Goal: Task Accomplishment & Management: Use online tool/utility

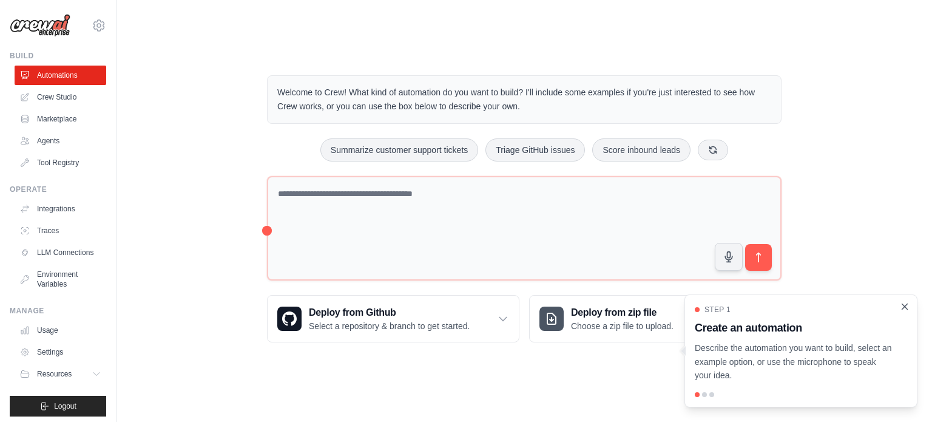
click at [906, 306] on icon "Close walkthrough" at bounding box center [905, 305] width 5 height 5
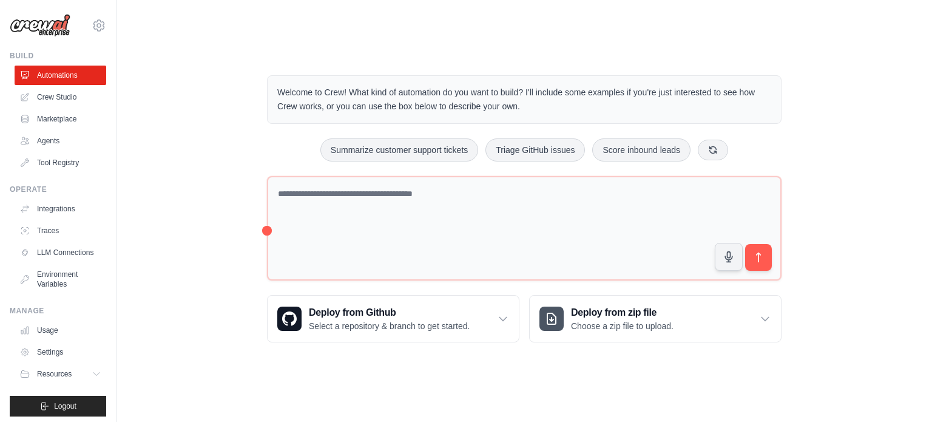
click at [836, 133] on div "Welcome to Crew! What kind of automation do you want to build? I'll include som…" at bounding box center [524, 209] width 777 height 306
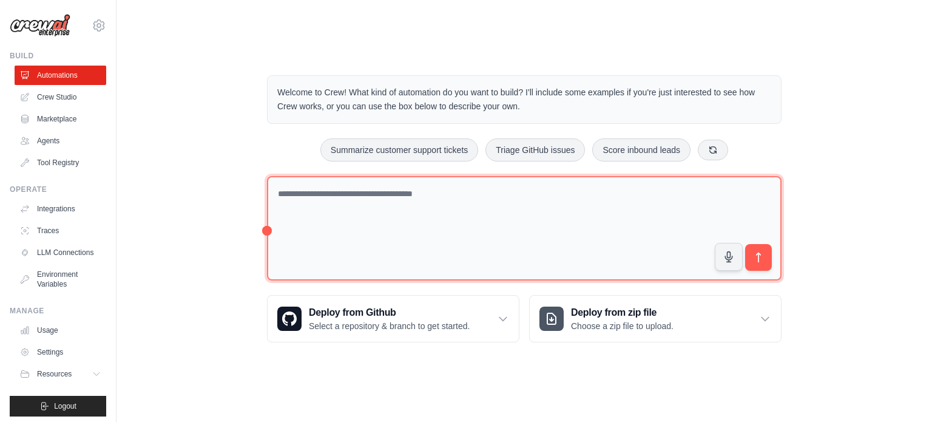
click at [362, 176] on textarea at bounding box center [524, 228] width 515 height 105
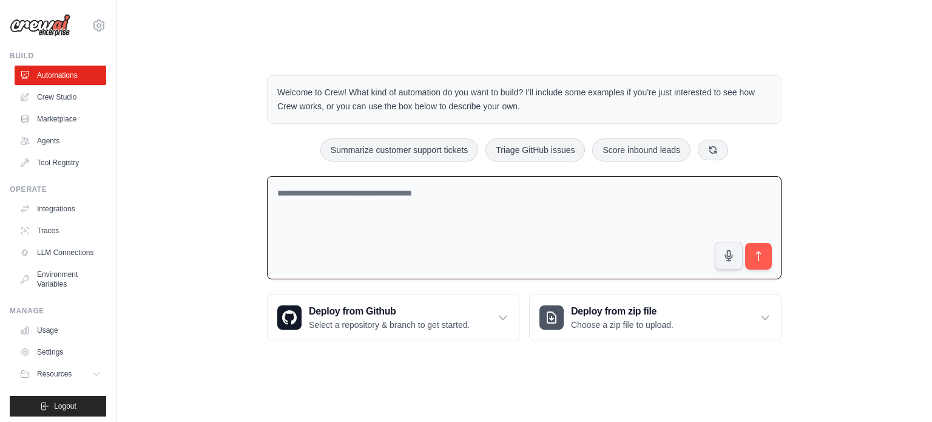
scroll to position [13, 0]
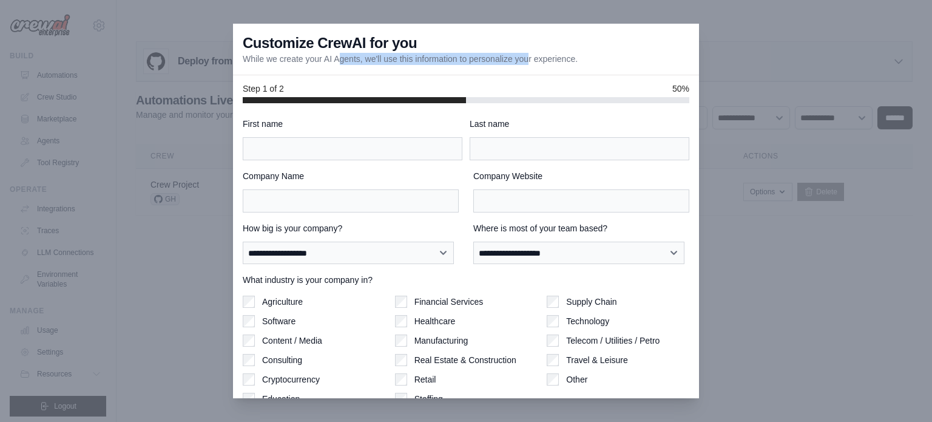
drag, startPoint x: 300, startPoint y: 56, endPoint x: 520, endPoint y: 76, distance: 220.0
click at [520, 76] on div "**********" at bounding box center [466, 211] width 466 height 375
click at [520, 76] on div "Step 1 of 2 50%" at bounding box center [466, 89] width 466 height 28
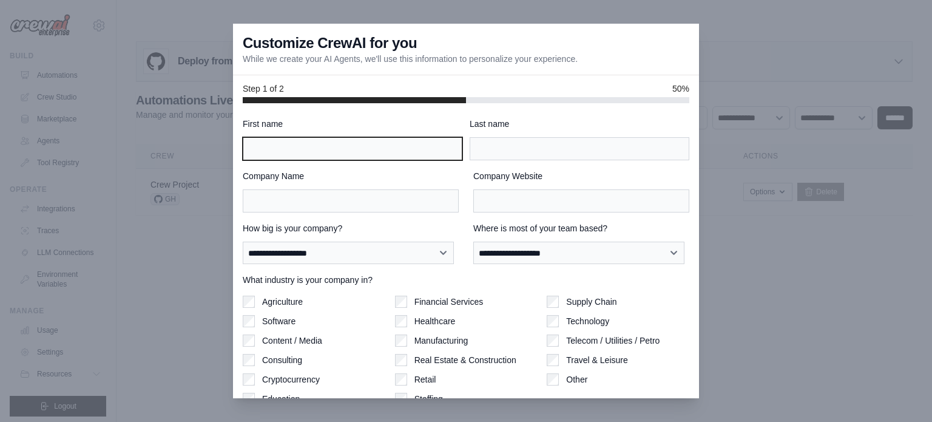
click at [346, 155] on input "First name" at bounding box center [353, 148] width 220 height 23
type input "*"
type input "*****"
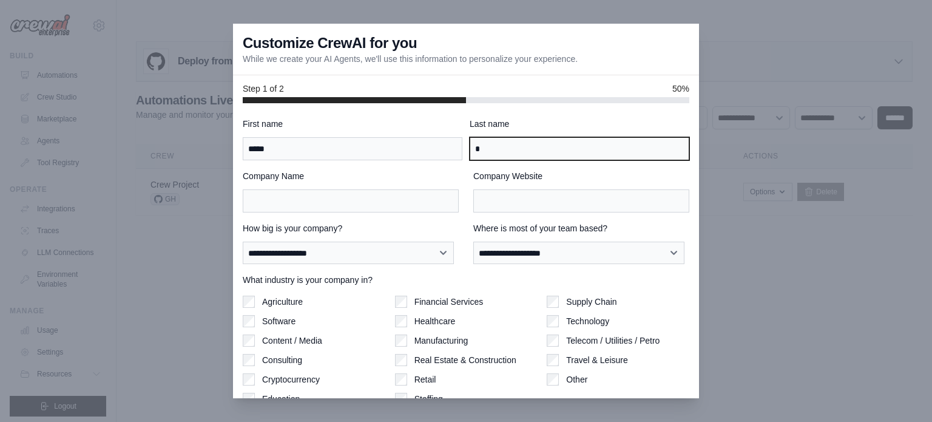
click at [535, 147] on input "*" at bounding box center [580, 148] width 220 height 23
type input "****"
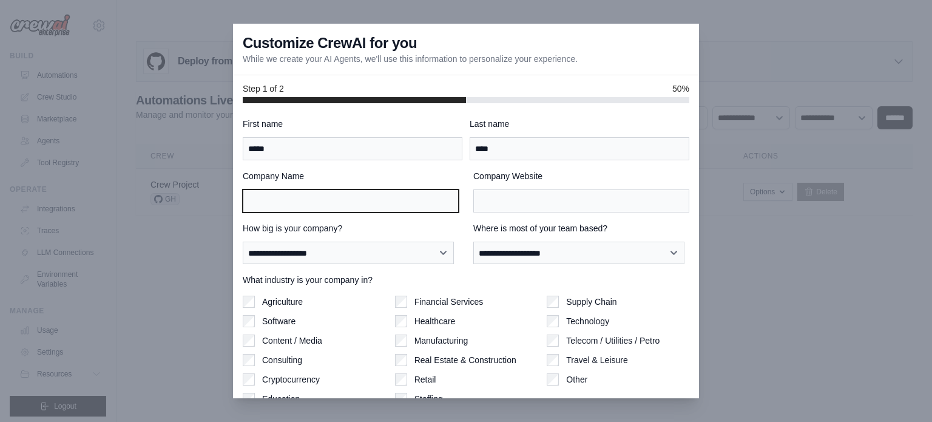
click at [333, 206] on input "Company Name" at bounding box center [351, 200] width 216 height 23
type input "**********"
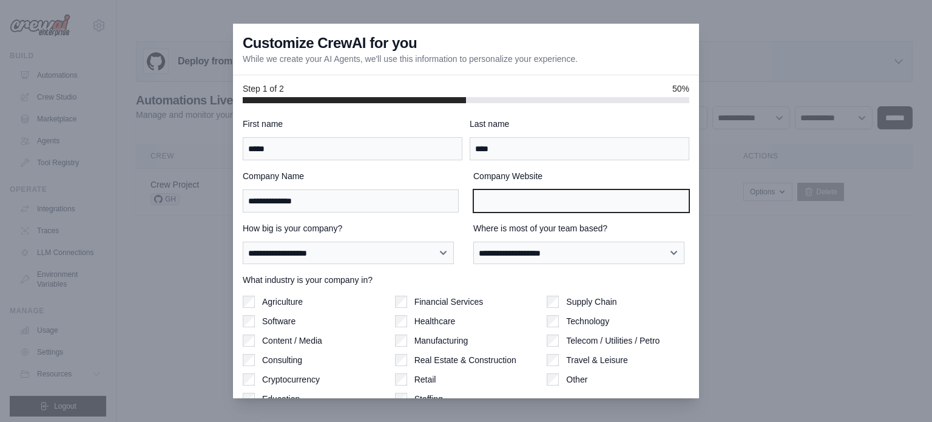
click at [544, 203] on input "Company Website" at bounding box center [581, 200] width 216 height 23
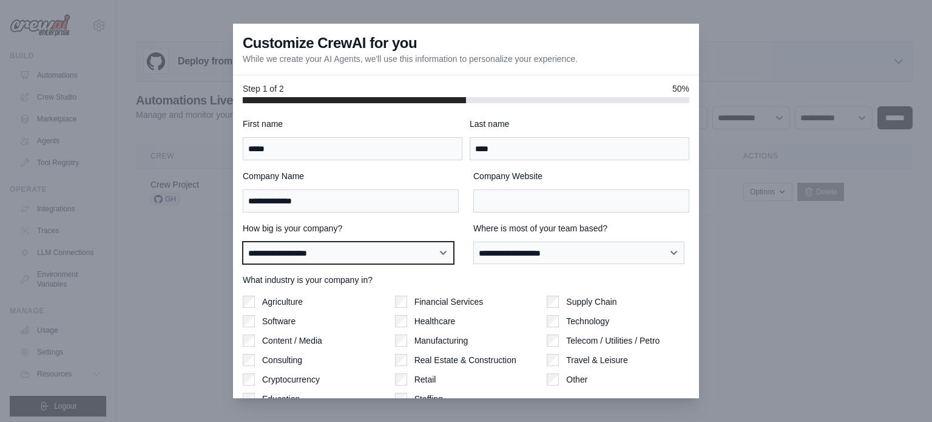
click at [404, 245] on select "**********" at bounding box center [348, 253] width 211 height 23
select select "**********"
click at [243, 242] on select "**********" at bounding box center [348, 253] width 211 height 23
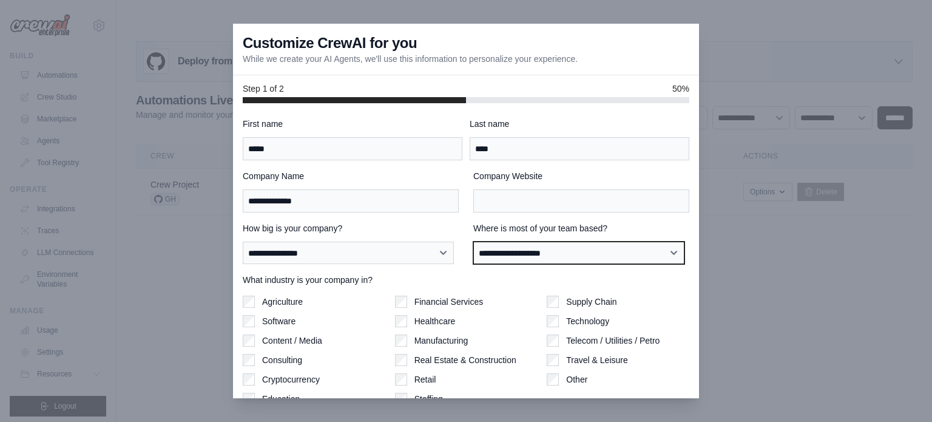
click at [522, 249] on select "**********" at bounding box center [578, 253] width 211 height 23
select select "**********"
click at [473, 242] on select "**********" at bounding box center [578, 253] width 211 height 23
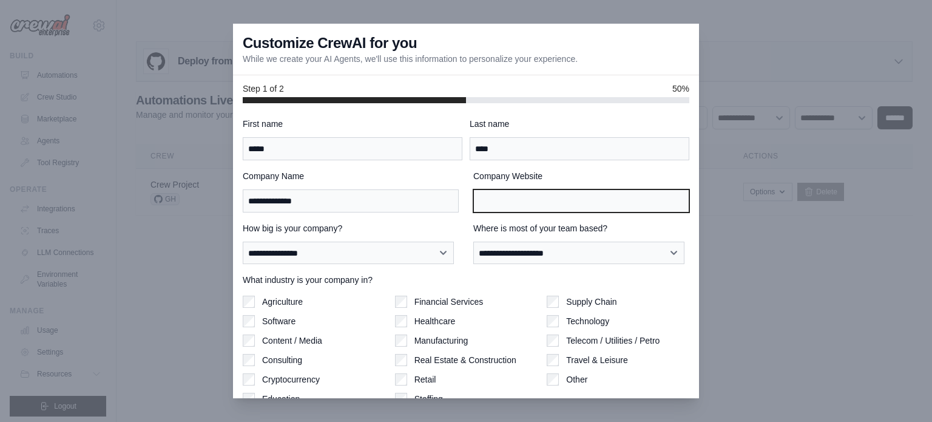
click at [546, 196] on input "Company Website" at bounding box center [581, 200] width 216 height 23
paste input "**********"
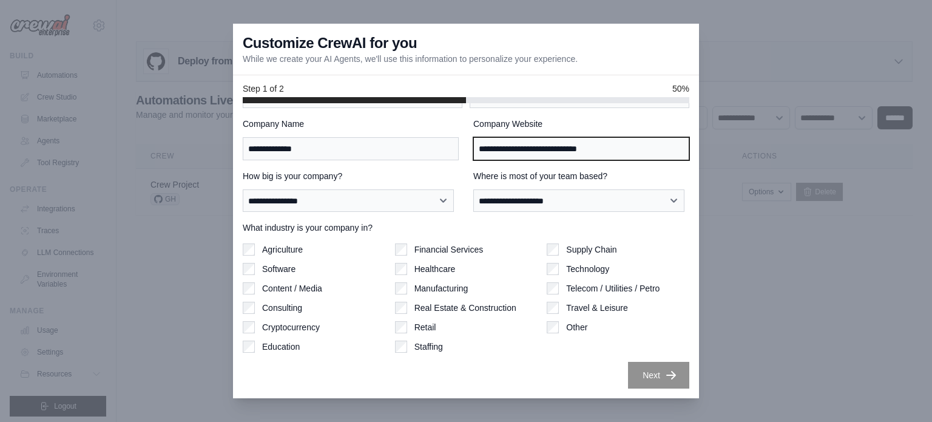
type input "**********"
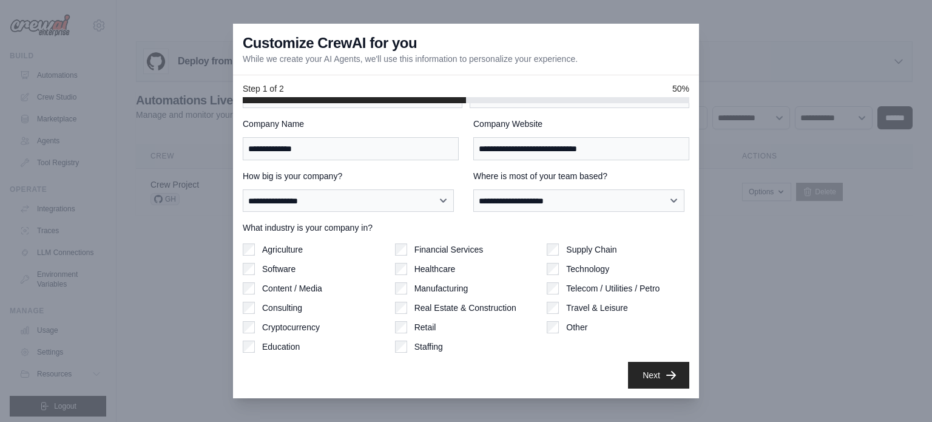
click at [645, 367] on button "Next" at bounding box center [658, 375] width 61 height 27
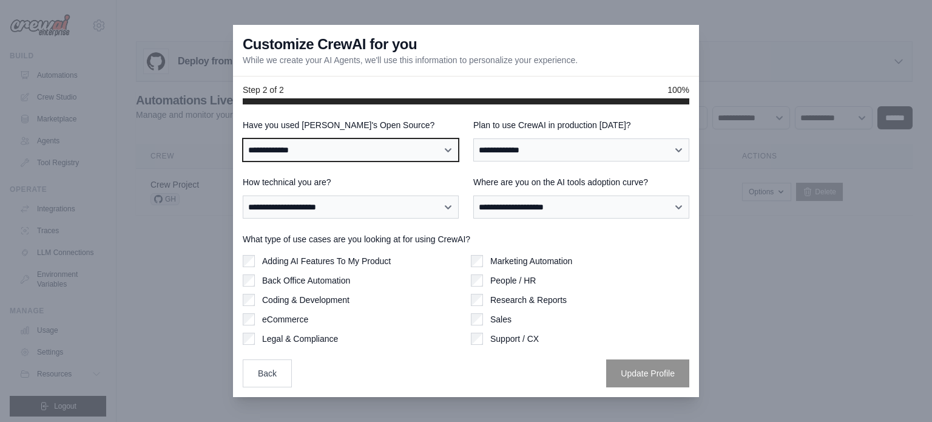
click at [430, 153] on select "**********" at bounding box center [351, 149] width 216 height 23
select select "**"
click at [243, 138] on select "**********" at bounding box center [351, 149] width 216 height 23
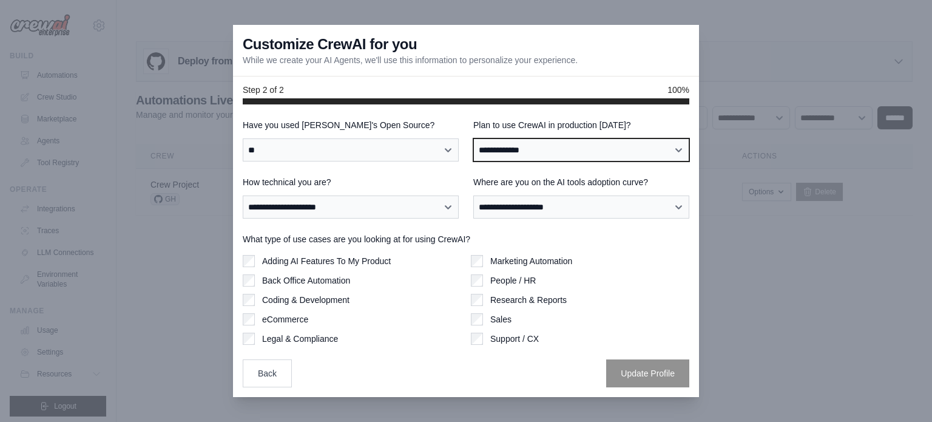
click at [574, 157] on select "**********" at bounding box center [581, 149] width 216 height 23
select select "*****"
click at [473, 138] on select "**********" at bounding box center [581, 149] width 216 height 23
click at [520, 146] on select "**********" at bounding box center [581, 149] width 216 height 23
click at [473, 138] on select "**********" at bounding box center [581, 149] width 216 height 23
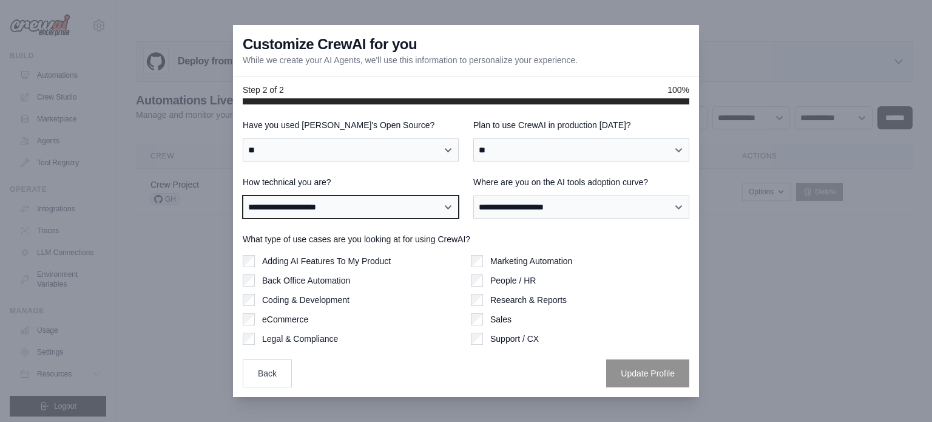
click at [399, 206] on select "**********" at bounding box center [351, 206] width 216 height 23
select select "**********"
click at [243, 195] on select "**********" at bounding box center [351, 206] width 216 height 23
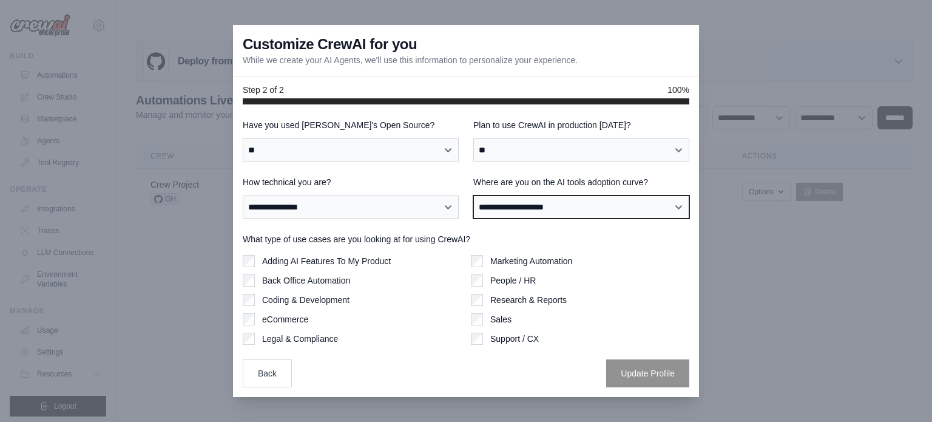
click at [568, 207] on select "**********" at bounding box center [581, 206] width 216 height 23
click at [473, 195] on select "**********" at bounding box center [581, 206] width 216 height 23
click at [569, 208] on select "**********" at bounding box center [581, 206] width 216 height 23
select select "**********"
click at [473, 195] on select "**********" at bounding box center [581, 206] width 216 height 23
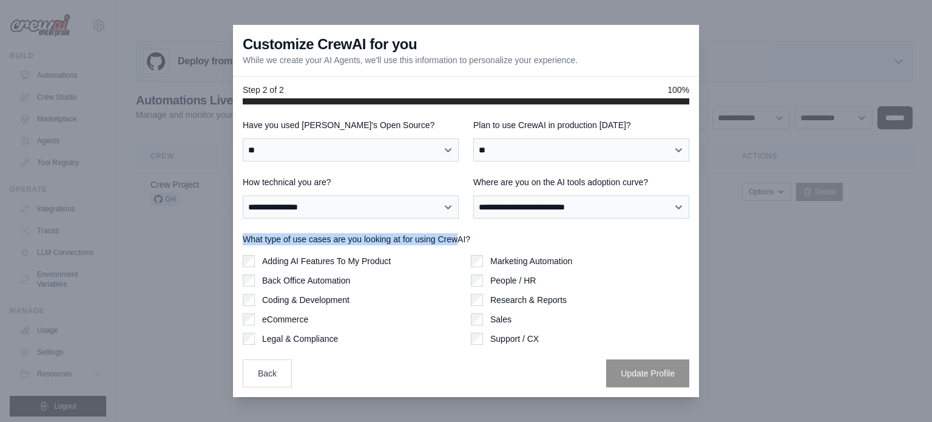
drag, startPoint x: 243, startPoint y: 232, endPoint x: 471, endPoint y: 235, distance: 228.2
click at [471, 235] on div "**********" at bounding box center [466, 253] width 447 height 268
click at [471, 235] on label "What type of use cases are you looking at for using CrewAI?" at bounding box center [466, 239] width 447 height 12
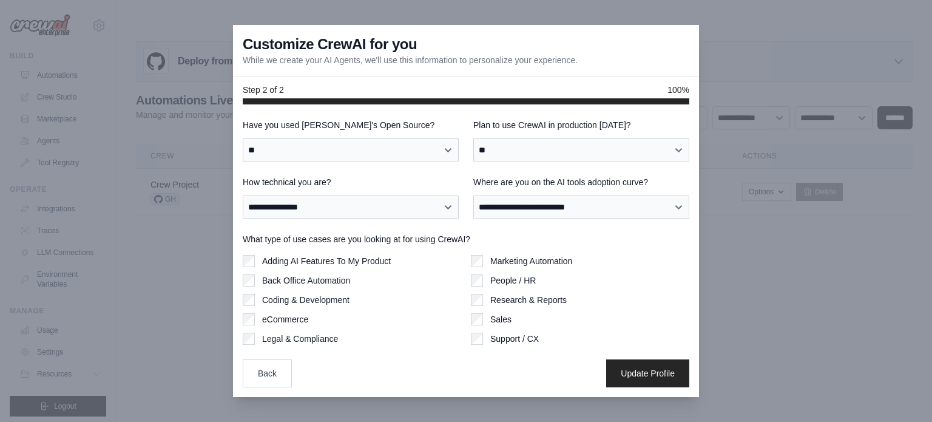
click at [251, 291] on div "Adding AI Features To My Product Back Office Automation Coding & Development eC…" at bounding box center [352, 300] width 219 height 90
click at [631, 376] on button "Update Profile" at bounding box center [647, 373] width 83 height 28
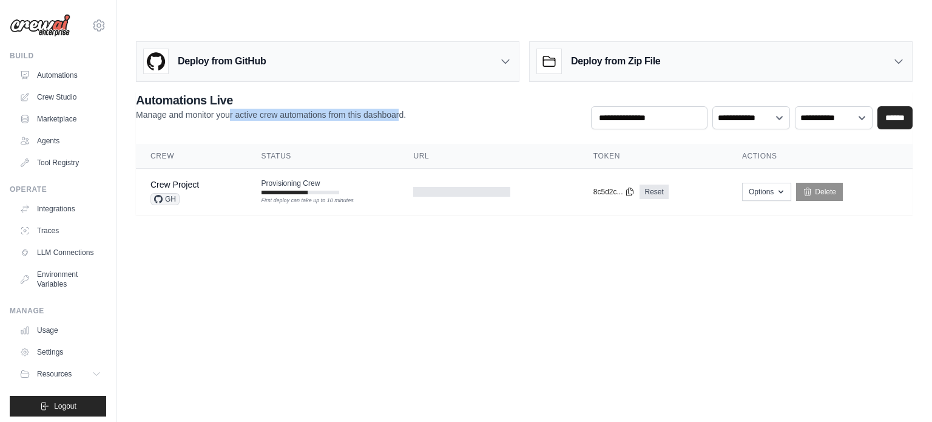
drag, startPoint x: 235, startPoint y: 94, endPoint x: 416, endPoint y: 98, distance: 180.3
click at [416, 98] on div "**********" at bounding box center [524, 111] width 777 height 38
click at [501, 55] on icon at bounding box center [506, 61] width 12 height 12
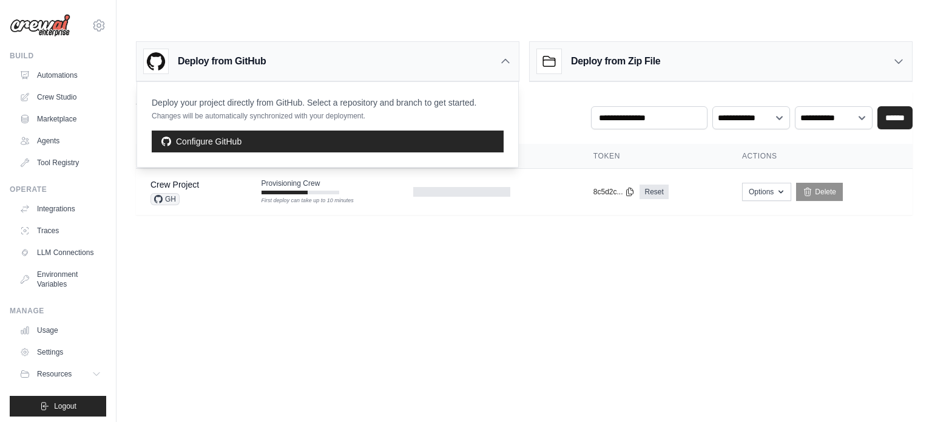
click at [501, 55] on icon at bounding box center [506, 61] width 12 height 12
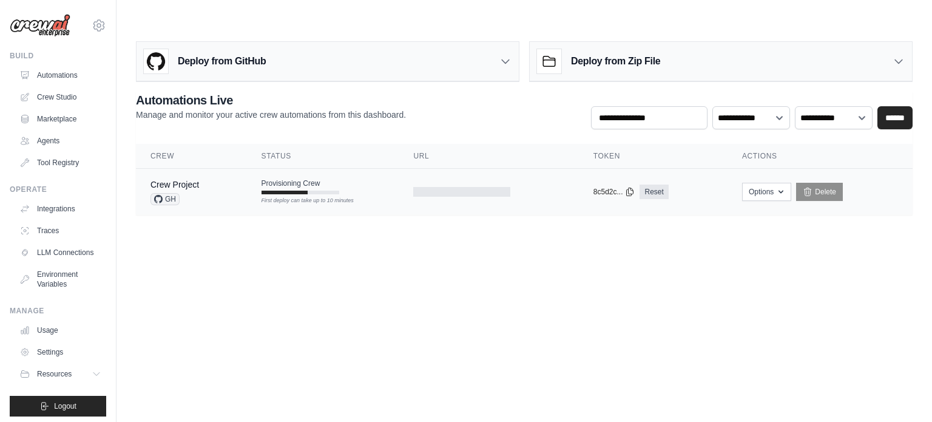
click at [308, 178] on span "Provisioning Crew" at bounding box center [291, 183] width 59 height 10
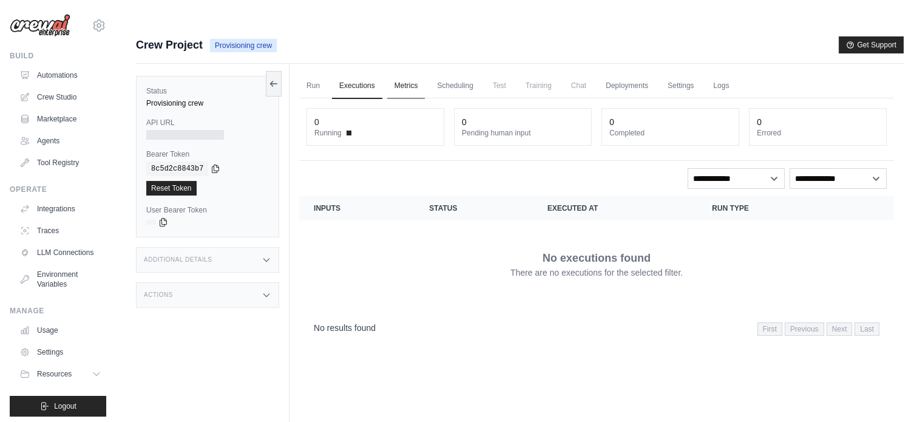
click at [414, 73] on link "Metrics" at bounding box center [406, 85] width 38 height 25
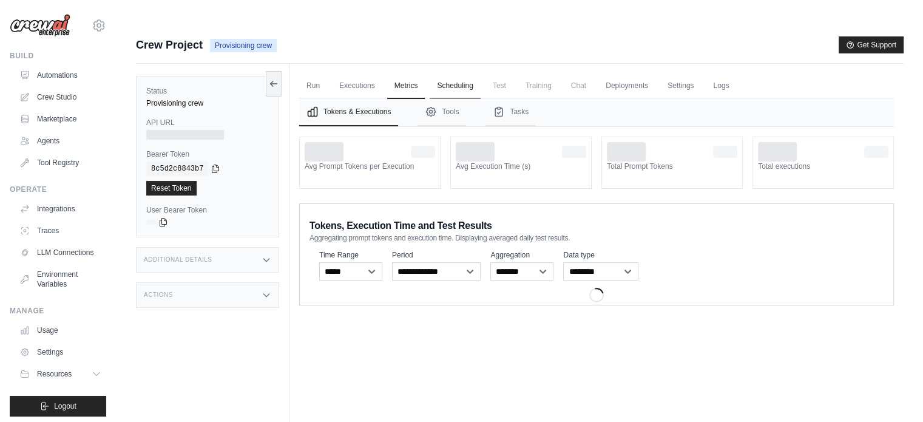
click at [480, 73] on link "Scheduling" at bounding box center [455, 85] width 50 height 25
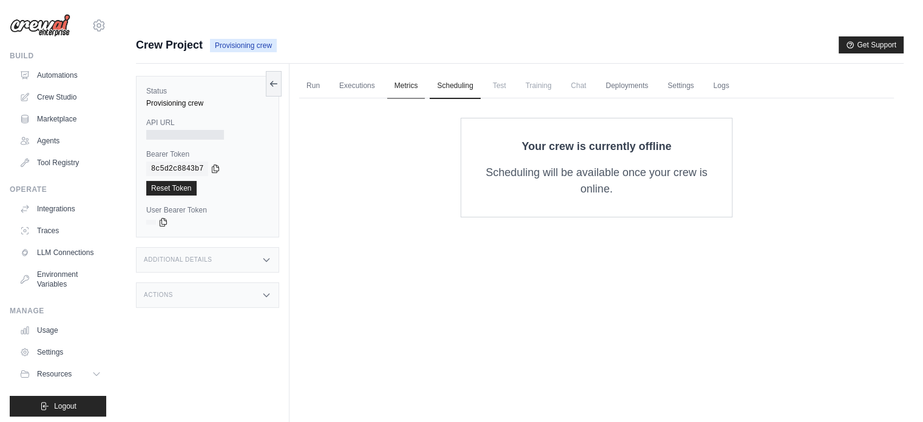
click at [407, 73] on link "Metrics" at bounding box center [406, 85] width 38 height 25
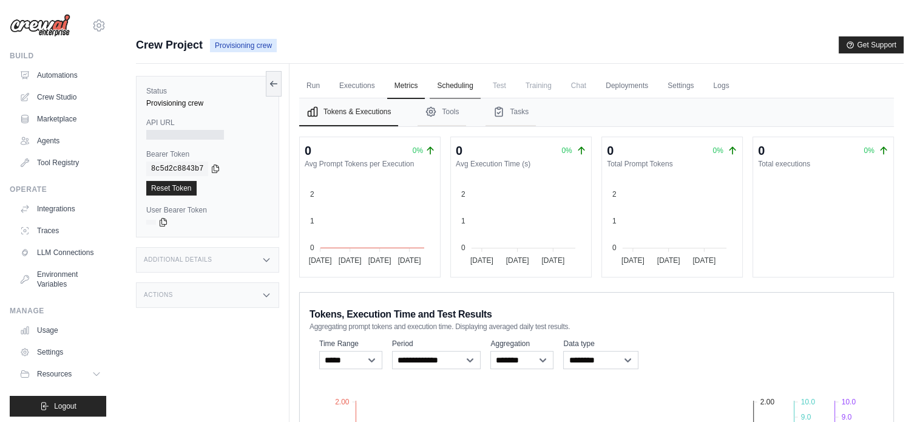
click at [479, 73] on link "Scheduling" at bounding box center [455, 85] width 50 height 25
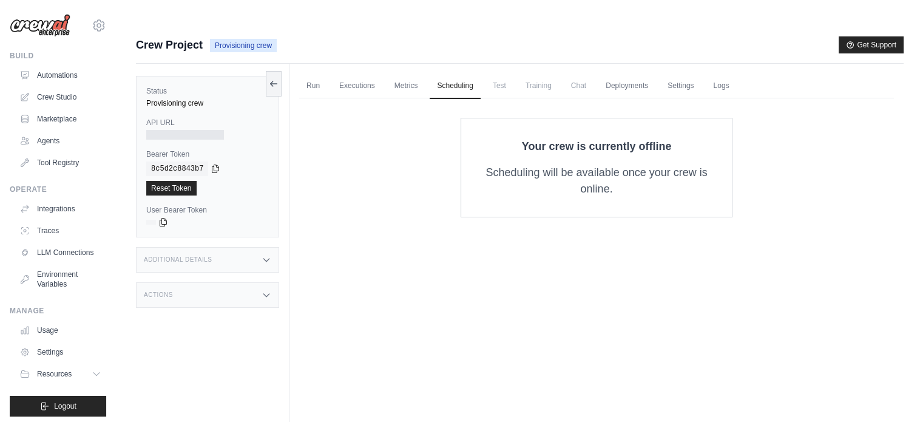
click at [513, 73] on span "Test" at bounding box center [500, 85] width 28 height 24
click at [559, 73] on span "Training" at bounding box center [538, 85] width 41 height 24
click at [410, 73] on link "Metrics" at bounding box center [406, 85] width 38 height 25
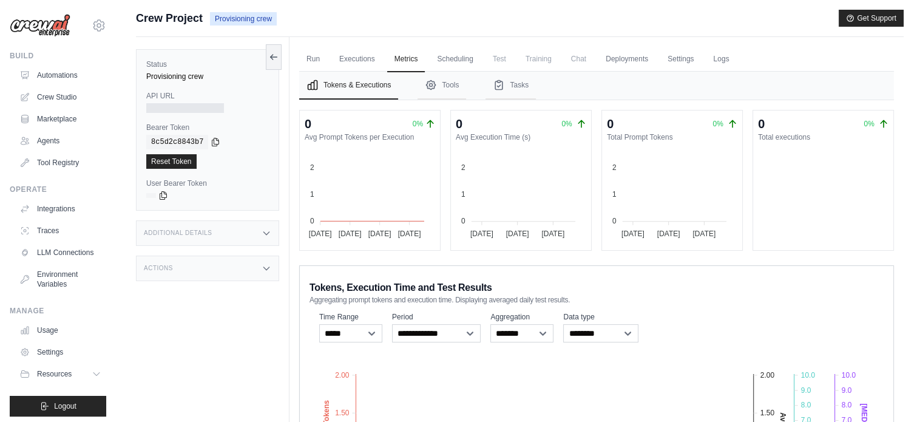
scroll to position [24, 0]
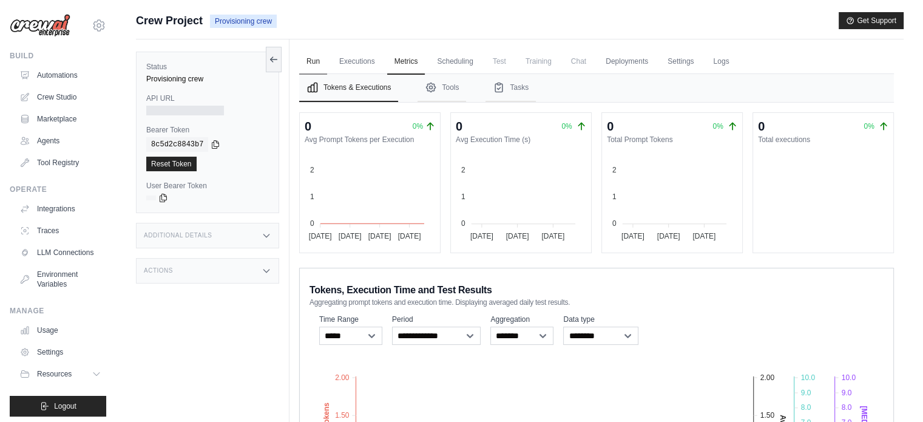
click at [311, 49] on link "Run" at bounding box center [313, 61] width 28 height 25
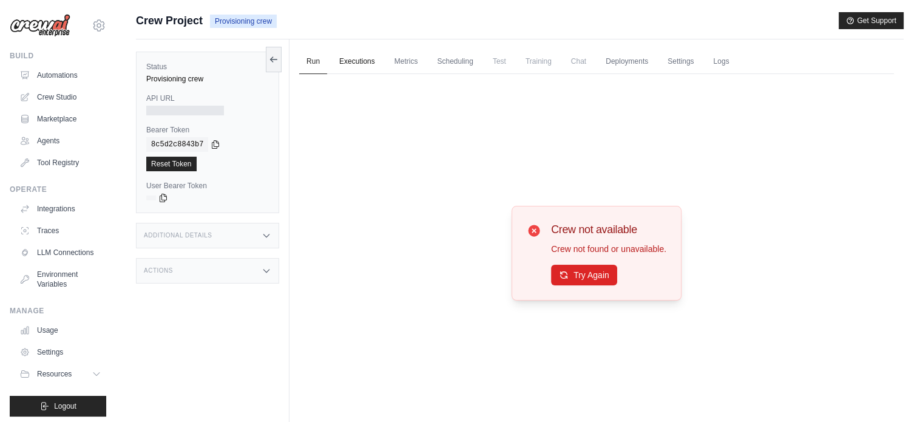
click at [345, 49] on link "Executions" at bounding box center [357, 61] width 50 height 25
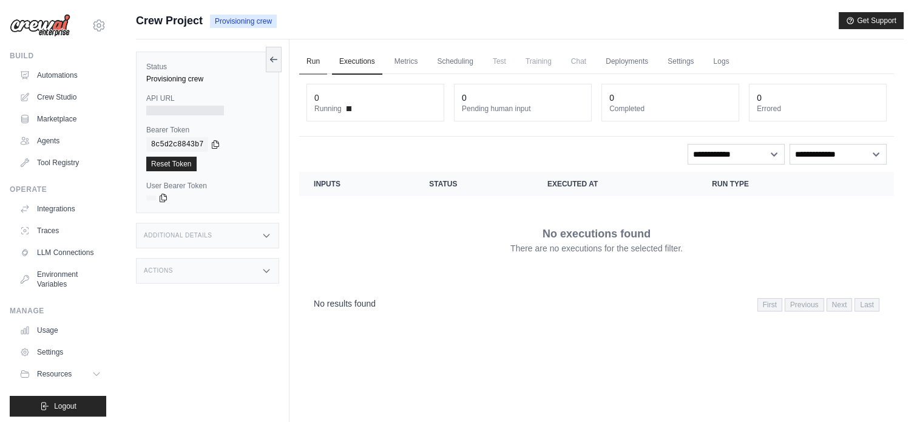
click at [316, 49] on link "Run" at bounding box center [313, 61] width 28 height 25
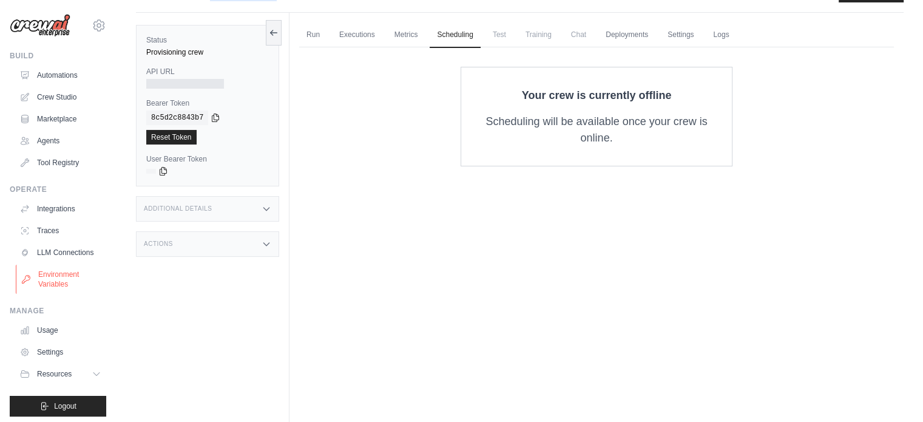
scroll to position [13, 0]
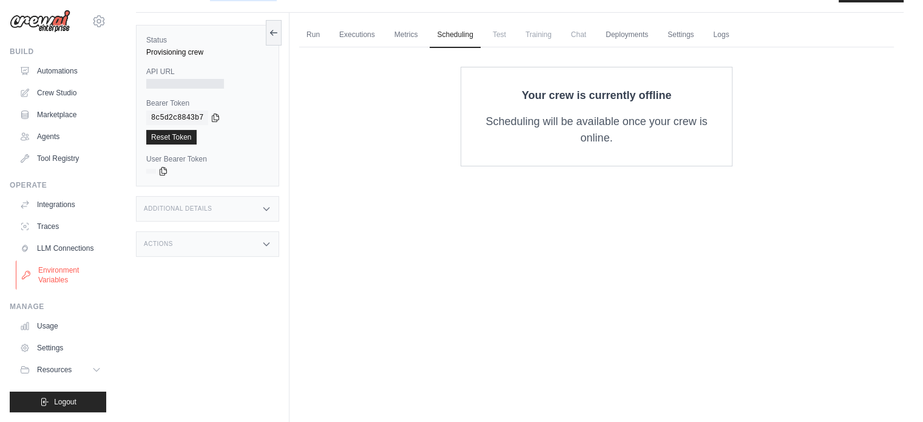
click at [66, 286] on link "Environment Variables" at bounding box center [62, 274] width 92 height 29
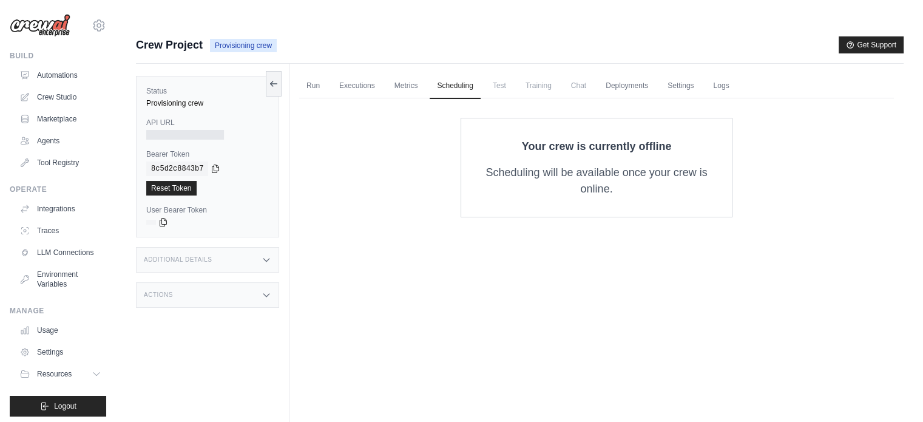
scroll to position [73, 0]
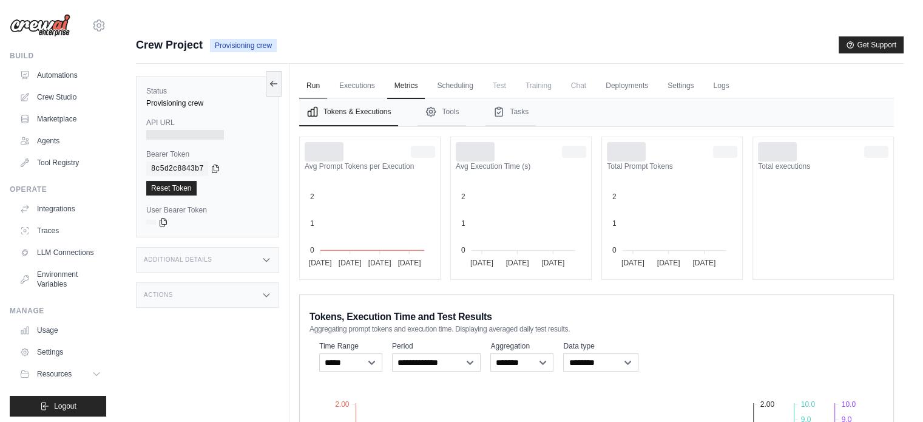
click at [316, 73] on link "Run" at bounding box center [313, 85] width 28 height 25
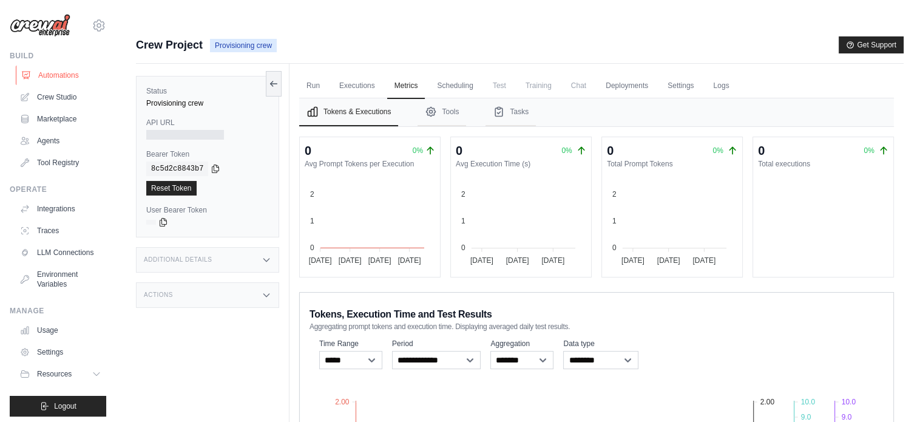
scroll to position [73, 0]
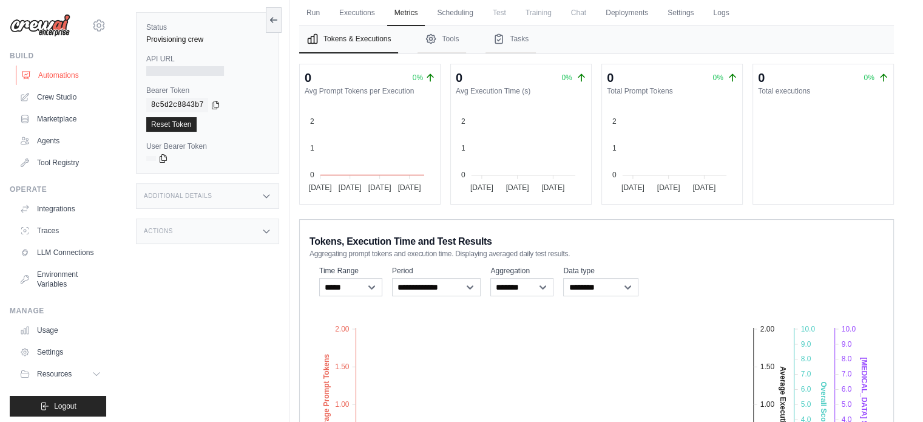
click at [59, 81] on link "Automations" at bounding box center [62, 75] width 92 height 19
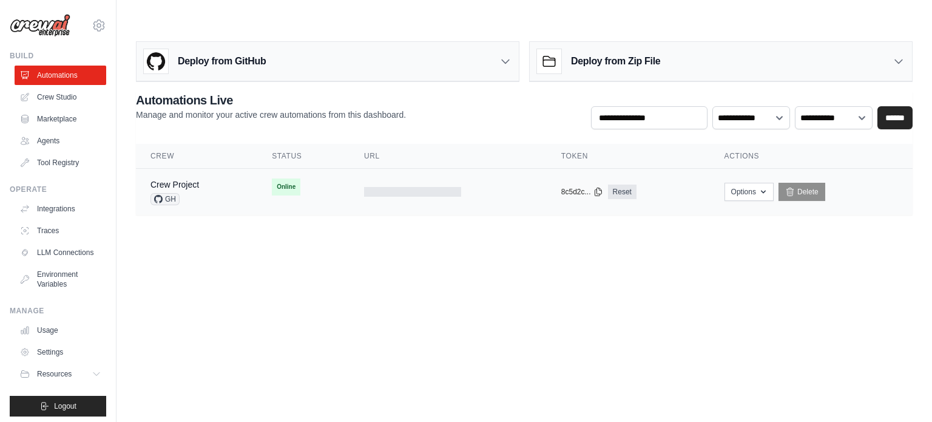
click at [479, 187] on div at bounding box center [448, 192] width 168 height 10
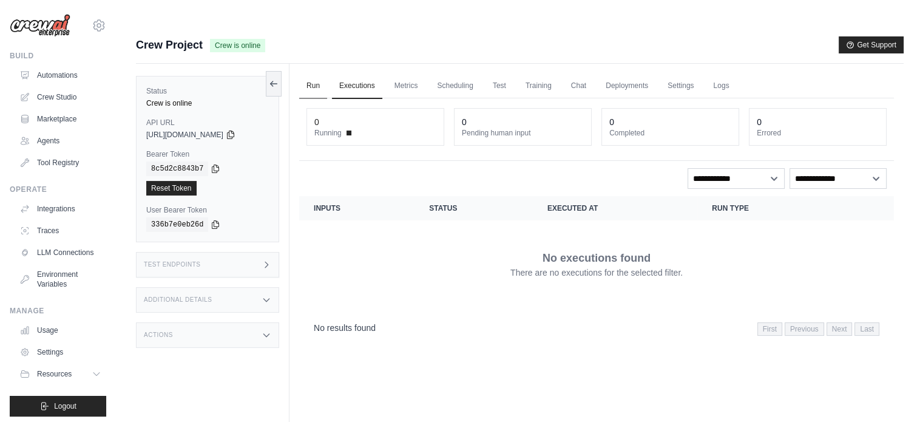
click at [326, 73] on link "Run" at bounding box center [313, 85] width 28 height 25
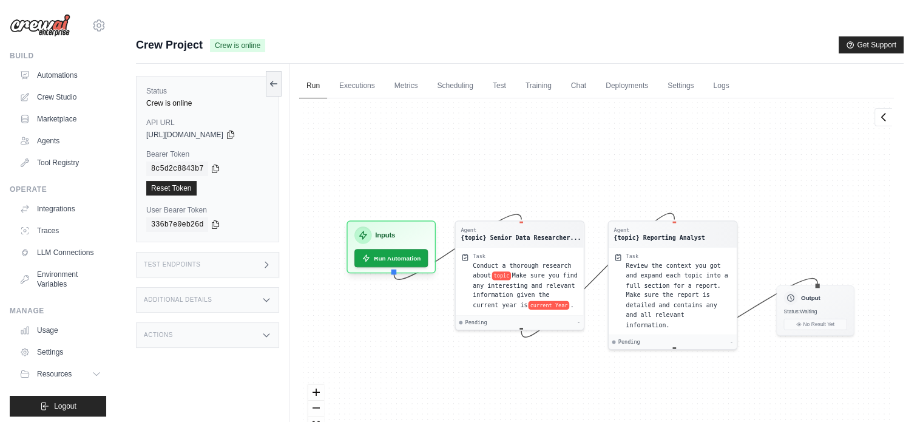
click at [266, 260] on icon at bounding box center [267, 265] width 10 height 10
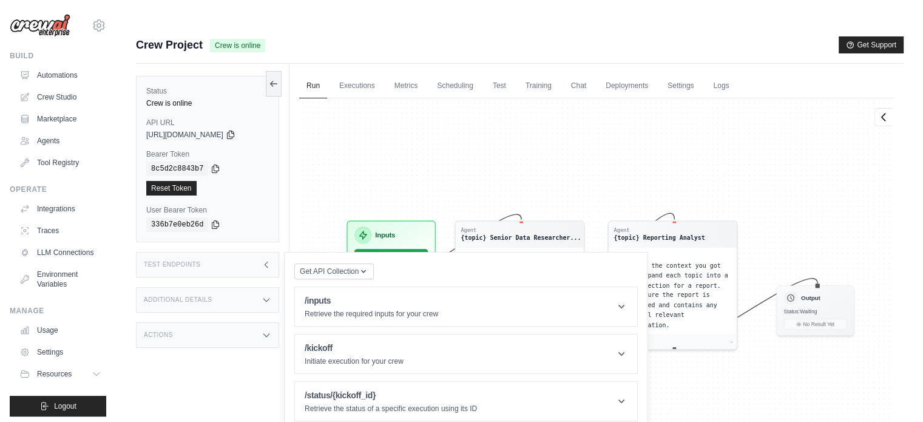
click at [266, 262] on icon at bounding box center [266, 264] width 3 height 5
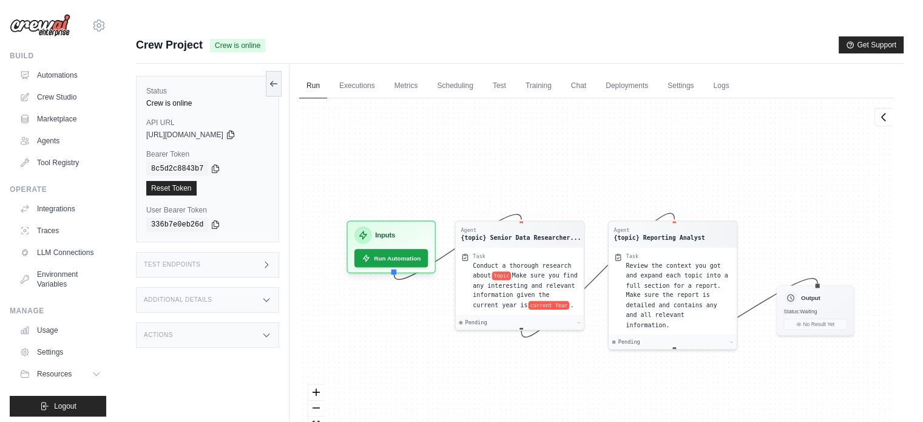
click at [266, 260] on icon at bounding box center [267, 265] width 10 height 10
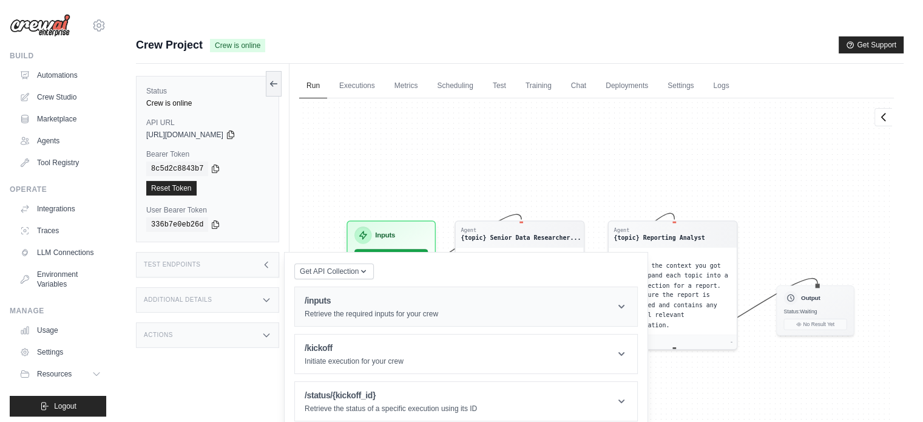
click at [406, 309] on p "Retrieve the required inputs for your crew" at bounding box center [372, 314] width 134 height 10
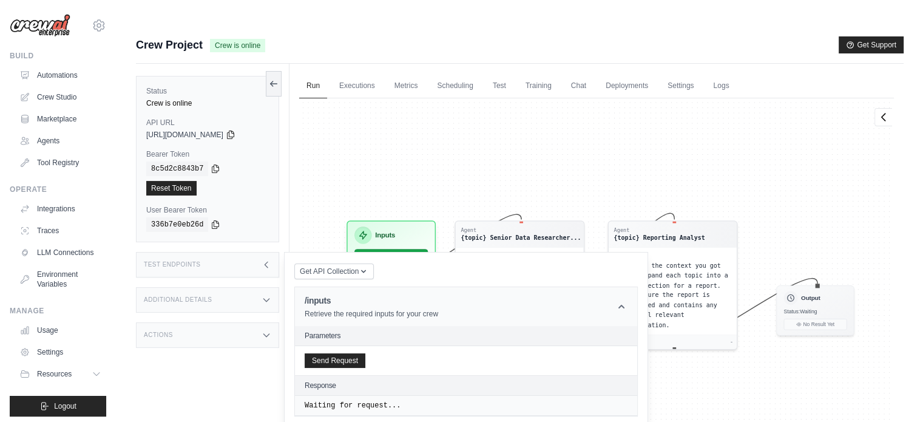
scroll to position [73, 0]
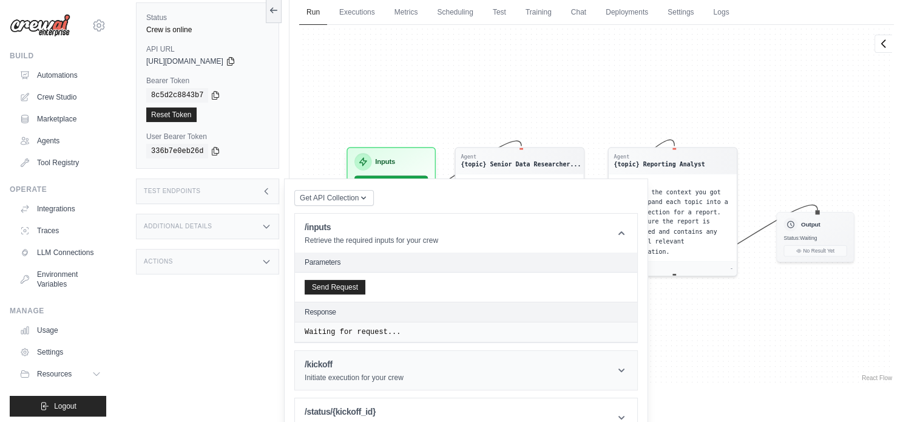
click at [379, 358] on h1 "/kickoff" at bounding box center [354, 364] width 99 height 12
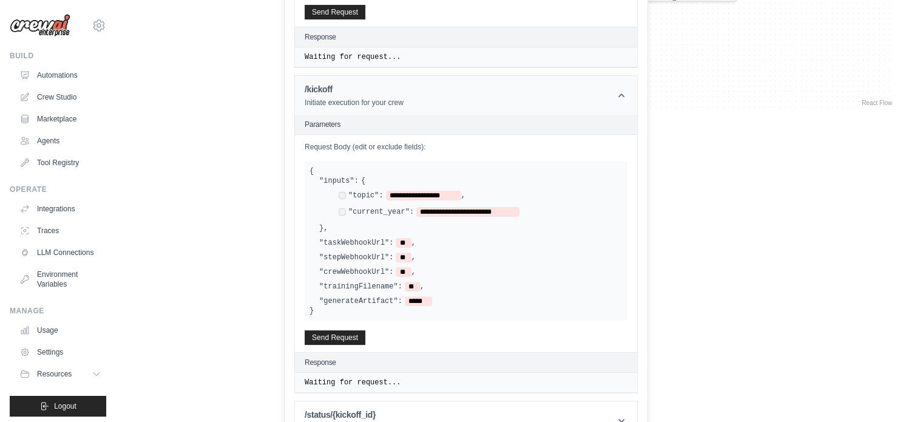
scroll to position [350, 0]
click at [424, 407] on h1 "/status/{kickoff_id}" at bounding box center [391, 413] width 172 height 12
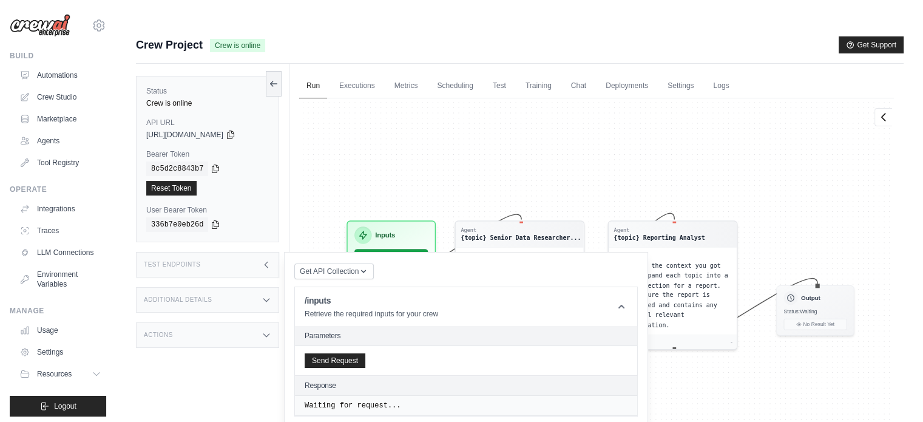
scroll to position [13, 0]
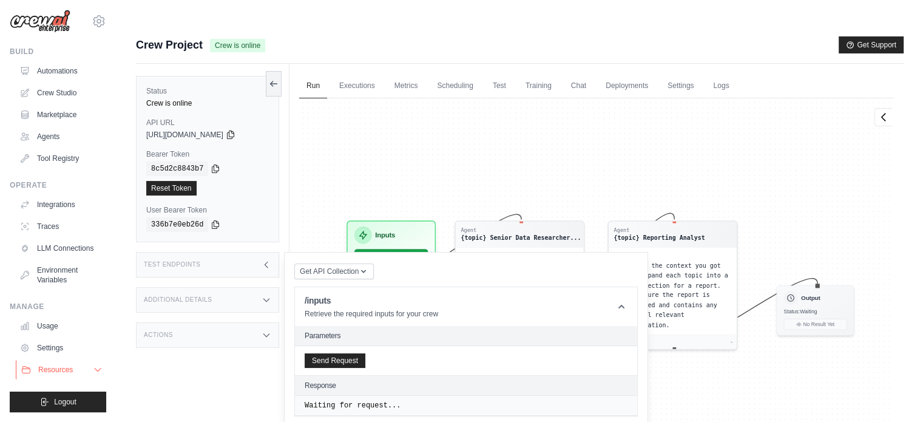
click at [80, 373] on button "Resources" at bounding box center [62, 369] width 92 height 19
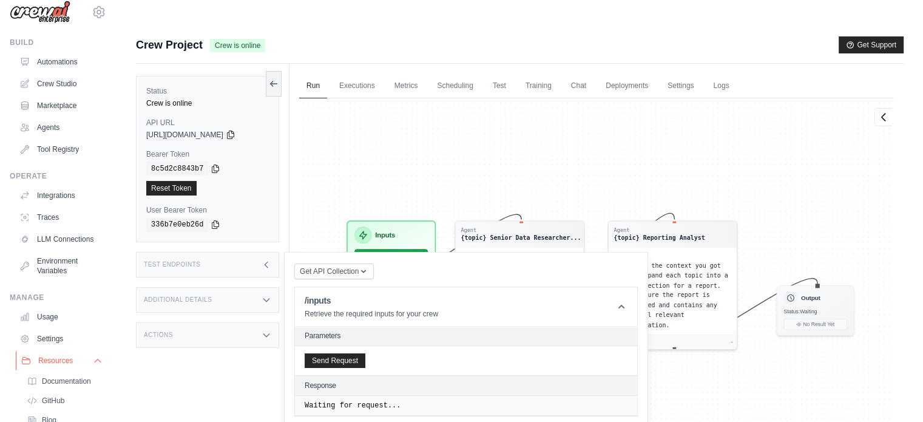
scroll to position [101, 0]
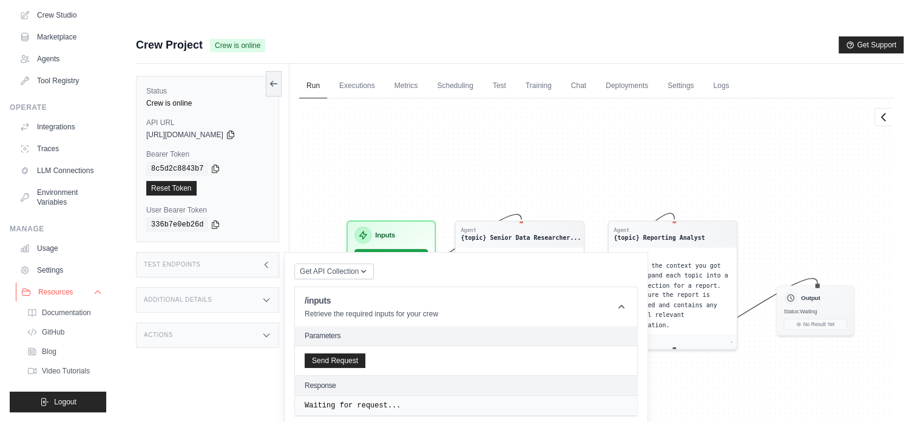
click at [93, 287] on icon at bounding box center [98, 292] width 10 height 10
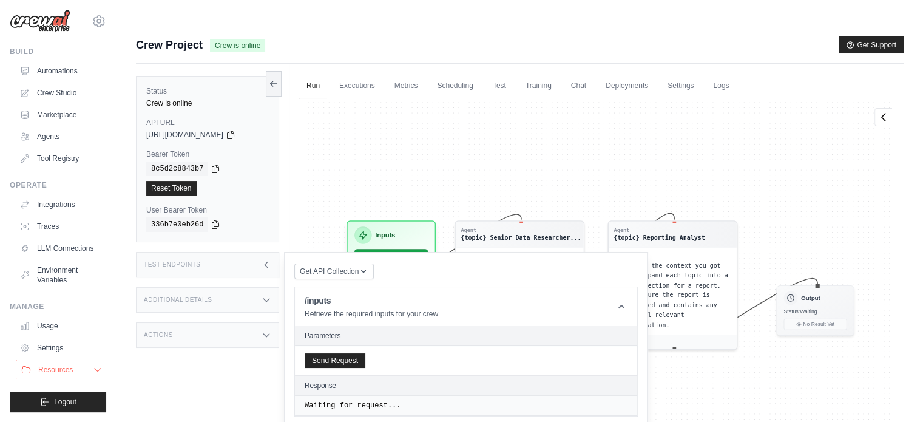
scroll to position [13, 0]
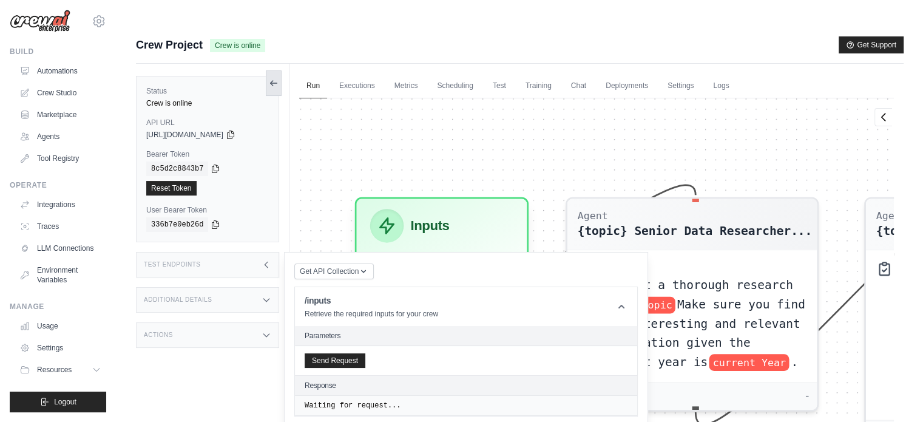
click at [274, 70] on button at bounding box center [274, 82] width 16 height 25
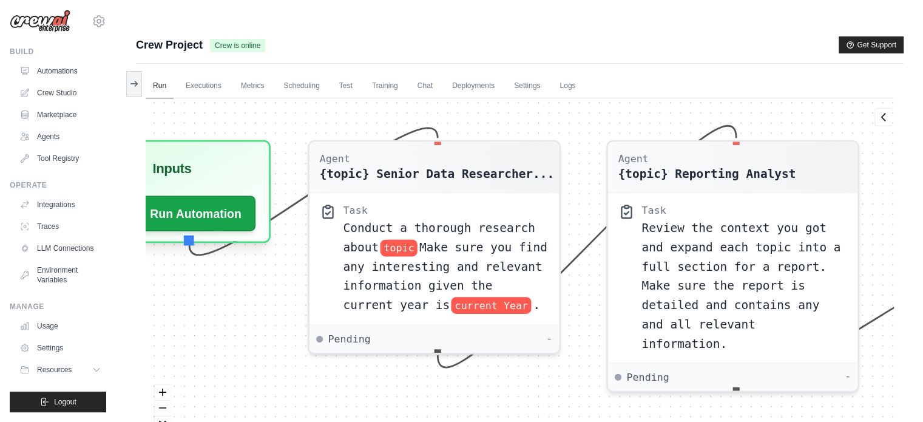
drag, startPoint x: 307, startPoint y: 130, endPoint x: 219, endPoint y: 78, distance: 102.8
click at [219, 98] on div "Agent {topic} Senior Data Researcher... Task Conduct a thorough research about …" at bounding box center [520, 277] width 748 height 359
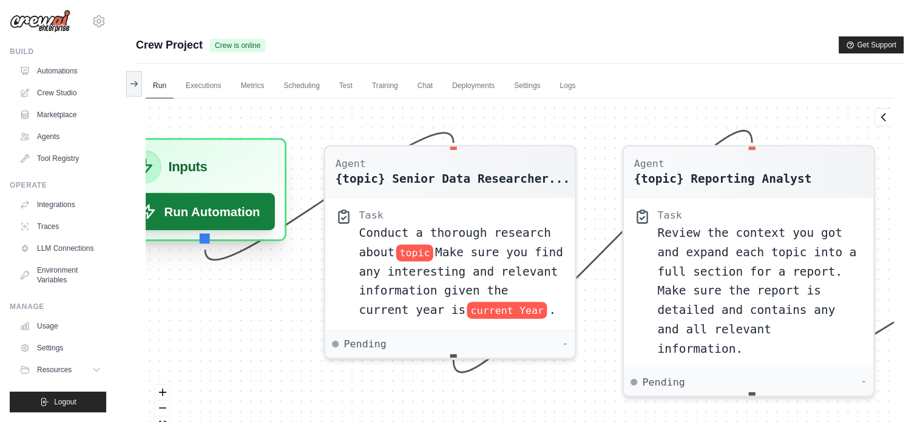
click at [221, 193] on button "Run Automation" at bounding box center [199, 211] width 151 height 37
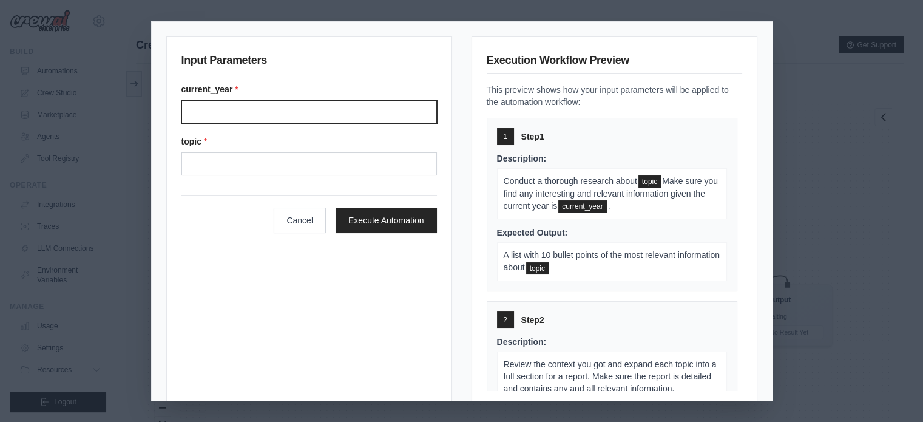
click at [305, 111] on input "Current year" at bounding box center [309, 111] width 256 height 23
type input "****"
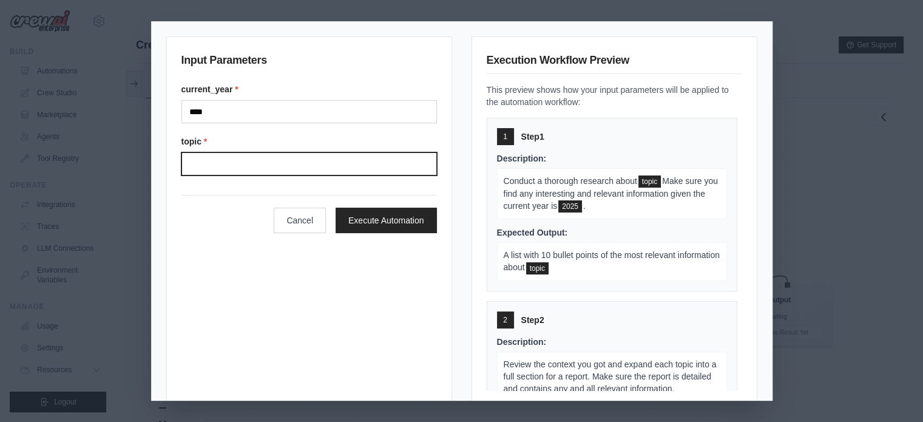
click at [290, 160] on input "Topic" at bounding box center [309, 163] width 256 height 23
type input "*"
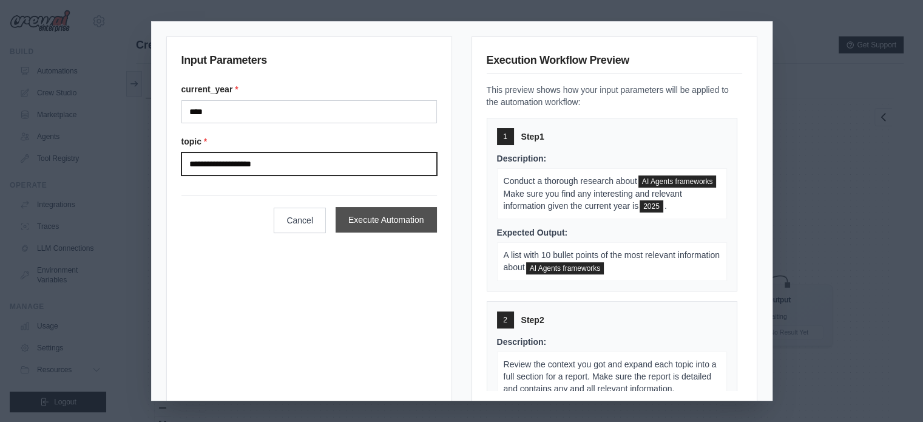
type input "**********"
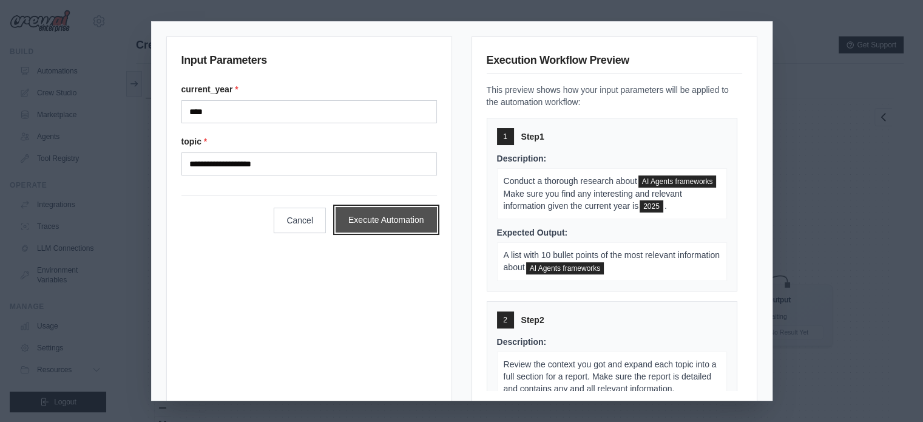
click at [372, 220] on button "Execute Automation" at bounding box center [386, 219] width 101 height 25
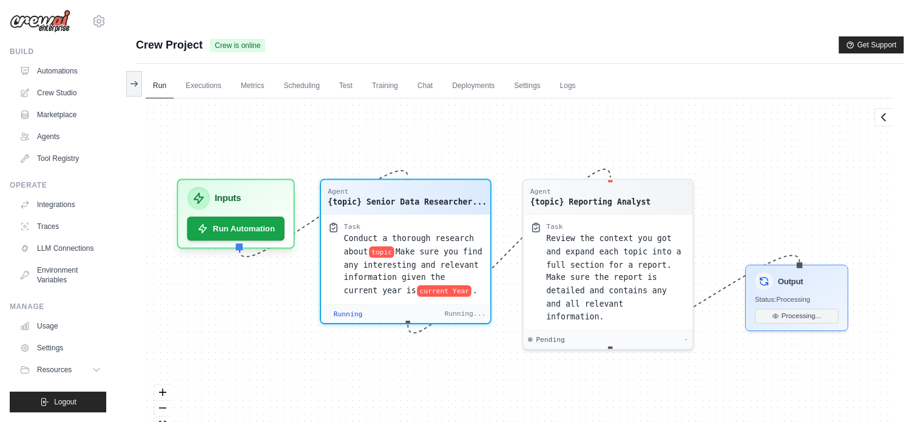
drag, startPoint x: 286, startPoint y: 112, endPoint x: 261, endPoint y: 79, distance: 42.0
click at [261, 98] on div "Agent {topic} Senior Data Researcher... Task Conduct a thorough research about …" at bounding box center [520, 277] width 748 height 359
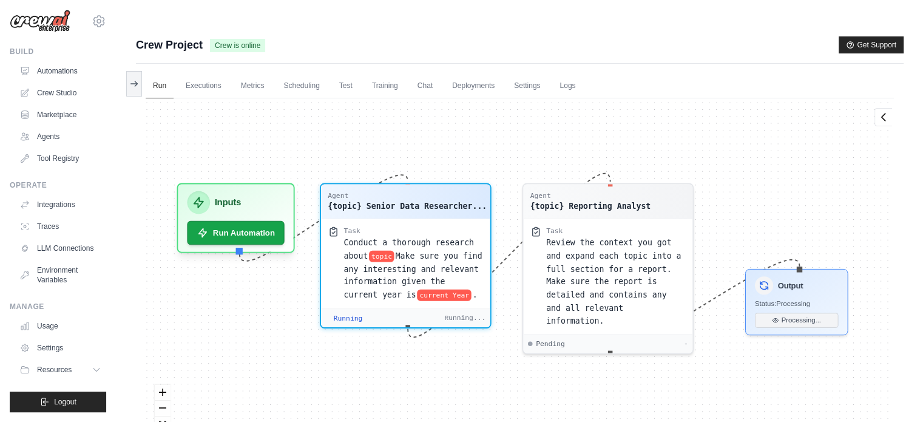
drag, startPoint x: 259, startPoint y: 96, endPoint x: 262, endPoint y: 89, distance: 7.3
click at [262, 98] on div "Agent {topic} Senior Data Researcher... Task Conduct a thorough research about …" at bounding box center [520, 277] width 748 height 359
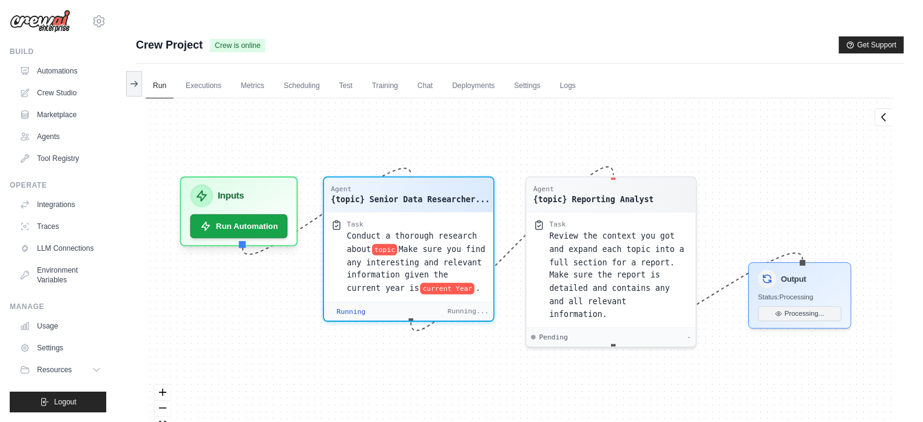
scroll to position [51, 0]
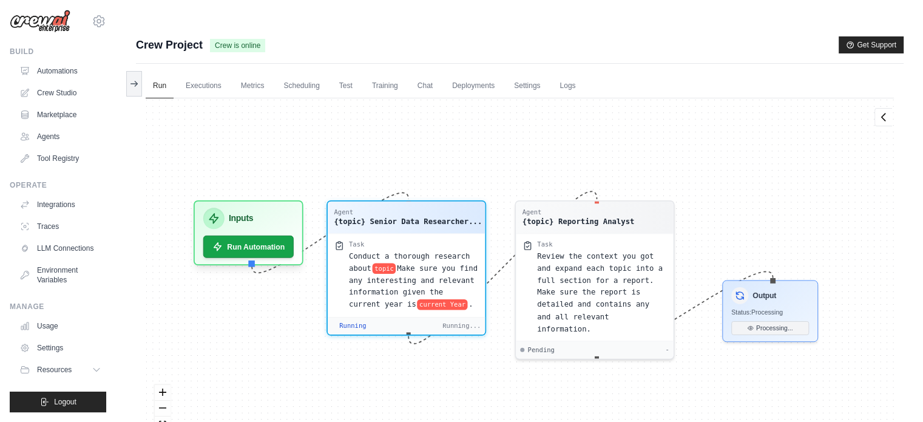
drag, startPoint x: 291, startPoint y: 147, endPoint x: 234, endPoint y: 141, distance: 57.4
click at [234, 141] on div "Agent {topic} Senior Data Researcher... Task Conduct a thorough research about …" at bounding box center [520, 277] width 748 height 359
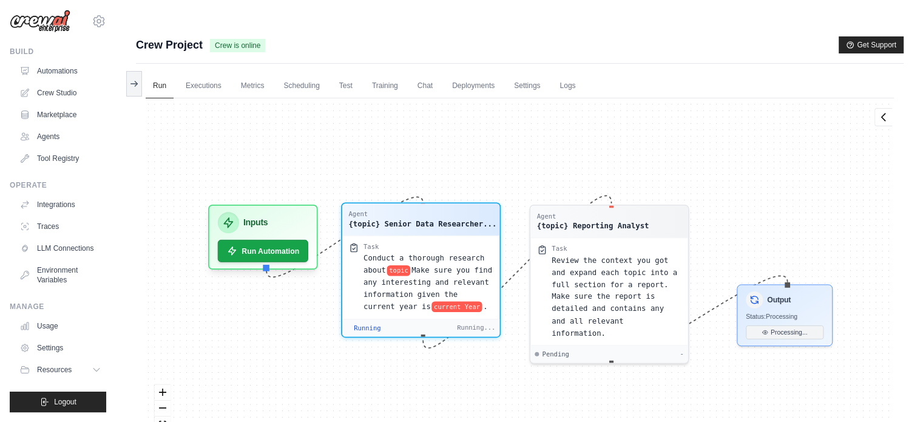
click at [385, 219] on div "{topic} Senior Data Researcher..." at bounding box center [422, 224] width 148 height 11
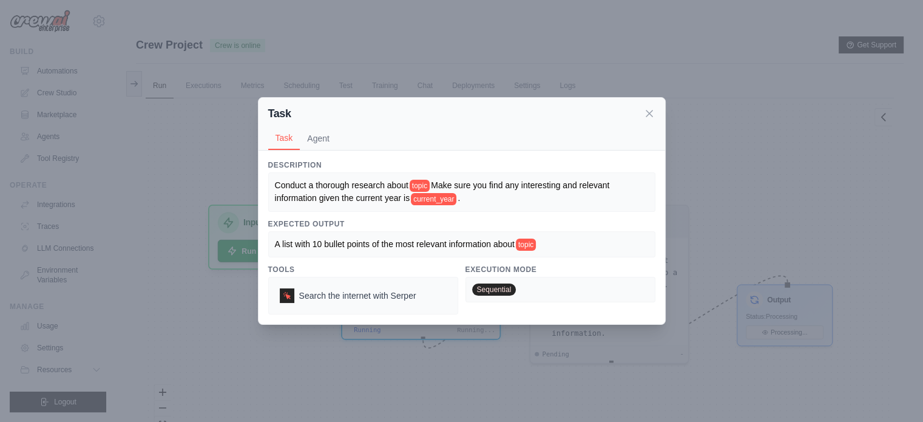
click at [272, 186] on div "Conduct a thorough research about topic Make sure you find any interesting and …" at bounding box center [461, 191] width 387 height 39
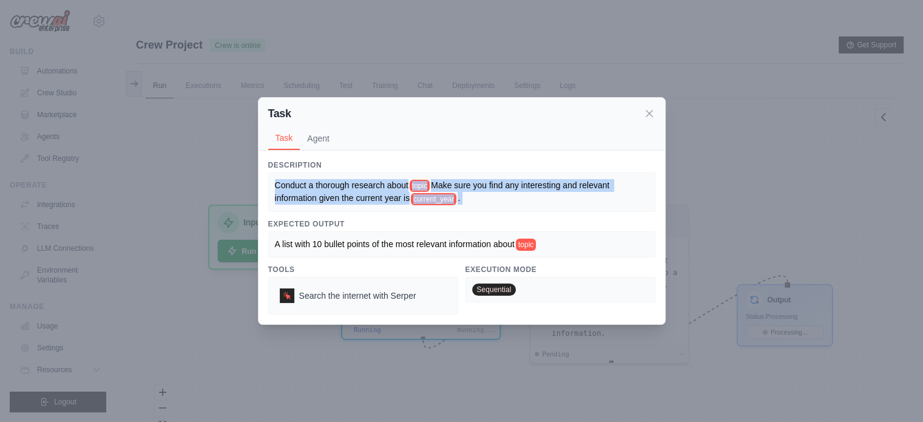
drag, startPoint x: 272, startPoint y: 186, endPoint x: 493, endPoint y: 194, distance: 221.1
click at [493, 194] on div "Conduct a thorough research about topic Make sure you find any interesting and …" at bounding box center [461, 191] width 387 height 39
click at [493, 194] on div "Conduct a thorough research about topic Make sure you find any interesting and …" at bounding box center [462, 192] width 374 height 26
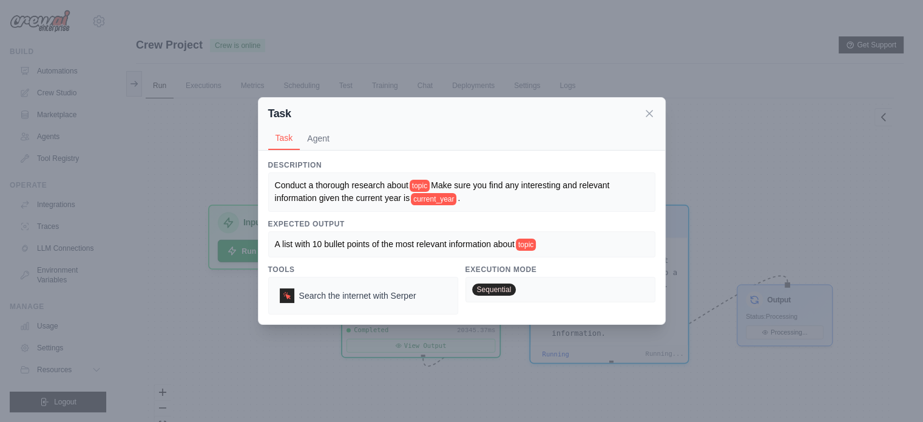
scroll to position [235, 0]
click at [325, 138] on button "Agent" at bounding box center [318, 137] width 37 height 23
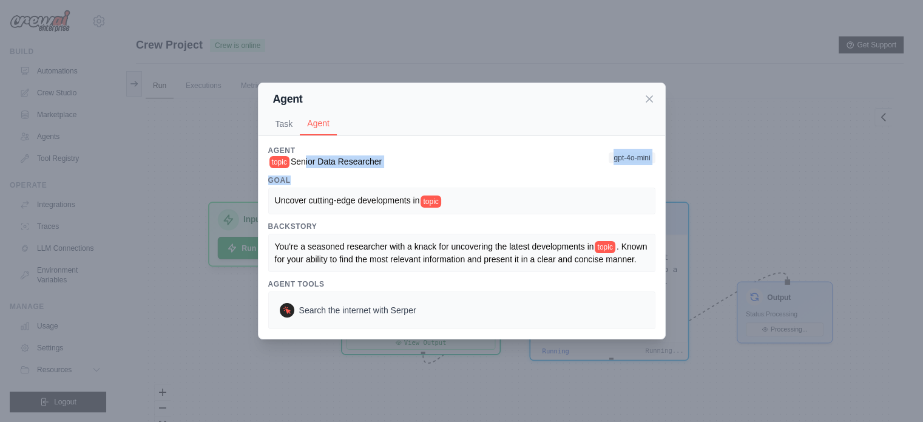
drag, startPoint x: 305, startPoint y: 158, endPoint x: 402, endPoint y: 165, distance: 97.3
click at [402, 165] on div "Agent topic Senior Data Researcher gpt-4o-mini Goal Uncover cutting-edge develo…" at bounding box center [461, 237] width 387 height 183
drag, startPoint x: 310, startPoint y: 159, endPoint x: 383, endPoint y: 154, distance: 73.6
click at [382, 157] on span "Senior Data Researcher" at bounding box center [336, 162] width 91 height 10
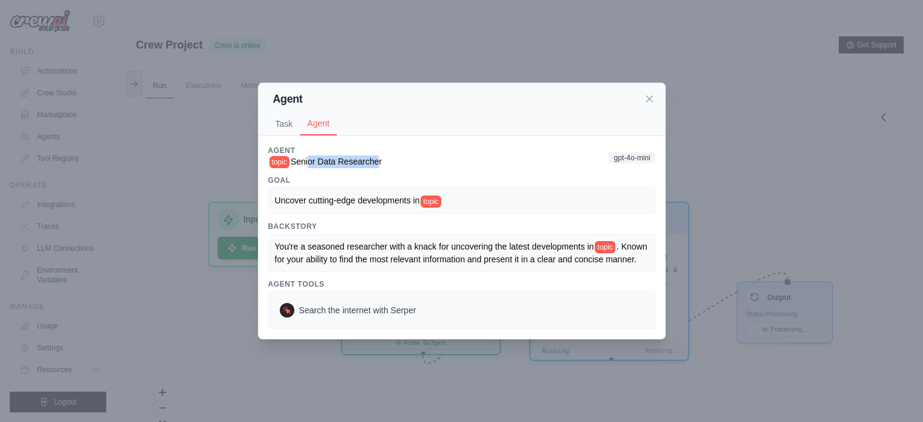
click at [382, 157] on span "Senior Data Researcher" at bounding box center [336, 162] width 91 height 10
click at [289, 195] on span "Uncover cutting-edge developments in" at bounding box center [347, 200] width 145 height 10
drag, startPoint x: 289, startPoint y: 194, endPoint x: 437, endPoint y: 195, distance: 148.1
click at [437, 195] on div "Uncover cutting-edge developments in topic" at bounding box center [462, 200] width 374 height 13
click at [488, 199] on div "Uncover cutting-edge developments in topic" at bounding box center [462, 200] width 374 height 13
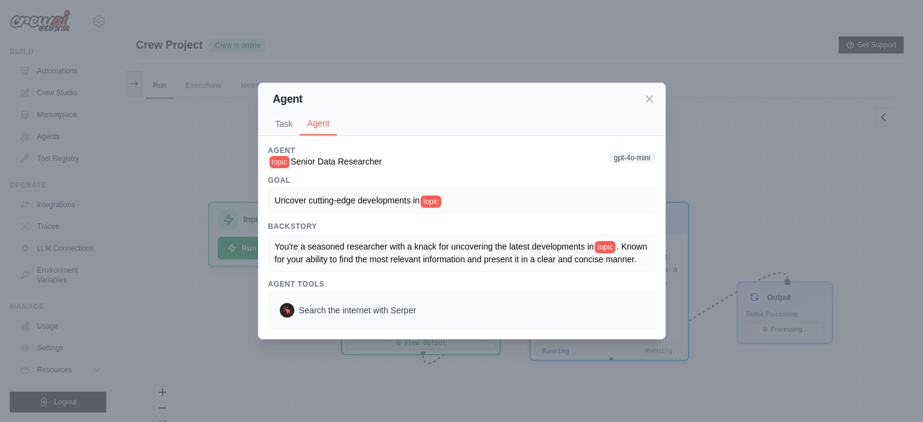
scroll to position [51, 0]
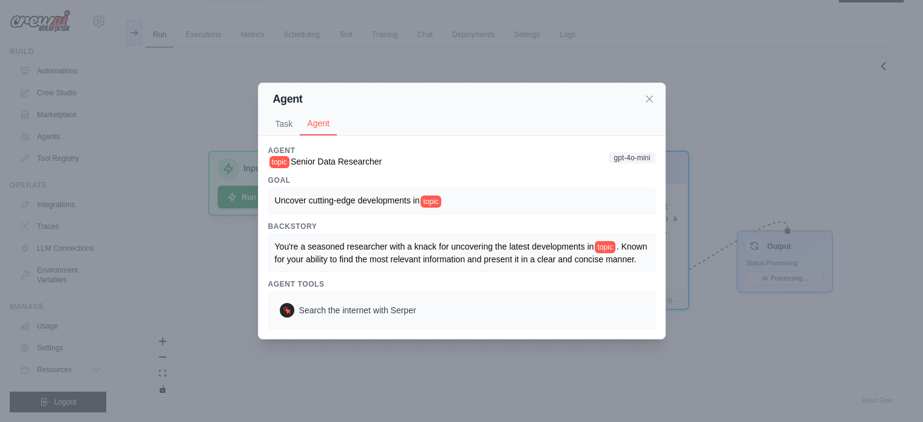
click at [286, 242] on span "You're a seasoned researcher with a knack for uncovering the latest development…" at bounding box center [434, 247] width 319 height 10
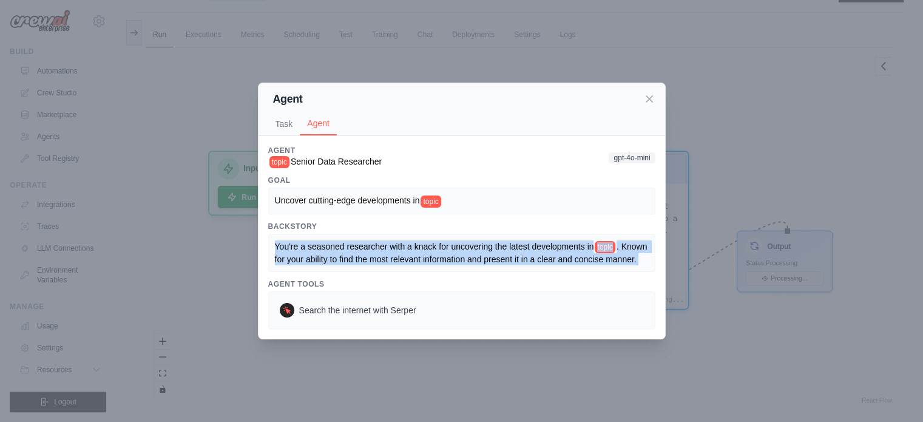
drag, startPoint x: 286, startPoint y: 241, endPoint x: 501, endPoint y: 276, distance: 217.1
click at [501, 272] on div "You're a seasoned researcher with a knack for uncovering the latest development…" at bounding box center [461, 253] width 387 height 38
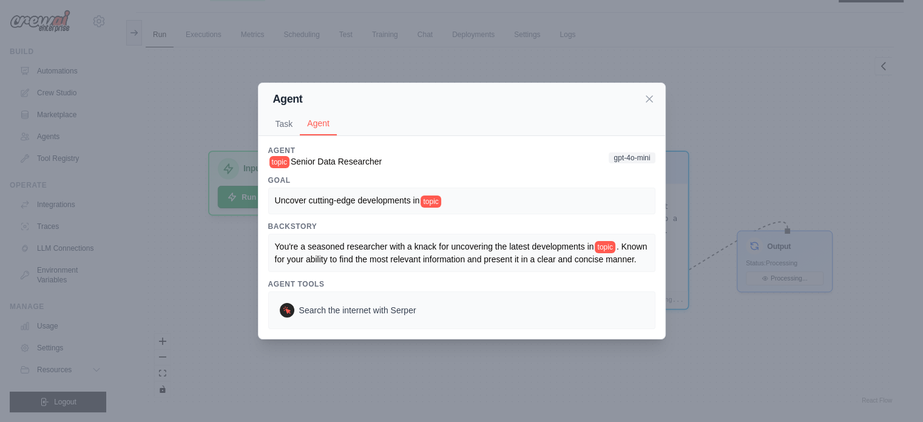
scroll to position [0, 0]
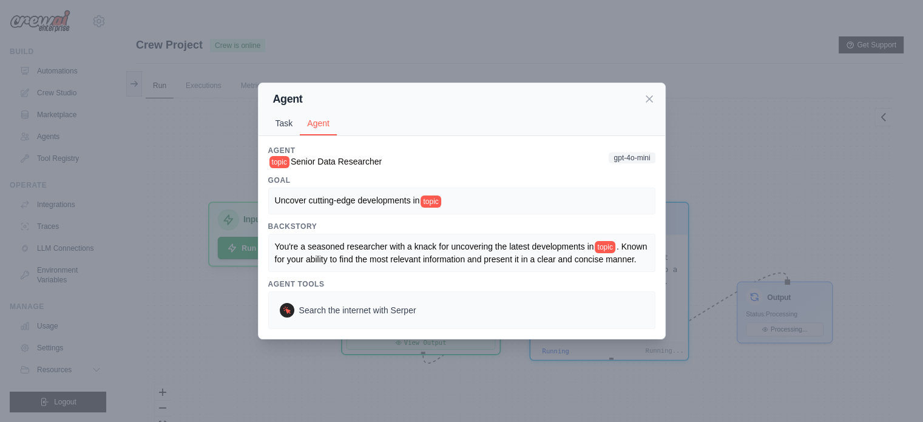
click at [286, 120] on button "Task" at bounding box center [284, 123] width 32 height 23
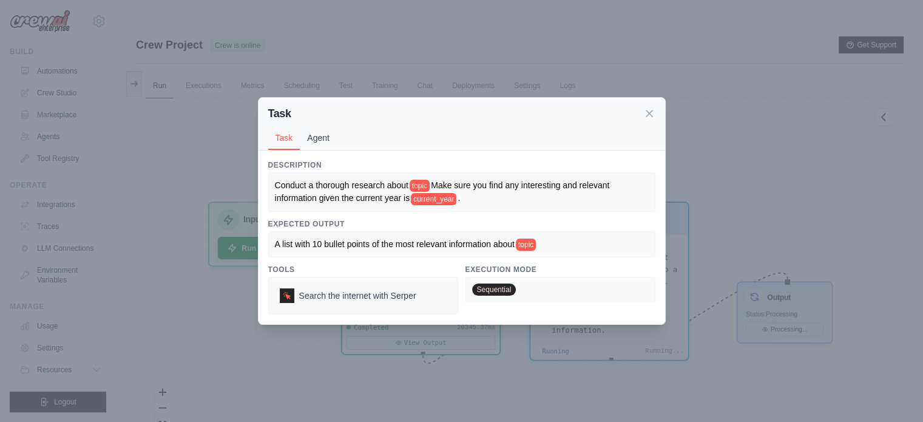
click at [318, 137] on button "Agent" at bounding box center [318, 137] width 37 height 23
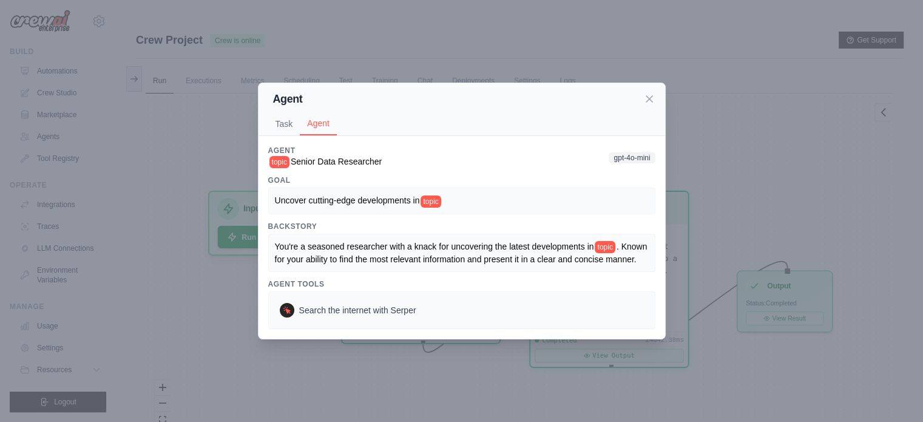
scroll to position [2, 0]
click at [648, 95] on icon at bounding box center [649, 98] width 6 height 6
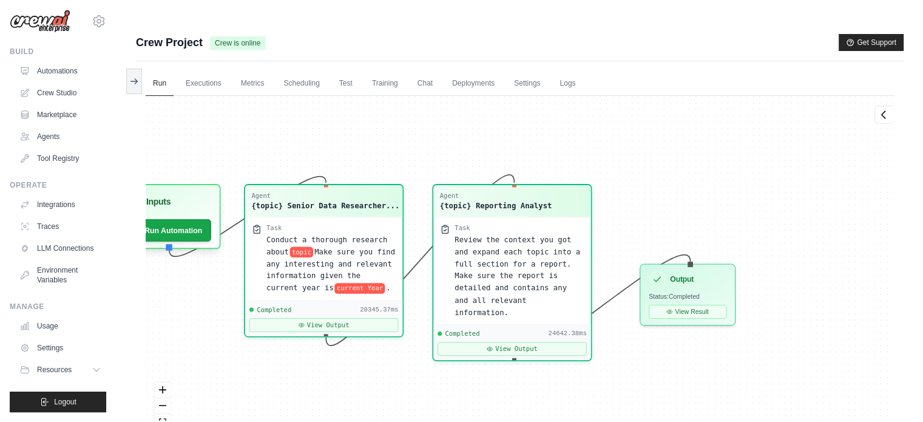
drag, startPoint x: 523, startPoint y: 142, endPoint x: 425, endPoint y: 133, distance: 98.1
click at [425, 133] on div "Agent {topic} Senior Data Researcher... Task Conduct a thorough research about …" at bounding box center [520, 275] width 748 height 359
click at [500, 231] on div "Review the context you got and expand each topic into a full section for a repo…" at bounding box center [519, 273] width 130 height 85
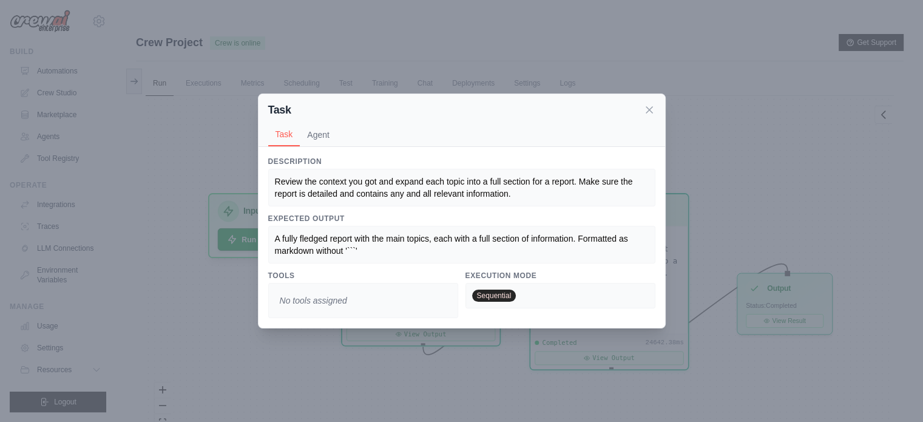
click at [275, 185] on span "Review the context you got and expand each topic into a full section for a repo…" at bounding box center [455, 188] width 361 height 22
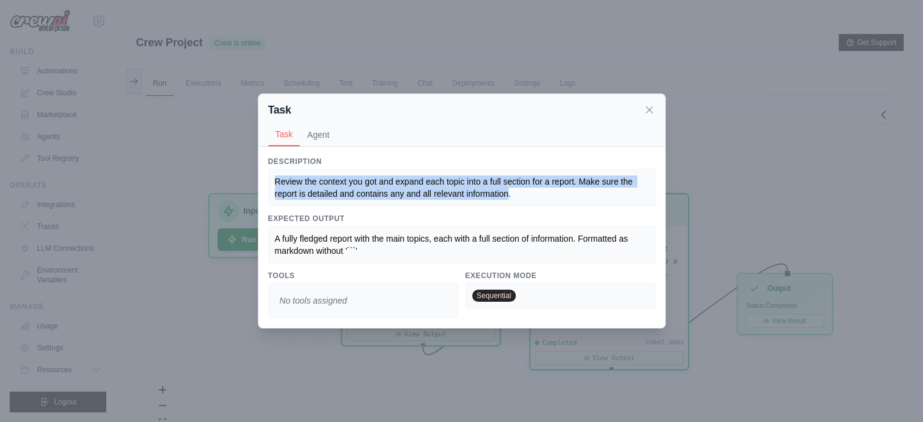
drag, startPoint x: 275, startPoint y: 185, endPoint x: 537, endPoint y: 197, distance: 261.9
click at [537, 197] on span "Review the context you got and expand each topic into a full section for a repo…" at bounding box center [455, 188] width 361 height 22
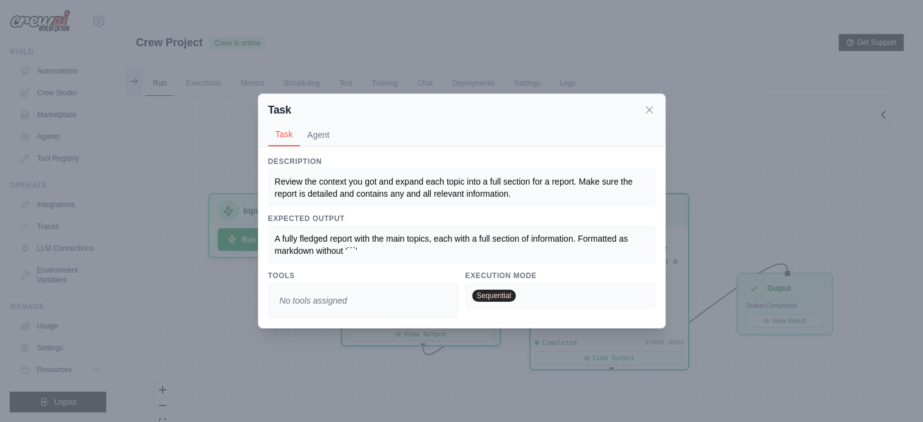
click at [277, 183] on span "Review the context you got and expand each topic into a full section for a repo…" at bounding box center [455, 188] width 361 height 22
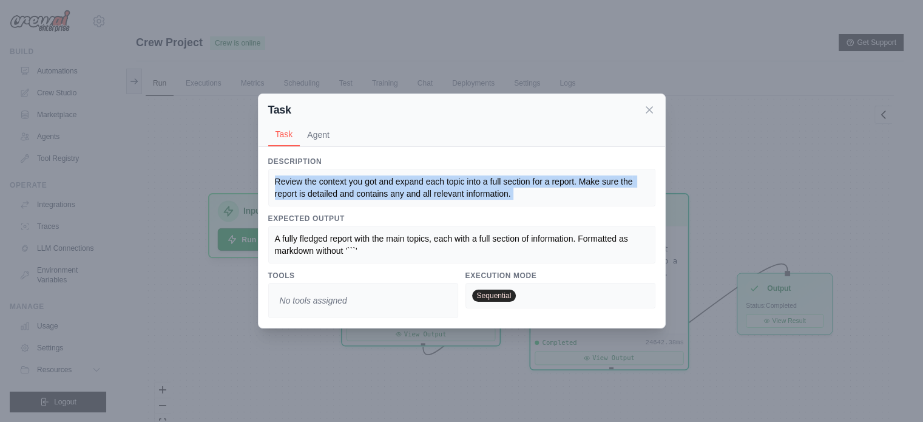
drag, startPoint x: 277, startPoint y: 183, endPoint x: 552, endPoint y: 197, distance: 275.3
click at [552, 197] on div "Review the context you got and expand each topic into a full section for a repo…" at bounding box center [462, 187] width 374 height 24
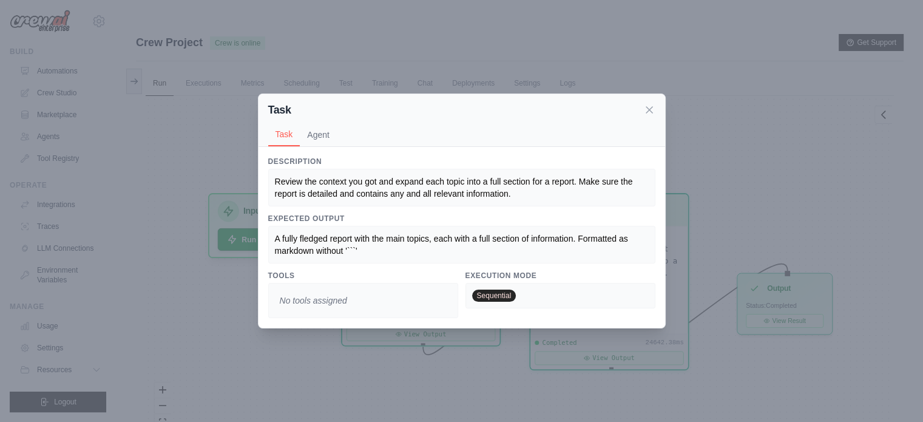
click at [274, 186] on div "Review the context you got and expand each topic into a full section for a repo…" at bounding box center [461, 188] width 387 height 38
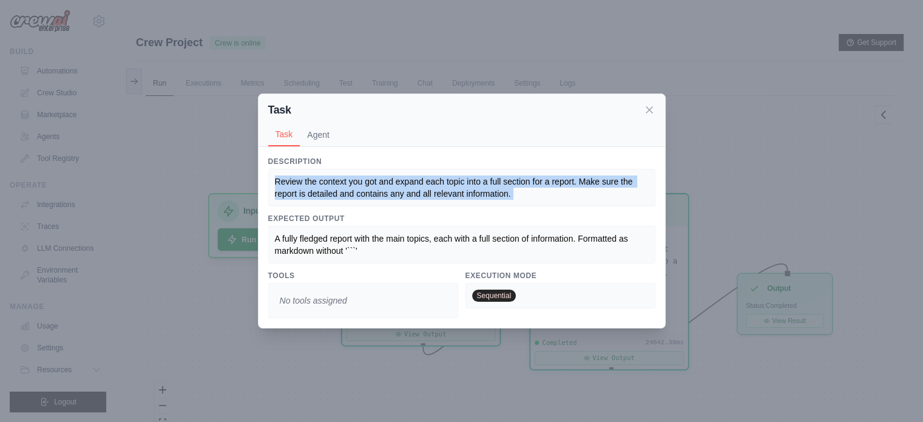
drag, startPoint x: 274, startPoint y: 186, endPoint x: 558, endPoint y: 189, distance: 284.7
click at [558, 189] on div "Review the context you got and expand each topic into a full section for a repo…" at bounding box center [461, 188] width 387 height 38
click at [558, 189] on div "Review the context you got and expand each topic into a full section for a repo…" at bounding box center [462, 187] width 374 height 24
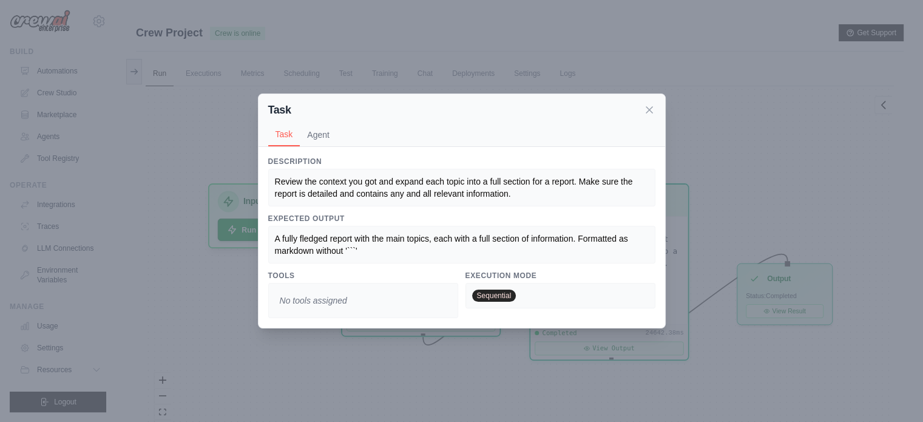
scroll to position [10, 0]
click at [323, 196] on span "Review the context you got and expand each topic into a full section for a repo…" at bounding box center [455, 188] width 361 height 22
drag, startPoint x: 323, startPoint y: 196, endPoint x: 544, endPoint y: 201, distance: 221.0
click at [544, 201] on div "Review the context you got and expand each topic into a full section for a repo…" at bounding box center [461, 188] width 387 height 38
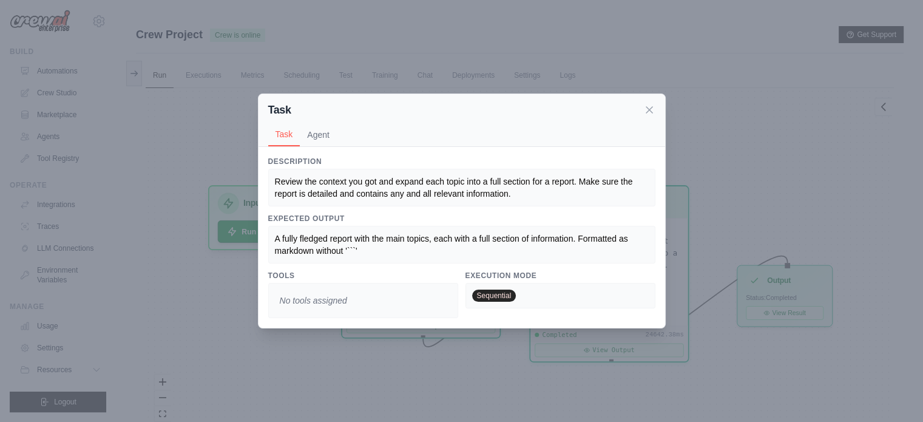
click at [289, 240] on span "A fully fledged report with the main topics, each with a full section of inform…" at bounding box center [453, 245] width 356 height 22
drag, startPoint x: 289, startPoint y: 240, endPoint x: 425, endPoint y: 241, distance: 136.6
click at [425, 241] on span "A fully fledged report with the main topics, each with a full section of inform…" at bounding box center [453, 245] width 356 height 22
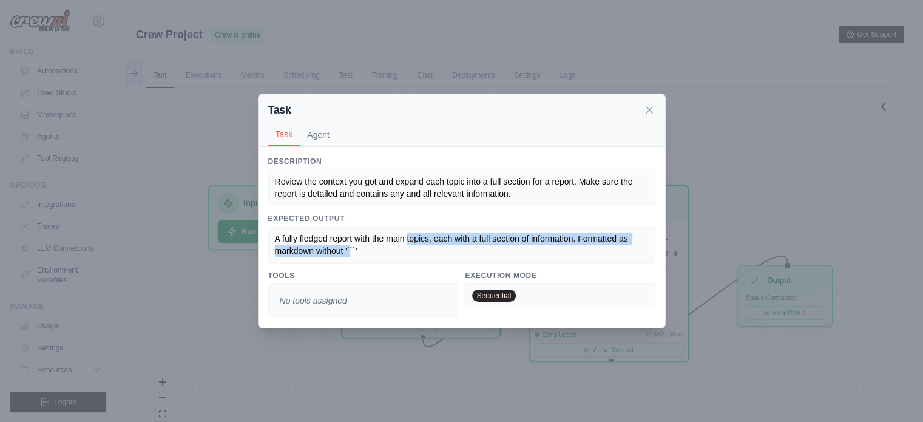
drag, startPoint x: 425, startPoint y: 241, endPoint x: 364, endPoint y: 249, distance: 61.8
click at [364, 249] on span "A fully fledged report with the main topics, each with a full section of inform…" at bounding box center [453, 245] width 356 height 22
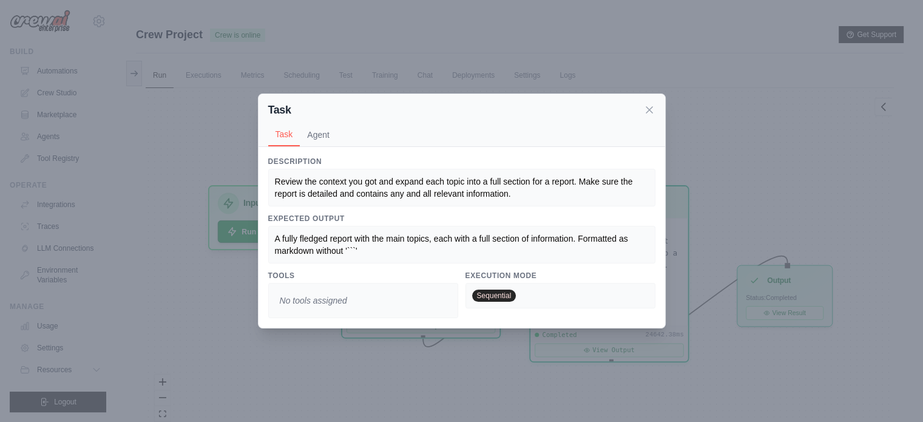
scroll to position [51, 0]
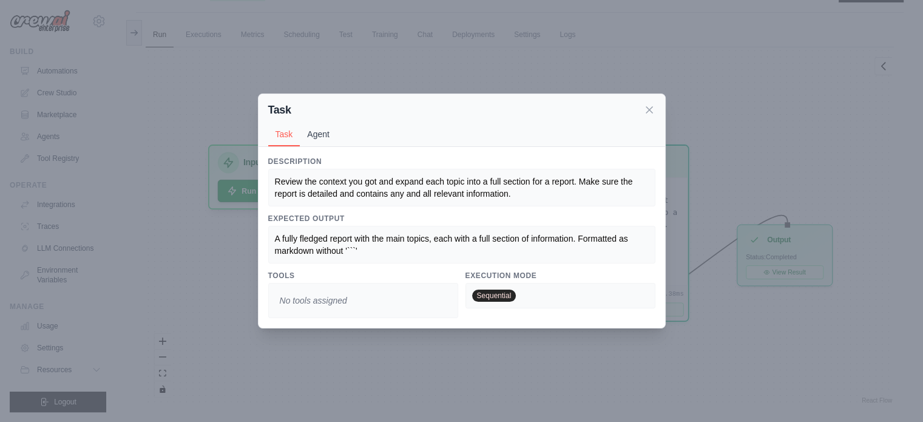
click at [323, 132] on button "Agent" at bounding box center [318, 134] width 37 height 23
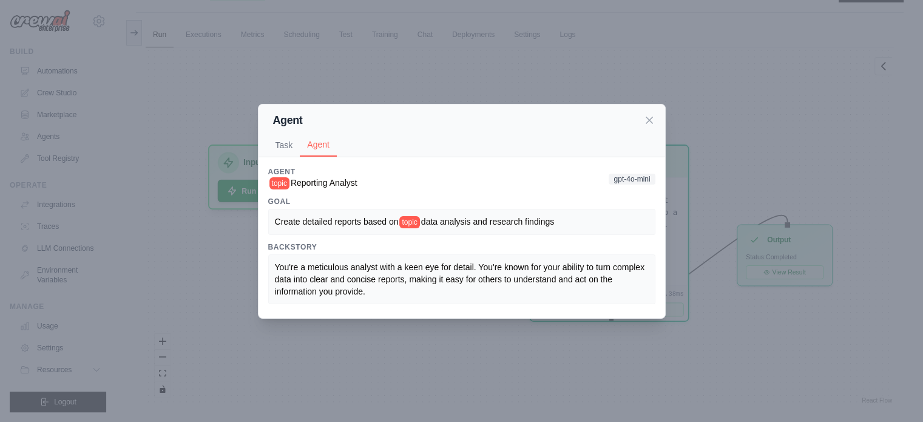
drag, startPoint x: 298, startPoint y: 184, endPoint x: 388, endPoint y: 178, distance: 90.6
click at [388, 178] on div "Agent topic Reporting Analyst gpt-4o-mini" at bounding box center [461, 178] width 387 height 22
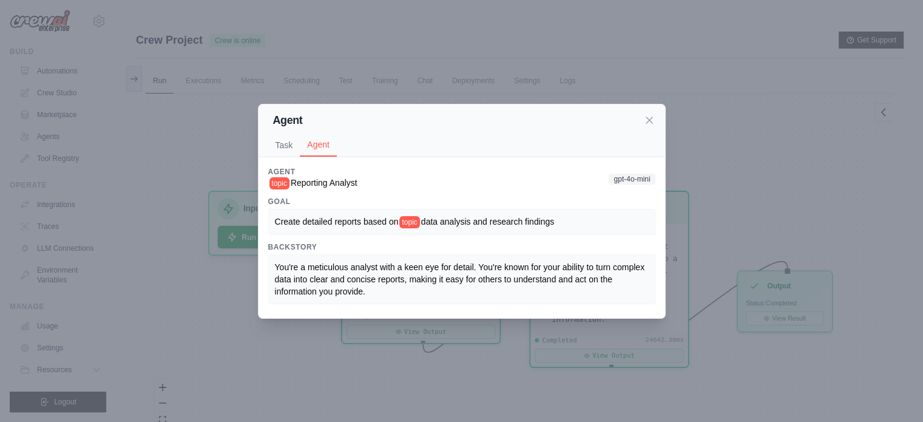
scroll to position [0, 0]
click at [296, 182] on span "Reporting Analyst" at bounding box center [324, 183] width 67 height 10
drag, startPoint x: 296, startPoint y: 182, endPoint x: 368, endPoint y: 184, distance: 71.6
click at [368, 184] on div "Agent topic Reporting Analyst gpt-4o-mini" at bounding box center [461, 178] width 387 height 22
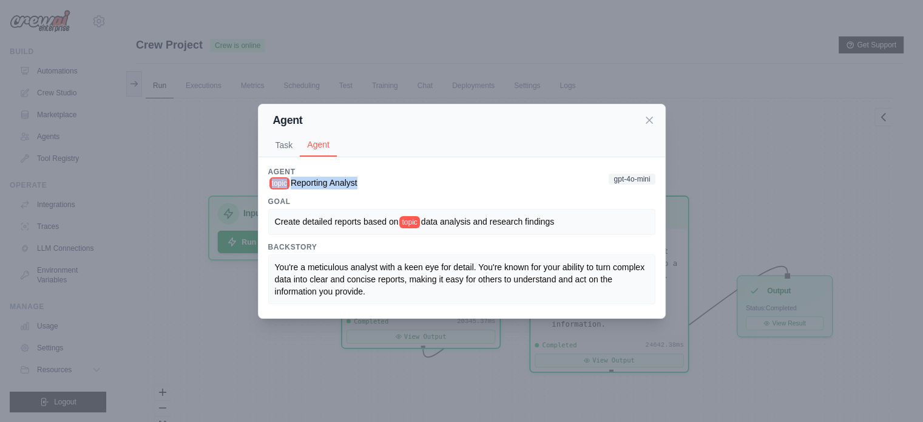
drag, startPoint x: 368, startPoint y: 184, endPoint x: 289, endPoint y: 181, distance: 78.9
click at [289, 181] on div "Agent topic Reporting Analyst gpt-4o-mini" at bounding box center [461, 178] width 387 height 22
click at [289, 181] on span "topic" at bounding box center [279, 183] width 20 height 12
click at [297, 185] on span "Reporting Analyst" at bounding box center [324, 183] width 67 height 10
drag, startPoint x: 297, startPoint y: 185, endPoint x: 357, endPoint y: 185, distance: 59.5
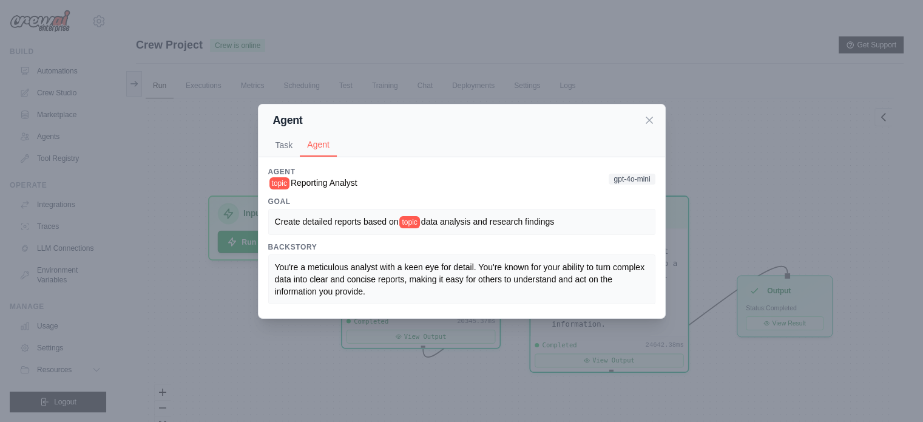
click at [357, 185] on span "Reporting Analyst" at bounding box center [324, 183] width 67 height 10
click at [317, 229] on div "Create detailed reports based on topic data analysis and research findings" at bounding box center [461, 222] width 387 height 26
drag, startPoint x: 317, startPoint y: 229, endPoint x: 589, endPoint y: 223, distance: 272.6
click at [589, 223] on div "Create detailed reports based on topic data analysis and research findings" at bounding box center [461, 222] width 387 height 26
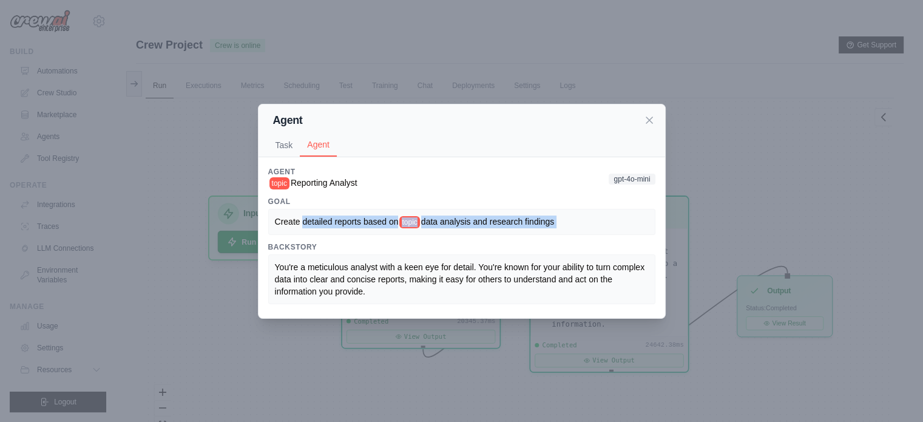
click at [589, 223] on div "Create detailed reports based on topic data analysis and research findings" at bounding box center [462, 221] width 374 height 13
drag, startPoint x: 589, startPoint y: 223, endPoint x: 437, endPoint y: 209, distance: 153.0
click at [437, 209] on div "Create detailed reports based on topic data analysis and research findings" at bounding box center [461, 222] width 387 height 26
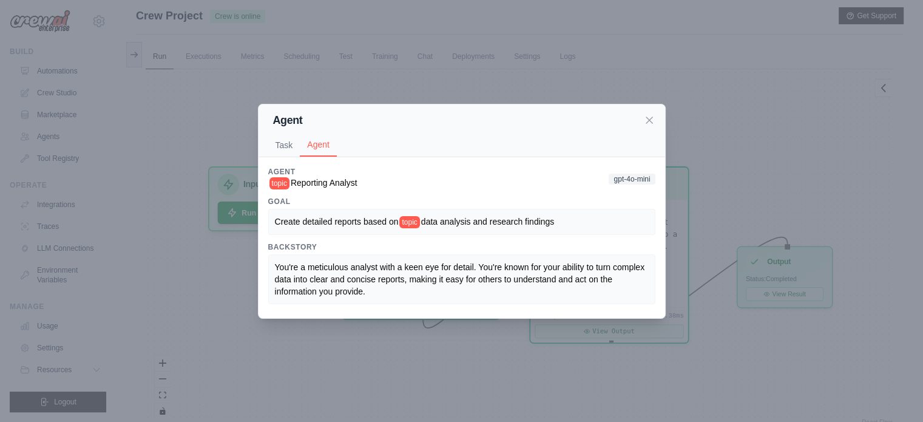
scroll to position [30, 0]
click at [290, 266] on span "You're a meticulous analyst with a keen eye for detail. You're known for your a…" at bounding box center [461, 279] width 372 height 34
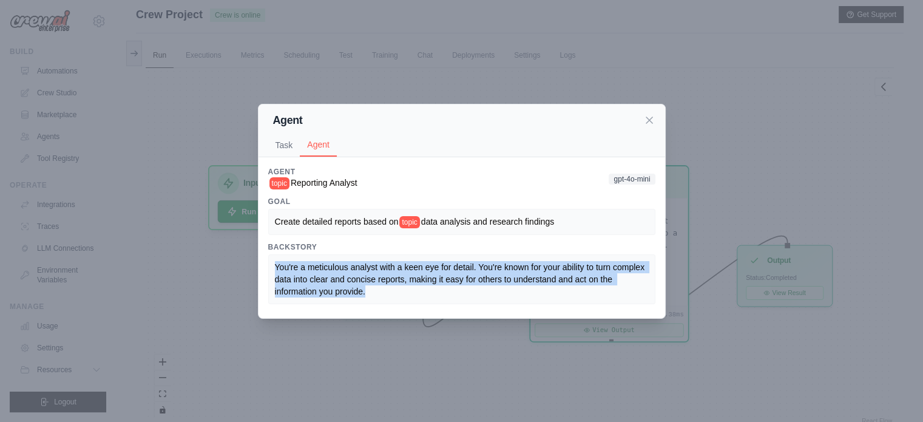
drag, startPoint x: 290, startPoint y: 266, endPoint x: 483, endPoint y: 269, distance: 193.6
click at [483, 269] on span "You're a meticulous analyst with a keen eye for detail. You're known for your a…" at bounding box center [461, 279] width 372 height 34
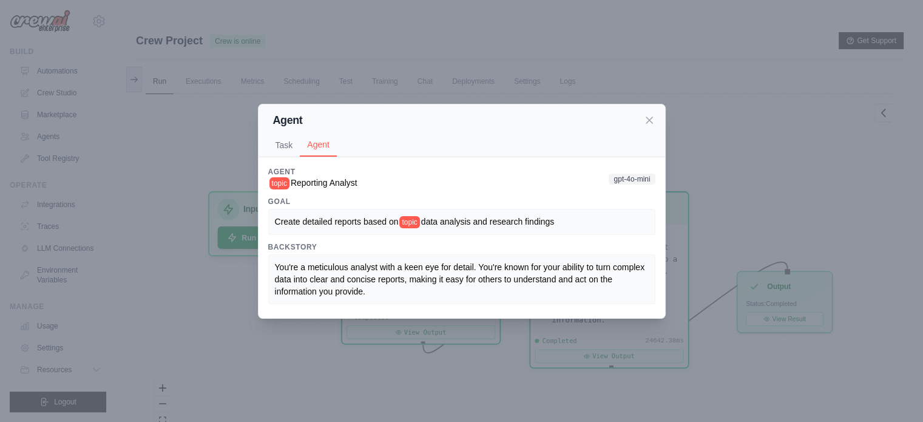
scroll to position [0, 0]
click at [651, 118] on icon at bounding box center [649, 120] width 12 height 12
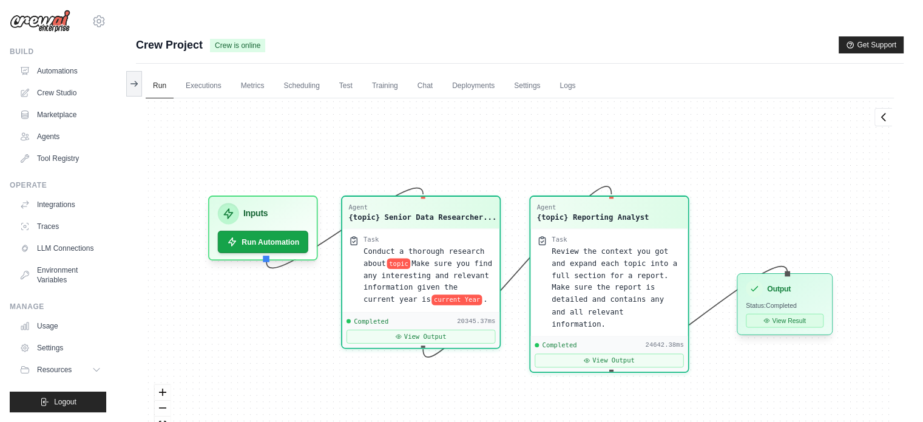
click at [779, 314] on button "View Result" at bounding box center [785, 321] width 78 height 14
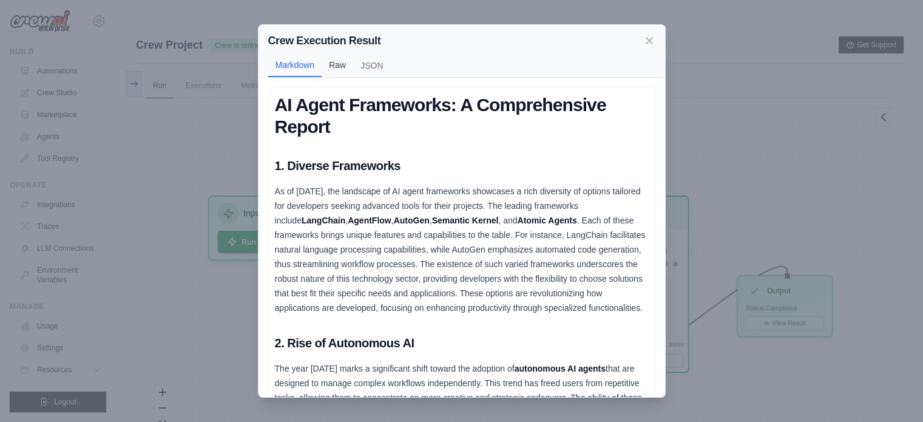
click at [345, 58] on button "Raw" at bounding box center [338, 64] width 32 height 23
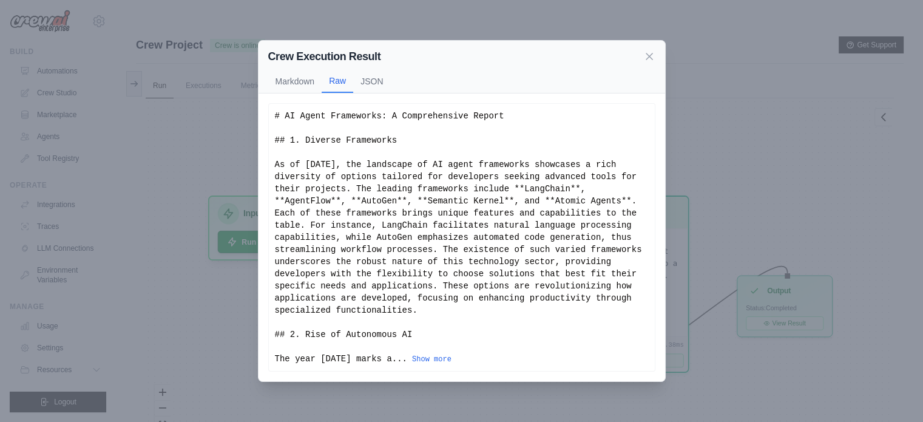
scroll to position [51, 0]
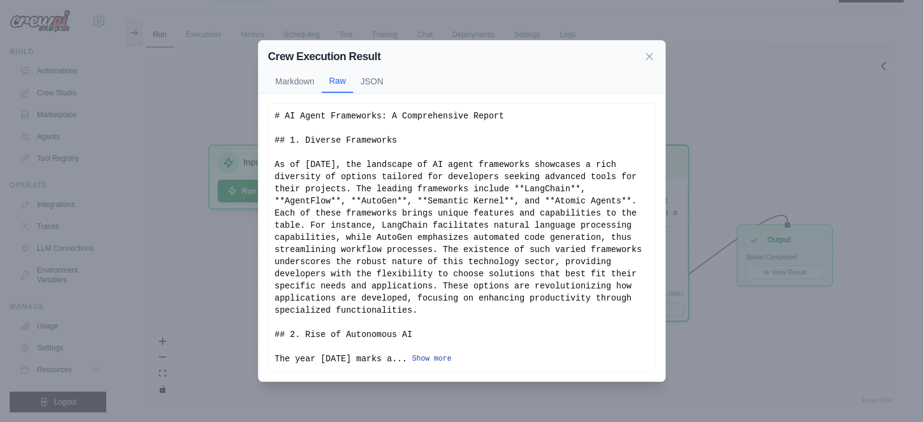
click at [412, 354] on button "Show more" at bounding box center [431, 359] width 39 height 10
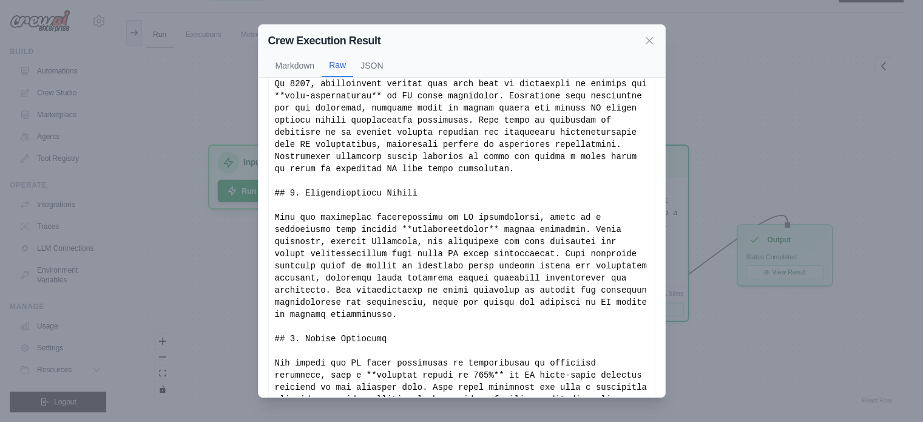
scroll to position [1107, 0]
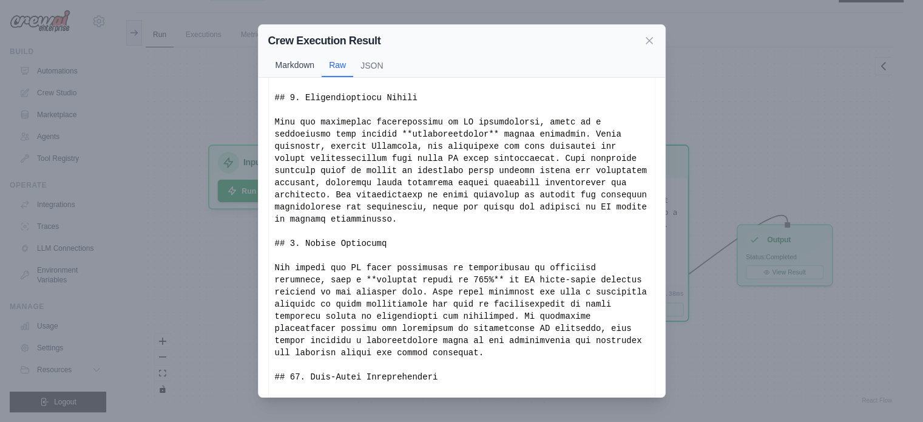
click at [298, 66] on button "Markdown" at bounding box center [295, 64] width 54 height 23
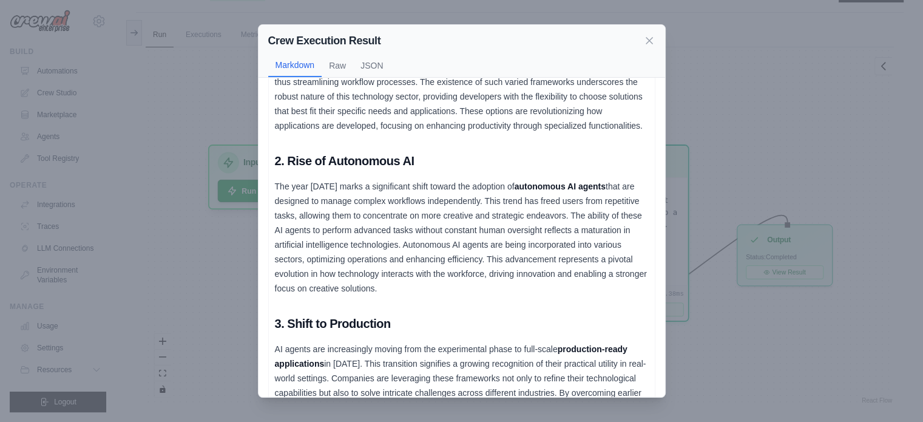
scroll to position [174, 0]
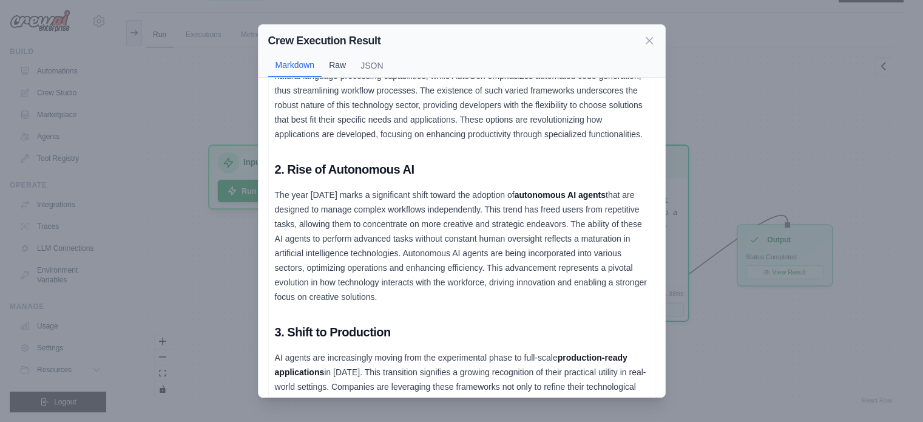
click at [341, 64] on button "Raw" at bounding box center [338, 64] width 32 height 23
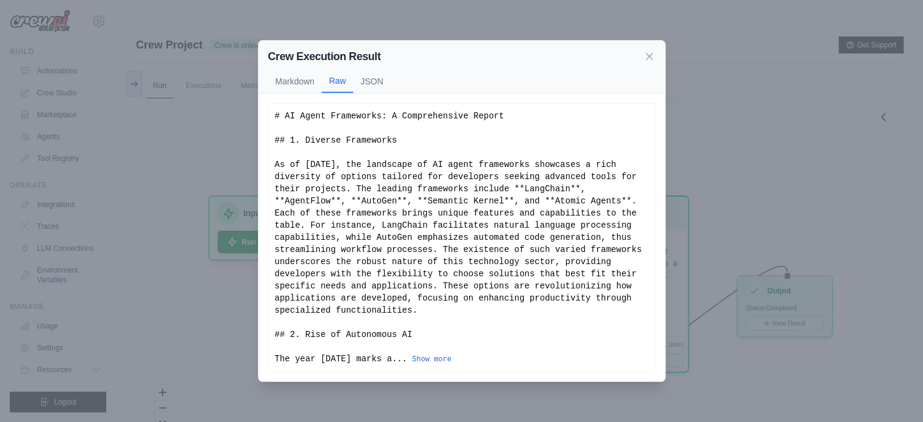
scroll to position [51, 0]
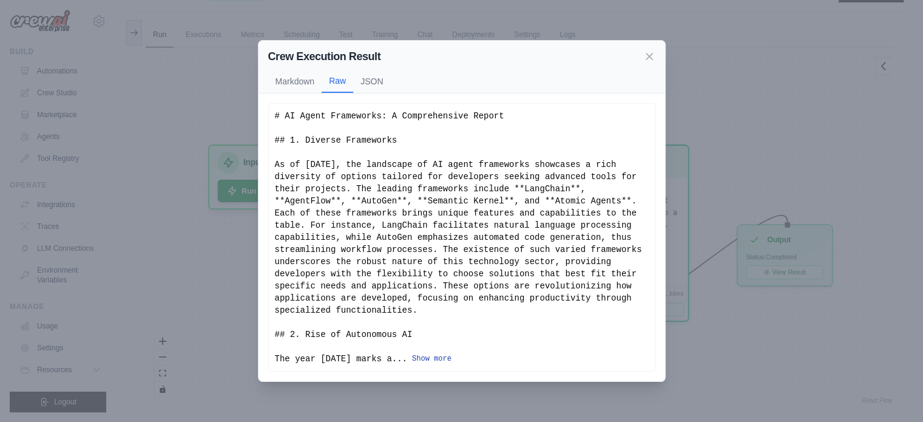
click at [414, 354] on button "Show more" at bounding box center [431, 359] width 39 height 10
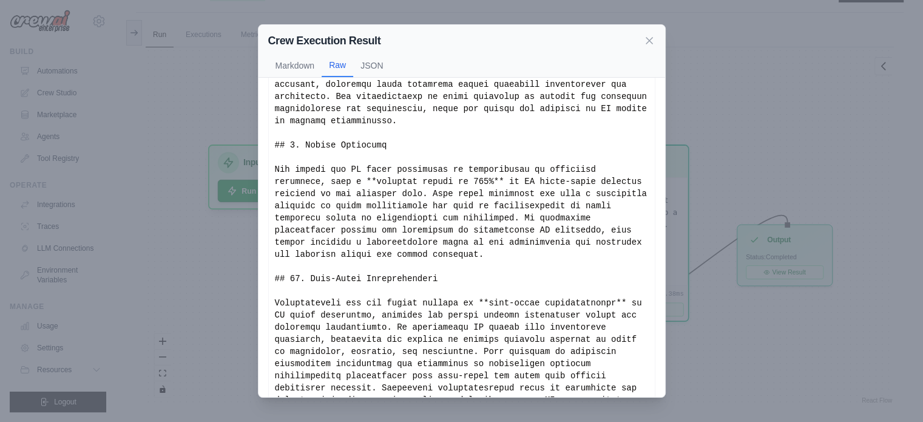
scroll to position [1219, 0]
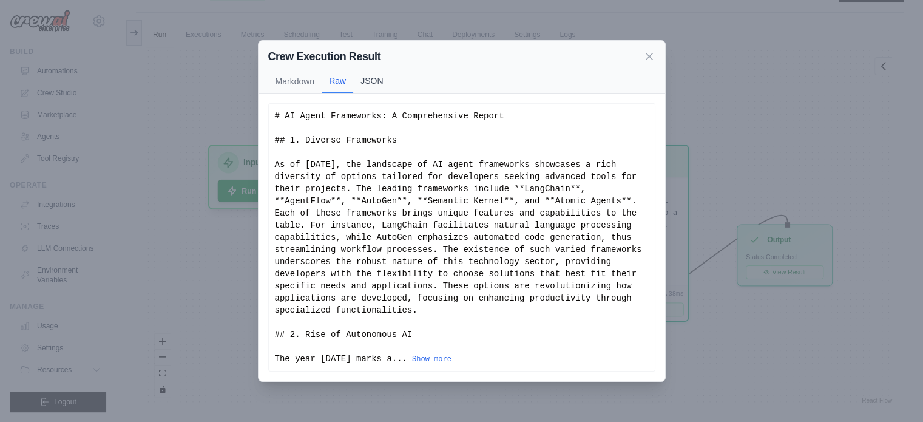
click at [384, 89] on button "JSON" at bounding box center [371, 80] width 37 height 23
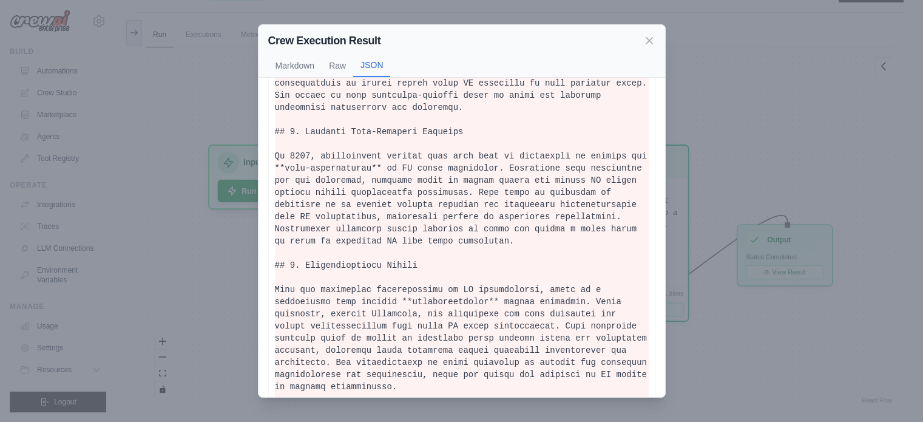
scroll to position [1236, 0]
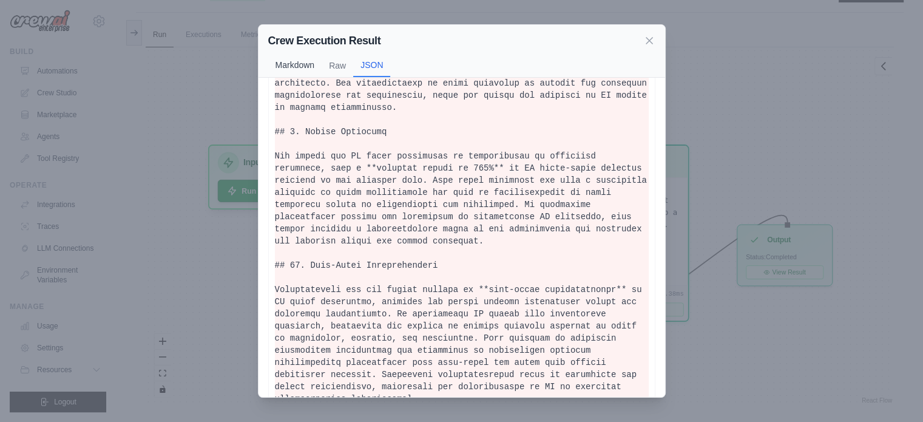
click at [318, 65] on button "Markdown" at bounding box center [295, 64] width 54 height 23
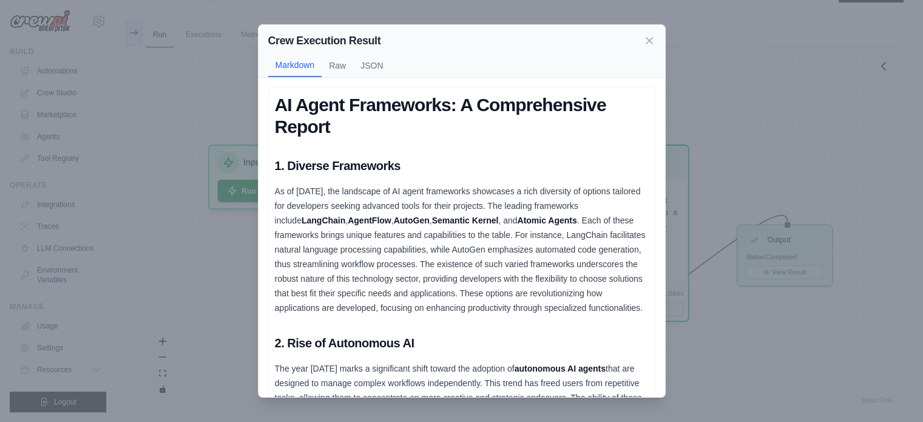
scroll to position [0, 0]
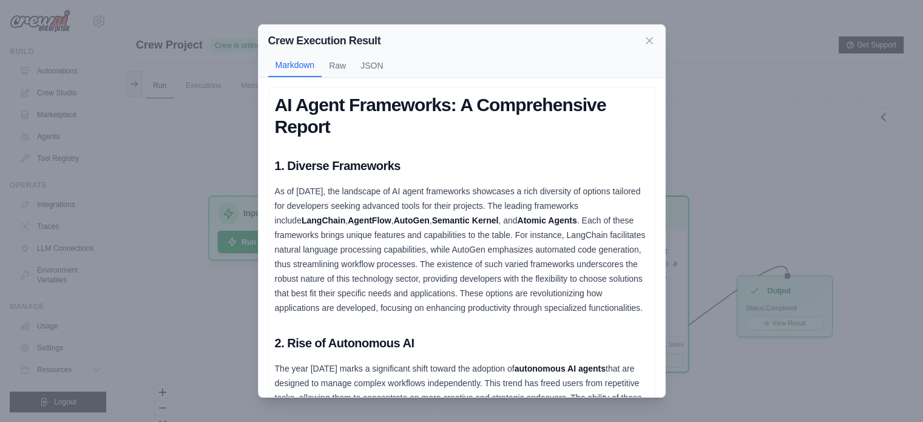
click at [280, 105] on h1 "AI Agent Frameworks: A Comprehensive Report" at bounding box center [462, 116] width 374 height 44
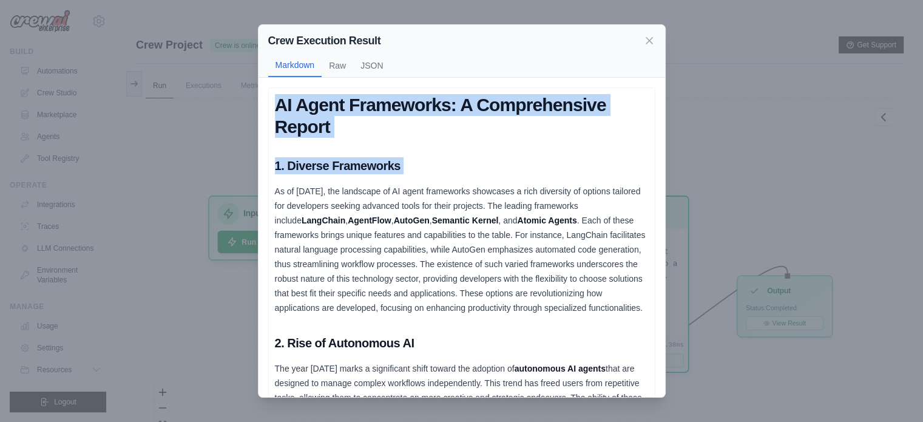
drag, startPoint x: 280, startPoint y: 105, endPoint x: 495, endPoint y: 150, distance: 220.1
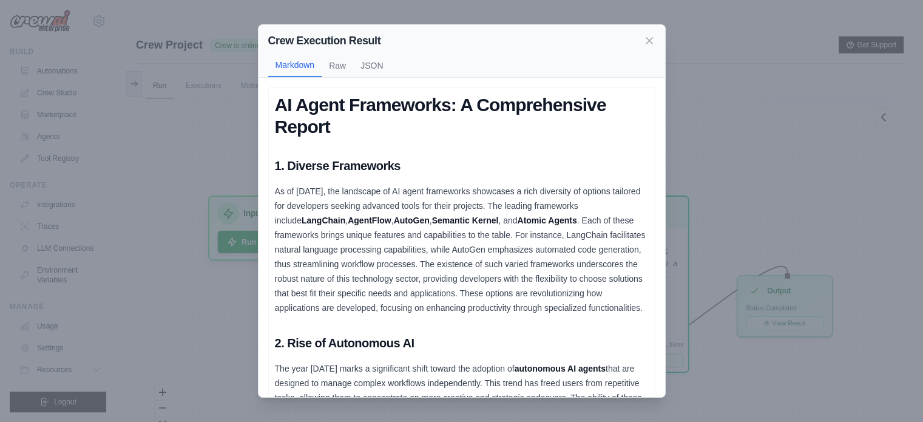
click at [494, 130] on h1 "AI Agent Frameworks: A Comprehensive Report" at bounding box center [462, 116] width 374 height 44
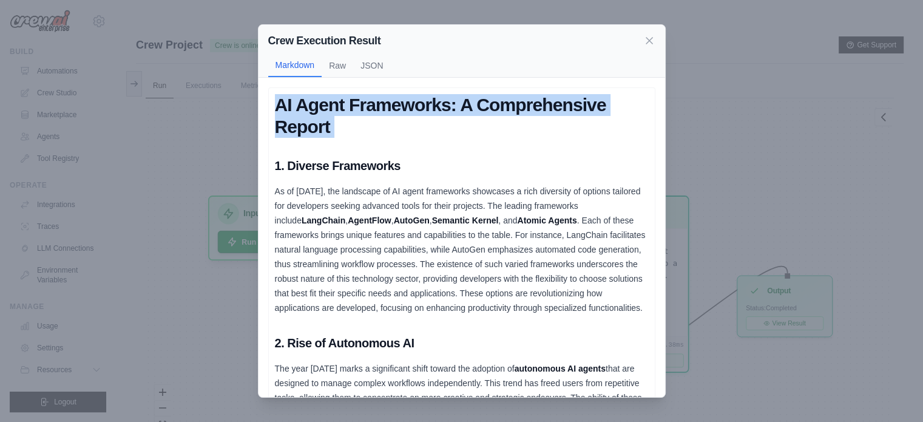
drag, startPoint x: 494, startPoint y: 130, endPoint x: 276, endPoint y: 115, distance: 218.4
click at [276, 115] on h1 "AI Agent Frameworks: A Comprehensive Report" at bounding box center [462, 116] width 374 height 44
drag, startPoint x: 276, startPoint y: 115, endPoint x: 490, endPoint y: 126, distance: 213.9
click at [490, 126] on h1 "AI Agent Frameworks: A Comprehensive Report" at bounding box center [462, 116] width 374 height 44
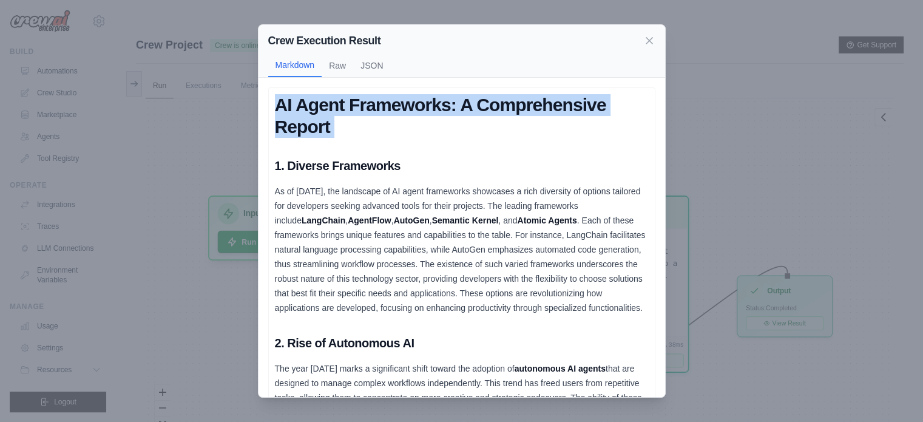
click at [490, 126] on h1 "AI Agent Frameworks: A Comprehensive Report" at bounding box center [462, 116] width 374 height 44
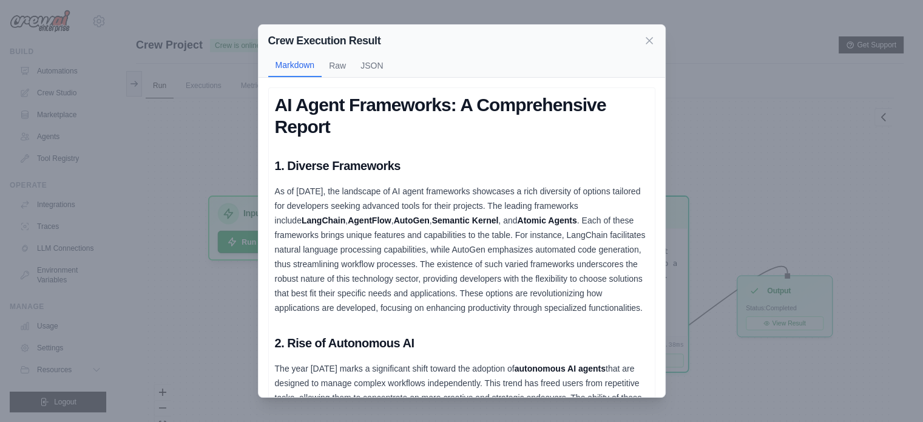
click at [356, 226] on p "As of August 2025, the landscape of AI agent frameworks showcases a rich divers…" at bounding box center [462, 249] width 374 height 131
drag, startPoint x: 356, startPoint y: 226, endPoint x: 303, endPoint y: 232, distance: 52.5
click at [303, 232] on p "As of August 2025, the landscape of AI agent frameworks showcases a rich divers…" at bounding box center [462, 249] width 374 height 131
drag, startPoint x: 352, startPoint y: 220, endPoint x: 306, endPoint y: 239, distance: 49.8
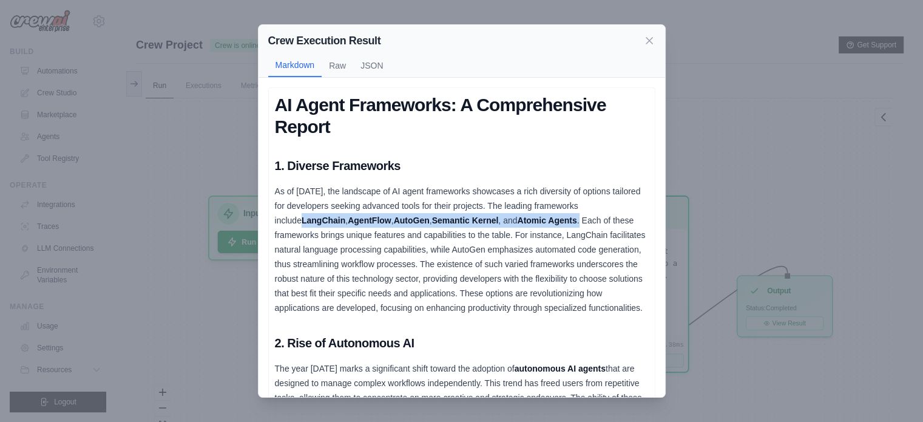
click at [306, 239] on p "As of August 2025, the landscape of AI agent frameworks showcases a rich divers…" at bounding box center [462, 249] width 374 height 131
click at [354, 221] on p "As of August 2025, the landscape of AI agent frameworks showcases a rich divers…" at bounding box center [462, 249] width 374 height 131
drag, startPoint x: 354, startPoint y: 221, endPoint x: 302, endPoint y: 234, distance: 53.9
click at [302, 234] on p "As of August 2025, the landscape of AI agent frameworks showcases a rich divers…" at bounding box center [462, 249] width 374 height 131
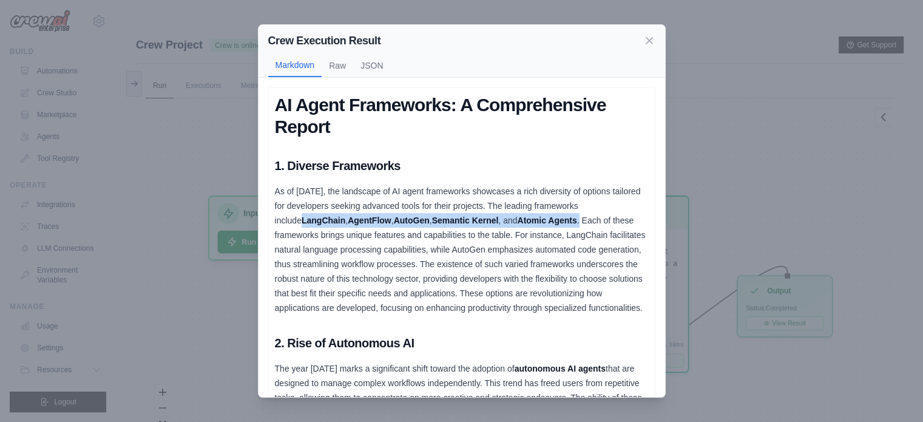
click at [517, 225] on strong "Atomic Agents" at bounding box center [546, 220] width 59 height 10
drag, startPoint x: 302, startPoint y: 234, endPoint x: 355, endPoint y: 221, distance: 54.5
click at [355, 221] on p "As of August 2025, the landscape of AI agent frameworks showcases a rich divers…" at bounding box center [462, 249] width 374 height 131
click at [345, 221] on strong "LangChain" at bounding box center [324, 220] width 44 height 10
click at [645, 38] on icon at bounding box center [649, 40] width 12 height 12
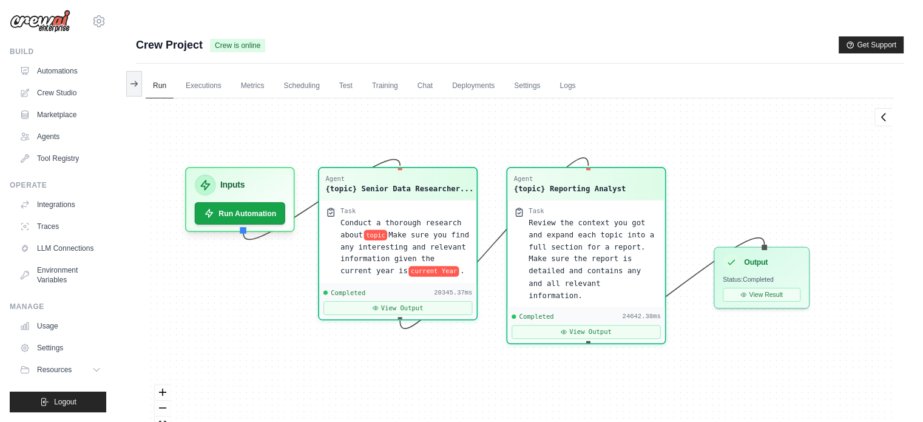
drag, startPoint x: 507, startPoint y: 142, endPoint x: 479, endPoint y: 120, distance: 35.5
click at [479, 120] on div "Agent {topic} Senior Data Researcher... Task Conduct a thorough research about …" at bounding box center [520, 277] width 748 height 359
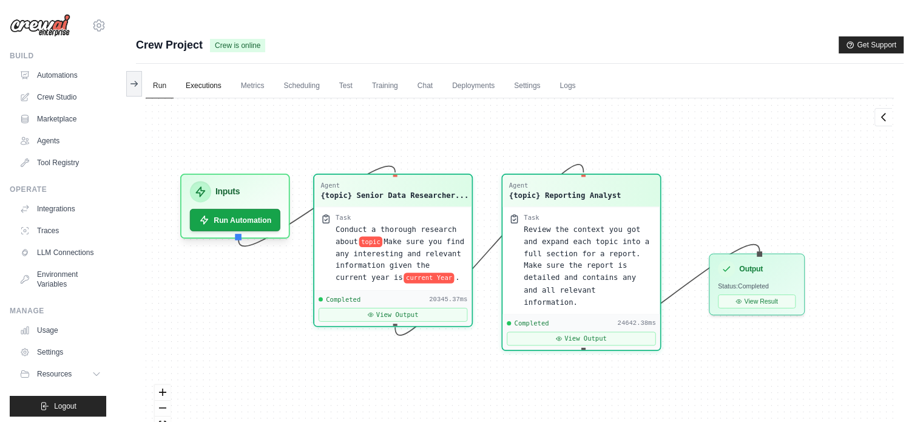
click at [211, 73] on link "Executions" at bounding box center [203, 85] width 50 height 25
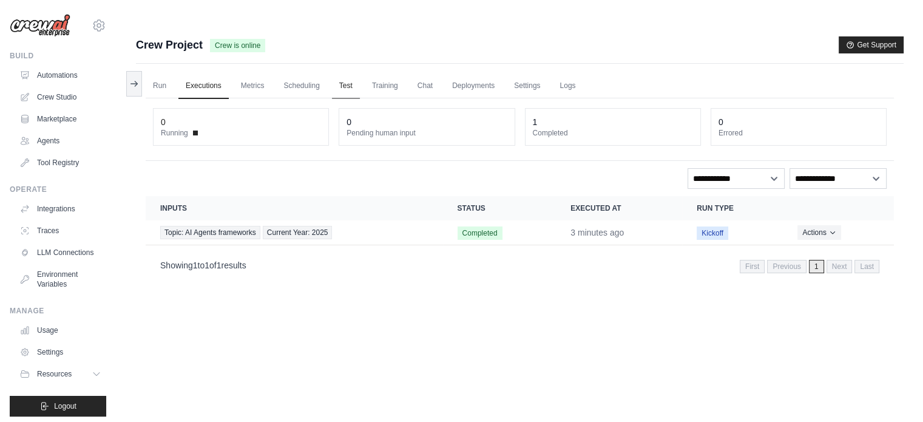
click at [356, 73] on link "Test" at bounding box center [346, 85] width 28 height 25
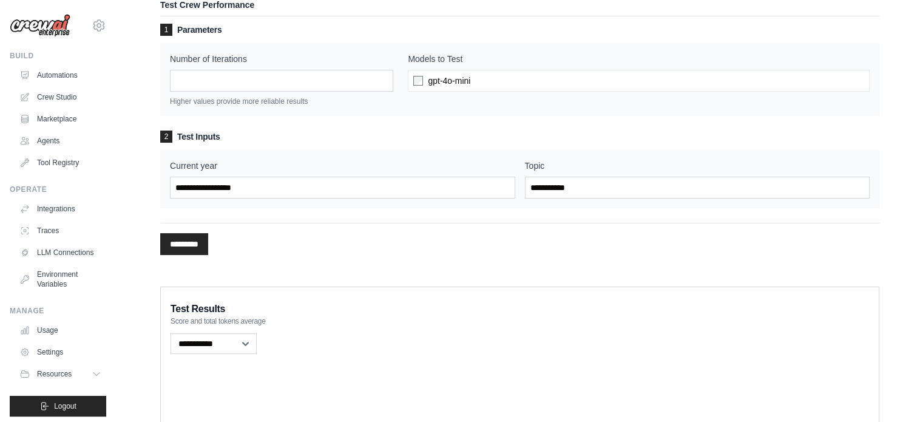
scroll to position [110, 0]
click at [204, 228] on div "1 Parameters Number of Iterations * Higher values provide more reliable results…" at bounding box center [519, 141] width 719 height 239
click at [197, 232] on input "*********" at bounding box center [184, 243] width 48 height 22
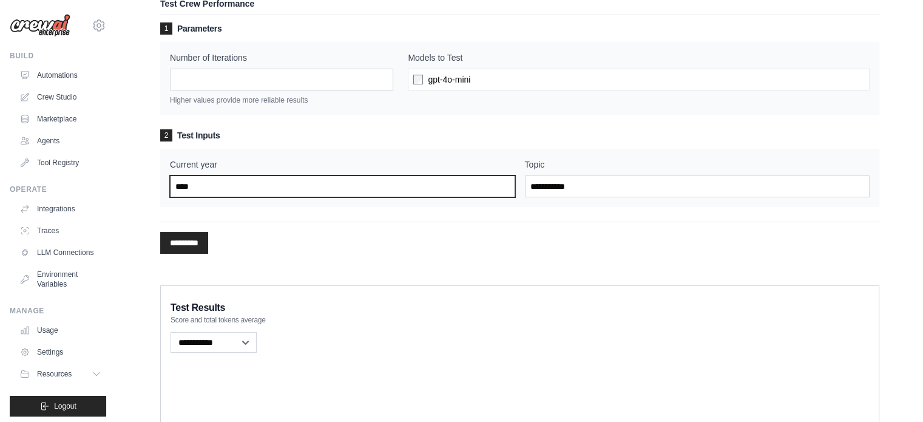
type input "****"
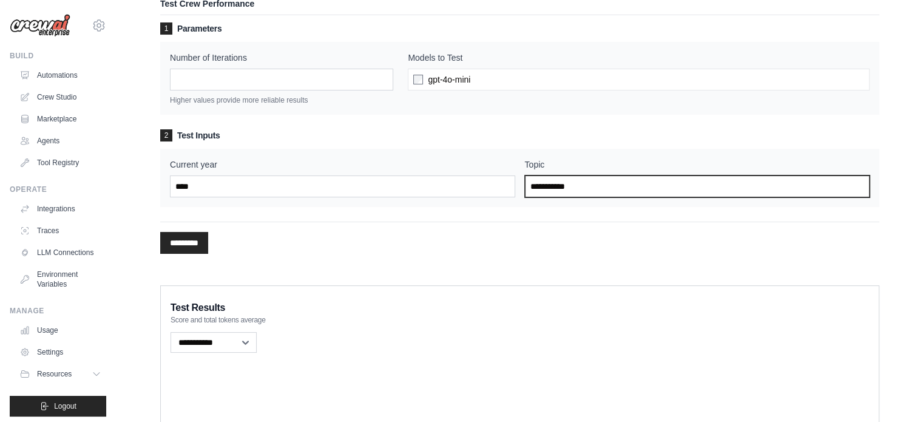
click at [650, 175] on input "Topic" at bounding box center [697, 186] width 345 height 22
type input "**********"
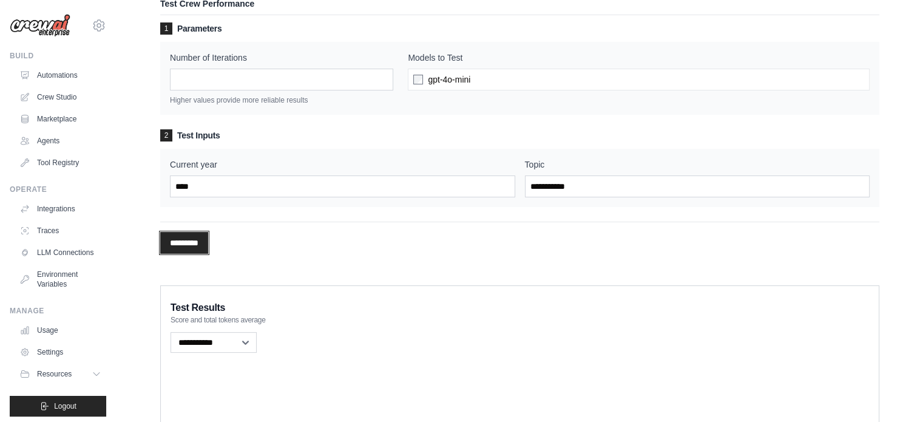
click at [200, 232] on input "*********" at bounding box center [184, 243] width 48 height 22
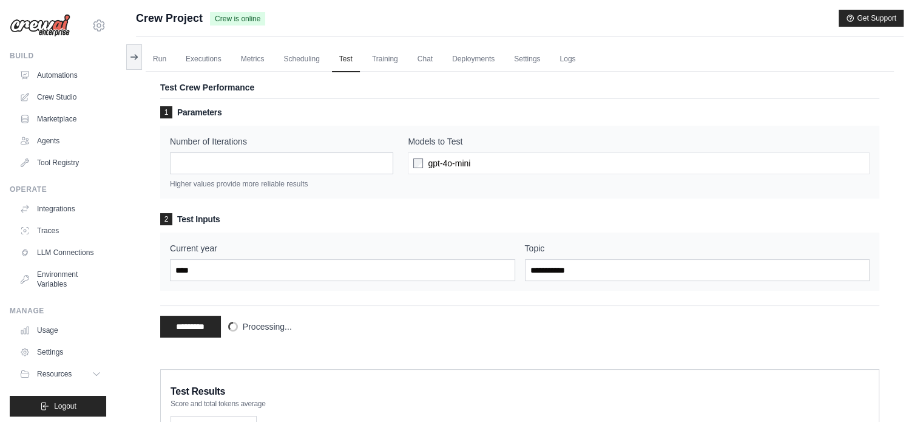
scroll to position [28, 0]
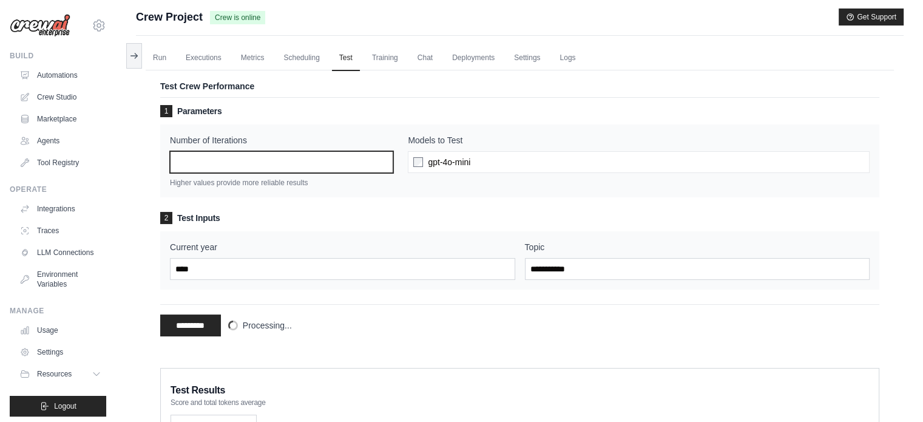
click at [231, 151] on input "*" at bounding box center [281, 162] width 223 height 22
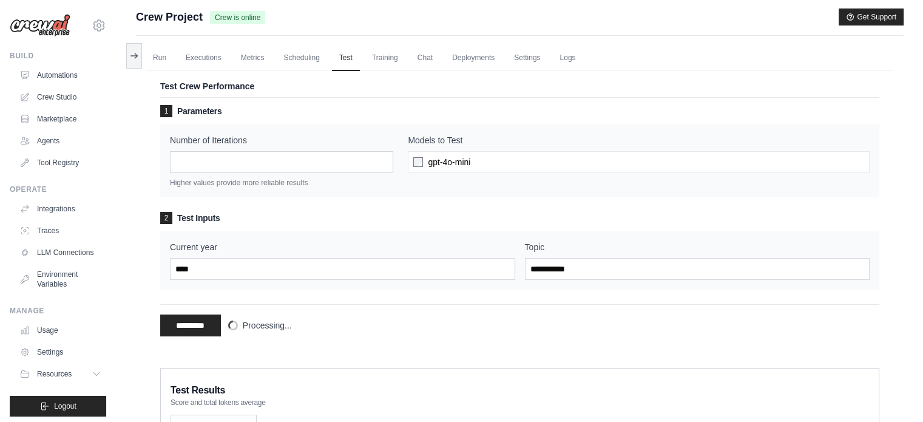
click at [481, 151] on div "gpt-4o-mini" at bounding box center [639, 162] width 462 height 22
click at [489, 151] on div "gpt-4o-mini" at bounding box center [639, 162] width 462 height 22
click at [390, 46] on link "Training" at bounding box center [385, 58] width 41 height 25
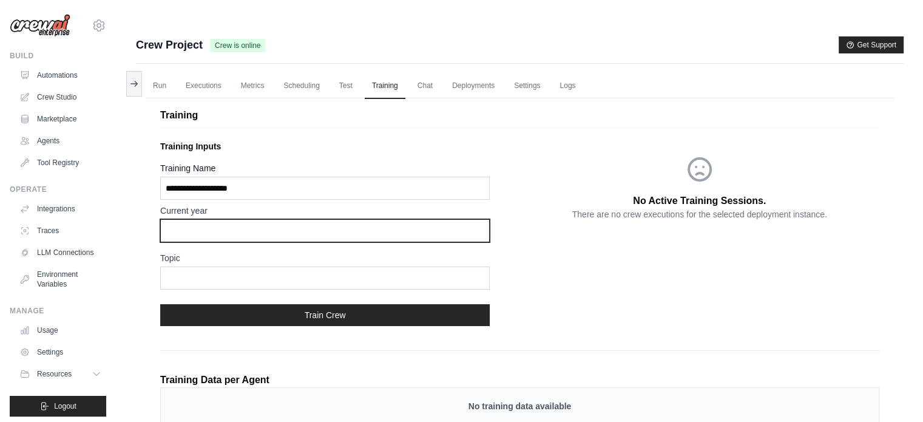
click at [373, 219] on input "text" at bounding box center [325, 230] width 330 height 23
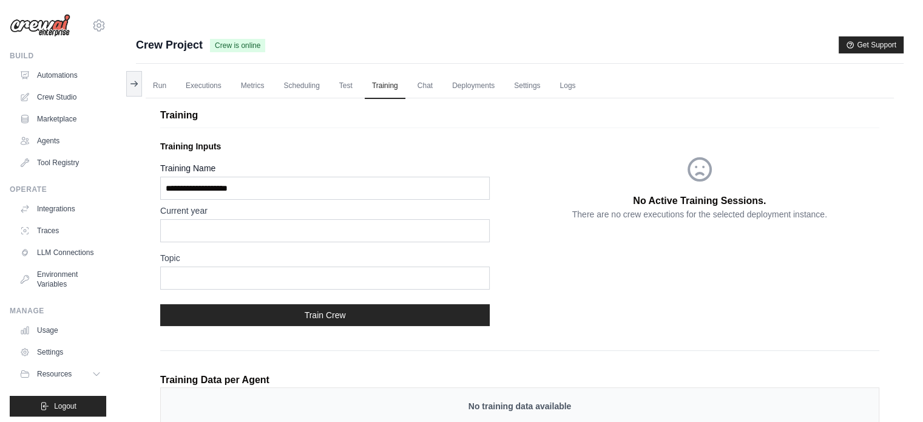
click at [427, 135] on div "Training Inputs Training Name Current year Topic Train Crew" at bounding box center [340, 235] width 360 height 200
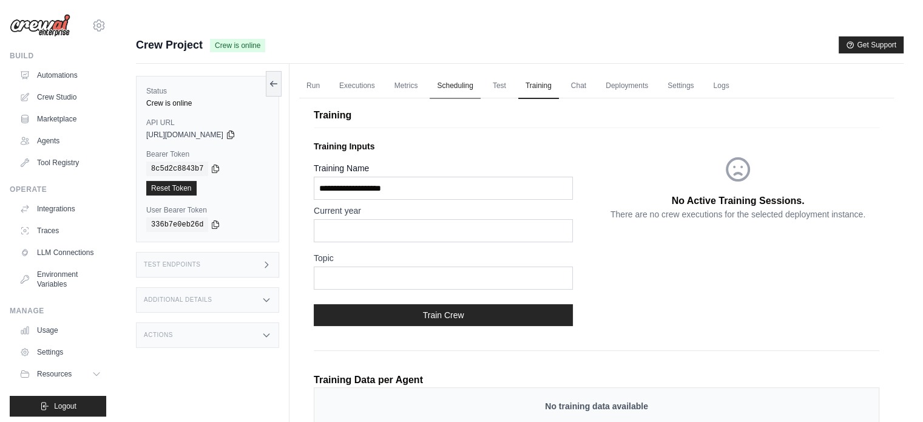
click at [478, 73] on link "Scheduling" at bounding box center [455, 85] width 50 height 25
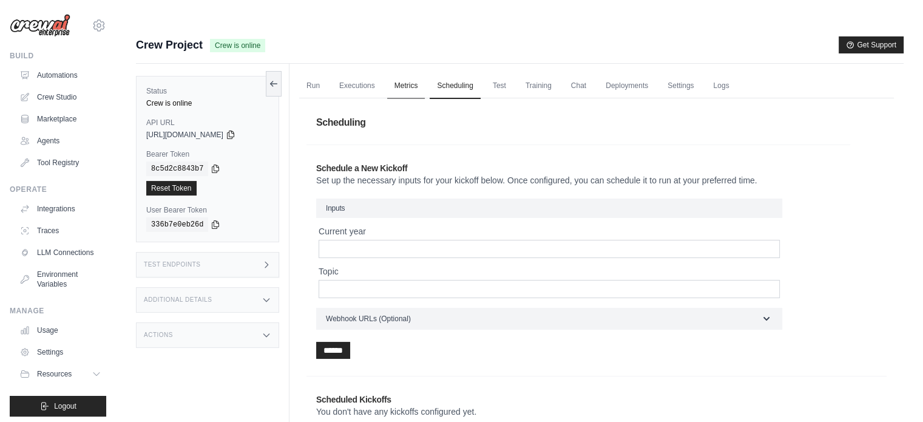
click at [397, 73] on link "Metrics" at bounding box center [406, 85] width 38 height 25
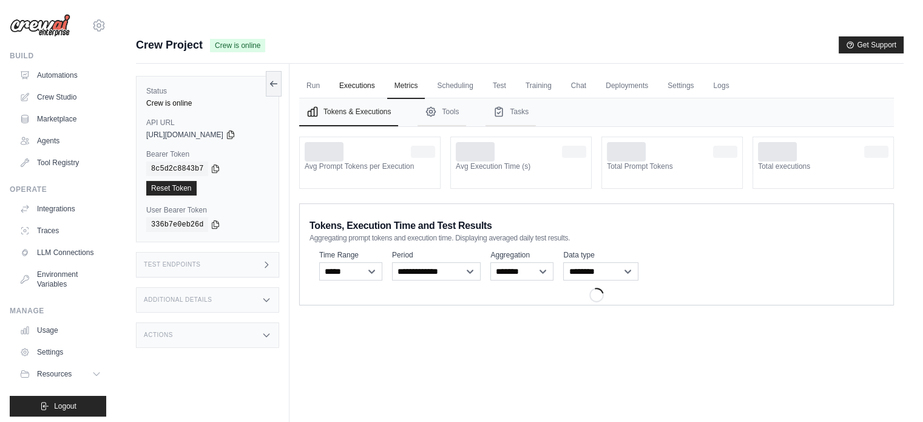
click at [356, 73] on link "Executions" at bounding box center [357, 85] width 50 height 25
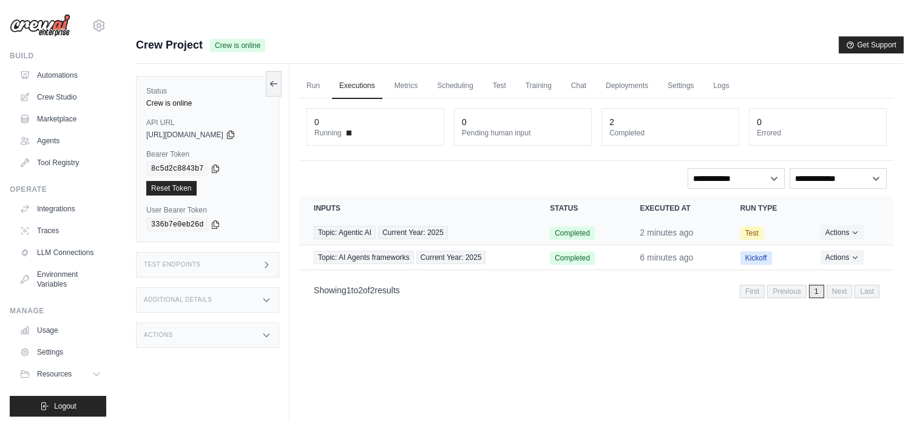
click at [757, 226] on span "Test" at bounding box center [751, 232] width 23 height 13
click at [178, 98] on div "Crew is online" at bounding box center [207, 103] width 123 height 10
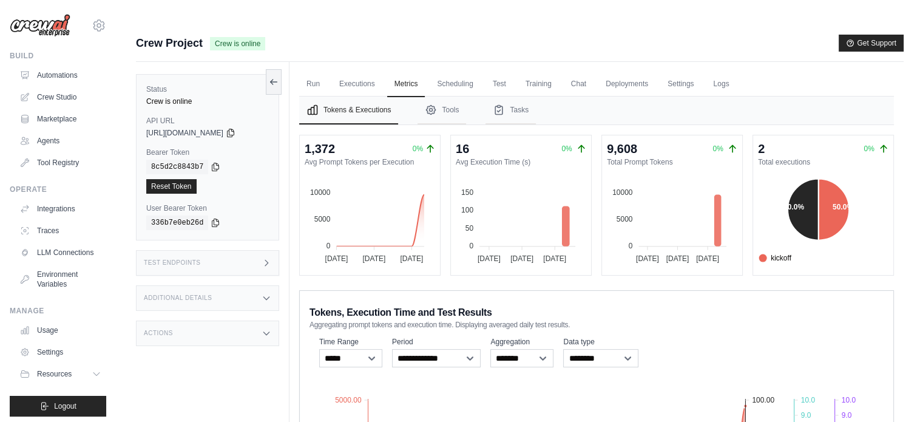
scroll to position [1, 0]
click at [70, 72] on link "Automations" at bounding box center [62, 75] width 92 height 19
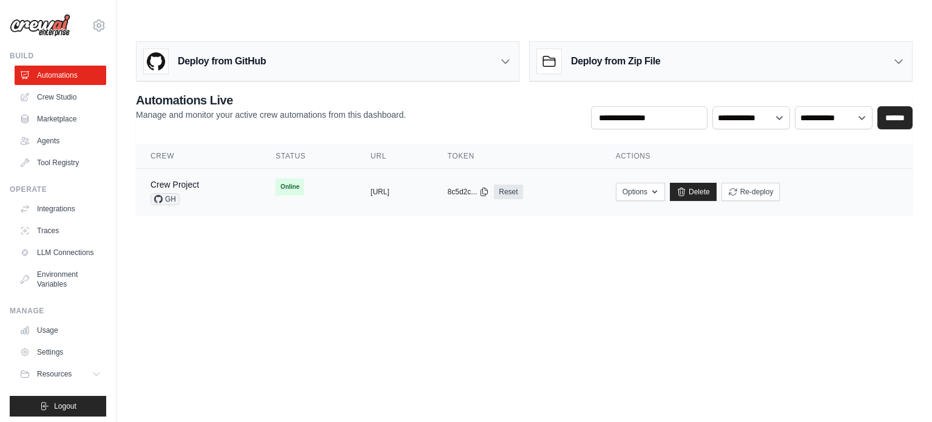
click at [356, 169] on td "copied https://crew-project-377ebabf-627d-" at bounding box center [394, 192] width 77 height 47
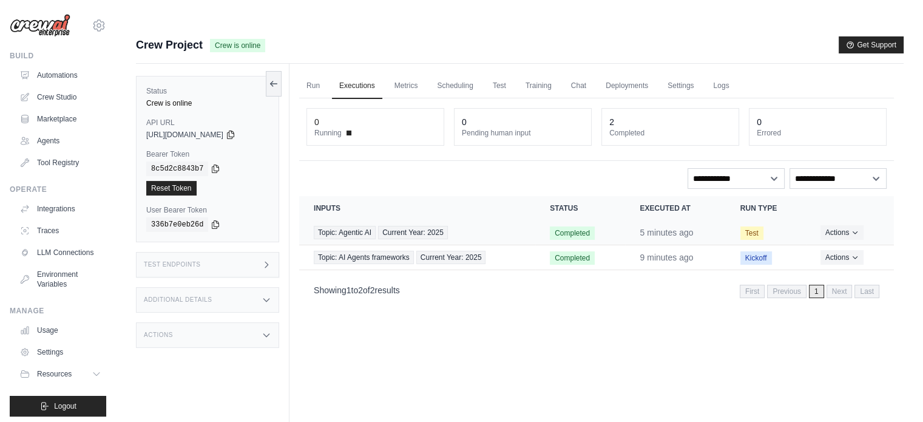
click at [612, 220] on td "Completed" at bounding box center [580, 232] width 90 height 25
click at [429, 220] on td "Topic: Agentic AI Current Year: 2025" at bounding box center [417, 232] width 236 height 25
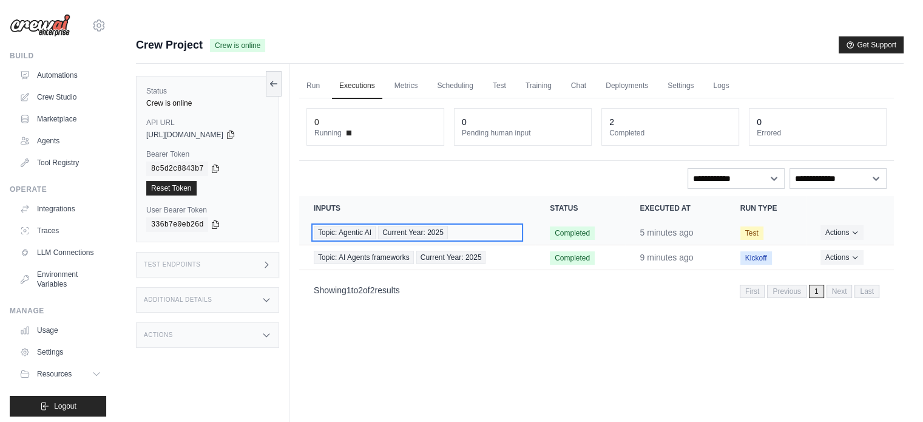
click at [490, 226] on div "Topic: Agentic AI Current Year: 2025" at bounding box center [417, 232] width 207 height 13
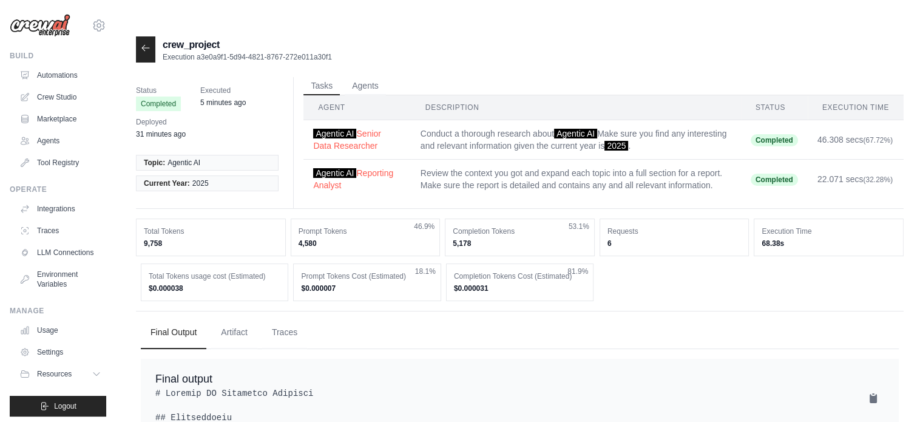
click at [493, 36] on div "crew_project Execution a3e0a9f1-5d94-4821-8767-272e011a30f1" at bounding box center [520, 49] width 768 height 26
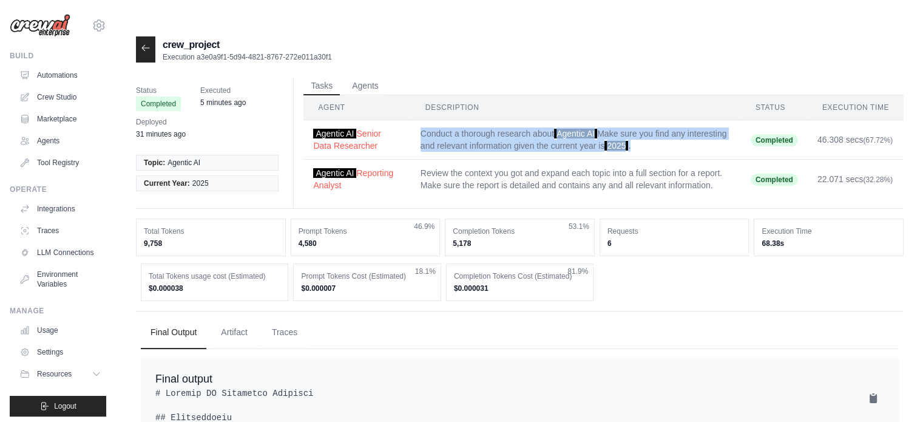
drag, startPoint x: 418, startPoint y: 112, endPoint x: 706, endPoint y: 123, distance: 288.5
click at [706, 123] on td "Conduct a thorough research about Agentic AI Make sure you find any interesting…" at bounding box center [576, 139] width 330 height 39
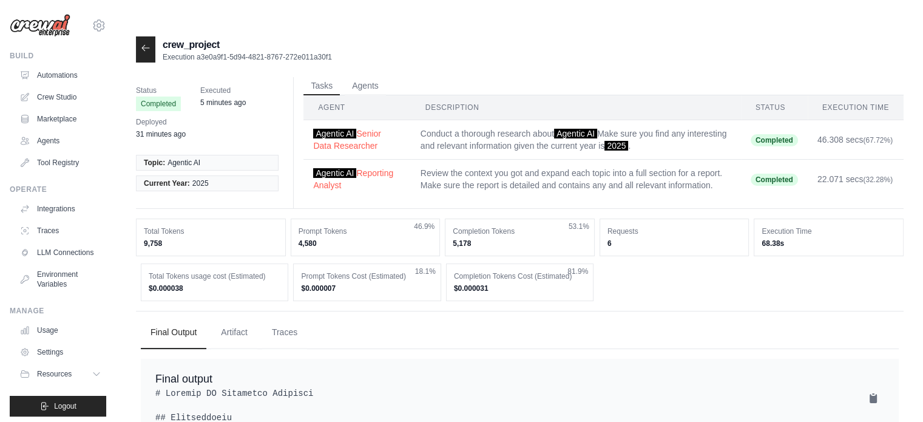
click at [423, 160] on td "Review the context you got and expand each topic into a full section for a repo…" at bounding box center [576, 179] width 330 height 39
drag, startPoint x: 423, startPoint y: 151, endPoint x: 549, endPoint y: 149, distance: 125.7
click at [549, 160] on td "Review the context you got and expand each topic into a full section for a repo…" at bounding box center [576, 179] width 330 height 39
click at [495, 160] on td "Review the context you got and expand each topic into a full section for a repo…" at bounding box center [576, 179] width 330 height 39
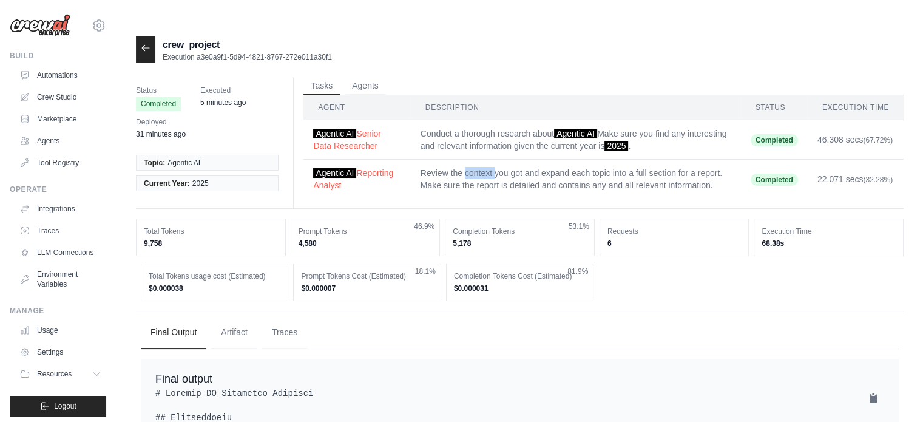
click at [495, 160] on td "Review the context you got and expand each topic into a full section for a repo…" at bounding box center [576, 179] width 330 height 39
click at [701, 160] on td "Review the context you got and expand each topic into a full section for a repo…" at bounding box center [576, 179] width 330 height 39
click at [50, 140] on link "Agents" at bounding box center [62, 140] width 92 height 19
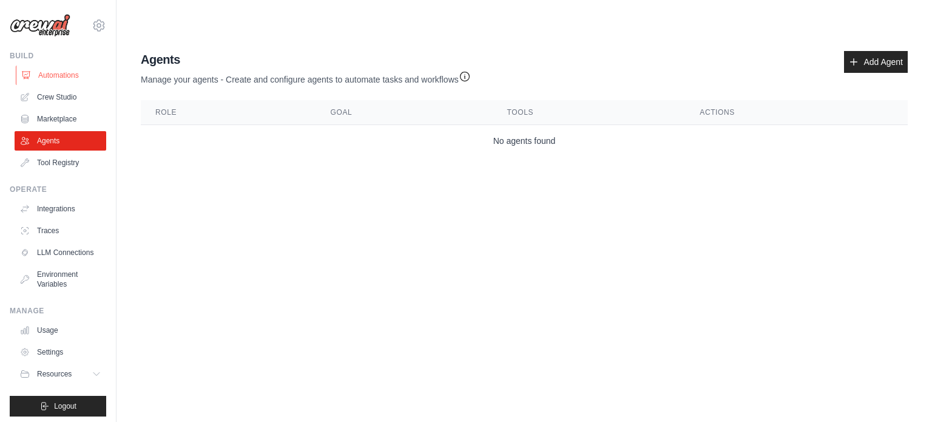
click at [66, 80] on link "Automations" at bounding box center [62, 75] width 92 height 19
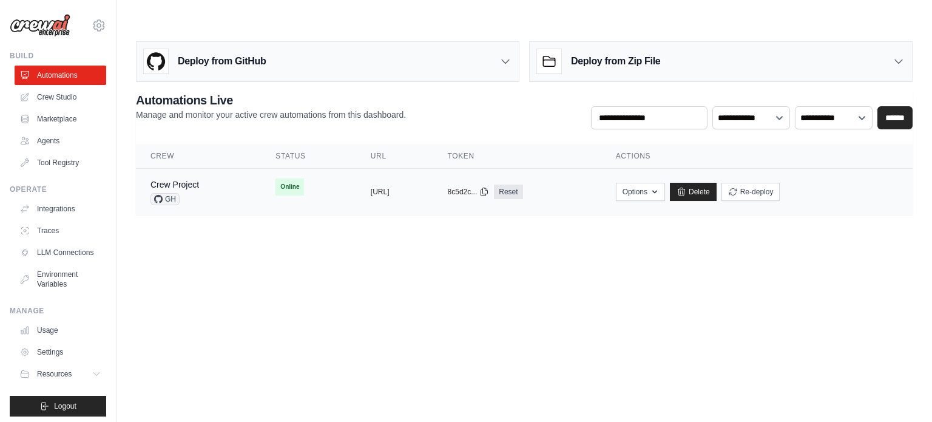
click at [203, 178] on div "Crew Project GH" at bounding box center [199, 191] width 96 height 27
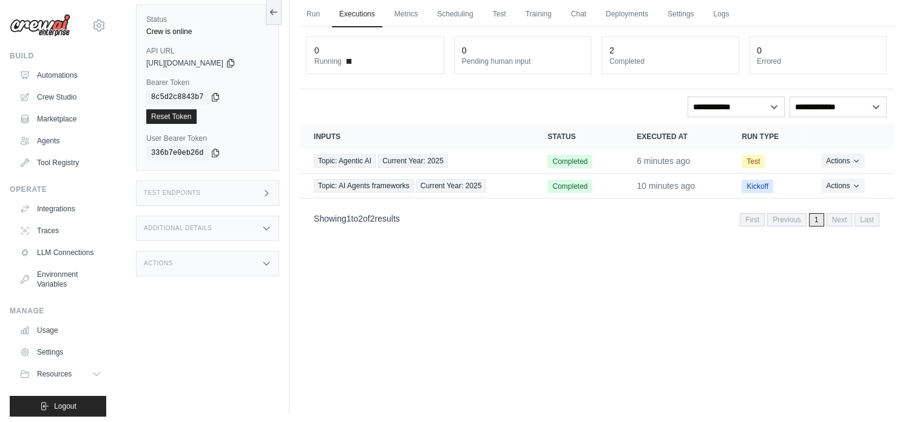
scroll to position [48, 0]
click at [454, 164] on div "Topic: Agentic AI Current Year: 2025" at bounding box center [416, 160] width 205 height 13
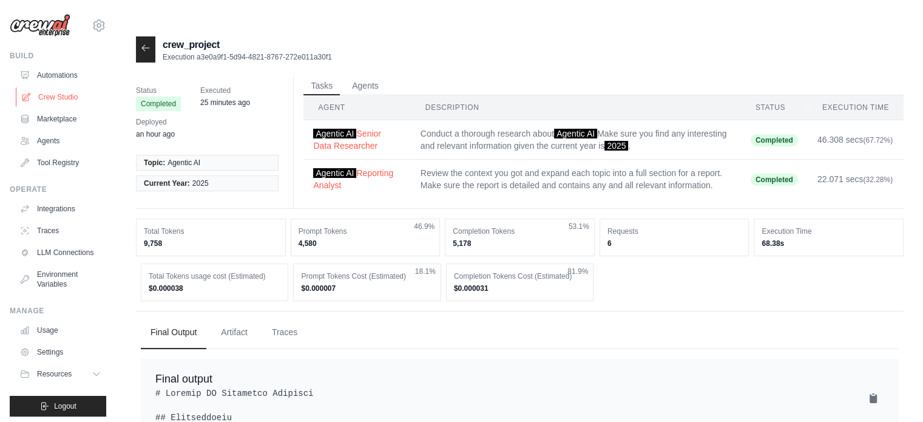
click at [68, 101] on link "Crew Studio" at bounding box center [62, 96] width 92 height 19
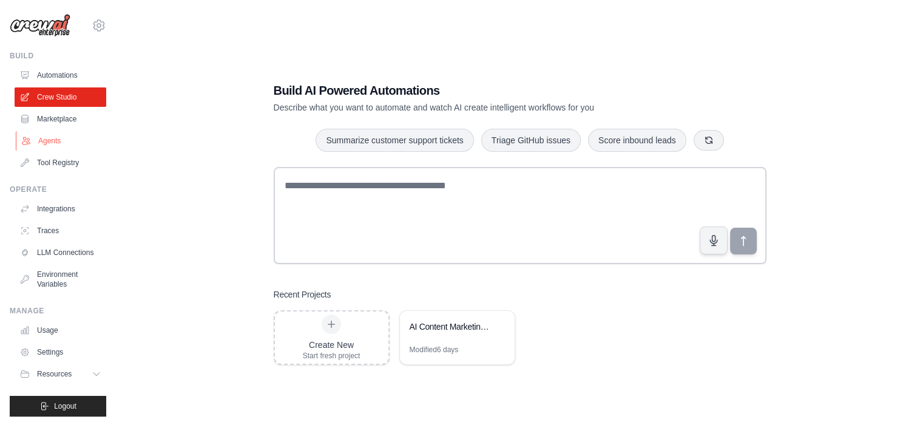
click at [63, 145] on link "Agents" at bounding box center [62, 140] width 92 height 19
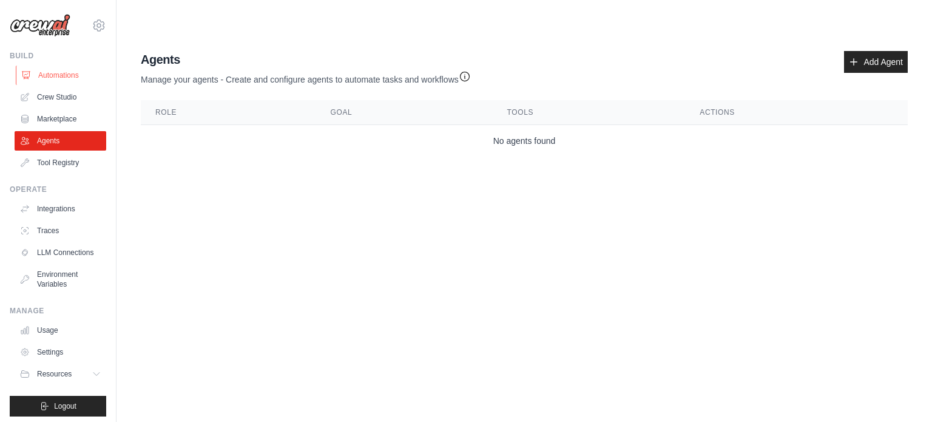
click at [86, 69] on link "Automations" at bounding box center [62, 75] width 92 height 19
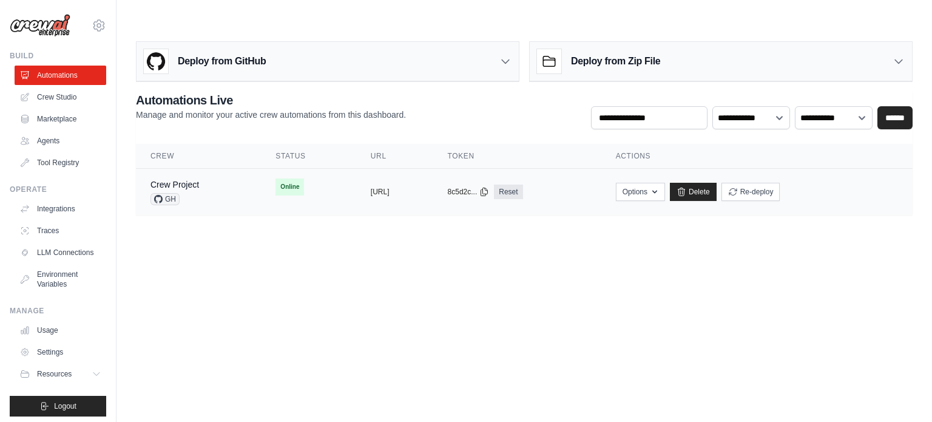
click at [307, 169] on td "Online" at bounding box center [308, 187] width 95 height 36
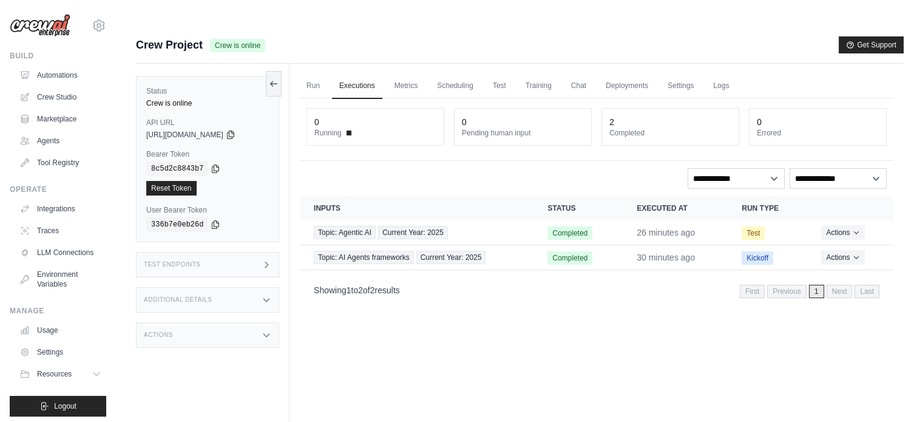
click at [265, 260] on icon at bounding box center [267, 265] width 10 height 10
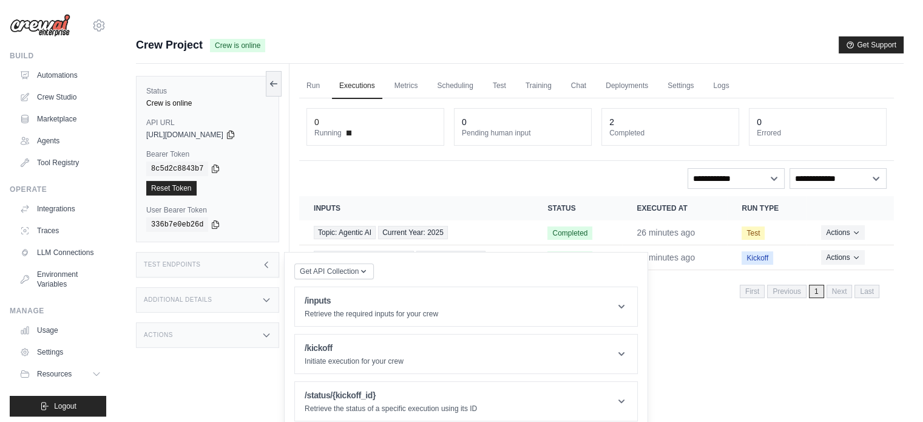
click at [265, 260] on icon at bounding box center [267, 265] width 10 height 10
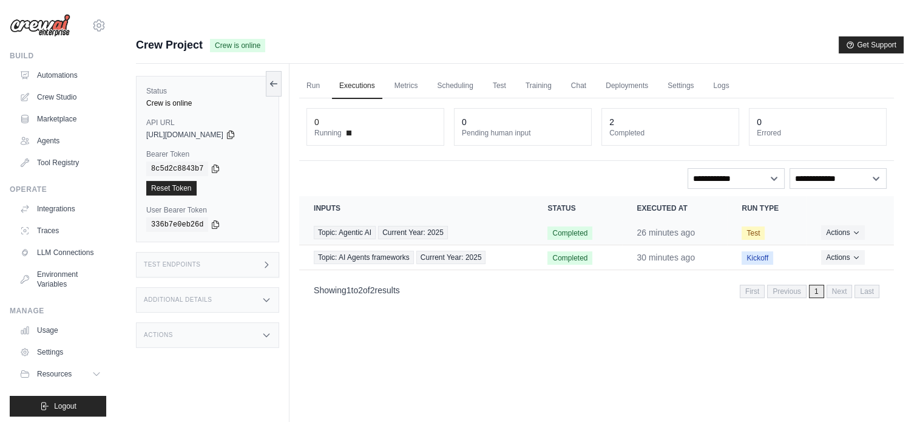
click at [617, 220] on td "Completed" at bounding box center [577, 232] width 89 height 25
click at [415, 73] on link "Metrics" at bounding box center [406, 85] width 38 height 25
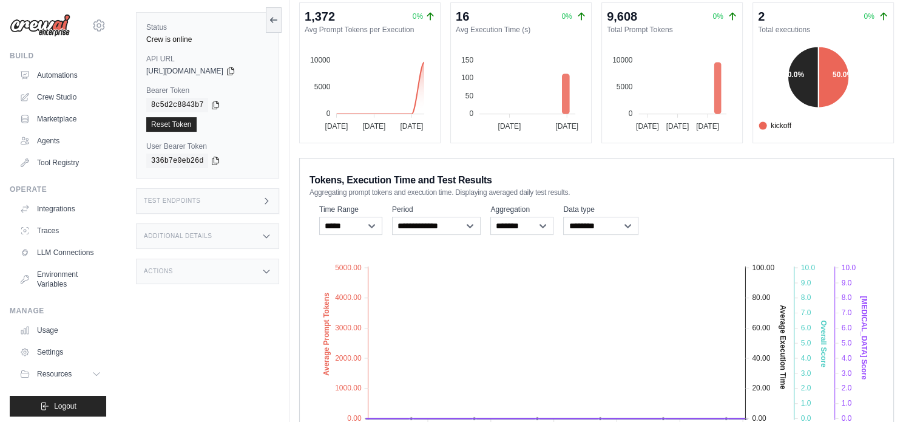
scroll to position [7, 0]
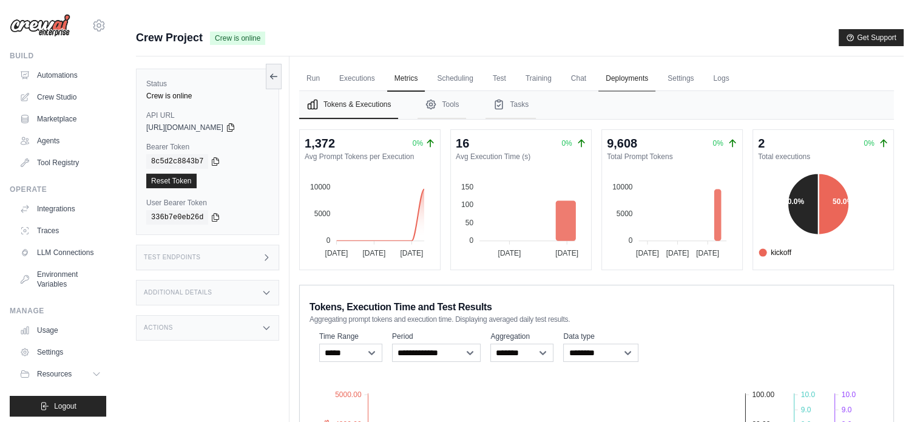
click at [629, 66] on link "Deployments" at bounding box center [626, 78] width 57 height 25
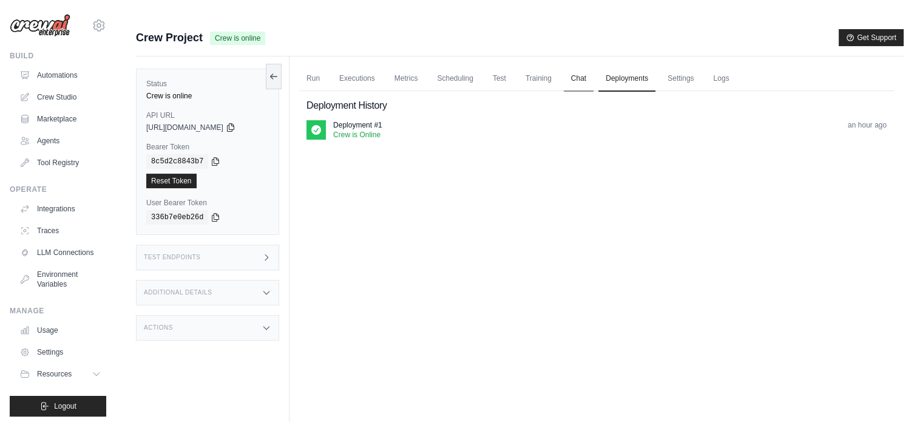
click at [590, 66] on link "Chat" at bounding box center [579, 78] width 30 height 25
click at [555, 66] on link "Training" at bounding box center [538, 78] width 41 height 25
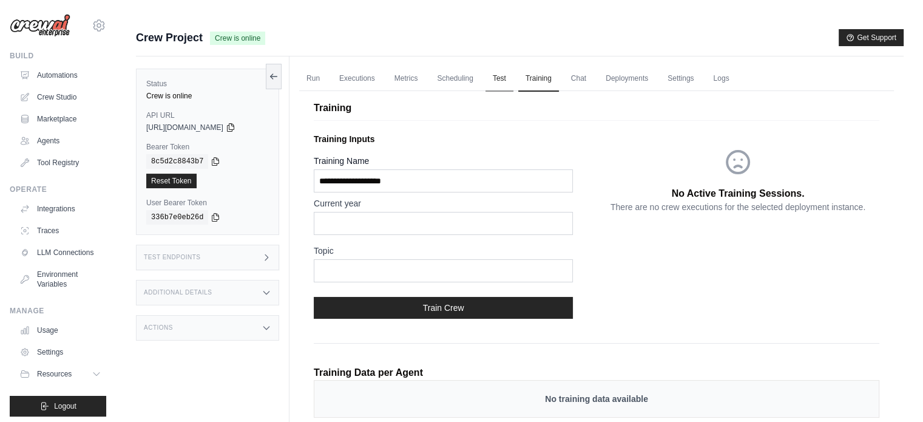
click at [496, 66] on link "Test" at bounding box center [500, 78] width 28 height 25
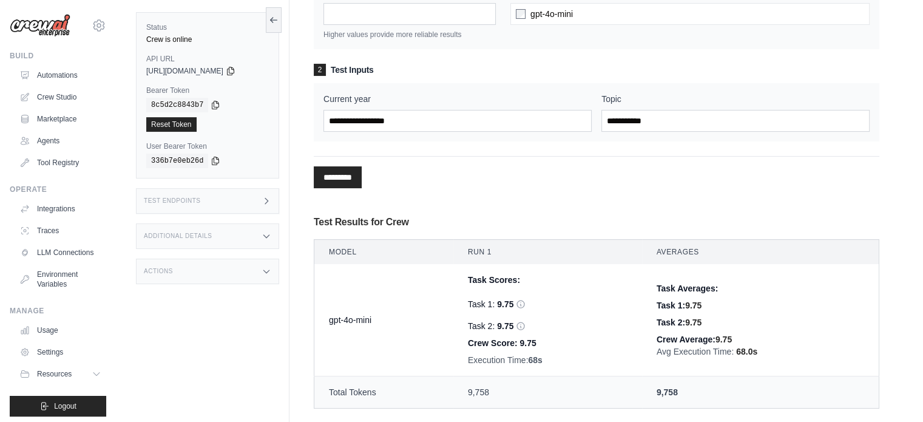
scroll to position [178, 0]
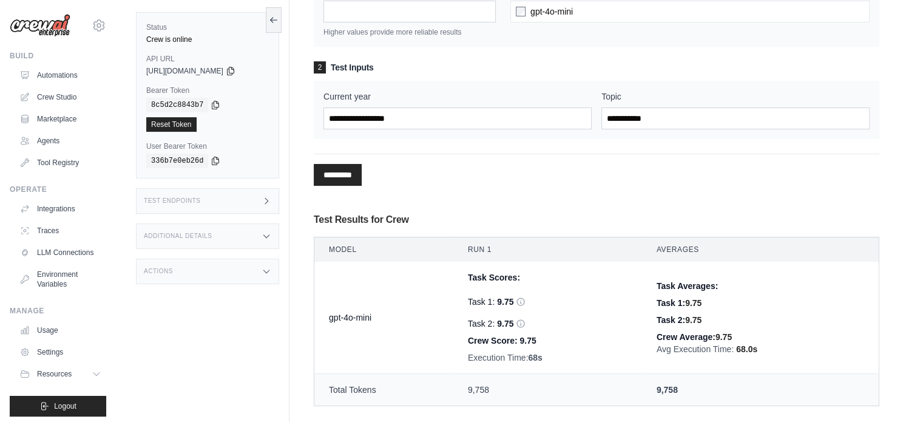
click at [318, 212] on h3 "Test Results for Crew" at bounding box center [597, 219] width 566 height 15
drag, startPoint x: 318, startPoint y: 189, endPoint x: 404, endPoint y: 191, distance: 86.2
click at [404, 212] on h3 "Test Results for Crew" at bounding box center [597, 219] width 566 height 15
click at [438, 212] on h3 "Test Results for Crew" at bounding box center [597, 219] width 566 height 15
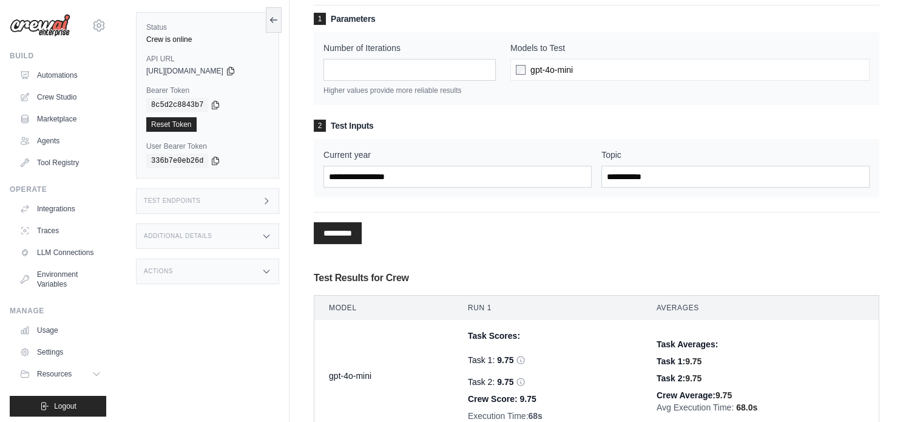
scroll to position [0, 0]
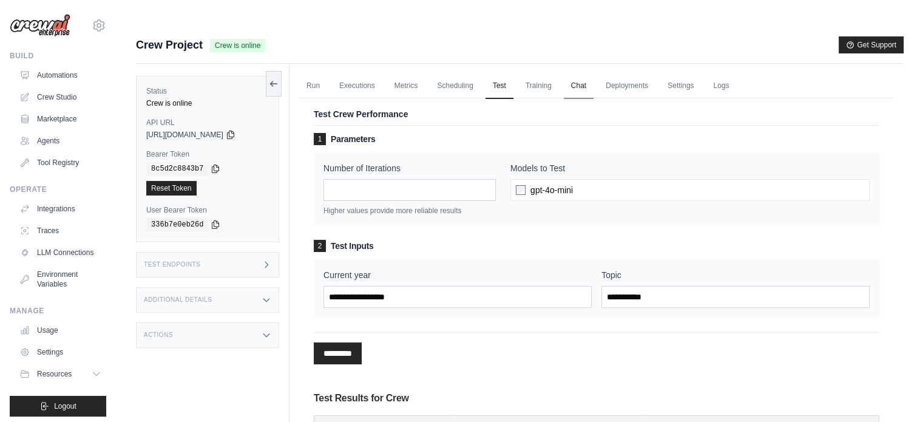
click at [577, 73] on link "Chat" at bounding box center [579, 85] width 30 height 25
click at [543, 73] on link "Training" at bounding box center [538, 85] width 41 height 25
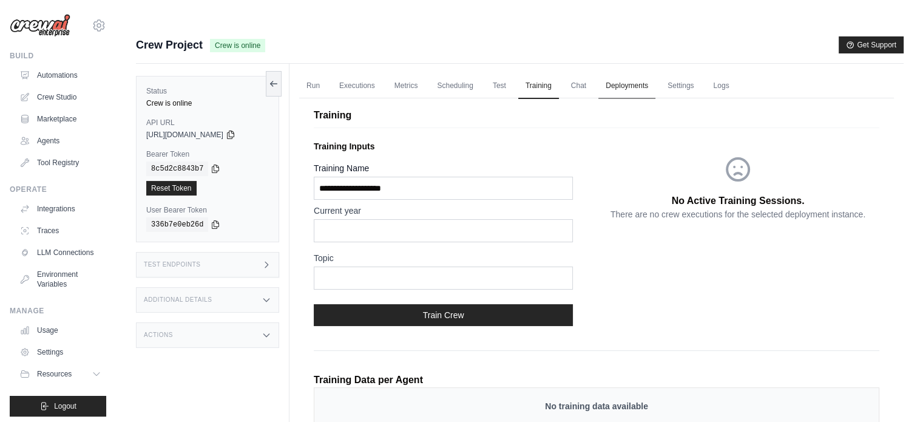
click at [656, 73] on link "Deployments" at bounding box center [626, 85] width 57 height 25
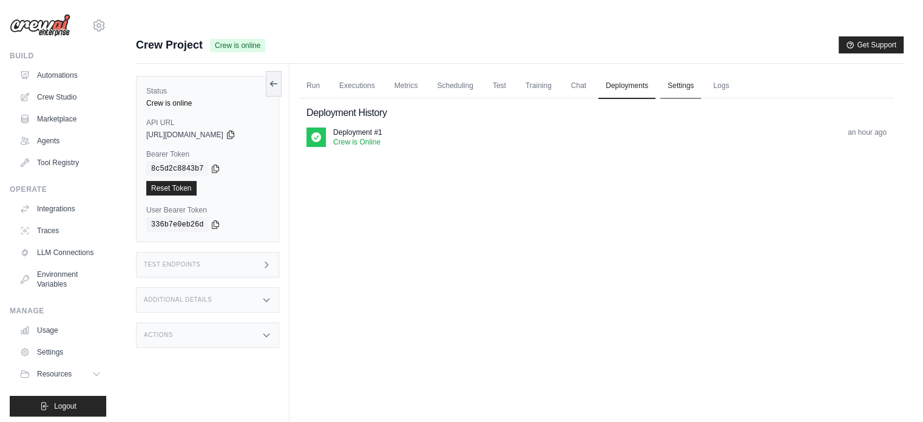
click at [686, 73] on link "Settings" at bounding box center [680, 85] width 41 height 25
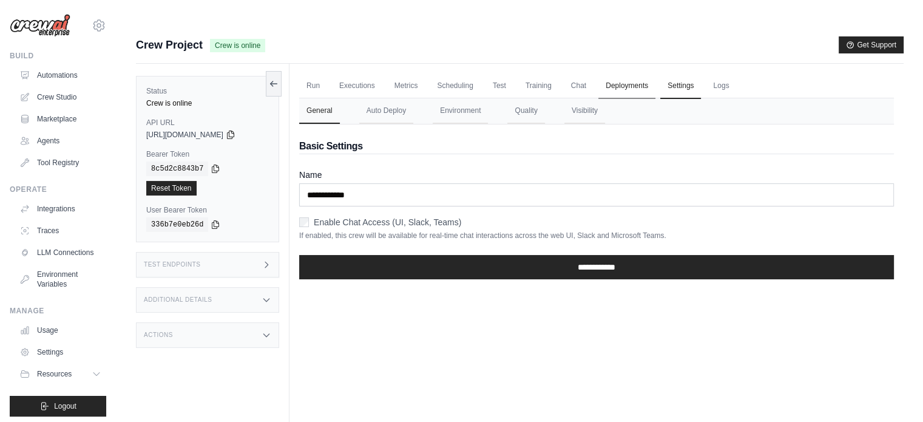
click at [636, 73] on link "Deployments" at bounding box center [626, 85] width 57 height 25
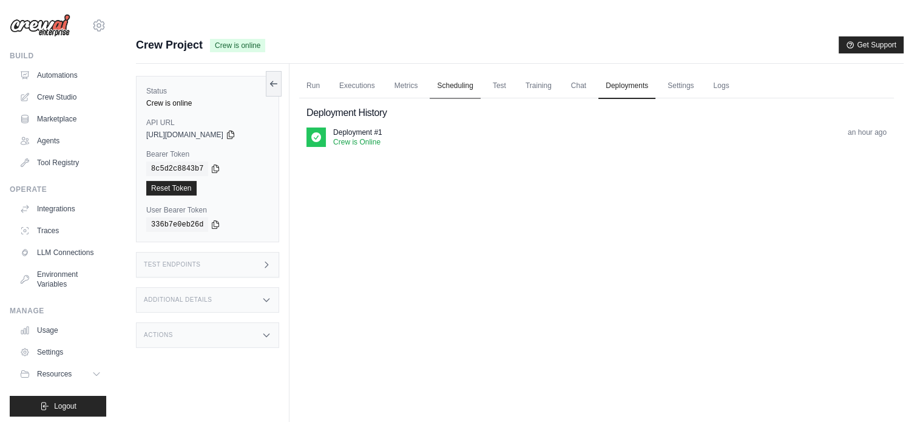
click at [469, 73] on link "Scheduling" at bounding box center [455, 85] width 50 height 25
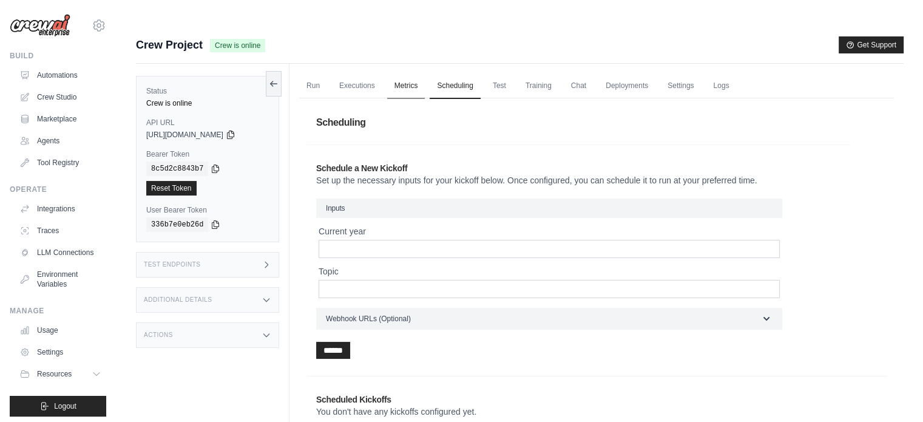
click at [408, 73] on link "Metrics" at bounding box center [406, 85] width 38 height 25
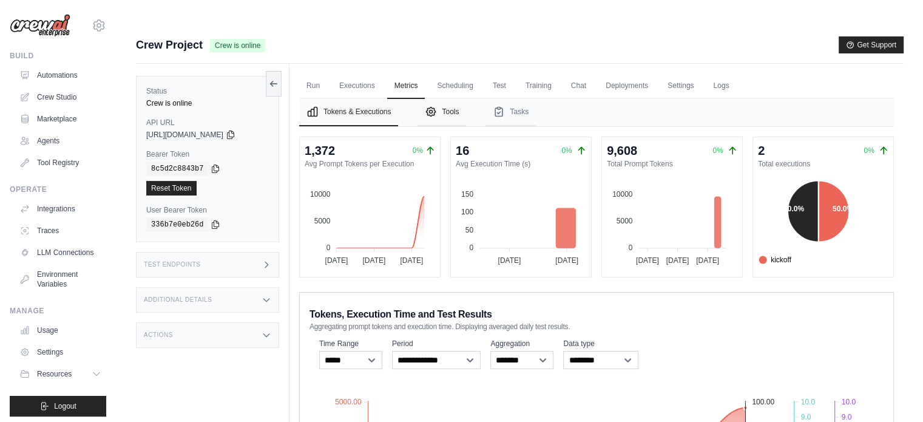
click at [436, 107] on icon "Tabs" at bounding box center [431, 111] width 9 height 9
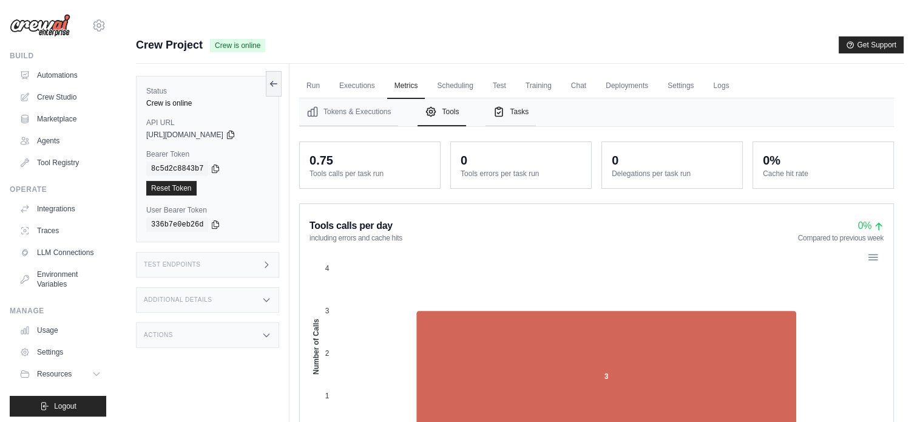
click at [505, 106] on icon "Tabs" at bounding box center [499, 112] width 12 height 12
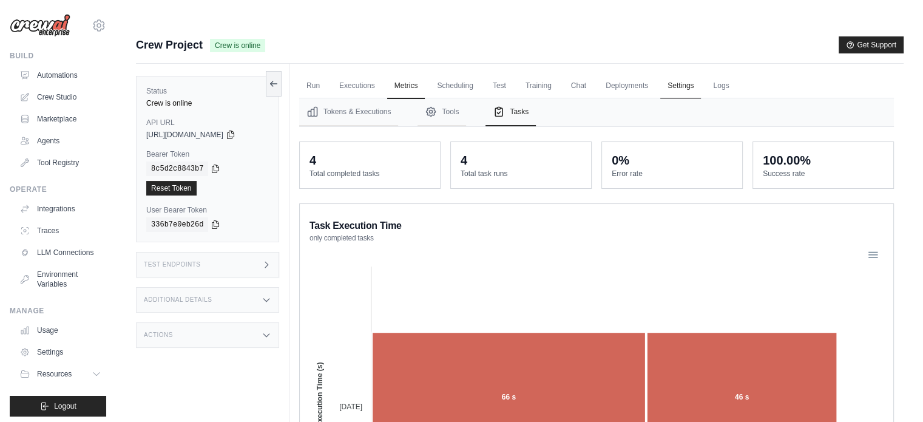
click at [701, 73] on link "Settings" at bounding box center [680, 85] width 41 height 25
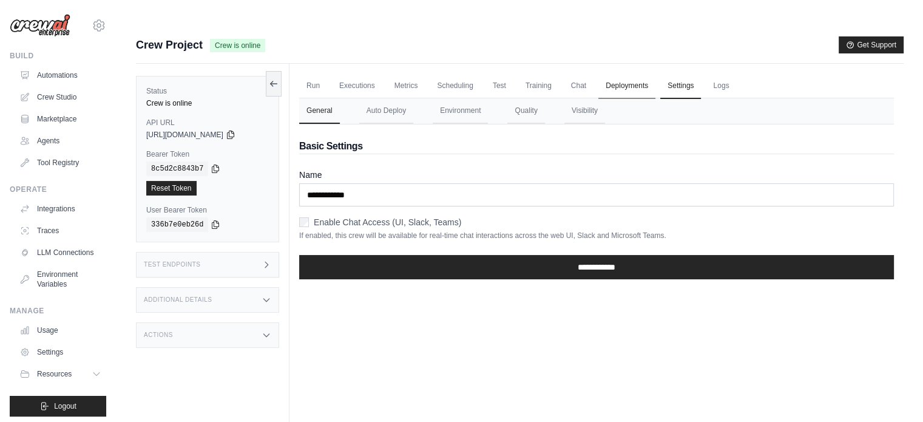
click at [646, 73] on link "Deployments" at bounding box center [626, 85] width 57 height 25
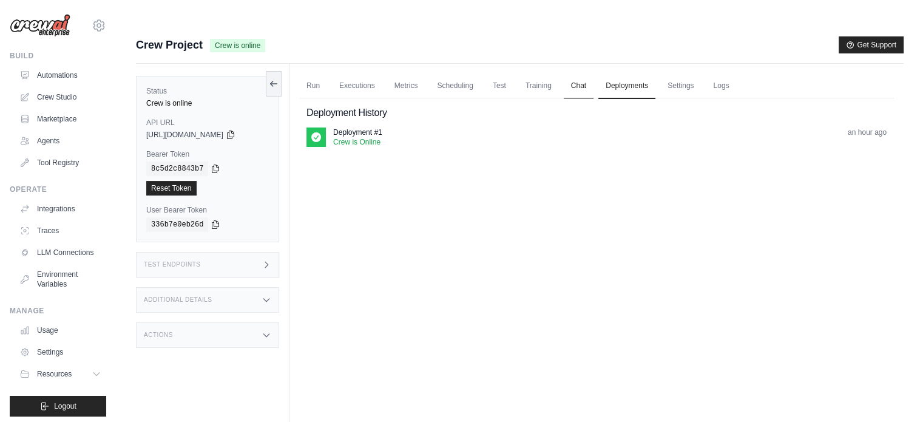
click at [592, 73] on link "Chat" at bounding box center [579, 85] width 30 height 25
click at [462, 73] on link "Scheduling" at bounding box center [455, 85] width 50 height 25
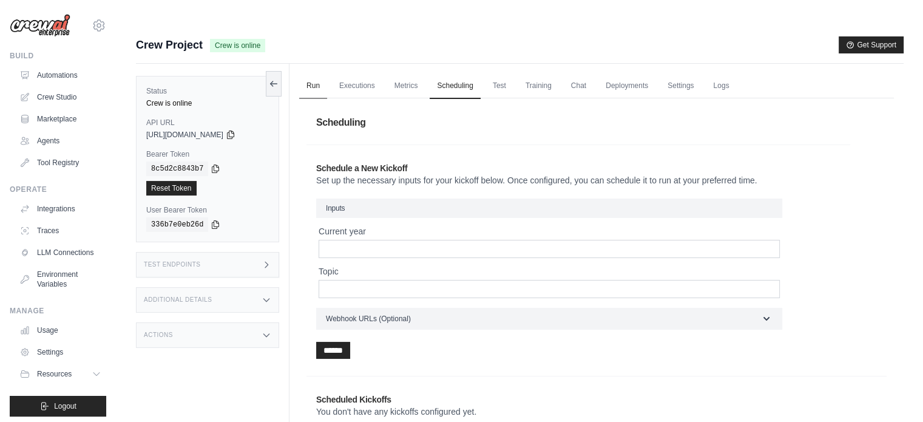
click at [315, 73] on link "Run" at bounding box center [313, 85] width 28 height 25
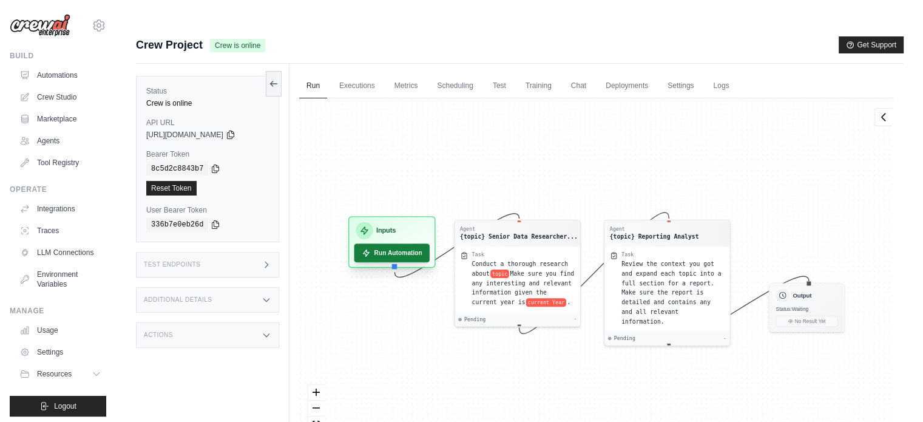
click at [393, 243] on button "Run Automation" at bounding box center [392, 252] width 76 height 19
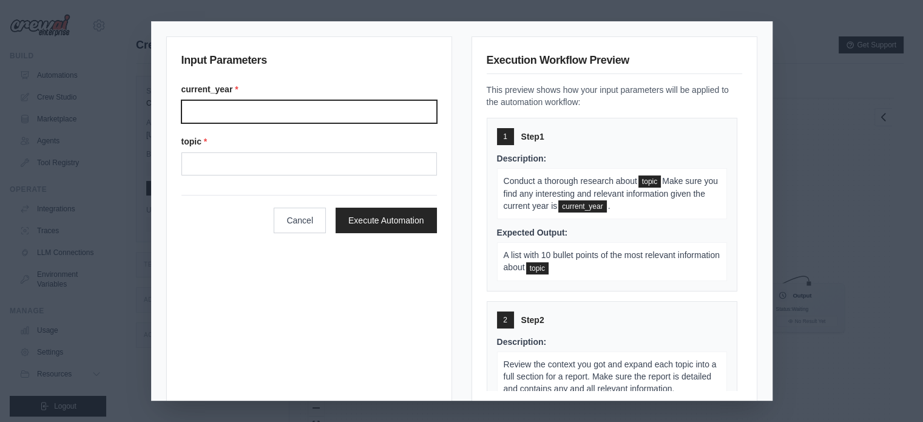
click at [278, 115] on input "Current year" at bounding box center [309, 111] width 256 height 23
type input "****"
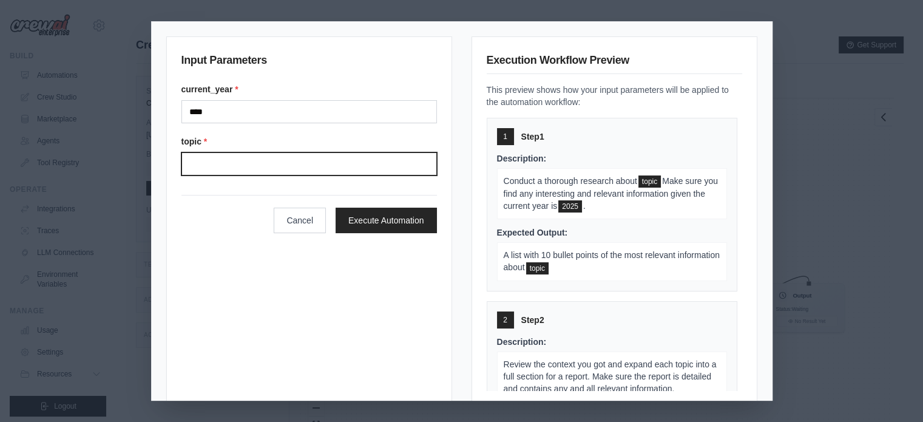
click at [268, 168] on input "Topic" at bounding box center [309, 163] width 256 height 23
drag, startPoint x: 262, startPoint y: 129, endPoint x: 257, endPoint y: 161, distance: 32.5
click at [262, 129] on div "current_year * **** topic *" at bounding box center [309, 129] width 256 height 92
click at [254, 170] on input "Topic" at bounding box center [309, 163] width 256 height 23
type input "*"
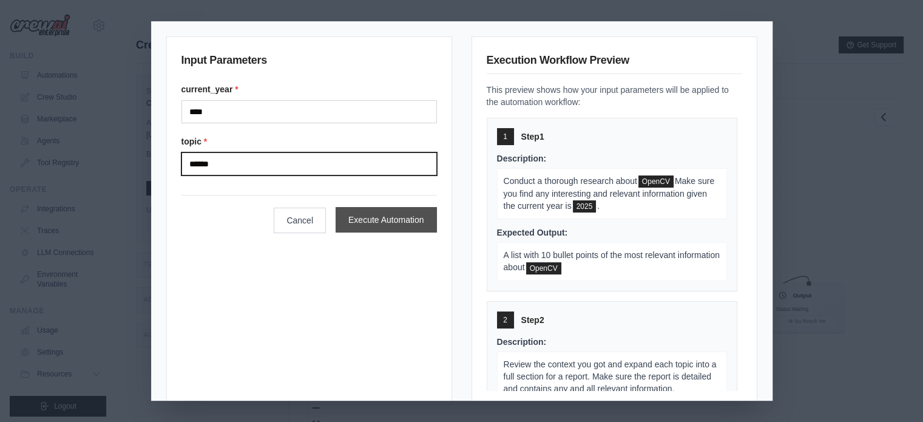
type input "******"
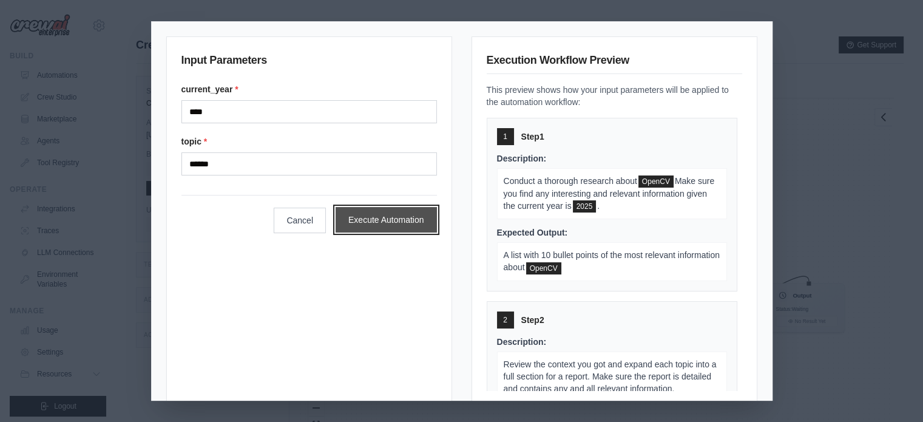
click at [396, 218] on button "Execute Automation" at bounding box center [386, 219] width 101 height 25
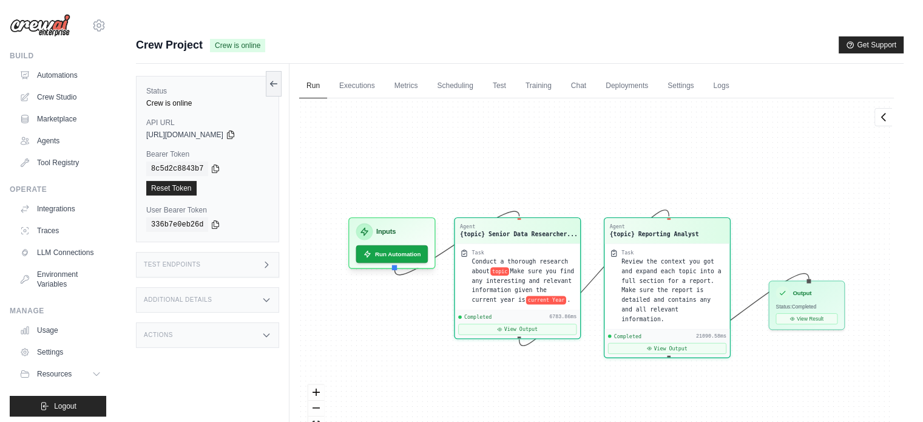
scroll to position [11363, 0]
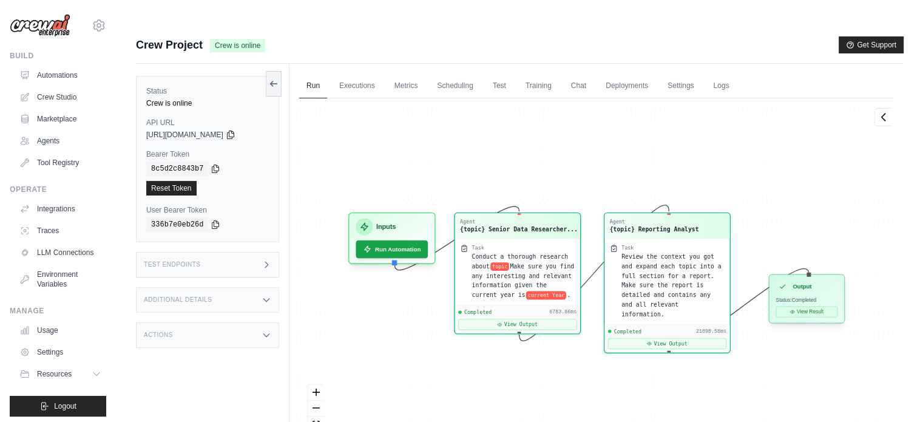
click at [808, 307] on button "View Result" at bounding box center [807, 312] width 62 height 11
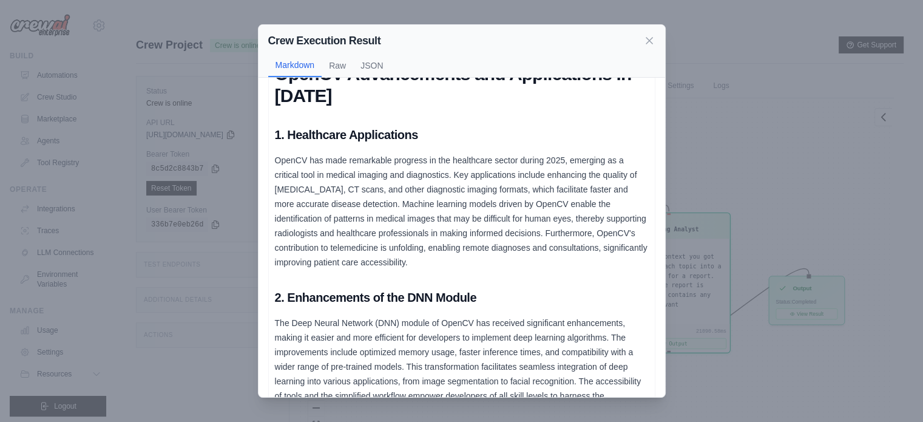
scroll to position [0, 0]
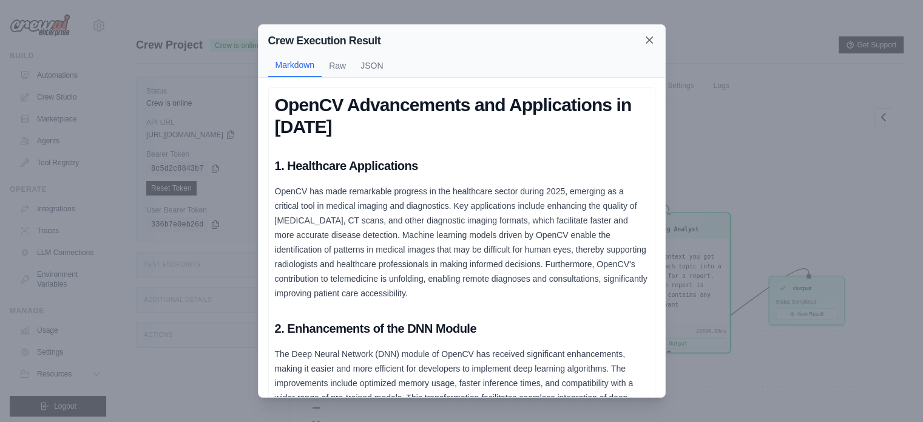
click at [651, 41] on icon at bounding box center [649, 40] width 12 height 12
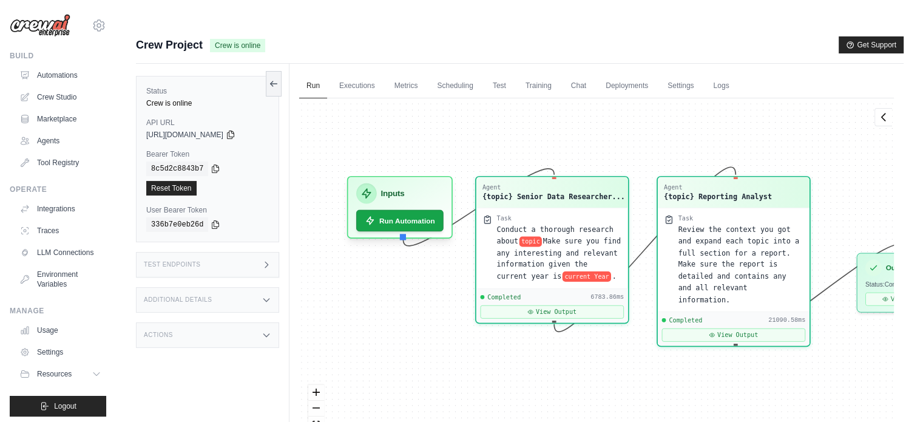
drag, startPoint x: 527, startPoint y: 145, endPoint x: 568, endPoint y: 104, distance: 57.9
click at [568, 104] on div "Agent {topic} Senior Data Researcher... Task Conduct a thorough research about …" at bounding box center [596, 277] width 595 height 359
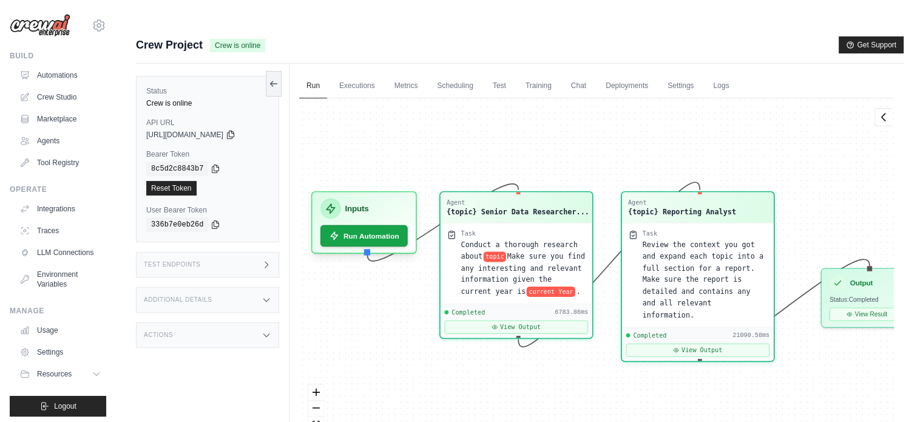
drag, startPoint x: 459, startPoint y: 112, endPoint x: 416, endPoint y: 126, distance: 45.1
click at [416, 126] on div "Agent {topic} Senior Data Researcher... Task Conduct a thorough research about …" at bounding box center [596, 277] width 595 height 359
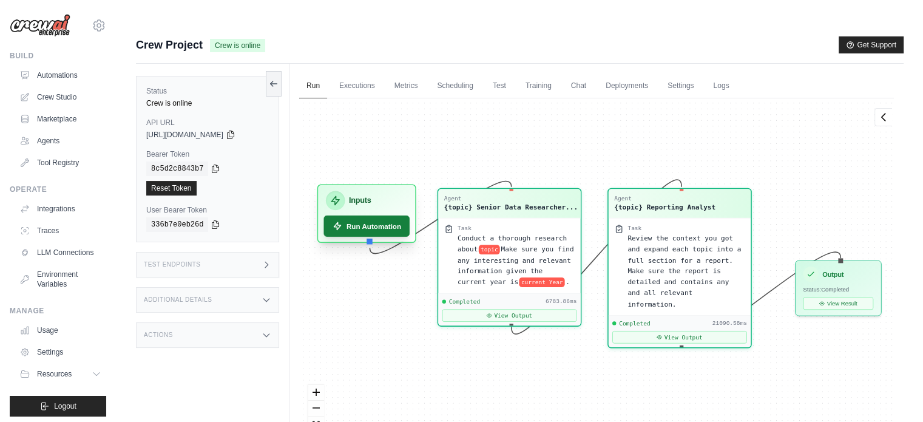
click at [376, 215] on button "Run Automation" at bounding box center [367, 225] width 86 height 21
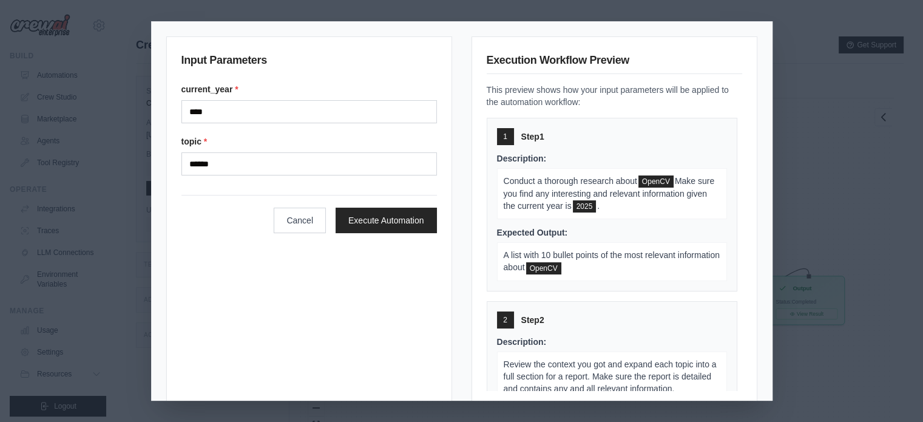
click at [659, 185] on span "OpenCV" at bounding box center [656, 181] width 35 height 12
click at [660, 213] on p "Conduct a thorough research about OpenCV Make sure you find any interesting and…" at bounding box center [612, 194] width 230 height 52
click at [298, 213] on button "Cancel" at bounding box center [300, 219] width 52 height 25
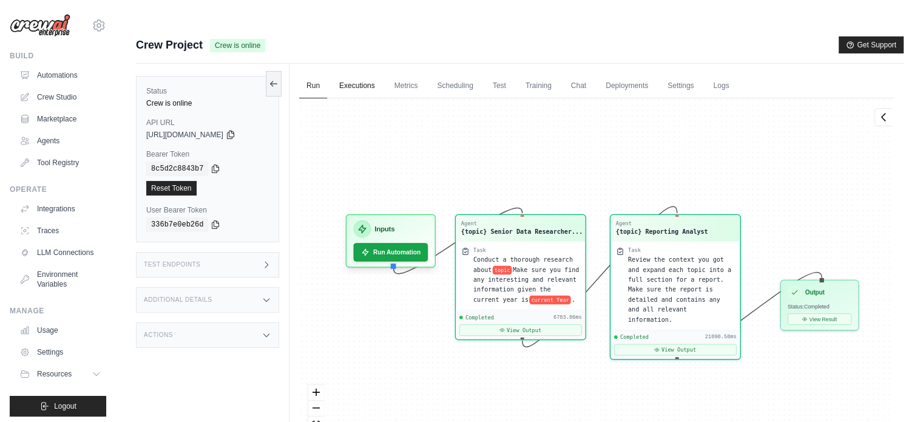
click at [362, 73] on link "Executions" at bounding box center [357, 85] width 50 height 25
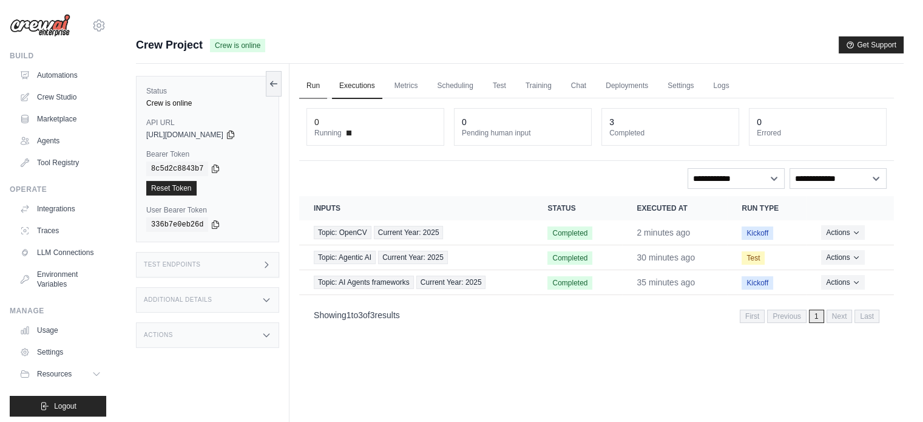
click at [319, 73] on link "Run" at bounding box center [313, 85] width 28 height 25
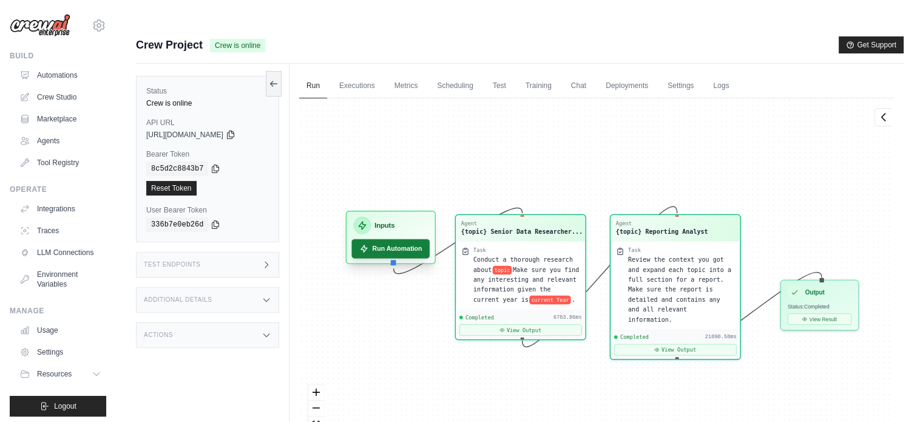
click at [399, 239] on button "Run Automation" at bounding box center [390, 248] width 78 height 19
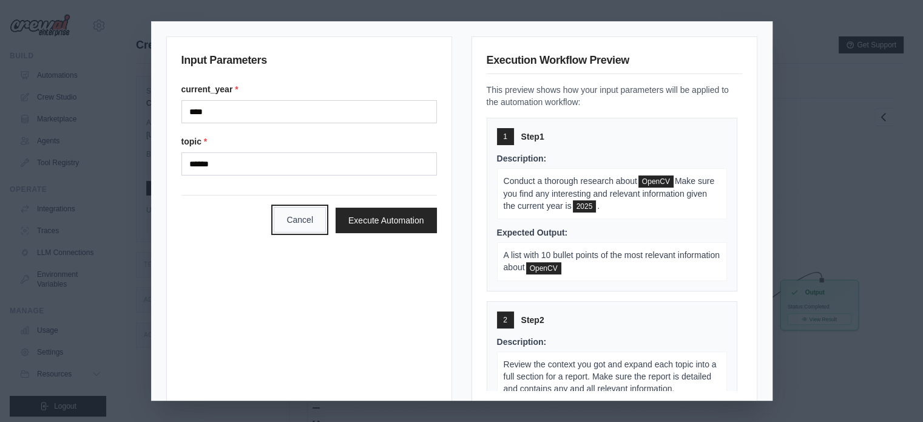
click at [300, 217] on button "Cancel" at bounding box center [300, 219] width 52 height 25
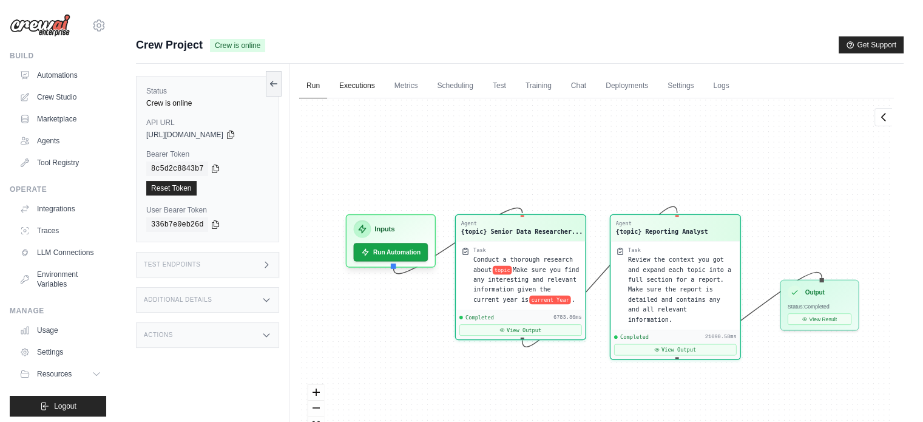
click at [364, 73] on link "Executions" at bounding box center [357, 85] width 50 height 25
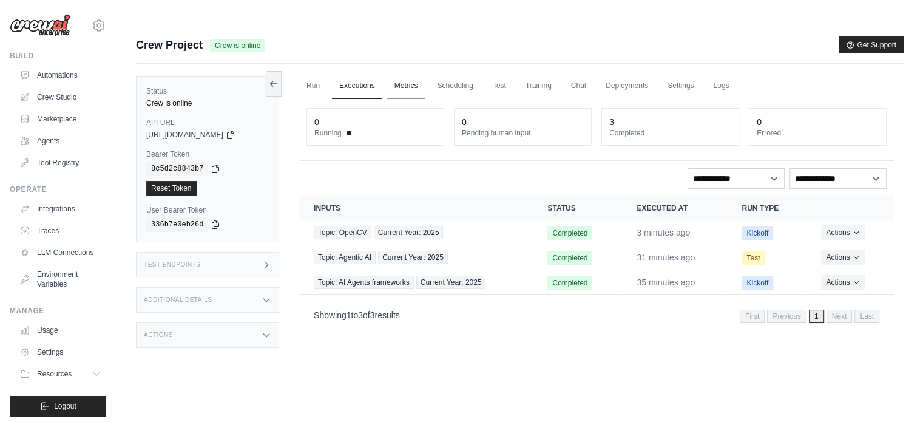
click at [405, 73] on link "Metrics" at bounding box center [406, 85] width 38 height 25
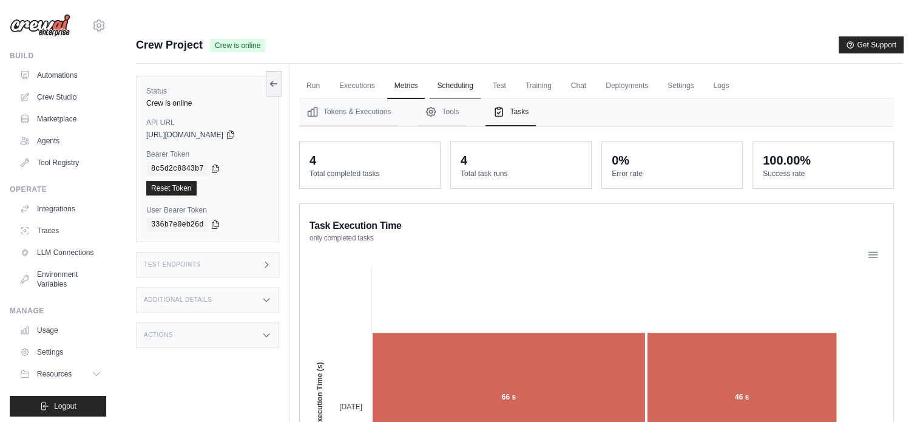
click at [464, 73] on link "Scheduling" at bounding box center [455, 85] width 50 height 25
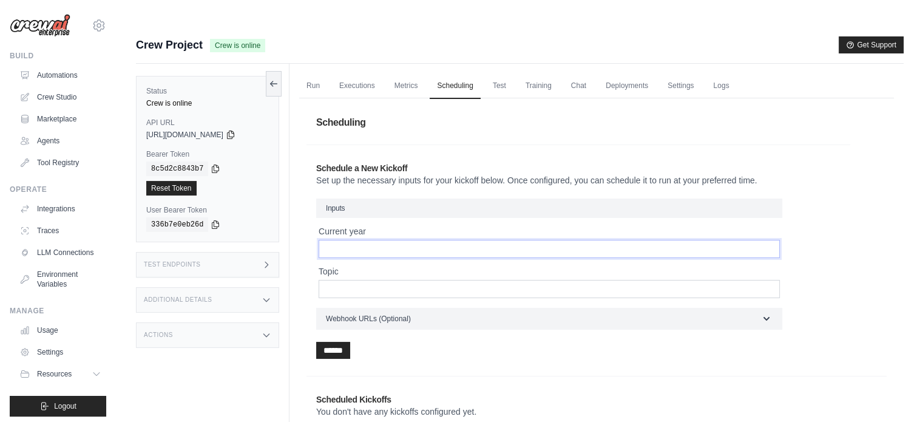
click at [412, 240] on input "Current year" at bounding box center [549, 249] width 461 height 18
click at [393, 280] on input "Topic" at bounding box center [549, 289] width 461 height 18
click at [384, 240] on input "Current year" at bounding box center [549, 249] width 461 height 18
click at [501, 73] on link "Test" at bounding box center [500, 85] width 28 height 25
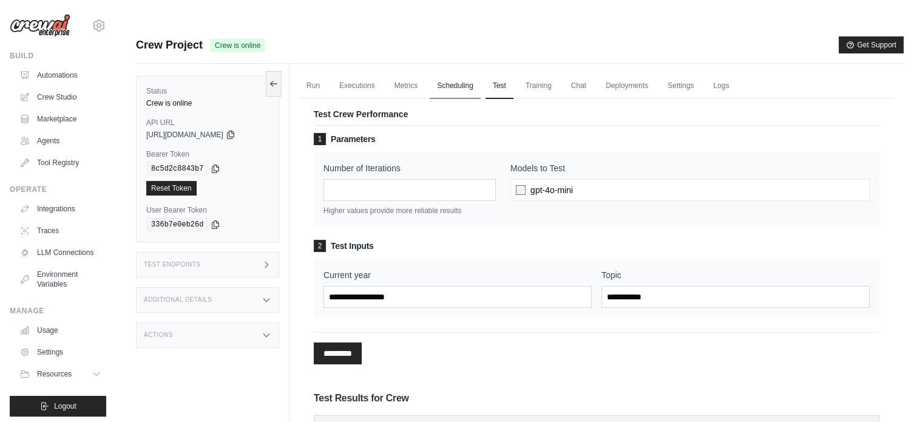
click at [473, 73] on link "Scheduling" at bounding box center [455, 85] width 50 height 25
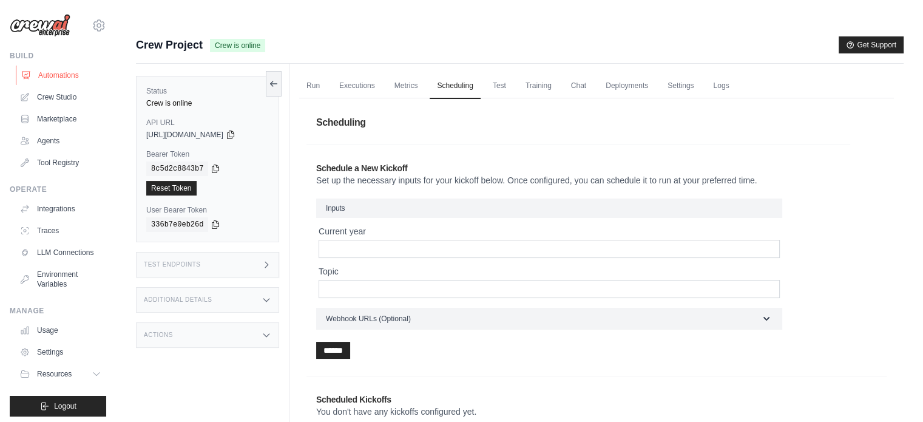
click at [64, 75] on link "Automations" at bounding box center [62, 75] width 92 height 19
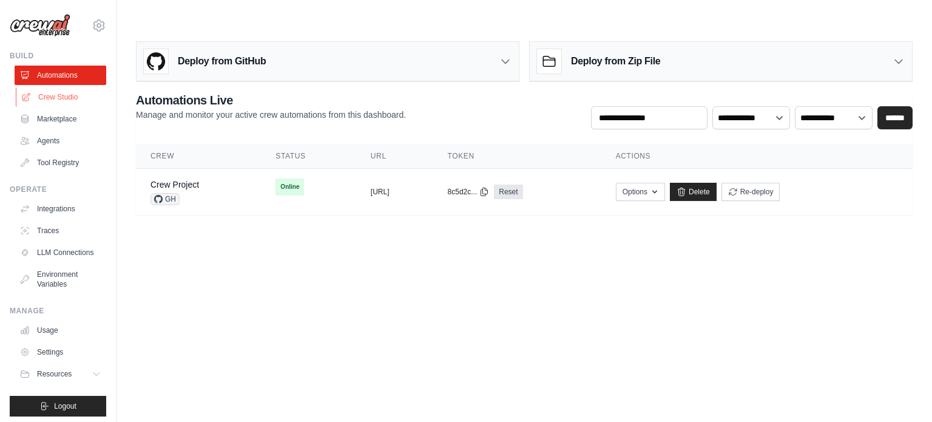
click at [66, 97] on link "Crew Studio" at bounding box center [62, 96] width 92 height 19
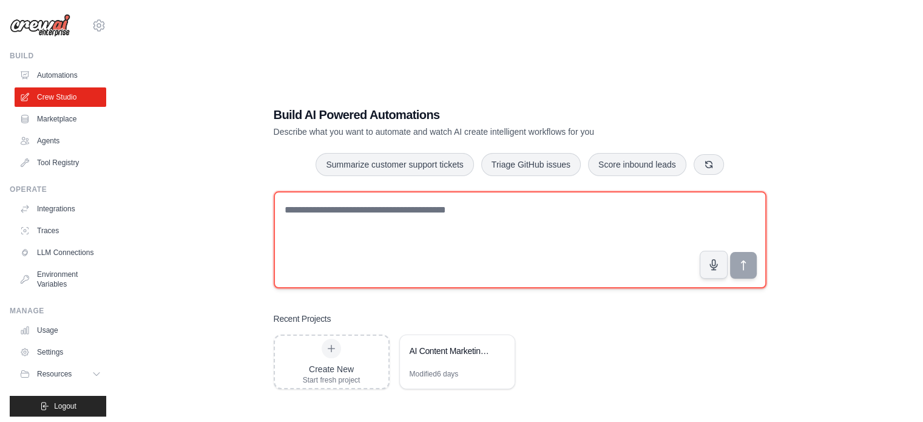
click at [341, 191] on textarea at bounding box center [520, 239] width 493 height 97
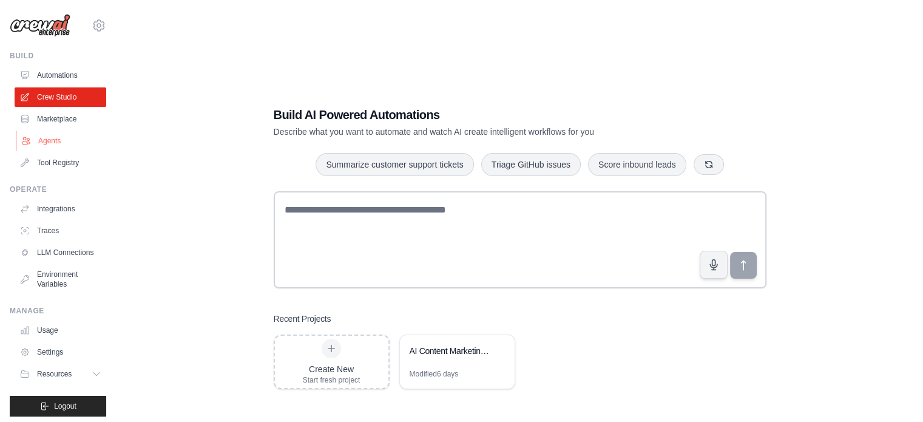
click at [55, 140] on link "Agents" at bounding box center [62, 140] width 92 height 19
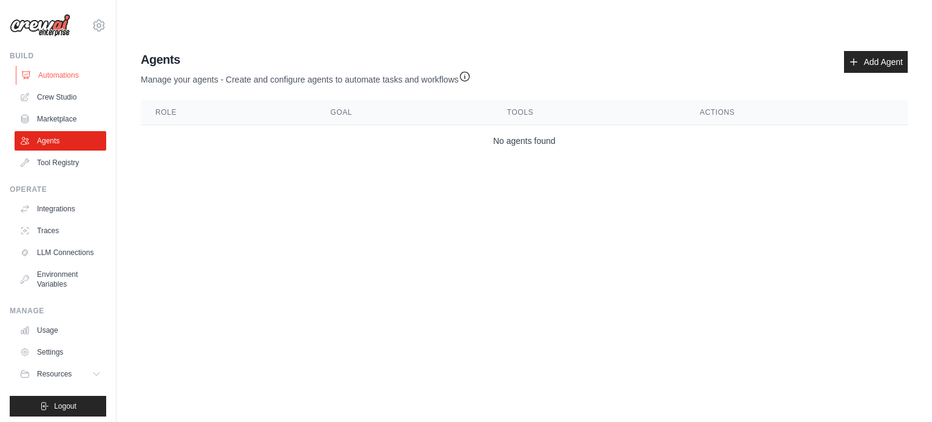
click at [50, 71] on link "Automations" at bounding box center [62, 75] width 92 height 19
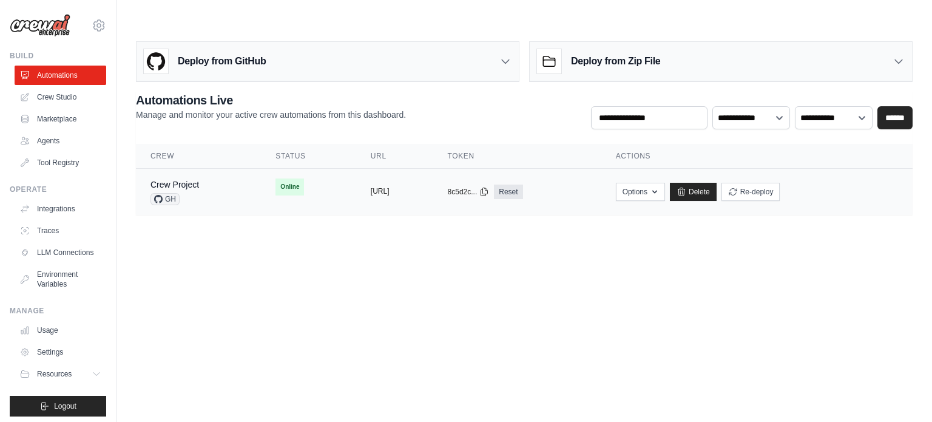
click at [390, 186] on button "[URL]" at bounding box center [380, 191] width 19 height 10
click at [433, 189] on td "copied https://crew-project-377ebabf-627d-" at bounding box center [394, 192] width 77 height 47
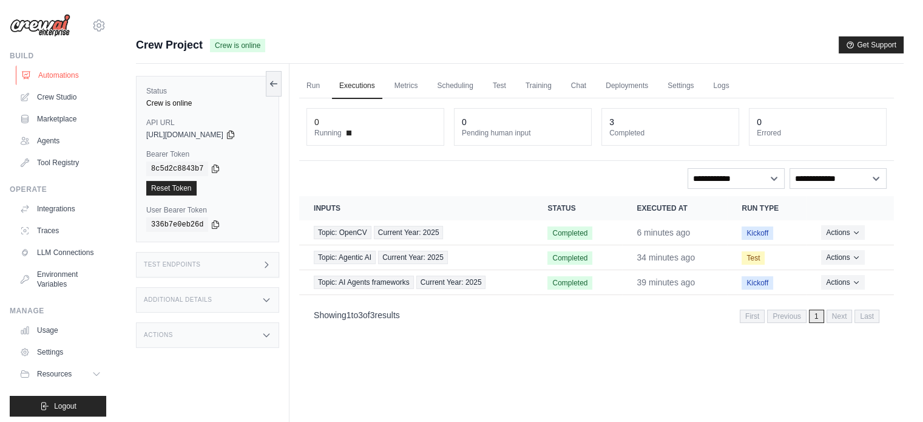
click at [62, 75] on link "Automations" at bounding box center [62, 75] width 92 height 19
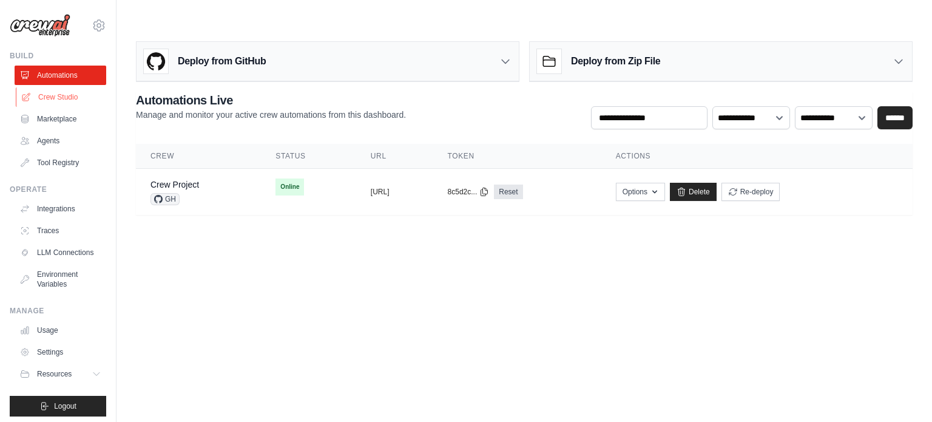
click at [69, 93] on link "Crew Studio" at bounding box center [62, 96] width 92 height 19
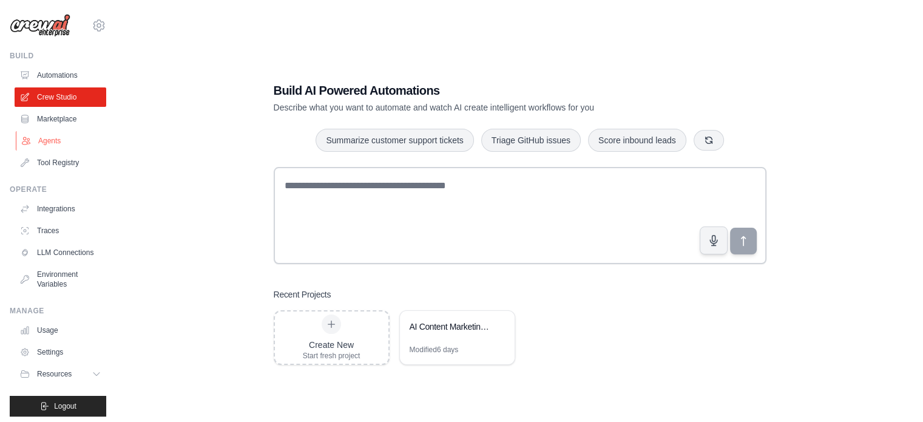
click at [60, 142] on link "Agents" at bounding box center [62, 140] width 92 height 19
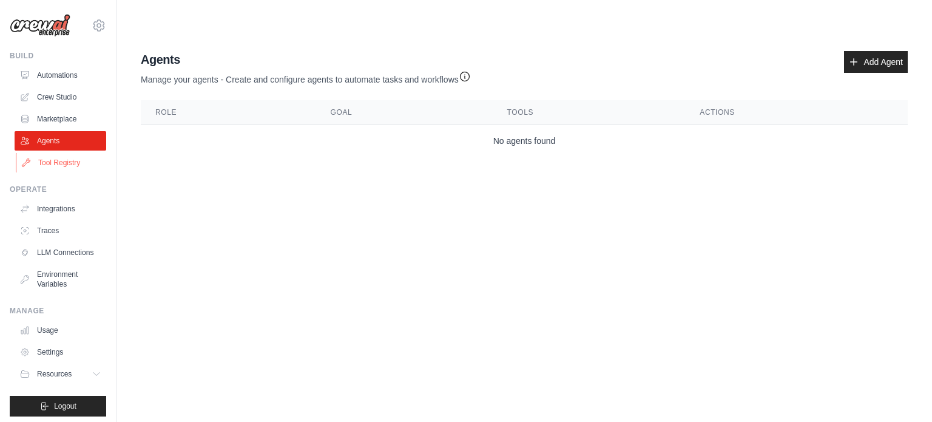
click at [64, 161] on link "Tool Registry" at bounding box center [62, 162] width 92 height 19
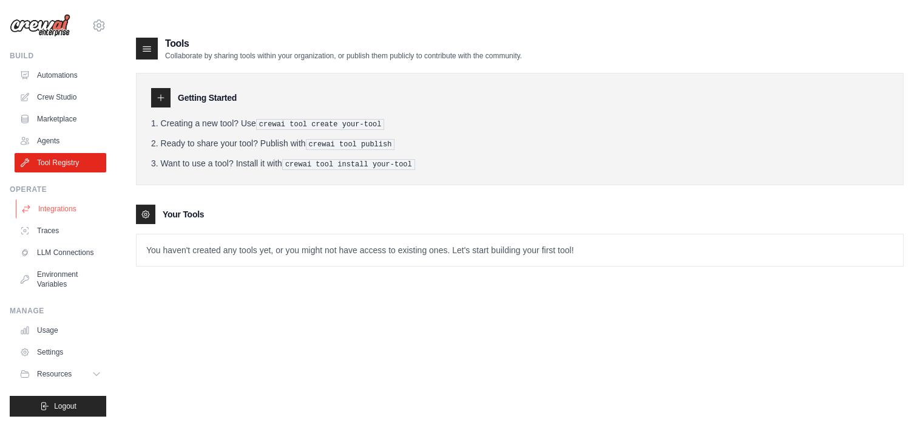
click at [59, 210] on link "Integrations" at bounding box center [62, 208] width 92 height 19
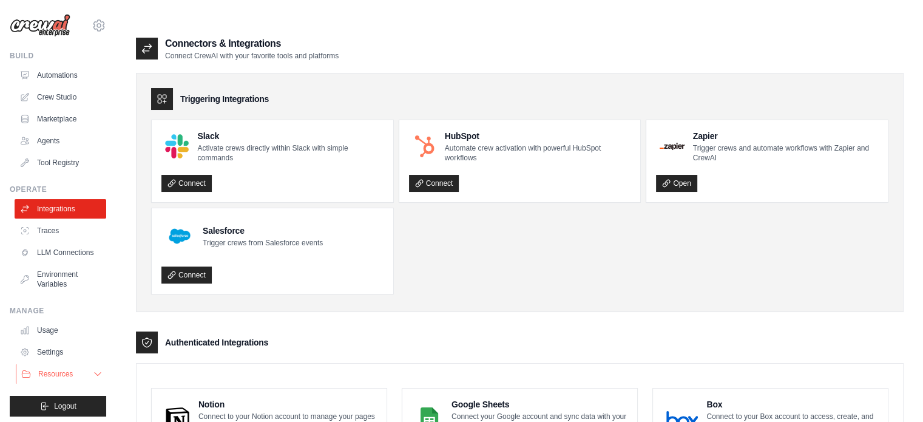
scroll to position [13, 0]
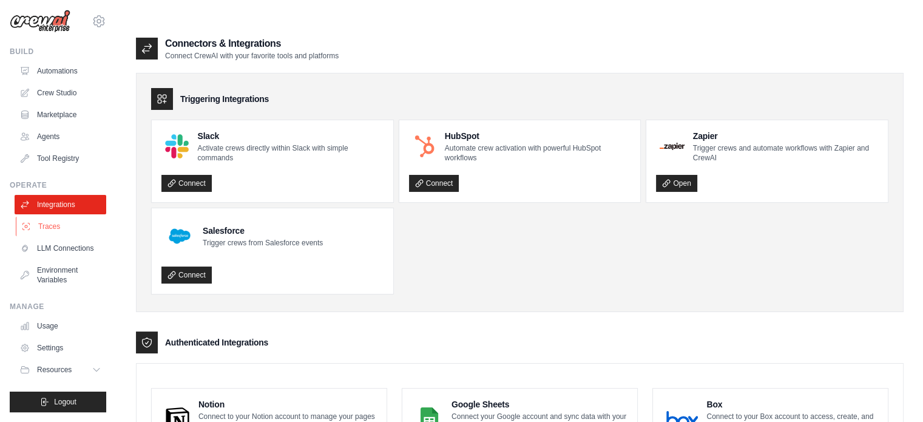
click at [62, 217] on link "Traces" at bounding box center [62, 226] width 92 height 19
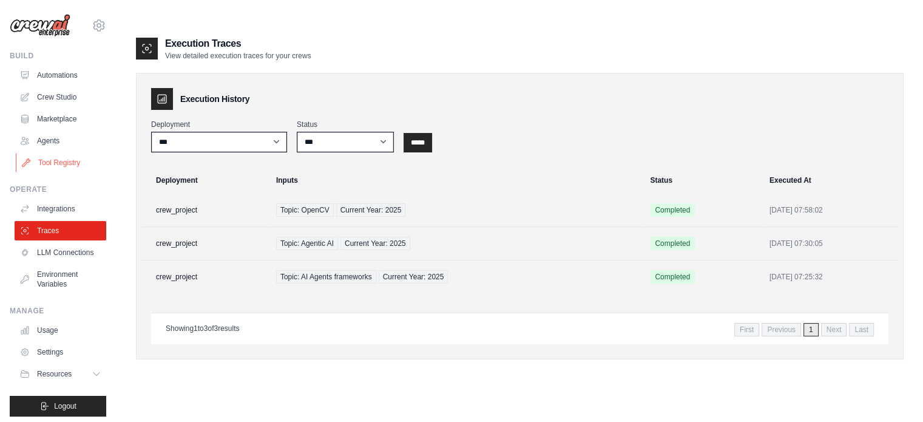
click at [73, 164] on link "Tool Registry" at bounding box center [62, 162] width 92 height 19
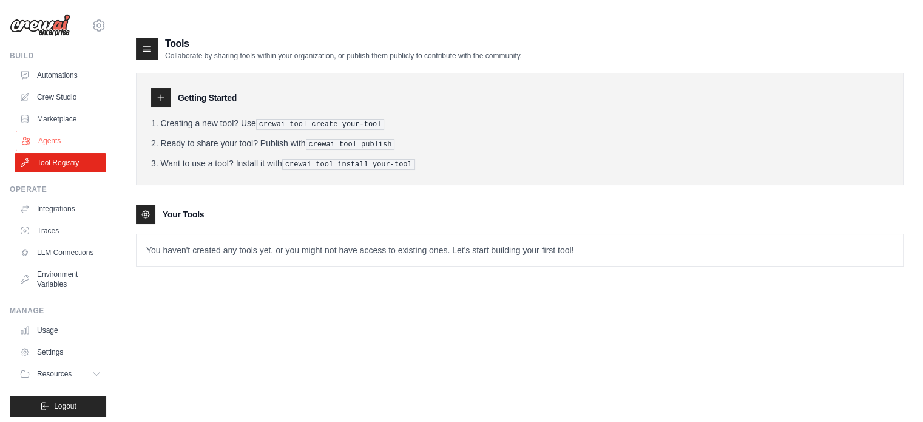
click at [69, 132] on link "Agents" at bounding box center [62, 140] width 92 height 19
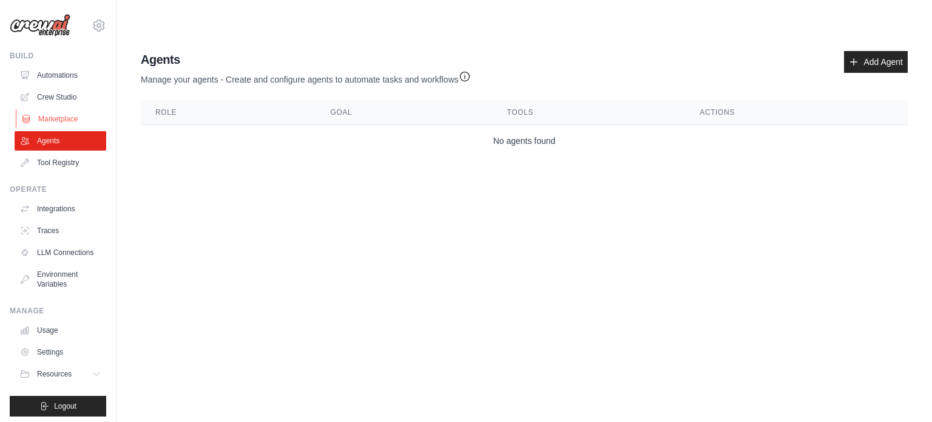
click at [68, 117] on link "Marketplace" at bounding box center [62, 118] width 92 height 19
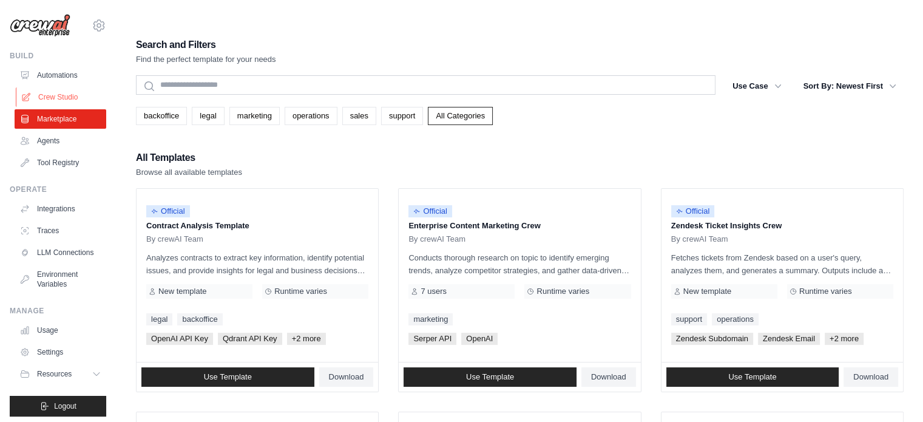
click at [72, 102] on link "Crew Studio" at bounding box center [62, 96] width 92 height 19
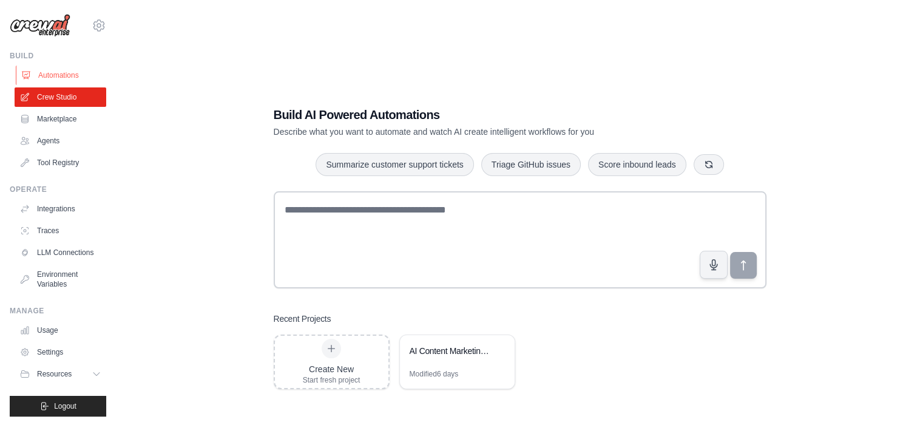
click at [78, 76] on link "Automations" at bounding box center [62, 75] width 92 height 19
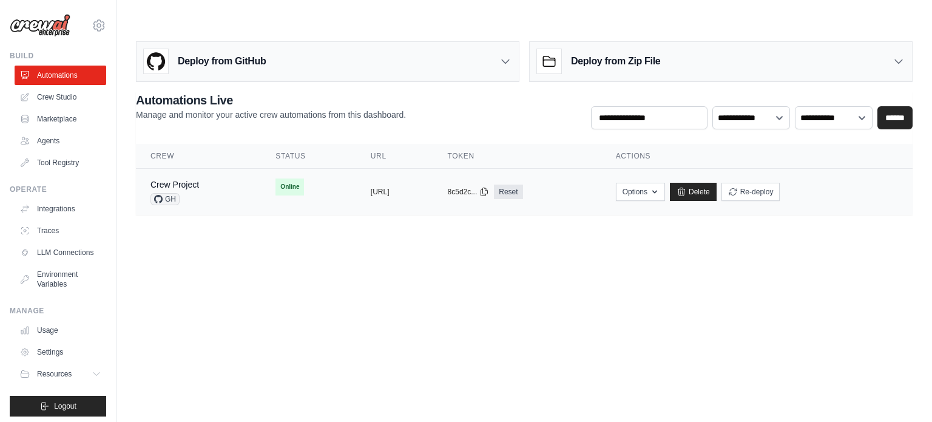
click at [356, 169] on td "copied [URL]" at bounding box center [394, 192] width 77 height 47
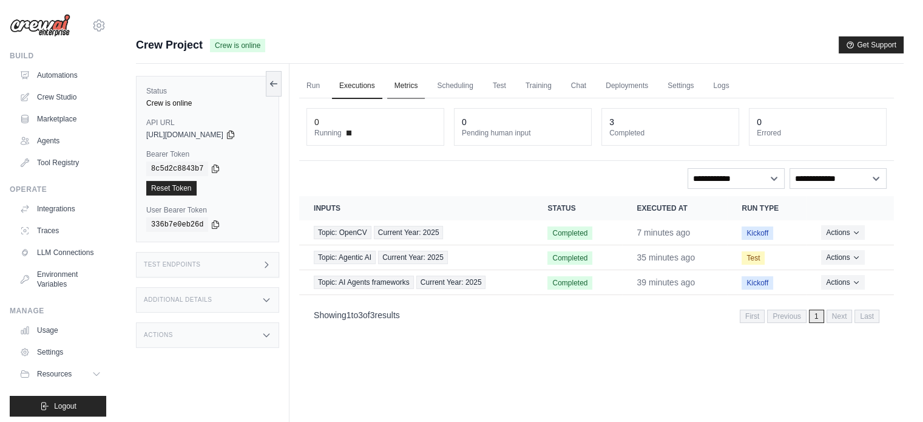
click at [416, 73] on link "Metrics" at bounding box center [406, 85] width 38 height 25
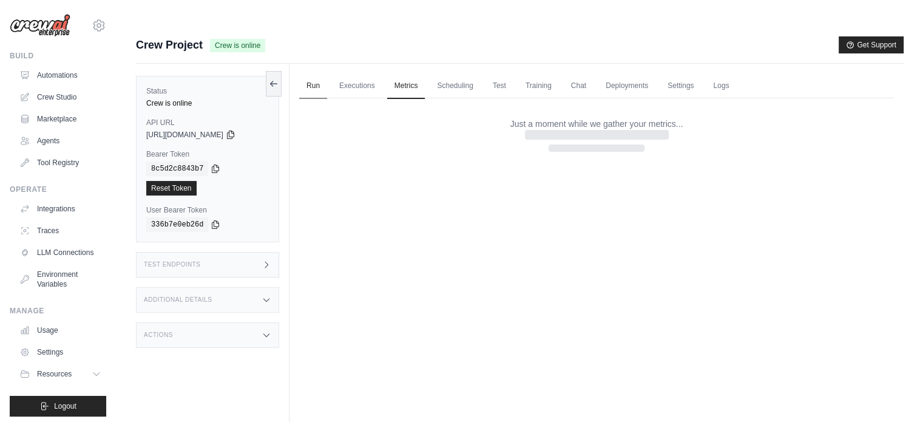
click at [312, 73] on link "Run" at bounding box center [313, 85] width 28 height 25
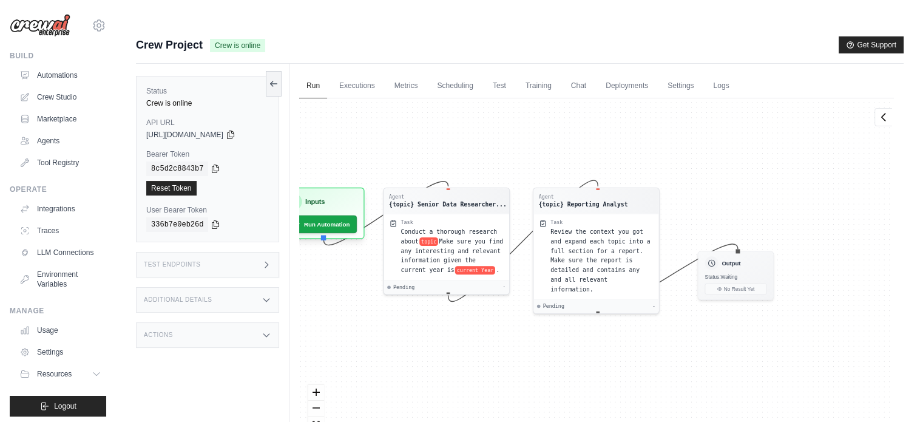
drag, startPoint x: 471, startPoint y: 148, endPoint x: 408, endPoint y: 118, distance: 69.5
click at [408, 118] on div "Agent {topic} Senior Data Researcher... Task Conduct a thorough research about …" at bounding box center [596, 277] width 595 height 359
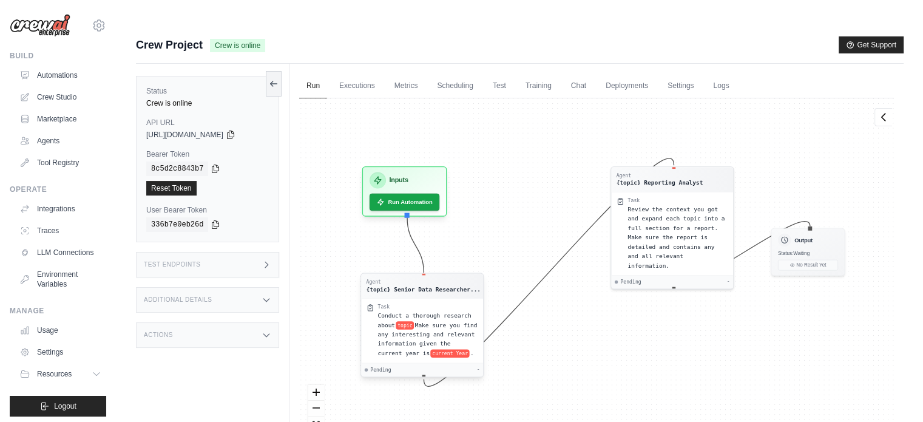
drag, startPoint x: 446, startPoint y: 172, endPoint x: 428, endPoint y: 261, distance: 90.5
click at [416, 279] on div "Agent" at bounding box center [423, 282] width 115 height 7
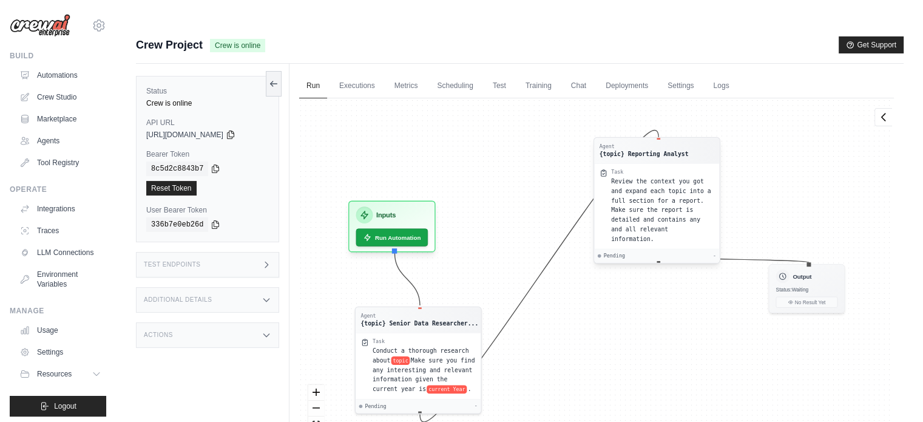
drag, startPoint x: 646, startPoint y: 161, endPoint x: 638, endPoint y: 123, distance: 38.4
click at [638, 143] on div "Agent {topic} Reporting Analyst" at bounding box center [644, 150] width 89 height 15
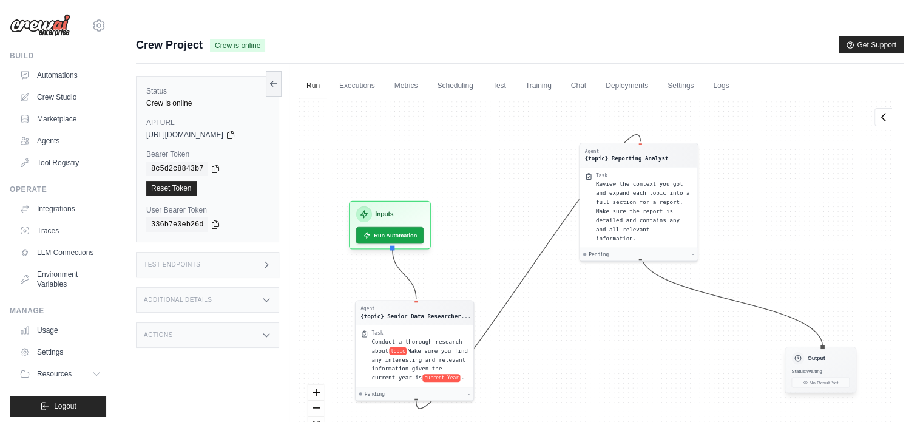
drag, startPoint x: 796, startPoint y: 249, endPoint x: 818, endPoint y: 324, distance: 77.2
click at [818, 352] on div "Output" at bounding box center [820, 358] width 58 height 13
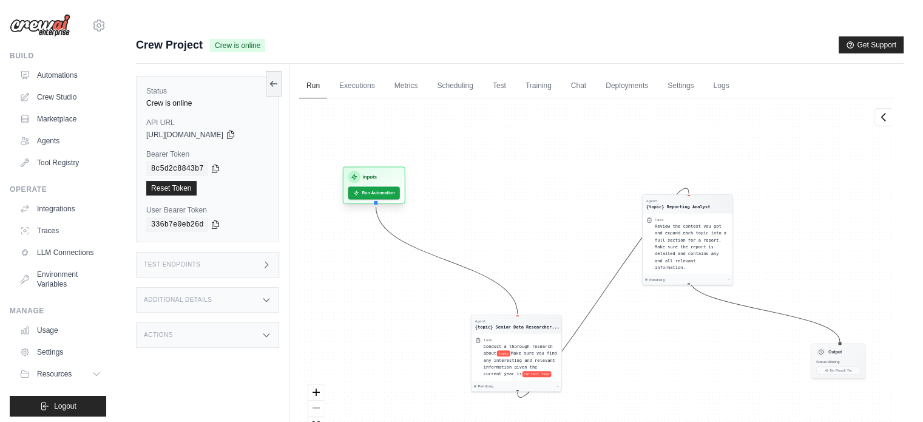
drag, startPoint x: 405, startPoint y: 194, endPoint x: 390, endPoint y: 152, distance: 44.8
click at [390, 171] on div "Inputs" at bounding box center [374, 177] width 52 height 12
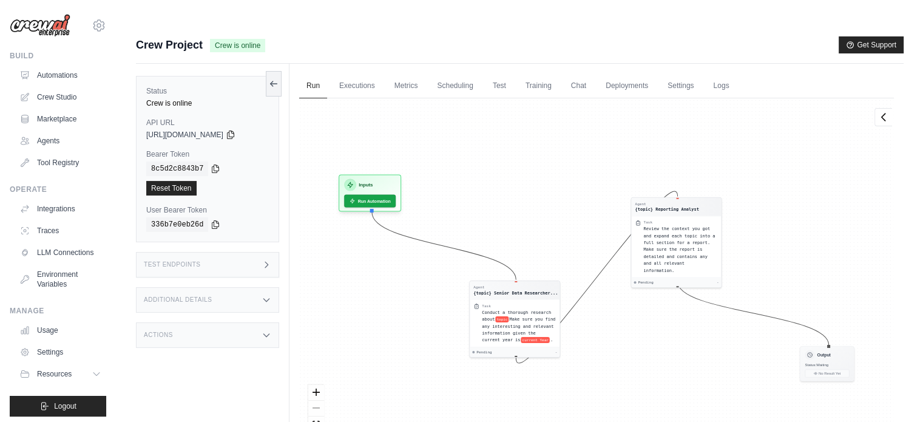
drag, startPoint x: 504, startPoint y: 298, endPoint x: 476, endPoint y: 252, distance: 54.2
click at [513, 290] on div "{topic} Senior Data Researcher..." at bounding box center [515, 293] width 84 height 6
click at [379, 192] on button "Run Automation" at bounding box center [370, 198] width 54 height 13
click at [376, 192] on button "Run Automation" at bounding box center [370, 198] width 54 height 13
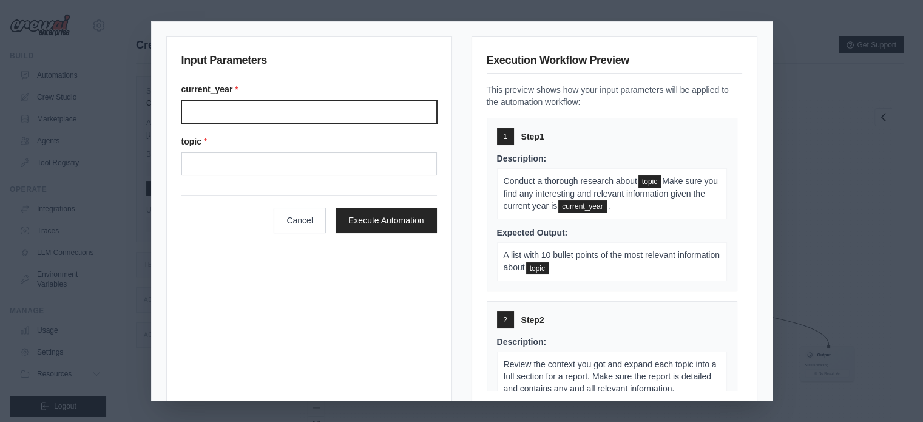
click at [265, 112] on input "Current year" at bounding box center [309, 111] width 256 height 23
type input "****"
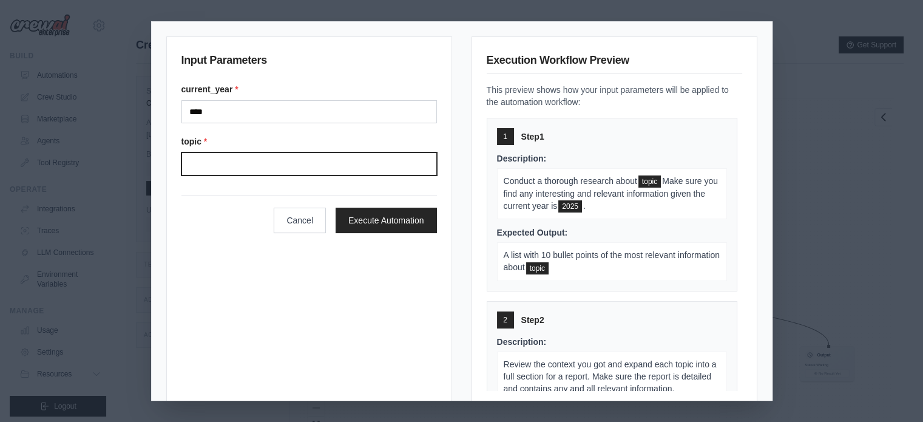
click at [285, 159] on input "Topic" at bounding box center [309, 163] width 256 height 23
type input "*"
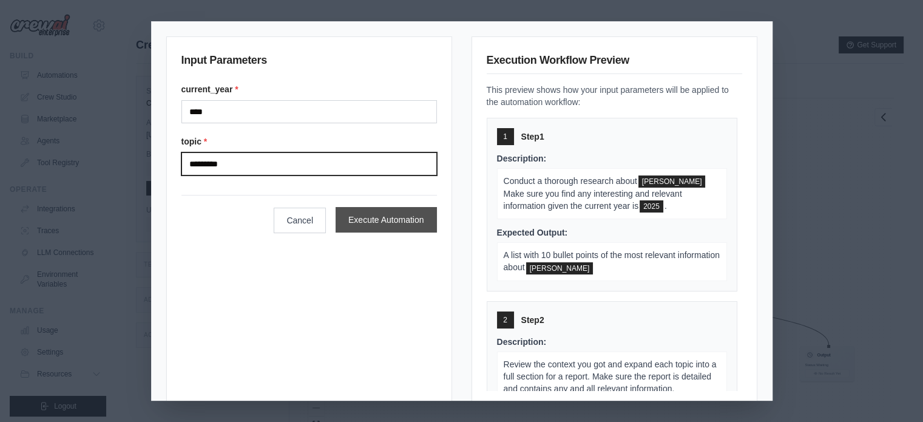
type input "*********"
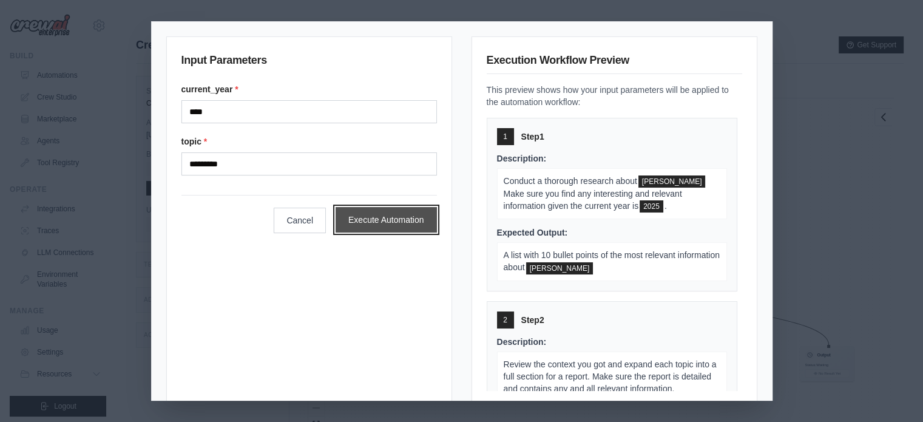
click at [378, 218] on button "Execute Automation" at bounding box center [386, 219] width 101 height 25
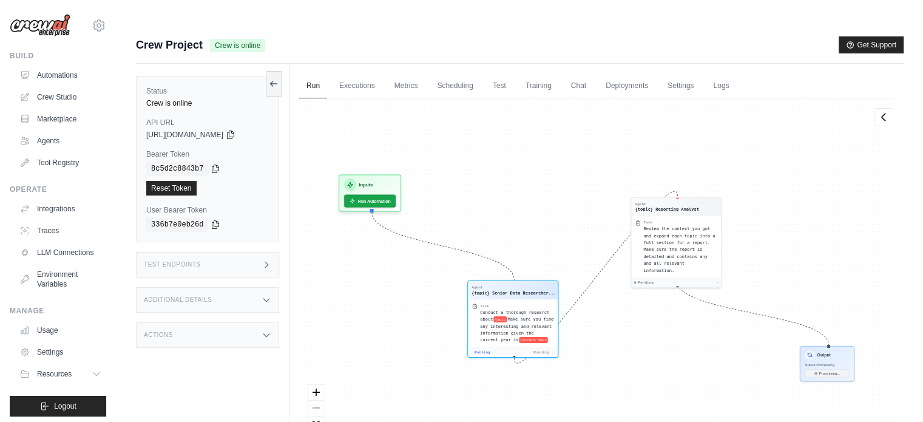
scroll to position [51, 0]
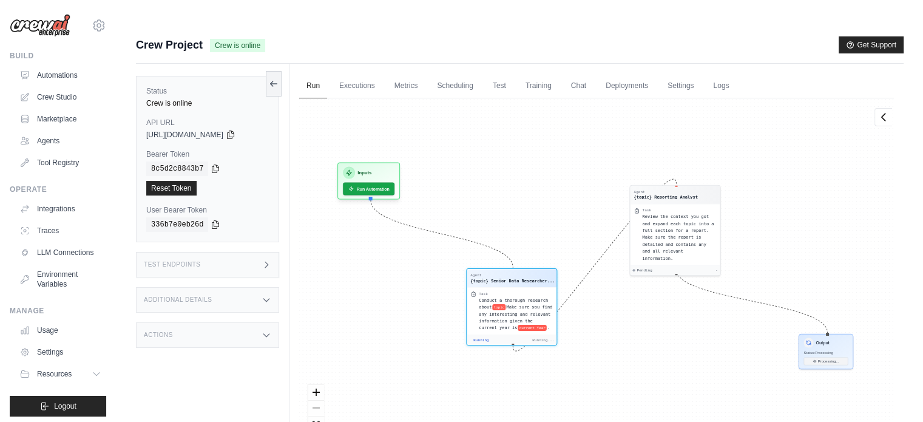
drag, startPoint x: 595, startPoint y: 249, endPoint x: 581, endPoint y: 82, distance: 167.5
click at [581, 98] on div "Agent {topic} Senior Data Researcher... Task Conduct a thorough research about …" at bounding box center [596, 277] width 595 height 359
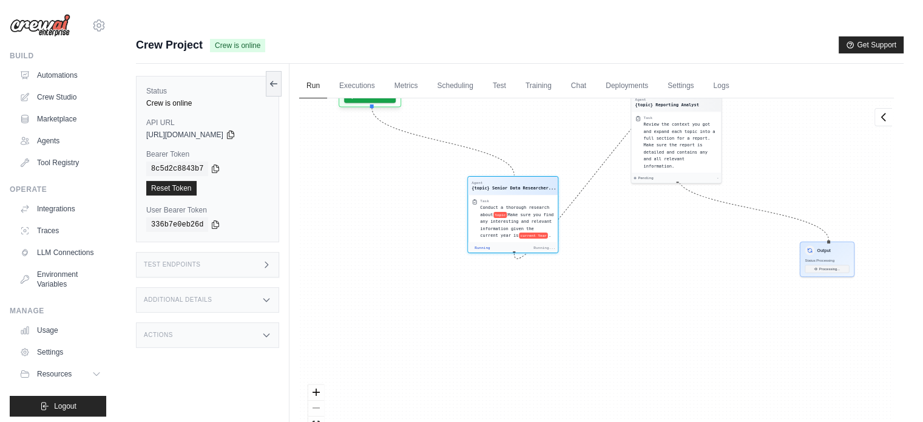
drag, startPoint x: 548, startPoint y: 212, endPoint x: 546, endPoint y: 130, distance: 81.4
click at [546, 130] on div "Agent {topic} Senior Data Researcher... Task Conduct a thorough research about …" at bounding box center [596, 277] width 595 height 359
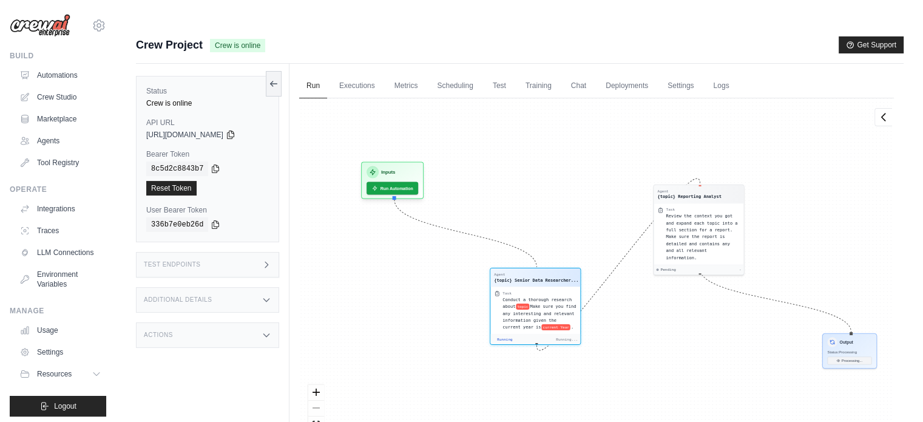
drag, startPoint x: 585, startPoint y: 226, endPoint x: 452, endPoint y: 247, distance: 135.1
click at [452, 247] on div "Agent {topic} Senior Data Researcher... Task Conduct a thorough research about …" at bounding box center [596, 277] width 595 height 359
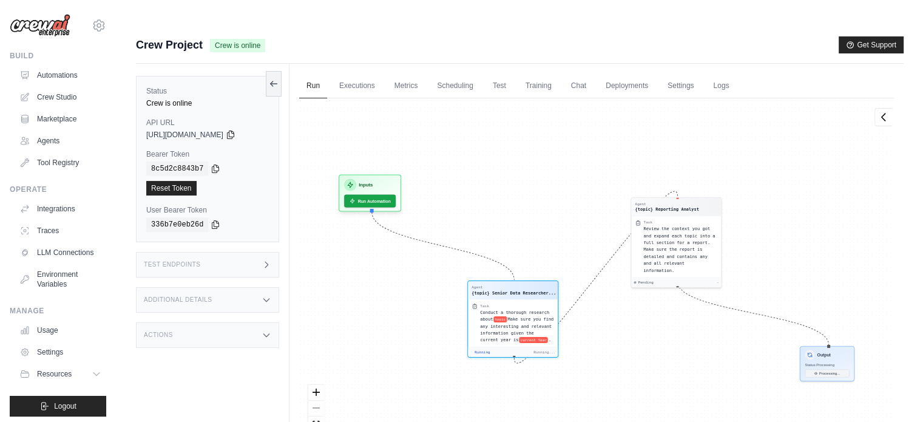
click at [656, 355] on div "Agent {topic} Senior Data Researcher... Task Conduct a thorough research about …" at bounding box center [596, 277] width 595 height 359
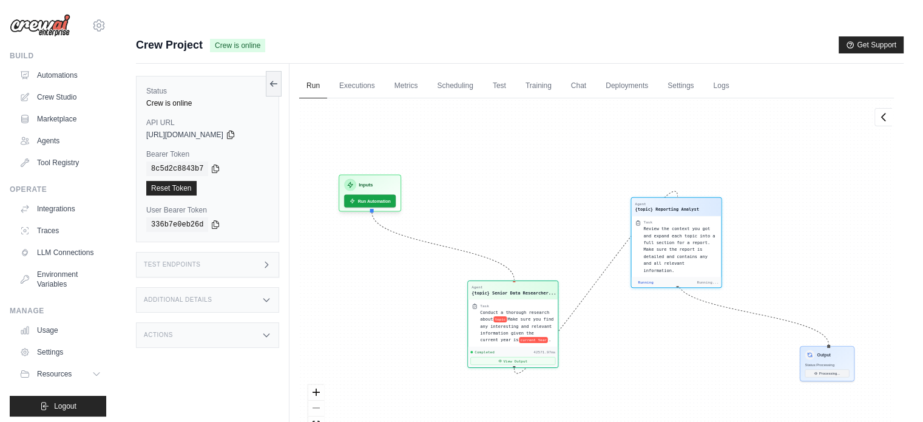
scroll to position [245, 0]
click at [523, 355] on button "View Output" at bounding box center [512, 359] width 85 height 8
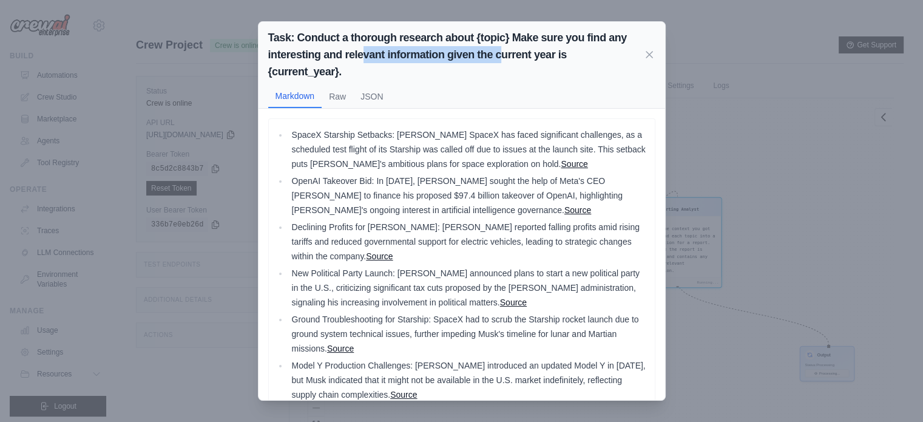
drag, startPoint x: 362, startPoint y: 53, endPoint x: 506, endPoint y: 59, distance: 144.0
click at [505, 53] on h2 "Task: Conduct a thorough research about {topic} Make sure you find any interest…" at bounding box center [455, 54] width 375 height 51
drag, startPoint x: 507, startPoint y: 87, endPoint x: 464, endPoint y: 185, distance: 107.4
click at [505, 88] on div "Markdown Raw JSON" at bounding box center [461, 96] width 387 height 23
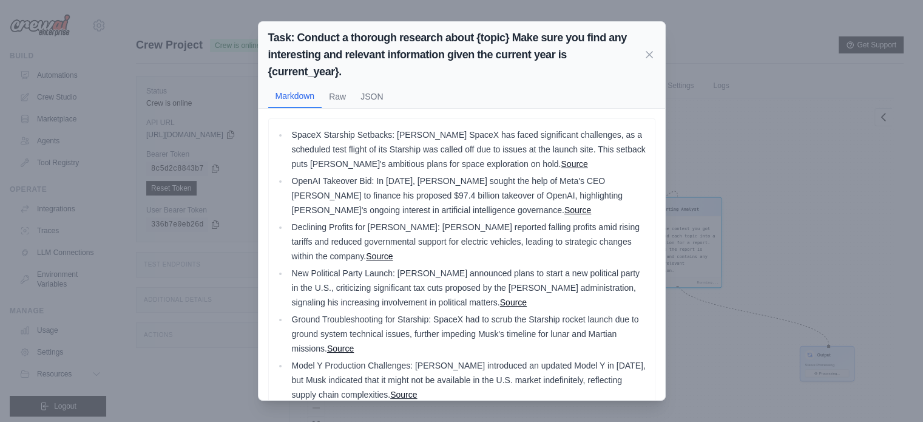
drag, startPoint x: 648, startPoint y: 46, endPoint x: 646, endPoint y: 63, distance: 17.2
click at [648, 49] on icon at bounding box center [649, 55] width 12 height 12
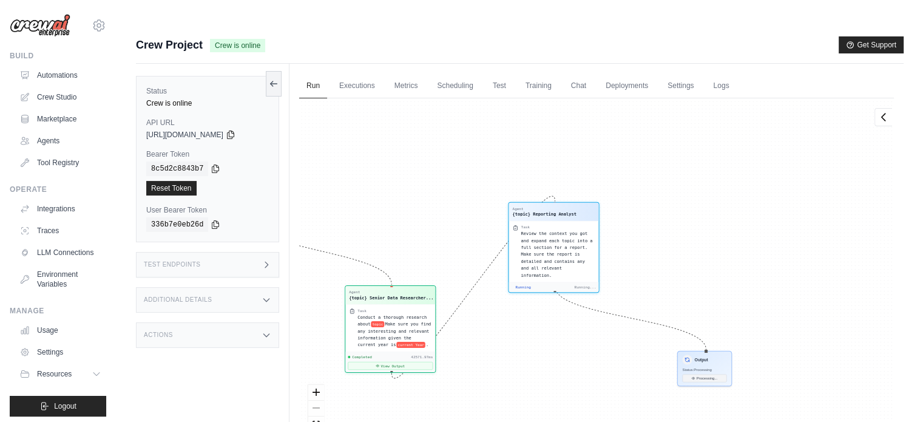
drag, startPoint x: 650, startPoint y: 302, endPoint x: 515, endPoint y: 279, distance: 136.7
click at [497, 304] on div "Agent {topic} Senior Data Researcher... Task Conduct a thorough research about …" at bounding box center [596, 277] width 595 height 359
click at [547, 229] on span "Review the context you got and expand each topic into a full section for a repo…" at bounding box center [554, 252] width 72 height 46
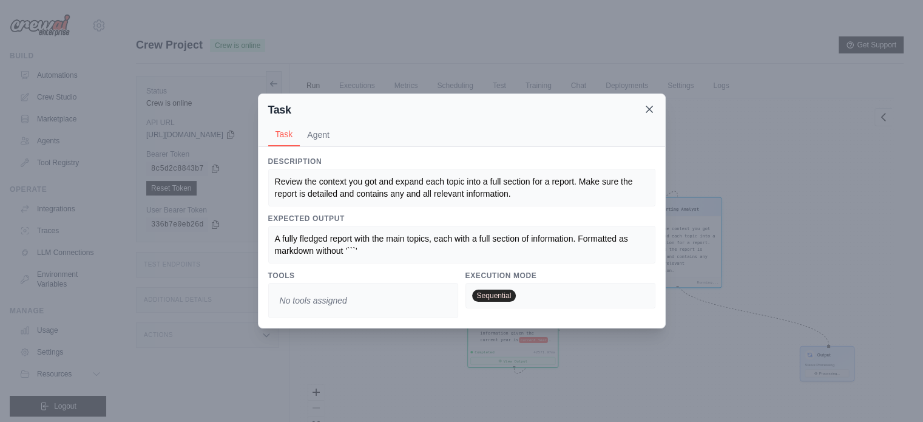
click at [650, 109] on icon at bounding box center [649, 109] width 12 height 12
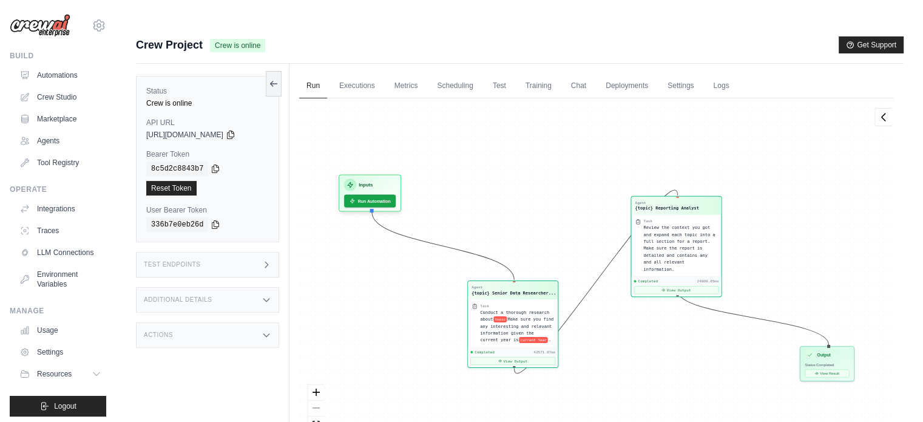
scroll to position [12421, 0]
click at [675, 205] on div "{topic} Reporting Analyst" at bounding box center [667, 208] width 64 height 6
click at [675, 286] on button "View Output" at bounding box center [676, 290] width 85 height 8
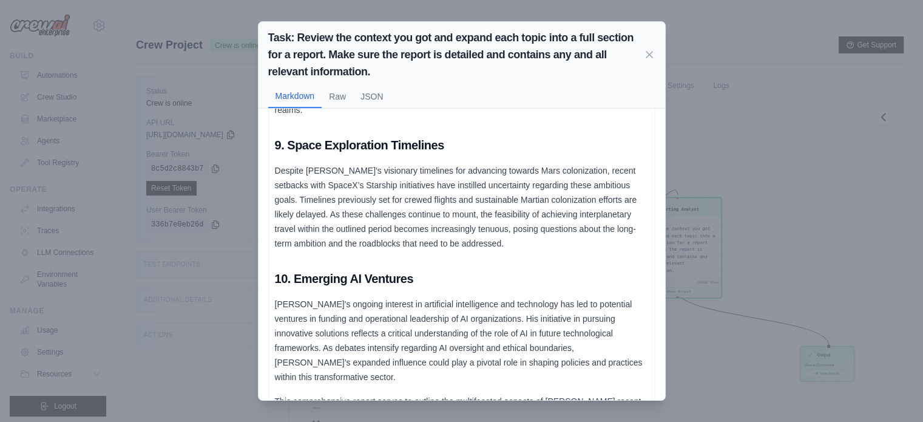
scroll to position [1449, 0]
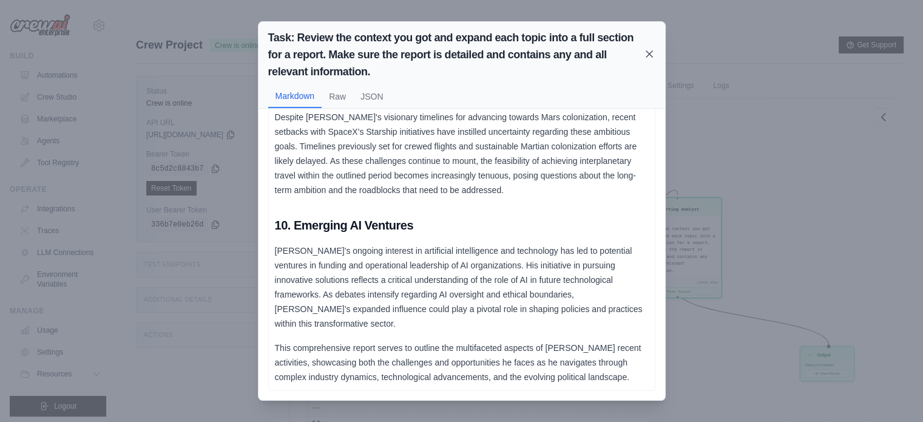
click at [649, 53] on icon at bounding box center [649, 54] width 6 height 6
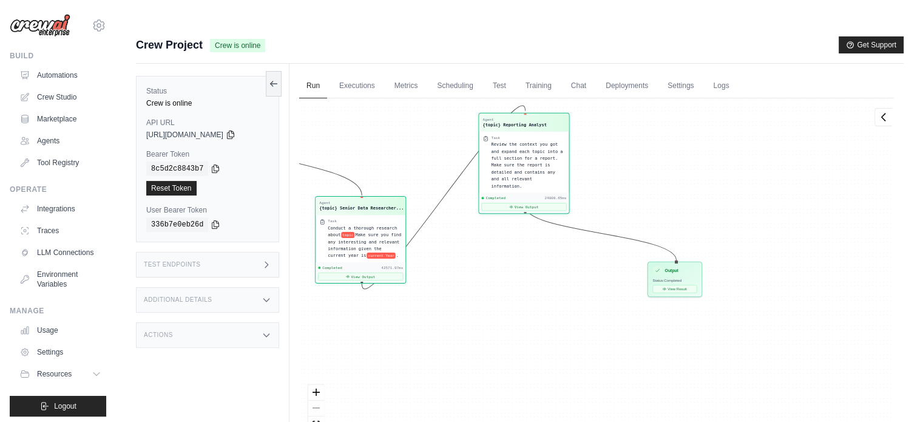
drag, startPoint x: 705, startPoint y: 331, endPoint x: 573, endPoint y: 240, distance: 160.6
click at [549, 241] on div "Agent {topic} Senior Data Researcher... Task Conduct a thorough research about …" at bounding box center [596, 277] width 595 height 359
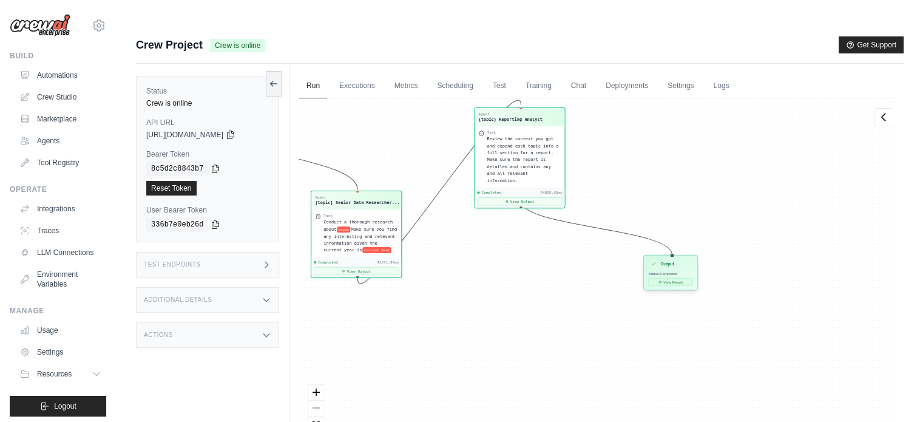
click at [669, 278] on button "View Result" at bounding box center [670, 282] width 44 height 8
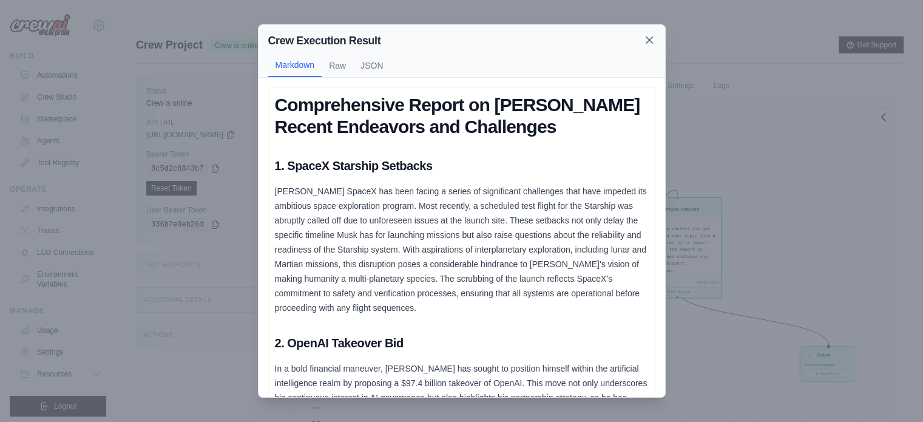
click at [653, 38] on icon at bounding box center [649, 40] width 12 height 12
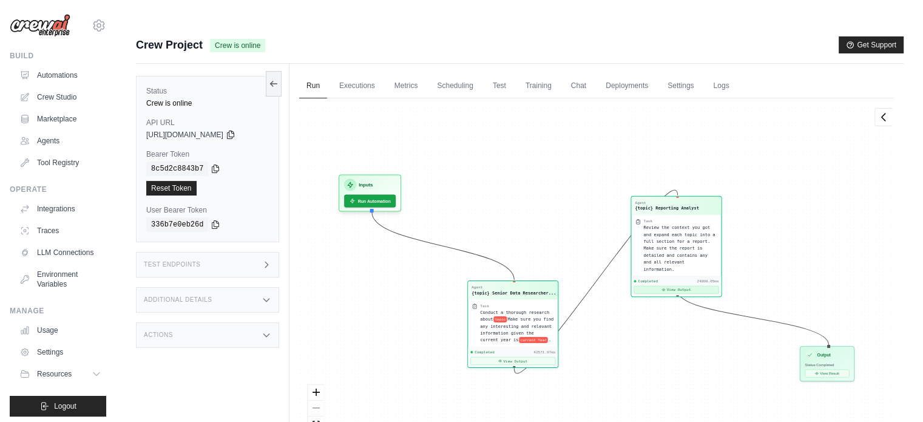
click at [694, 286] on button "View Output" at bounding box center [676, 290] width 85 height 8
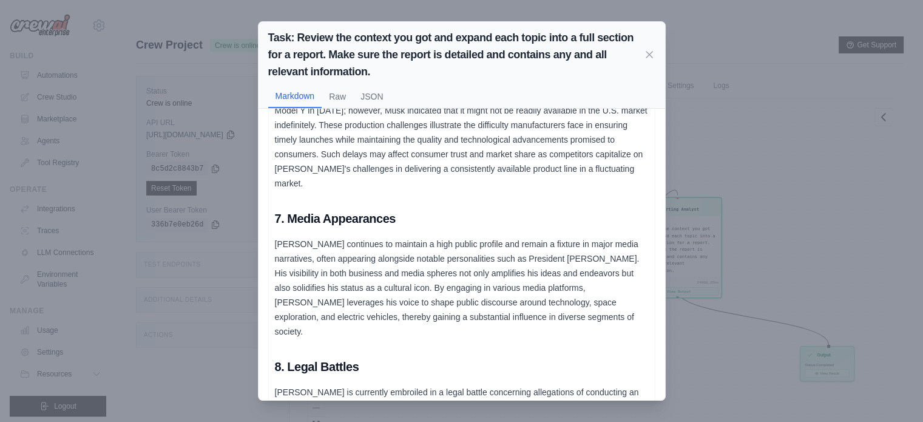
scroll to position [1032, 0]
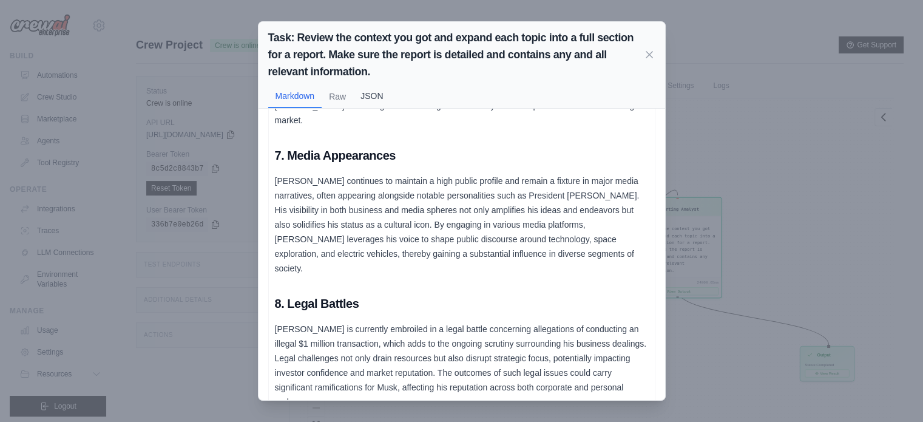
click at [390, 92] on button "JSON" at bounding box center [371, 95] width 37 height 23
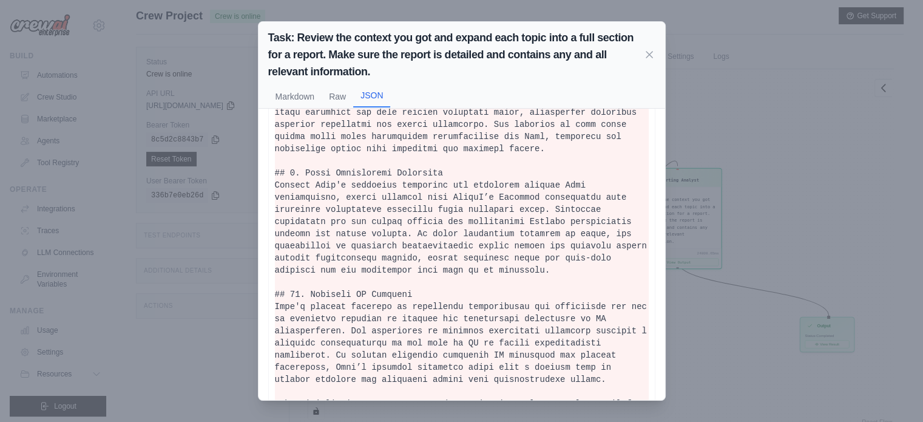
scroll to position [51, 0]
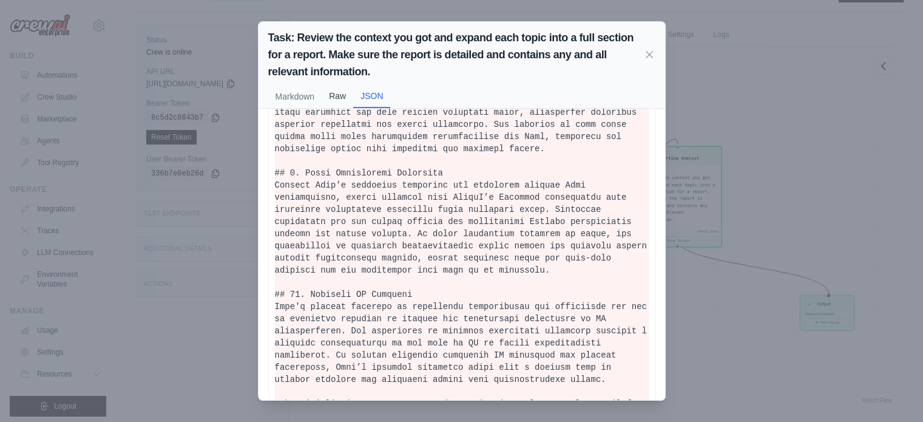
click at [344, 92] on button "Raw" at bounding box center [338, 95] width 32 height 23
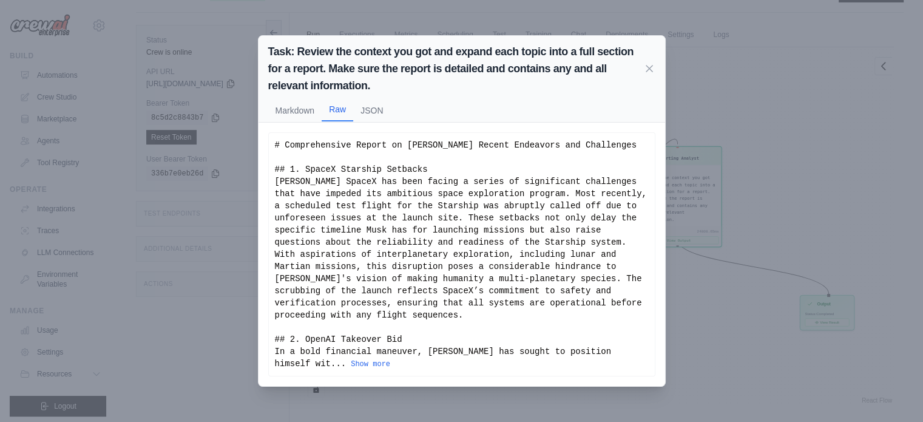
scroll to position [0, 0]
click at [283, 107] on button "Markdown" at bounding box center [295, 109] width 54 height 23
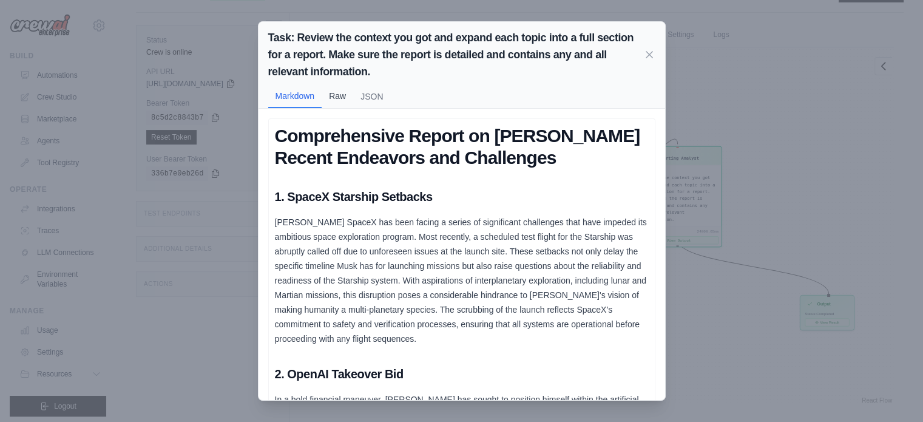
click at [345, 99] on button "Raw" at bounding box center [338, 95] width 32 height 23
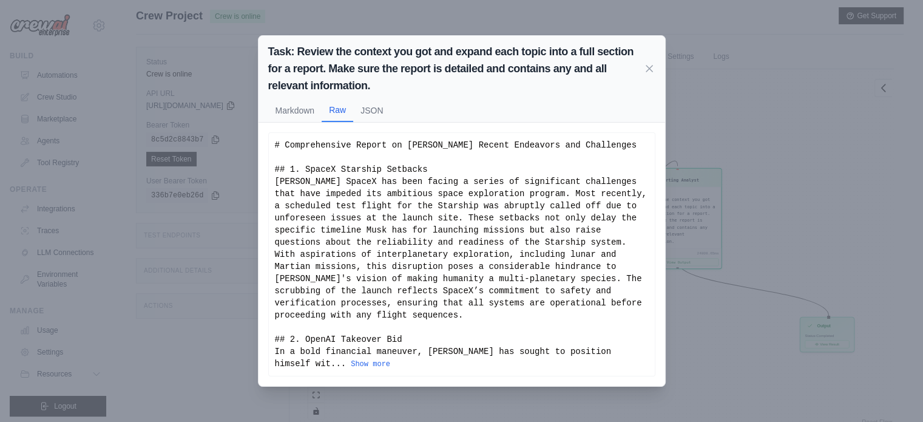
scroll to position [51, 0]
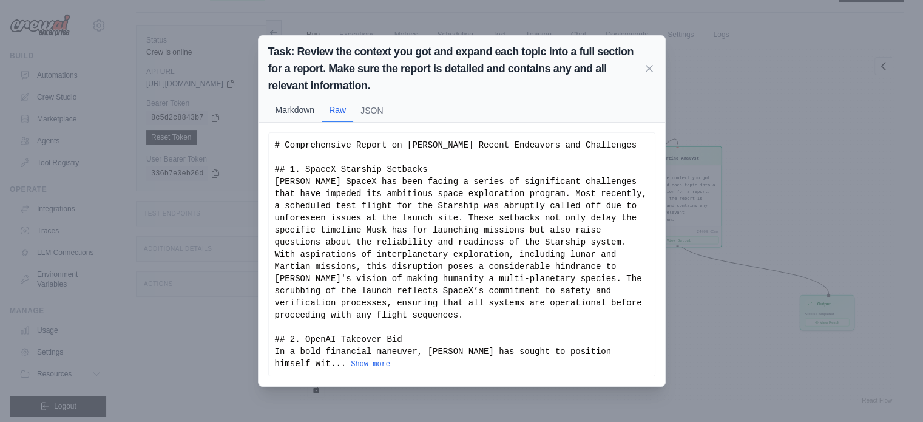
click at [296, 117] on button "Markdown" at bounding box center [295, 109] width 54 height 23
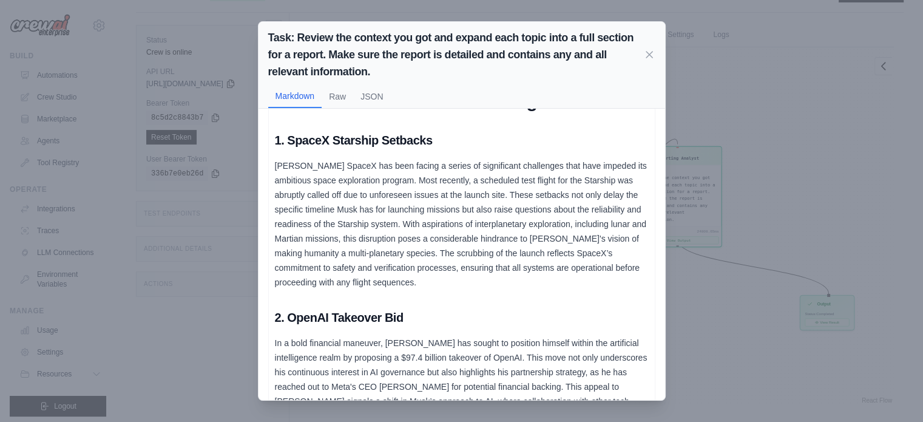
scroll to position [0, 0]
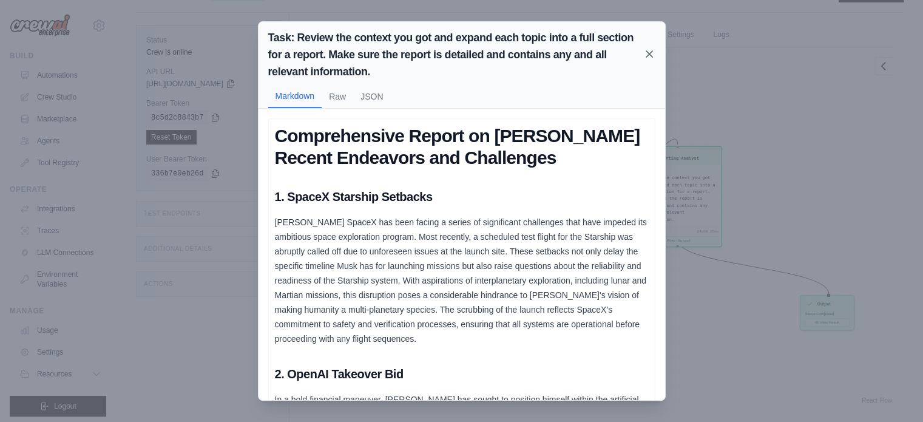
click at [648, 55] on icon at bounding box center [649, 54] width 12 height 12
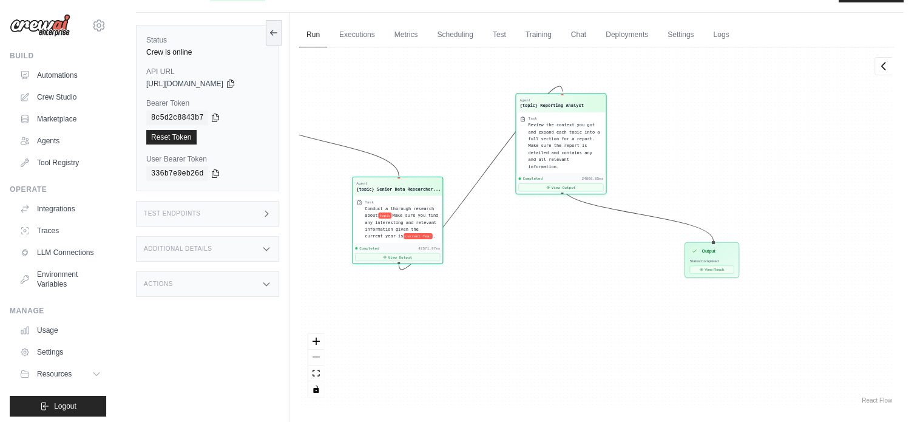
drag, startPoint x: 798, startPoint y: 169, endPoint x: 670, endPoint y: 110, distance: 140.7
click at [673, 112] on div "Agent {topic} Senior Data Researcher... Task Conduct a thorough research about …" at bounding box center [596, 226] width 595 height 359
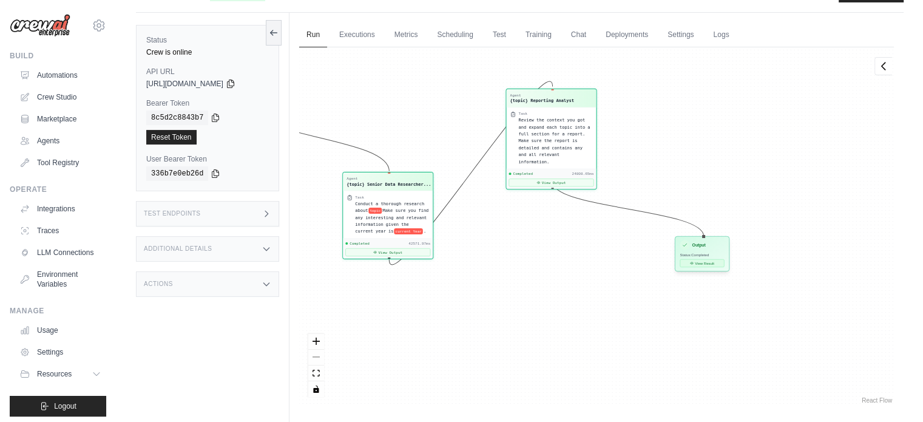
click at [704, 259] on button "View Result" at bounding box center [702, 263] width 44 height 8
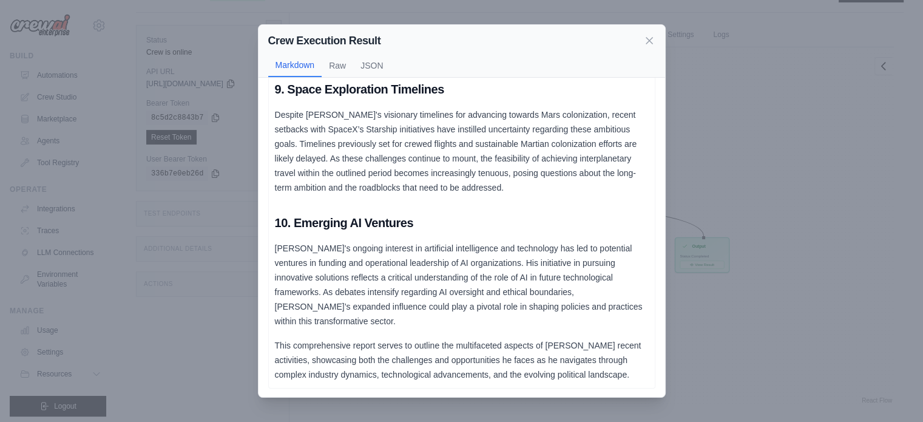
scroll to position [1423, 0]
click at [653, 44] on icon at bounding box center [649, 40] width 12 height 12
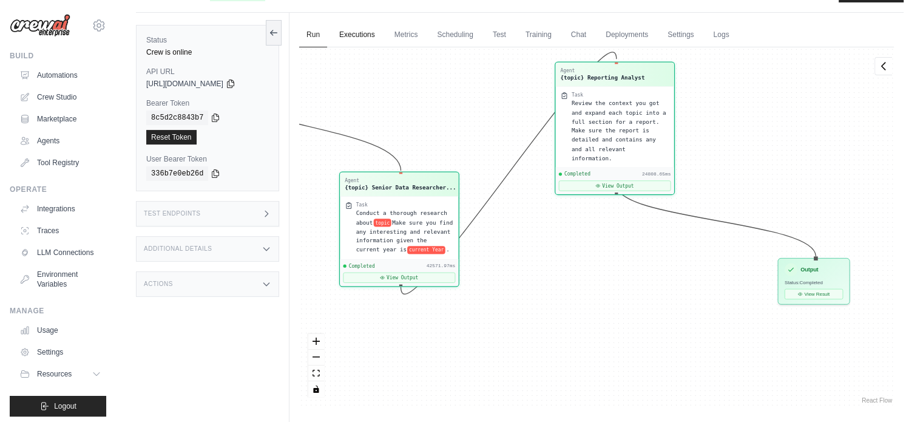
click at [366, 22] on link "Executions" at bounding box center [357, 34] width 50 height 25
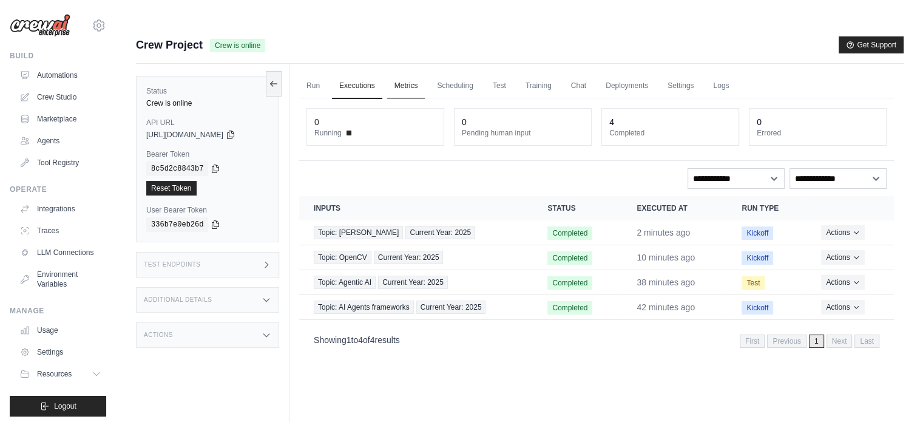
click at [420, 73] on link "Metrics" at bounding box center [406, 85] width 38 height 25
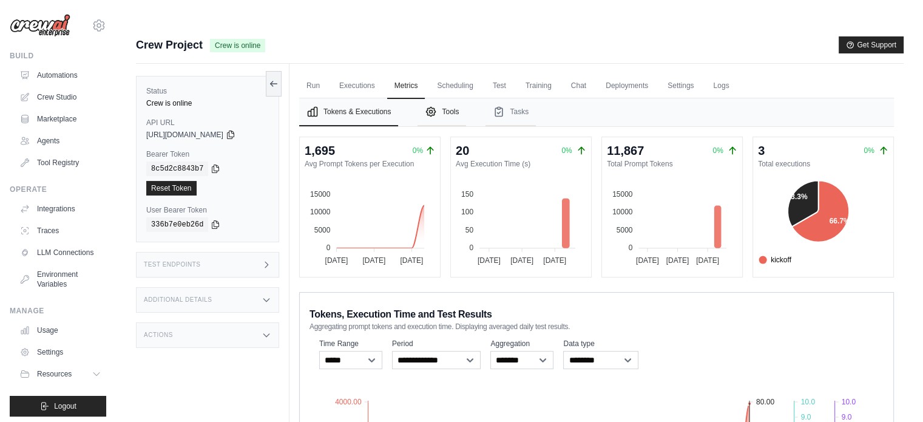
click at [452, 98] on button "Tools" at bounding box center [442, 112] width 49 height 28
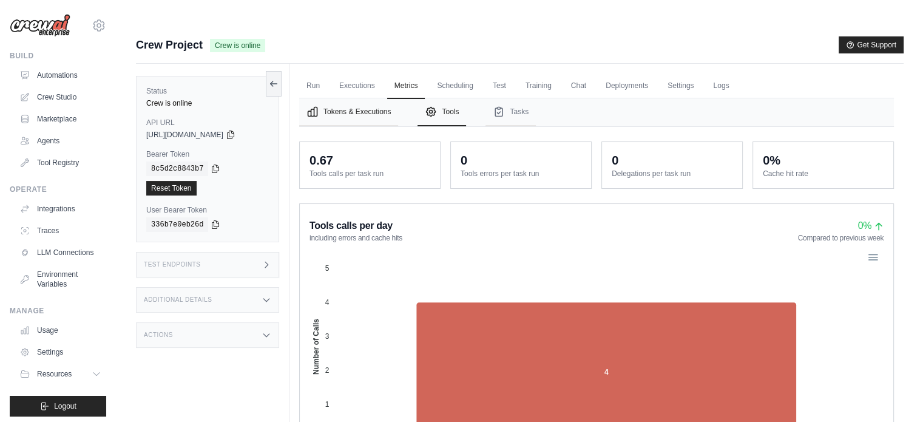
click at [375, 98] on button "Tokens & Executions" at bounding box center [348, 112] width 99 height 28
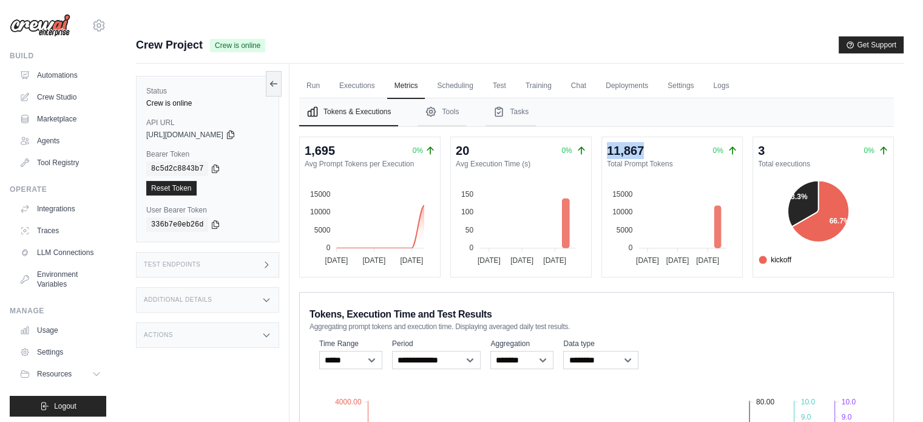
drag, startPoint x: 608, startPoint y: 126, endPoint x: 650, endPoint y: 127, distance: 41.9
click at [650, 142] on div "11,867 0%" at bounding box center [672, 150] width 130 height 17
drag, startPoint x: 639, startPoint y: 171, endPoint x: 637, endPoint y: 191, distance: 20.1
click at [635, 176] on foreignobject at bounding box center [667, 221] width 130 height 91
click at [674, 202] on foreignobject at bounding box center [667, 221] width 130 height 91
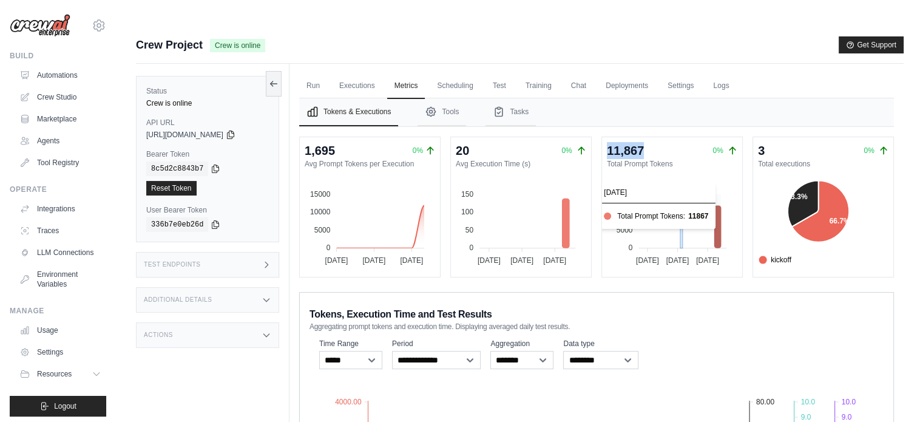
click at [717, 206] on icon at bounding box center [717, 227] width 7 height 42
drag, startPoint x: 750, startPoint y: 256, endPoint x: 745, endPoint y: 295, distance: 39.7
click at [750, 256] on div "1,695 0% Avg Prompt Tokens per Execution 15000 15000 10000 10000 5000 5000 0 0 …" at bounding box center [596, 376] width 595 height 479
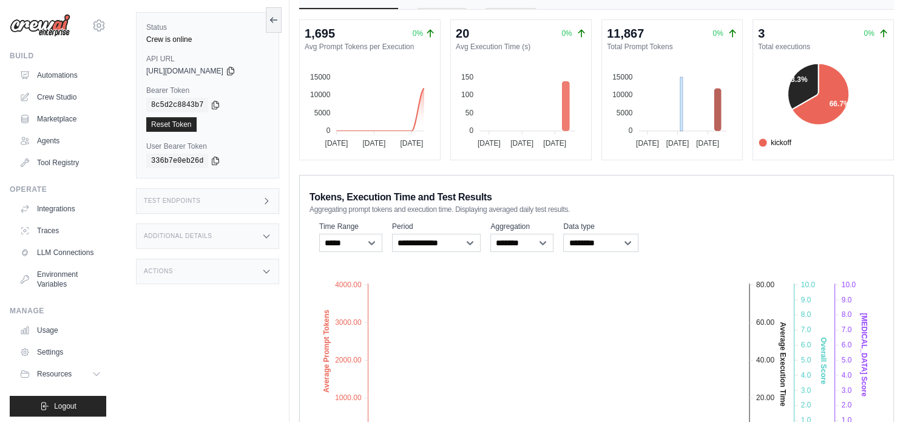
scroll to position [121, 0]
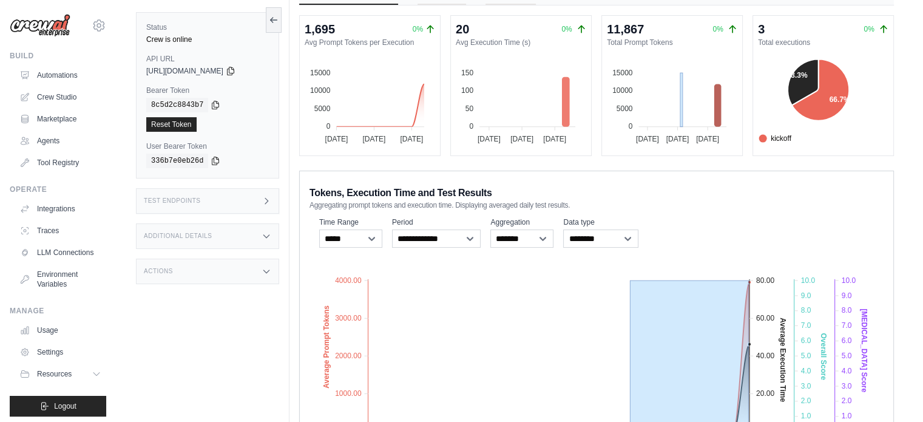
drag, startPoint x: 749, startPoint y: 407, endPoint x: 628, endPoint y: 410, distance: 120.8
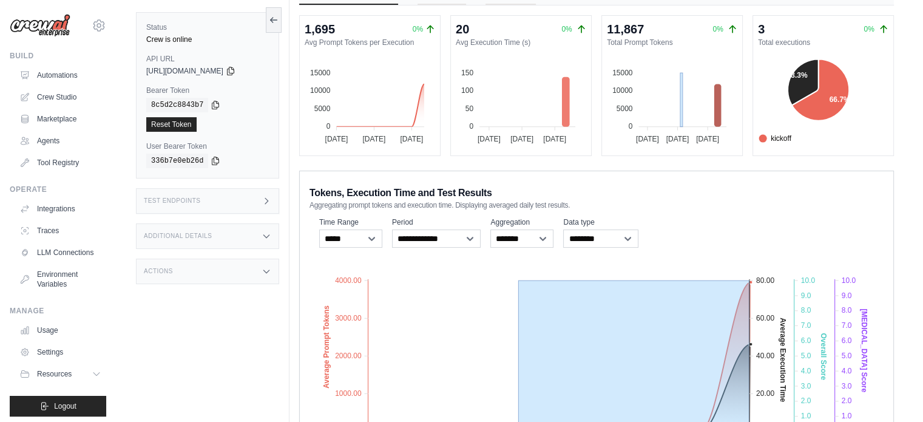
drag, startPoint x: 750, startPoint y: 406, endPoint x: 485, endPoint y: 400, distance: 264.7
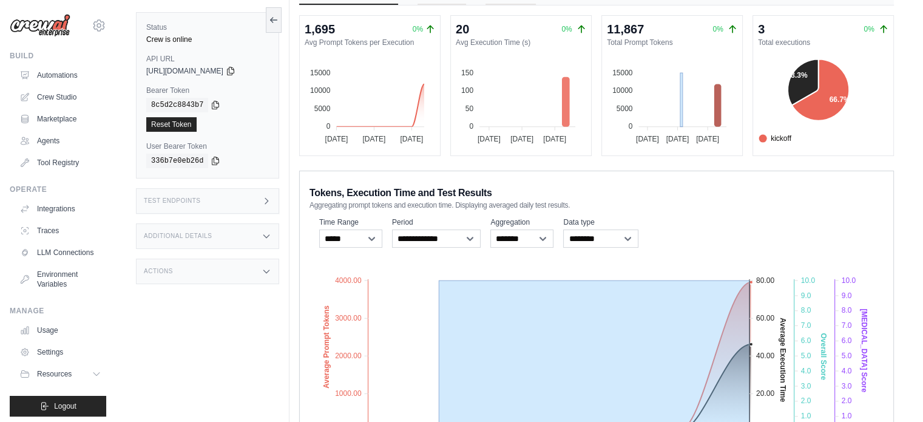
drag, startPoint x: 750, startPoint y: 408, endPoint x: 435, endPoint y: 398, distance: 315.8
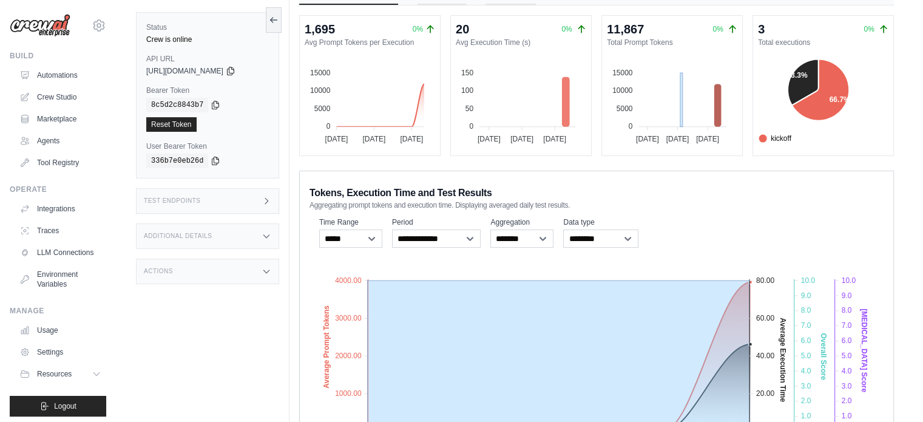
drag, startPoint x: 750, startPoint y: 407, endPoint x: 348, endPoint y: 370, distance: 404.1
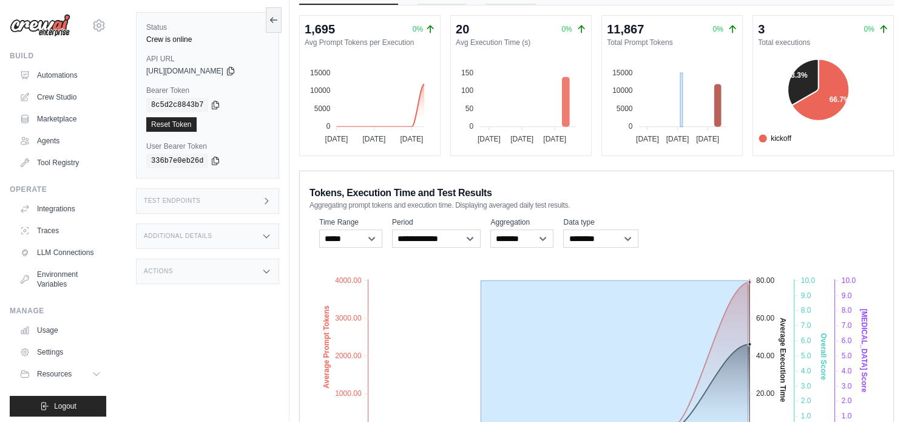
drag, startPoint x: 748, startPoint y: 407, endPoint x: 409, endPoint y: 392, distance: 339.6
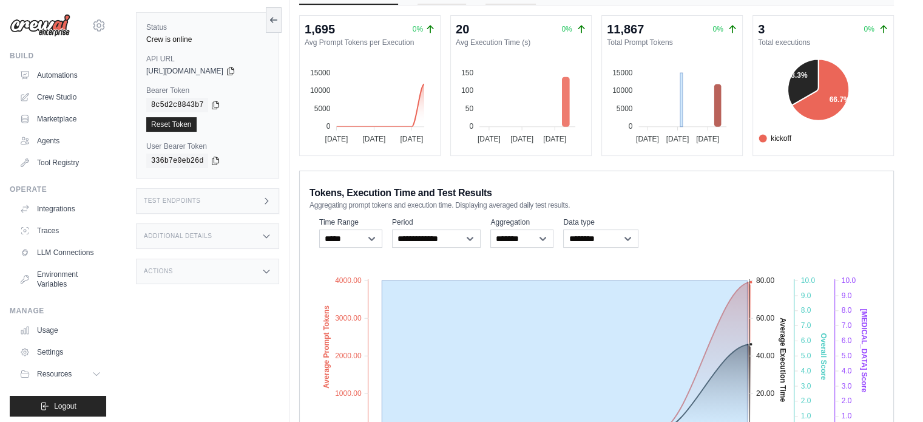
drag, startPoint x: 748, startPoint y: 406, endPoint x: 354, endPoint y: 390, distance: 393.6
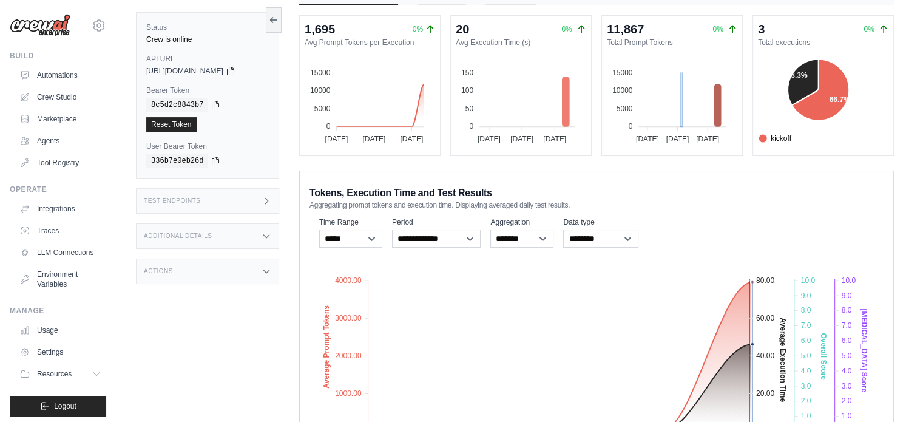
drag, startPoint x: 753, startPoint y: 403, endPoint x: 810, endPoint y: 410, distance: 58.0
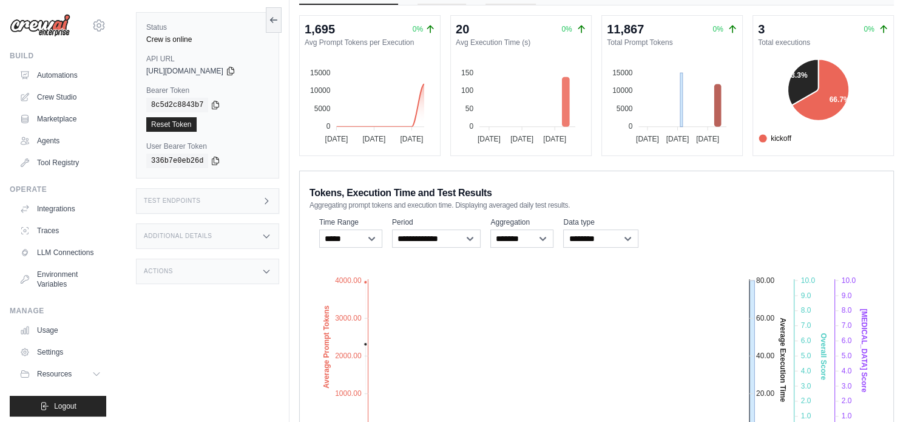
drag, startPoint x: 810, startPoint y: 410, endPoint x: 752, endPoint y: 412, distance: 58.3
click at [752, 412] on foreignobject "Average Prompt Tokens Average Execution Time Score Hallucination Score Crew Ver…" at bounding box center [597, 368] width 574 height 212
click at [808, 308] on foreignobject "Average Prompt Tokens Average Execution Time Score Hallucination Score Crew Ver…" at bounding box center [597, 368] width 574 height 212
click at [821, 333] on text "Overall Score" at bounding box center [823, 356] width 8 height 47
click at [825, 333] on text "Overall Score" at bounding box center [823, 356] width 8 height 47
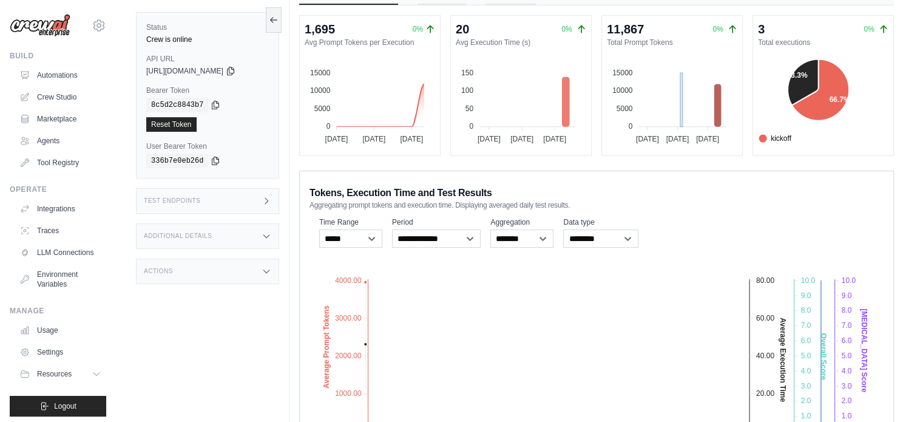
click at [863, 309] on text "Hallucination Score" at bounding box center [864, 350] width 8 height 84
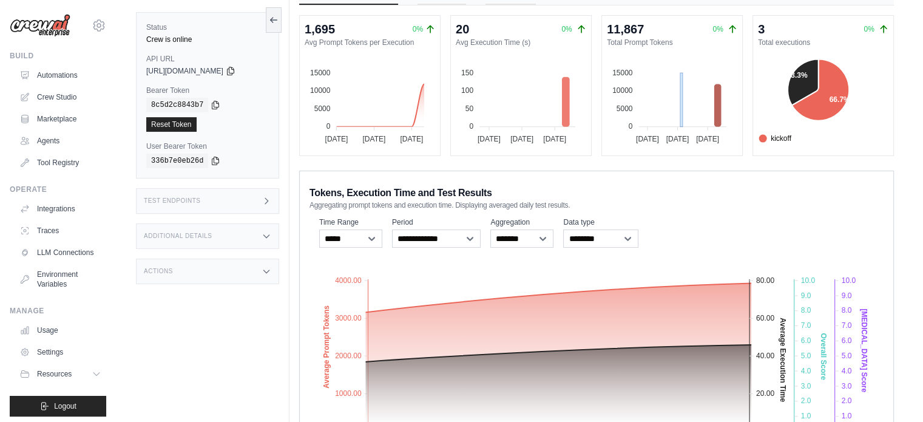
click at [782, 317] on text "Average Execution Time" at bounding box center [783, 359] width 8 height 84
click at [819, 333] on text "Overall Score" at bounding box center [823, 356] width 8 height 47
click at [826, 333] on text "Overall Score" at bounding box center [823, 356] width 8 height 47
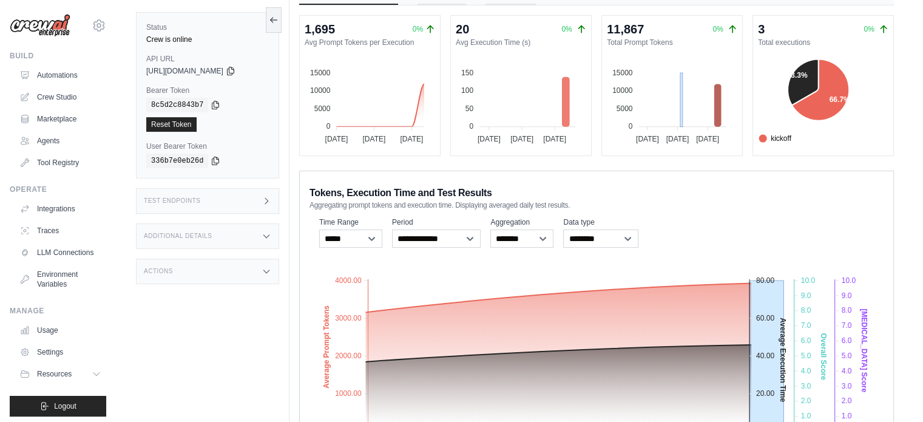
click at [826, 333] on text "Overall Score" at bounding box center [823, 356] width 8 height 47
click at [538, 262] on foreignobject "Average Prompt Tokens Average Execution Time Score Hallucination Score Crew Ver…" at bounding box center [597, 368] width 574 height 212
drag, startPoint x: 521, startPoint y: 271, endPoint x: 539, endPoint y: 243, distance: 33.0
click at [521, 270] on foreignobject "Average Prompt Tokens Average Execution Time Score Hallucination Score Crew Ver…" at bounding box center [597, 368] width 574 height 212
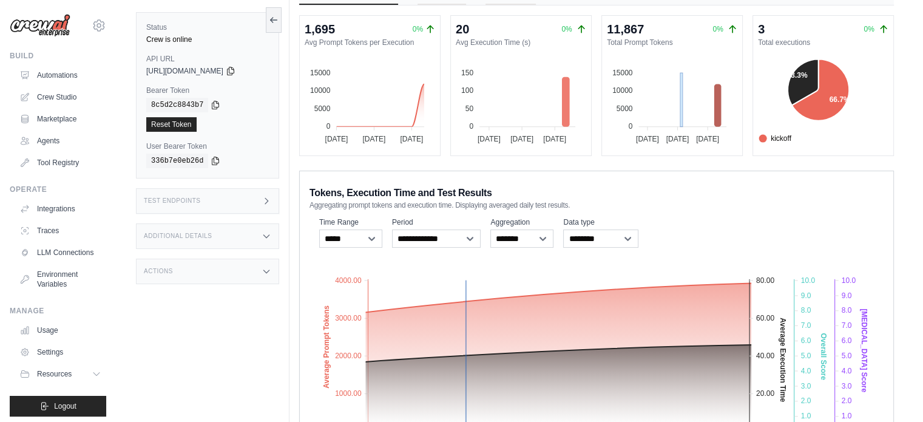
click at [466, 262] on foreignobject "Average Prompt Tokens Average Execution Time Score Hallucination Score Crew Ver…" at bounding box center [597, 368] width 574 height 212
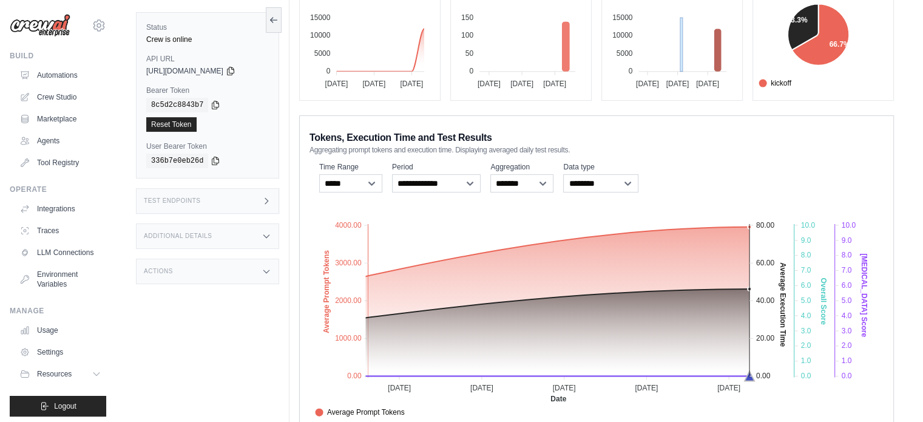
scroll to position [189, 0]
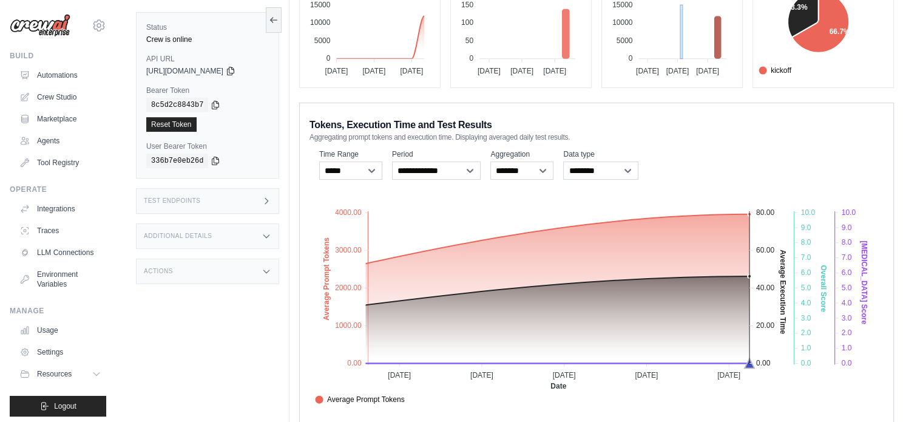
click at [826, 265] on text "Overall Score" at bounding box center [823, 288] width 8 height 47
click at [825, 265] on text "Overall Score" at bounding box center [823, 288] width 8 height 47
click at [867, 243] on text "Hallucination Score" at bounding box center [864, 282] width 8 height 84
click at [867, 242] on text "Hallucination Score" at bounding box center [864, 282] width 8 height 84
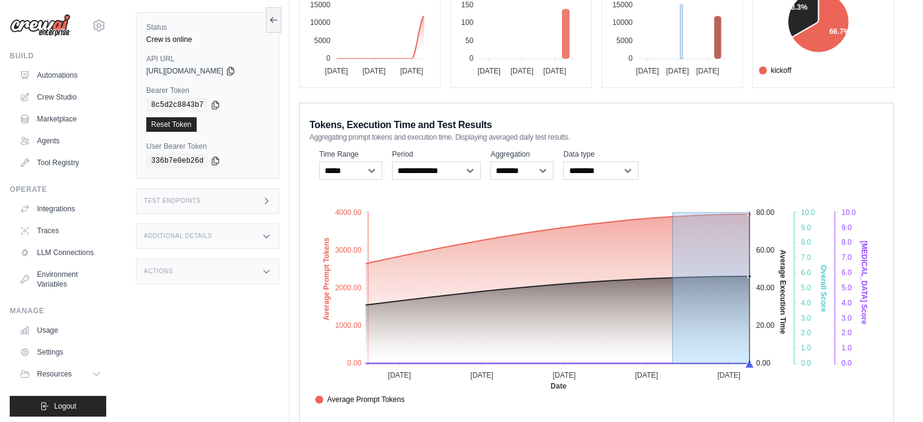
drag, startPoint x: 750, startPoint y: 341, endPoint x: 650, endPoint y: 346, distance: 100.3
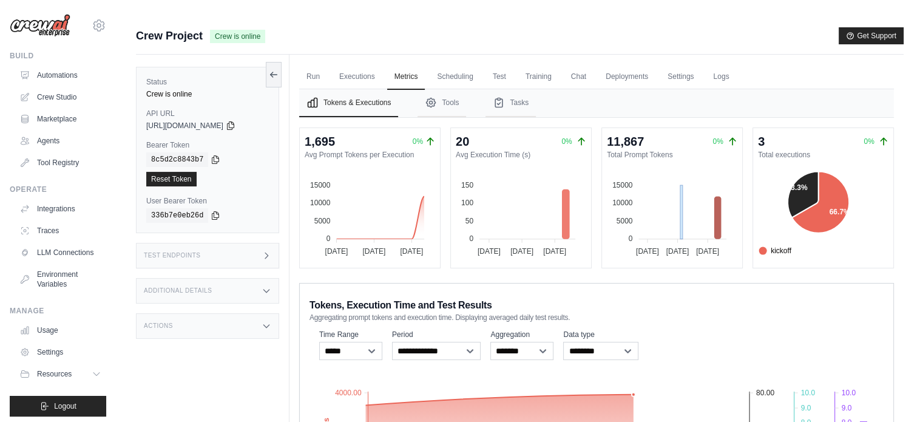
scroll to position [0, 0]
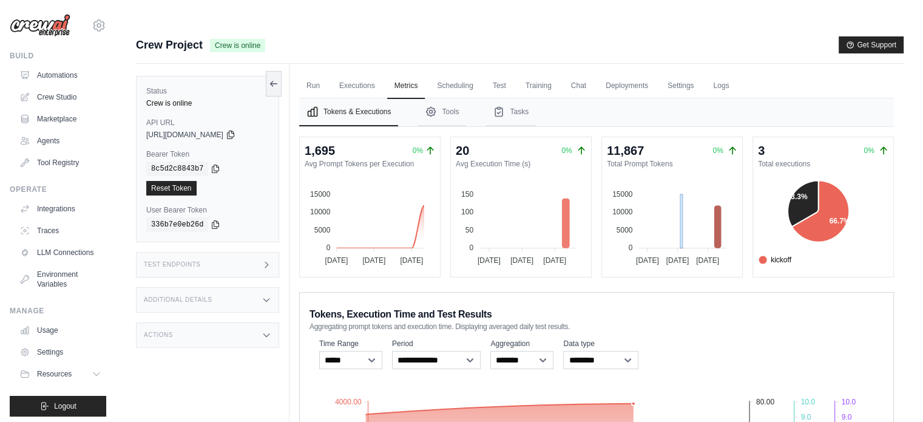
click at [681, 185] on foreignobject at bounding box center [667, 221] width 130 height 91
click at [667, 262] on div "1,695 0% Avg Prompt Tokens per Execution 15000 15000 10000 10000 5000 5000 0 0 …" at bounding box center [596, 376] width 595 height 479
drag, startPoint x: 711, startPoint y: 128, endPoint x: 671, endPoint y: 450, distance: 324.7
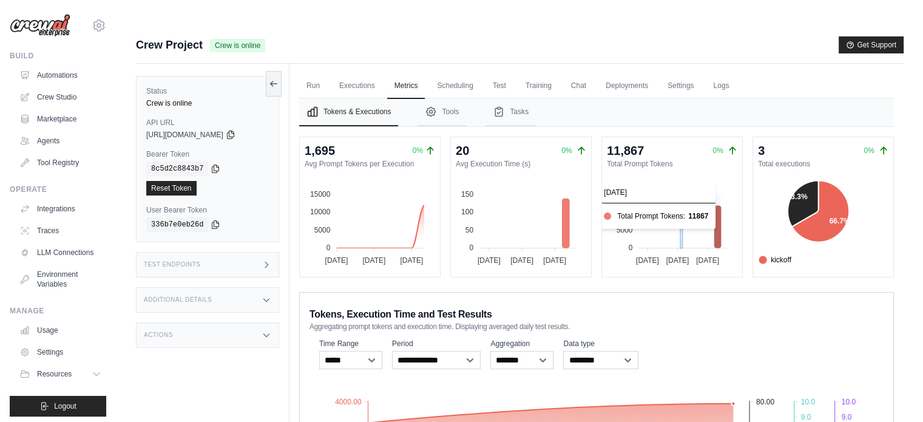
click at [719, 206] on icon at bounding box center [717, 227] width 7 height 42
click at [771, 262] on div "1,695 0% Avg Prompt Tokens per Execution 15000 15000 10000 10000 5000 5000 0 0 …" at bounding box center [596, 376] width 595 height 479
drag, startPoint x: 609, startPoint y: 123, endPoint x: 643, endPoint y: 126, distance: 34.1
click at [643, 142] on div "11,867" at bounding box center [625, 150] width 37 height 17
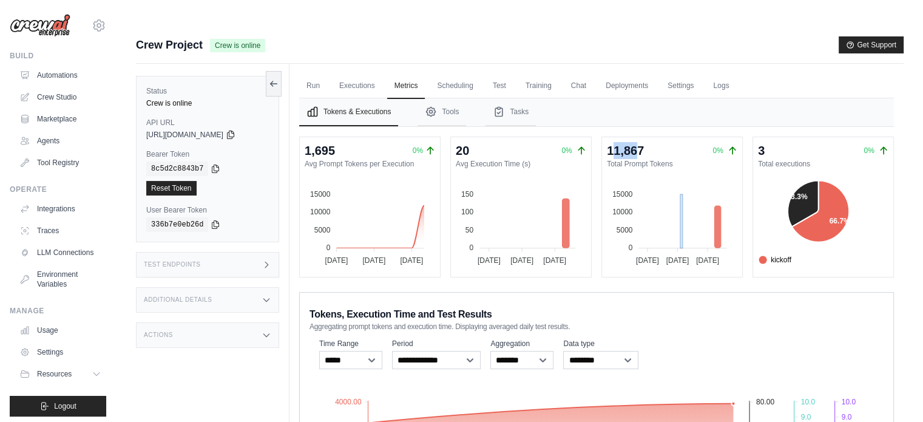
drag, startPoint x: 638, startPoint y: 129, endPoint x: 614, endPoint y: 123, distance: 24.4
click at [614, 142] on div "11,867" at bounding box center [625, 150] width 37 height 17
drag, startPoint x: 608, startPoint y: 128, endPoint x: 645, endPoint y: 126, distance: 37.1
click at [643, 142] on div "11,867" at bounding box center [625, 150] width 37 height 17
click at [646, 142] on div "11,867 0%" at bounding box center [672, 150] width 130 height 17
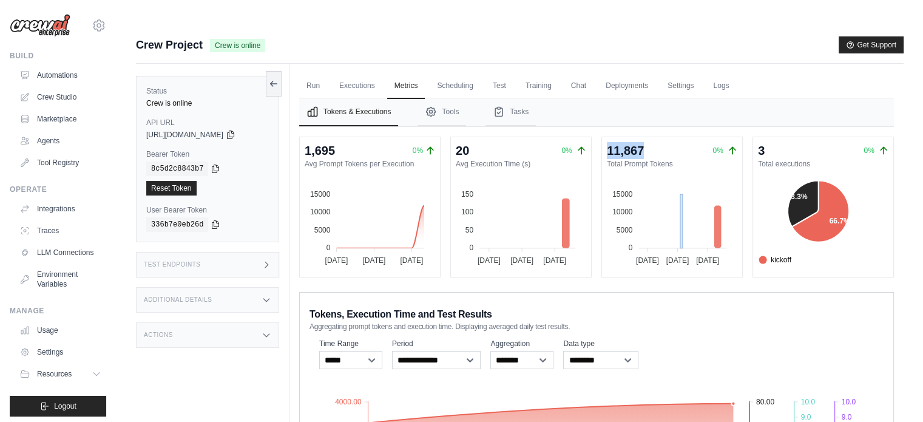
click at [647, 142] on div "11,867 0%" at bounding box center [672, 150] width 130 height 17
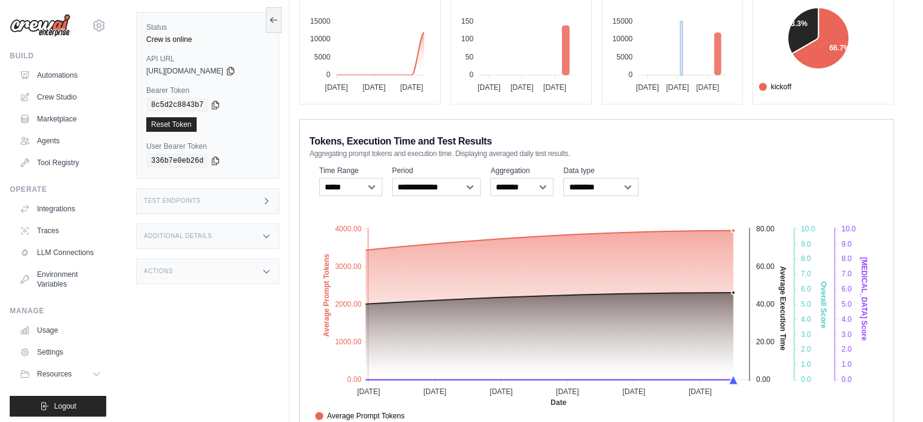
scroll to position [189, 0]
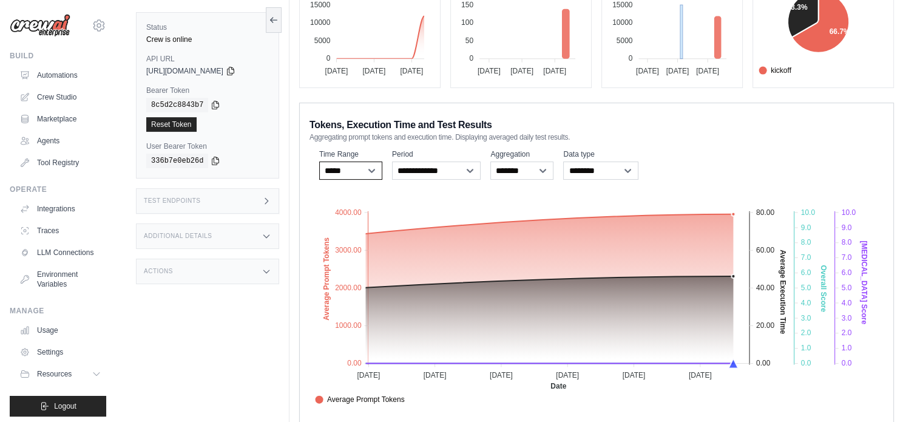
click at [359, 161] on select "***** ****** *******" at bounding box center [350, 170] width 63 height 18
click at [319, 161] on select "***** ****** *******" at bounding box center [350, 170] width 63 height 18
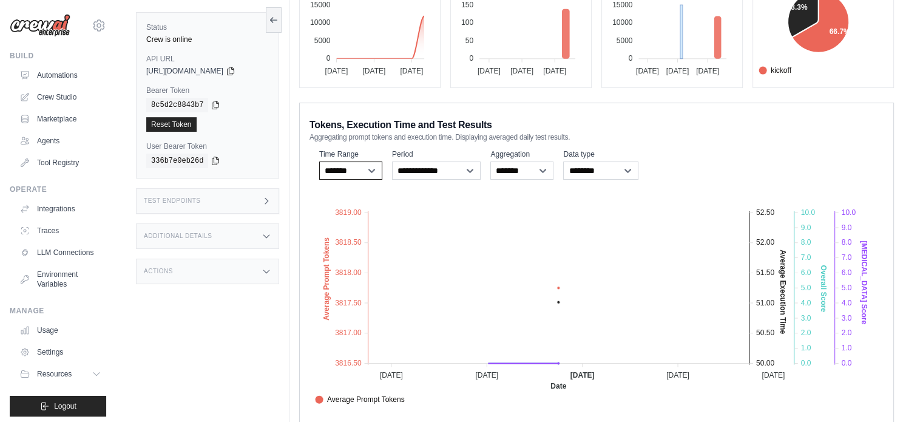
click at [362, 161] on select "***** ****** *******" at bounding box center [350, 170] width 63 height 18
select select "***"
click at [319, 161] on select "***** ****** *******" at bounding box center [350, 170] width 63 height 18
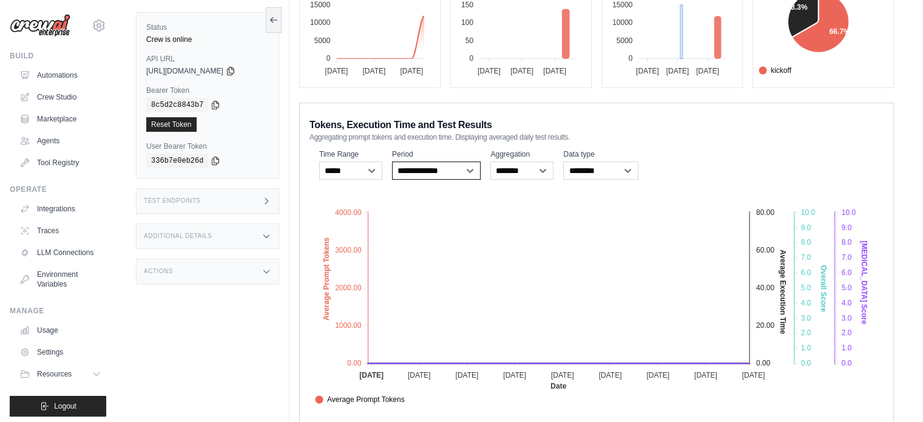
click at [413, 161] on select "**********" at bounding box center [436, 170] width 89 height 18
click at [499, 161] on select "******* *****" at bounding box center [521, 170] width 63 height 18
drag, startPoint x: 573, startPoint y: 144, endPoint x: 593, endPoint y: 152, distance: 21.8
click at [573, 161] on select "**********" at bounding box center [600, 170] width 75 height 18
click at [904, 81] on div "Submit a support request Describe your issue or question * Please be specific a…" at bounding box center [520, 141] width 807 height 589
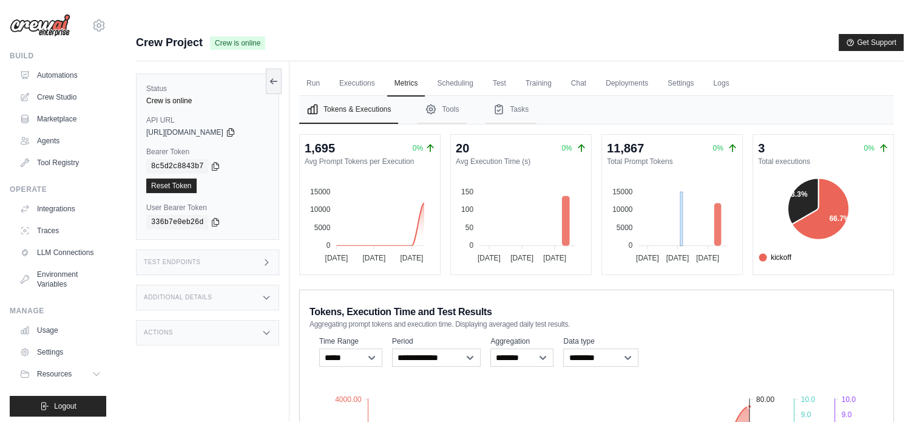
scroll to position [0, 0]
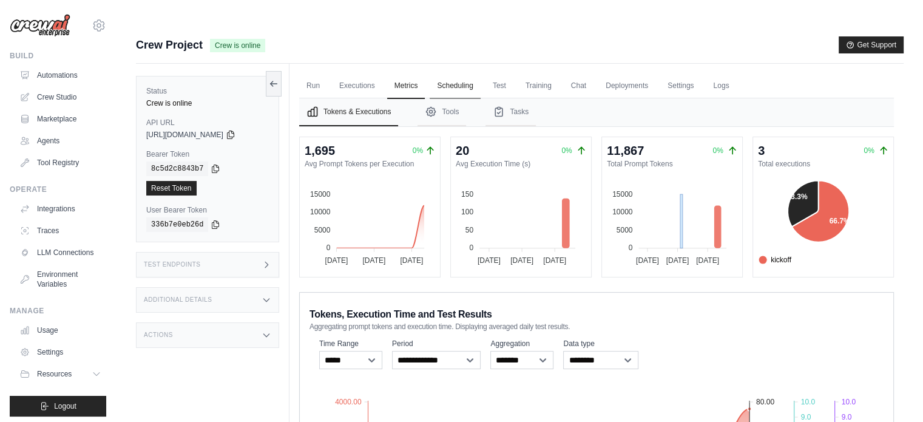
click at [473, 73] on link "Scheduling" at bounding box center [455, 85] width 50 height 25
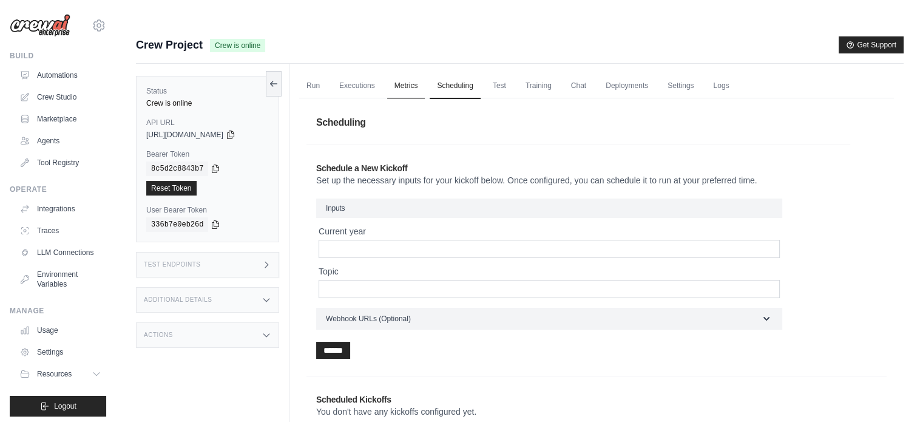
click at [401, 73] on link "Metrics" at bounding box center [406, 85] width 38 height 25
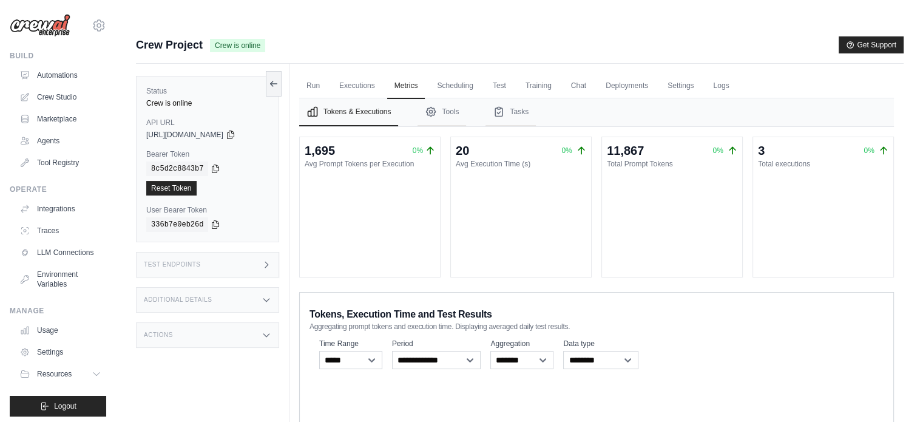
click at [437, 106] on icon "Tabs" at bounding box center [431, 112] width 12 height 12
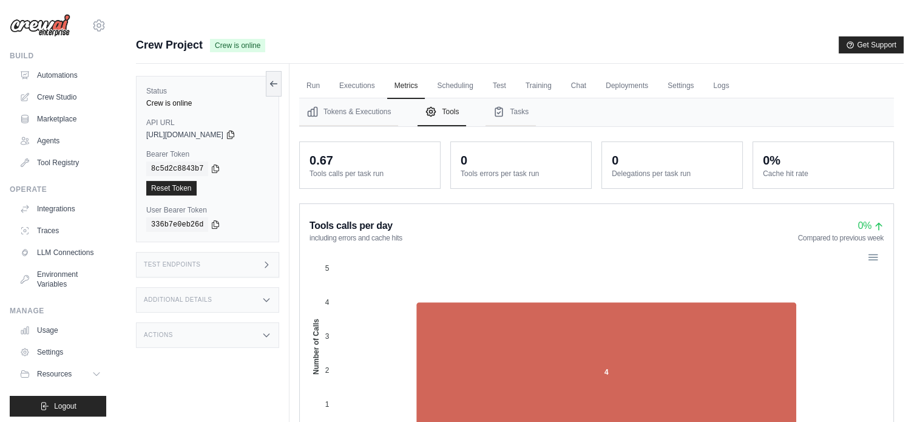
drag, startPoint x: 305, startPoint y: 136, endPoint x: 398, endPoint y: 155, distance: 94.8
click at [398, 155] on div "0.67 Tools calls per task run" at bounding box center [370, 165] width 140 height 46
click at [381, 203] on div "Tools calls per day including errors and cache hits 0% Compared to previous wee…" at bounding box center [596, 357] width 595 height 309
click at [515, 98] on button "Tasks" at bounding box center [511, 112] width 50 height 28
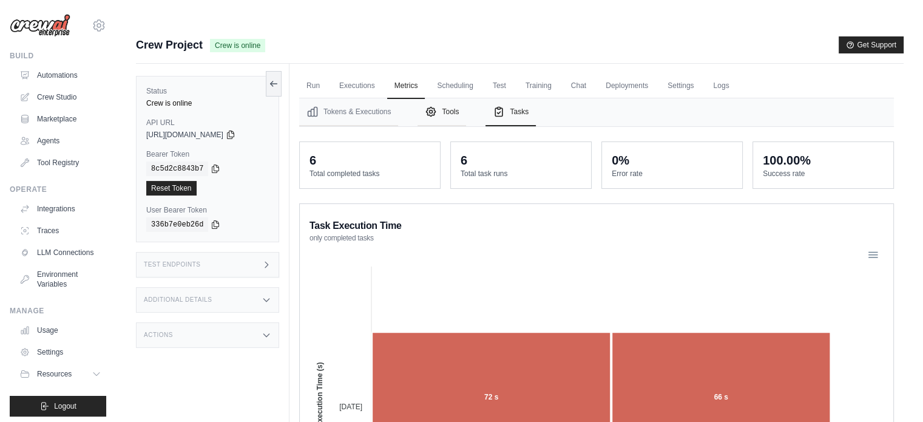
click at [447, 98] on button "Tools" at bounding box center [442, 112] width 49 height 28
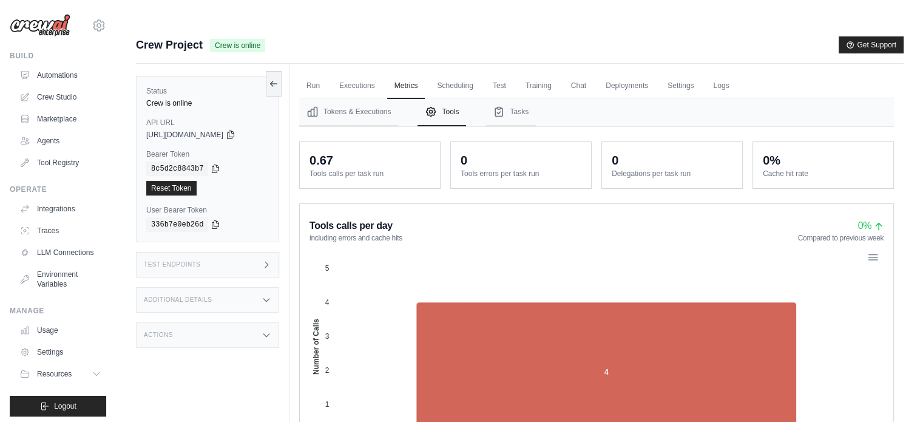
drag, startPoint x: 464, startPoint y: 138, endPoint x: 552, endPoint y: 160, distance: 90.7
click at [567, 146] on div "0 Tools errors per task run" at bounding box center [521, 165] width 140 height 46
click at [549, 161] on div "0 Tools errors per task run" at bounding box center [521, 165] width 140 height 46
click at [516, 98] on button "Tasks" at bounding box center [511, 112] width 50 height 28
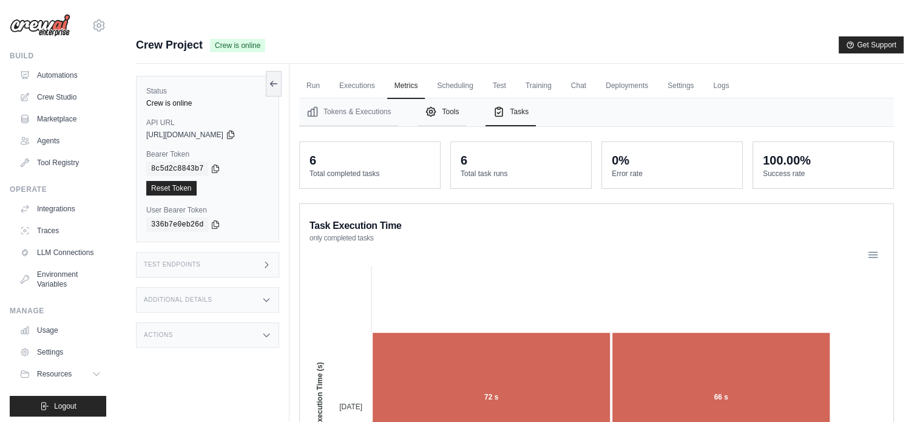
click at [447, 98] on button "Tools" at bounding box center [442, 112] width 49 height 28
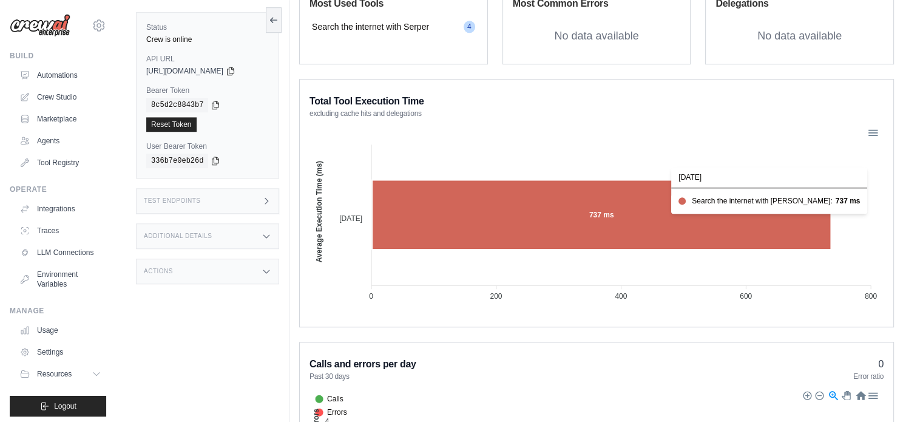
scroll to position [995, 0]
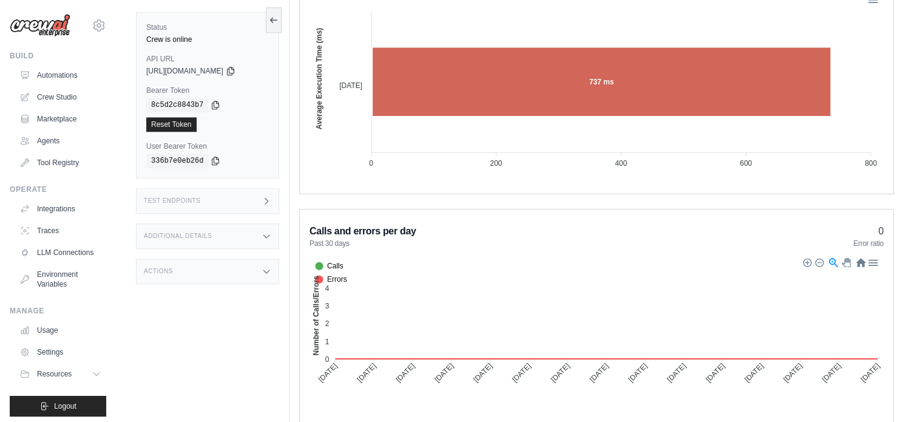
click at [804, 257] on div at bounding box center [806, 261] width 8 height 8
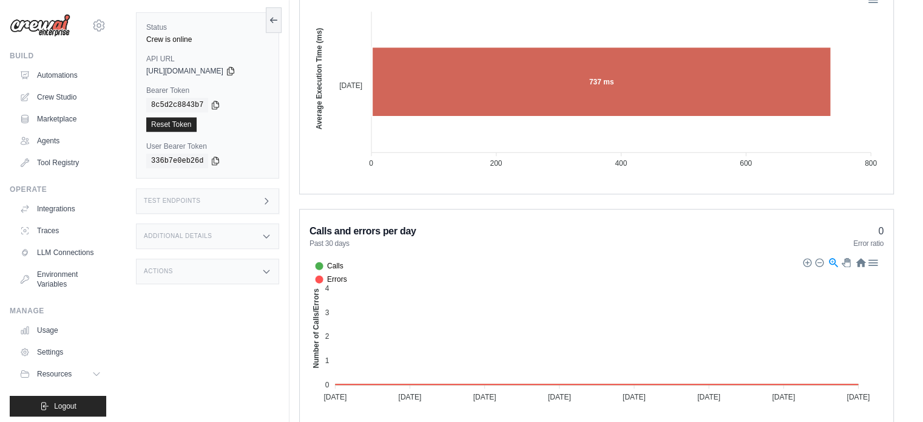
click at [817, 257] on div at bounding box center [819, 261] width 8 height 8
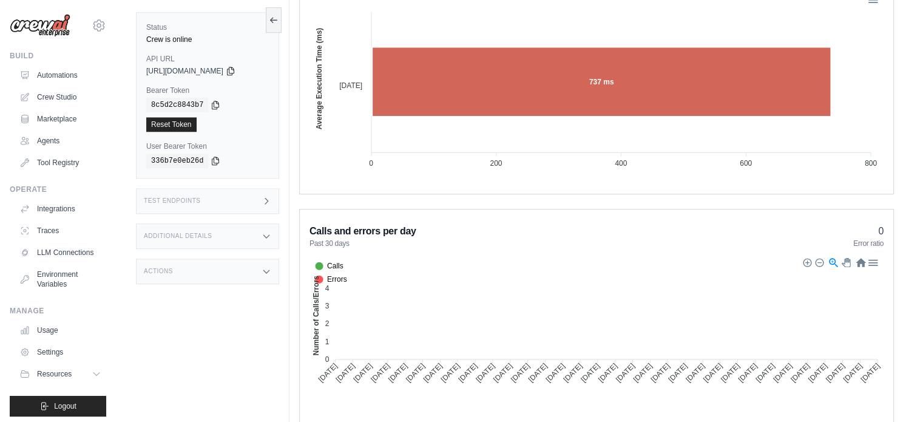
click at [817, 257] on div at bounding box center [819, 261] width 8 height 8
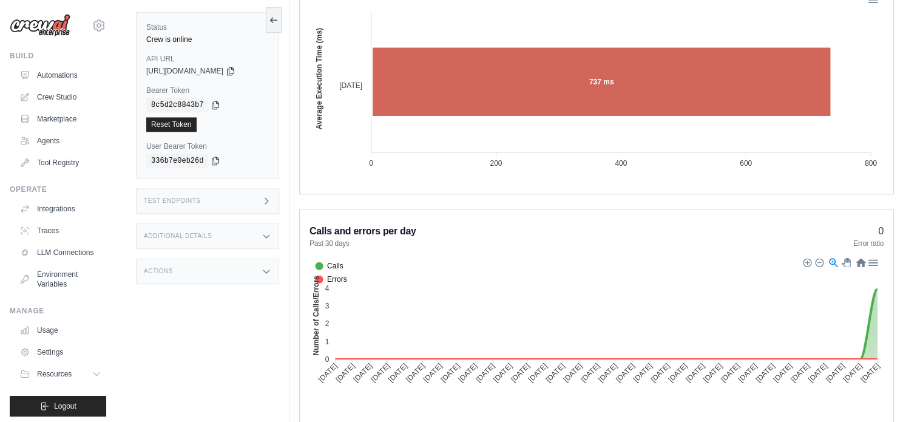
click at [817, 257] on div at bounding box center [819, 261] width 8 height 8
click at [821, 257] on div at bounding box center [819, 261] width 8 height 8
click at [820, 257] on div at bounding box center [819, 261] width 8 height 8
click at [861, 257] on div at bounding box center [860, 262] width 10 height 10
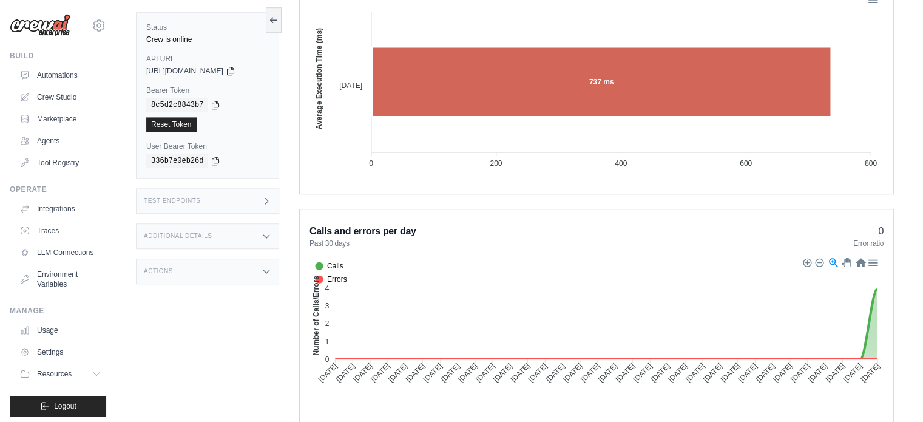
click at [822, 257] on div at bounding box center [819, 261] width 8 height 8
click at [808, 256] on div "Download SVG Download PNG Download CSV" at bounding box center [839, 262] width 85 height 13
click at [806, 257] on div at bounding box center [806, 261] width 8 height 8
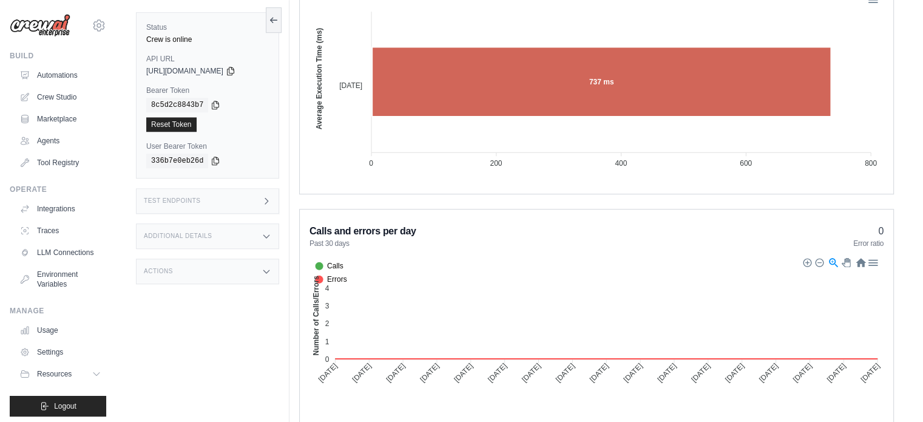
click at [819, 257] on div at bounding box center [819, 261] width 8 height 8
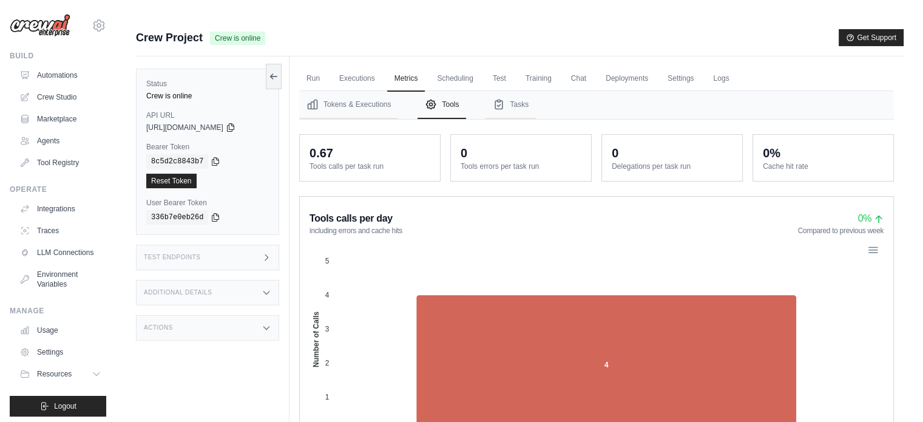
scroll to position [0, 0]
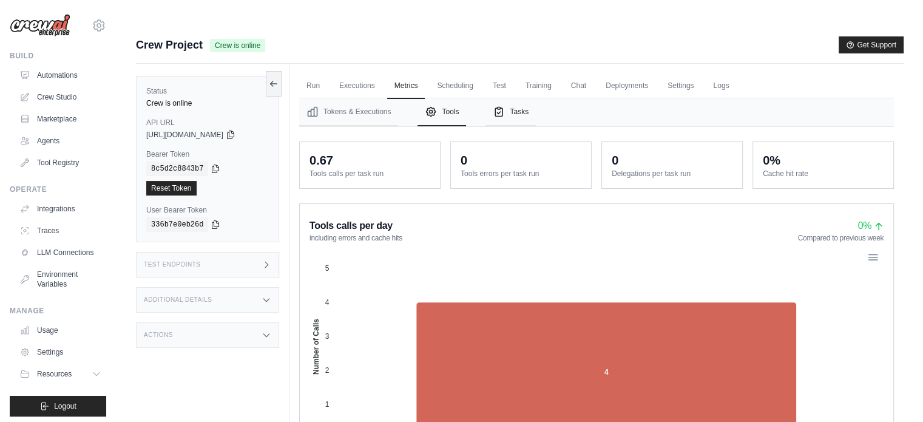
click at [520, 98] on button "Tasks" at bounding box center [511, 112] width 50 height 28
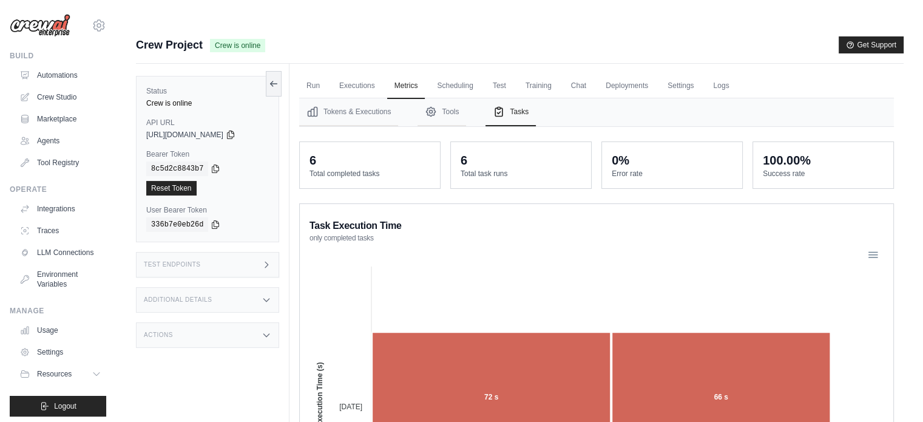
drag, startPoint x: 306, startPoint y: 132, endPoint x: 399, endPoint y: 212, distance: 123.1
click at [405, 154] on div "6 Total completed tasks" at bounding box center [370, 165] width 140 height 46
click at [372, 248] on foreignobject at bounding box center [597, 399] width 574 height 303
drag, startPoint x: 459, startPoint y: 135, endPoint x: 518, endPoint y: 160, distance: 63.9
click at [515, 160] on div "6 Total task runs" at bounding box center [521, 165] width 140 height 46
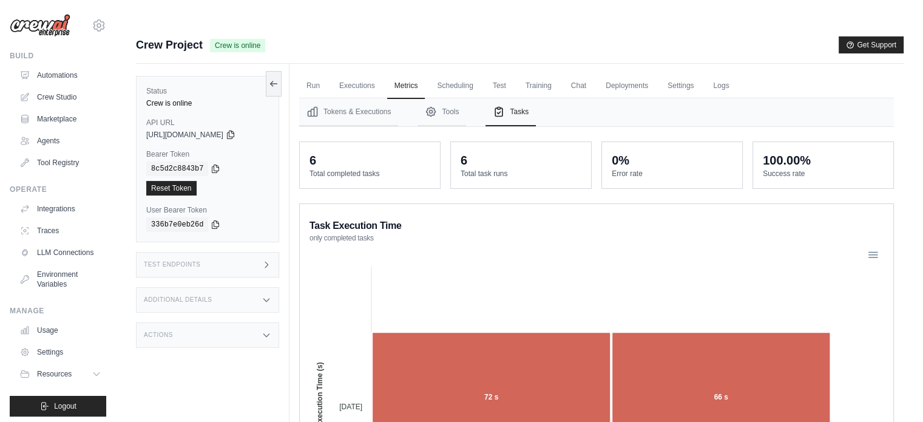
click at [535, 155] on div "6 Total task runs" at bounding box center [521, 165] width 140 height 46
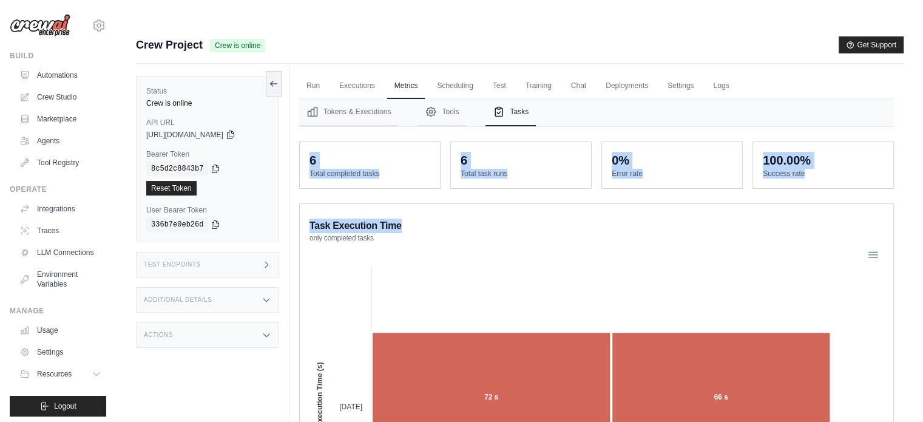
drag, startPoint x: 353, startPoint y: 132, endPoint x: 832, endPoint y: 164, distance: 479.9
click at [825, 154] on div "100.00% Success rate" at bounding box center [823, 165] width 140 height 46
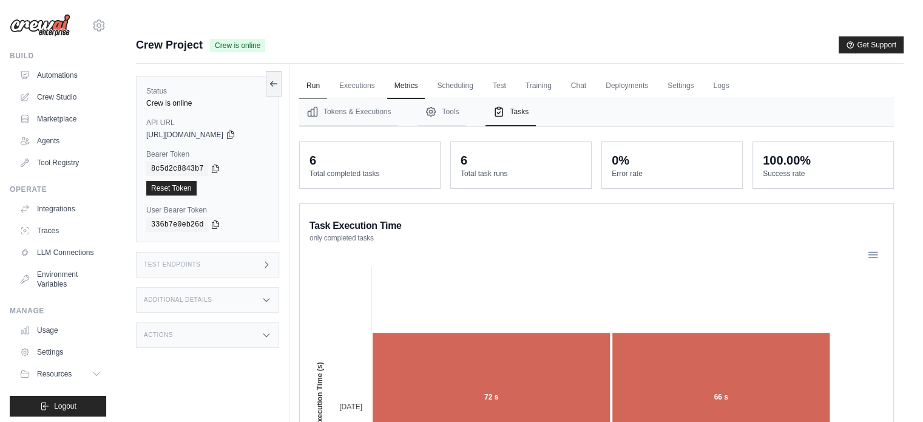
click at [311, 73] on link "Run" at bounding box center [313, 85] width 28 height 25
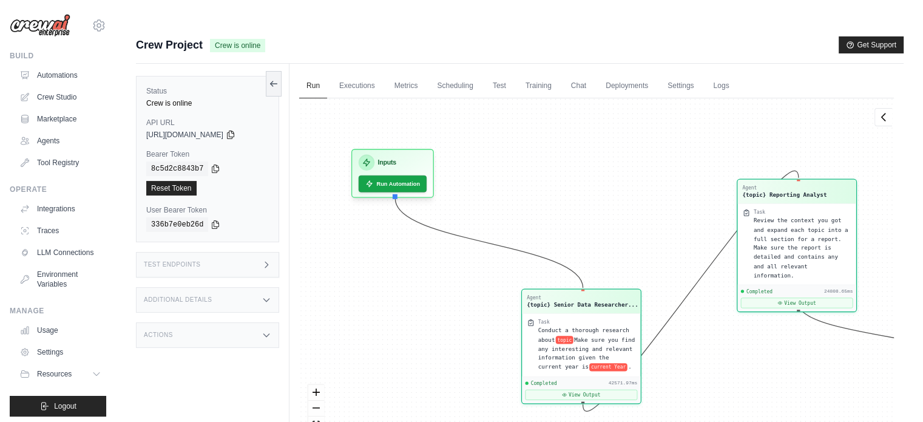
drag, startPoint x: 449, startPoint y: 149, endPoint x: 631, endPoint y: 216, distance: 193.9
click at [631, 216] on div "Agent {topic} Senior Data Researcher... Task Conduct a thorough research about …" at bounding box center [596, 277] width 595 height 359
click at [360, 73] on link "Executions" at bounding box center [357, 85] width 50 height 25
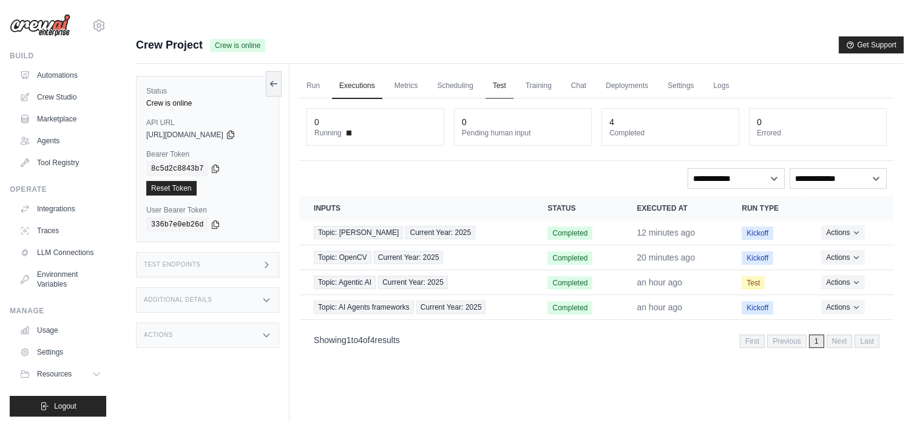
click at [500, 73] on link "Test" at bounding box center [500, 85] width 28 height 25
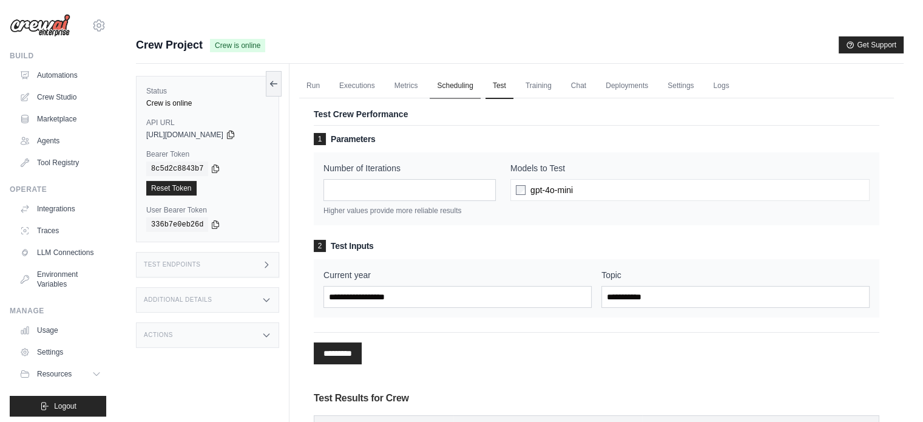
click at [480, 73] on link "Scheduling" at bounding box center [455, 85] width 50 height 25
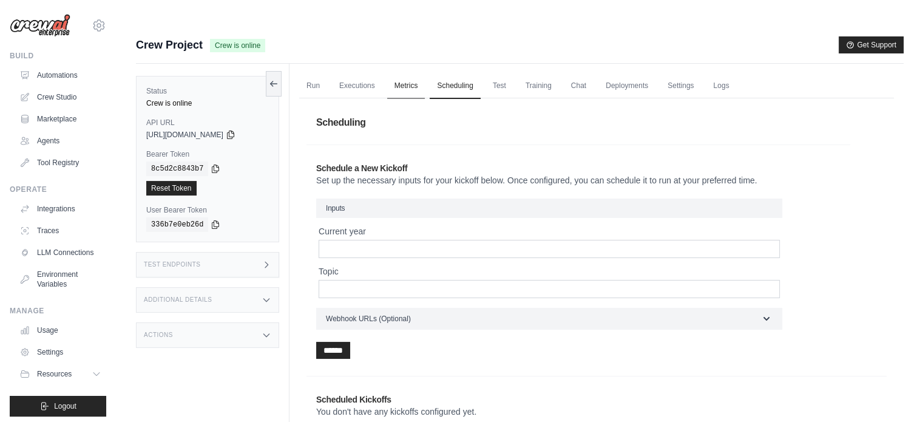
click at [410, 73] on link "Metrics" at bounding box center [406, 85] width 38 height 25
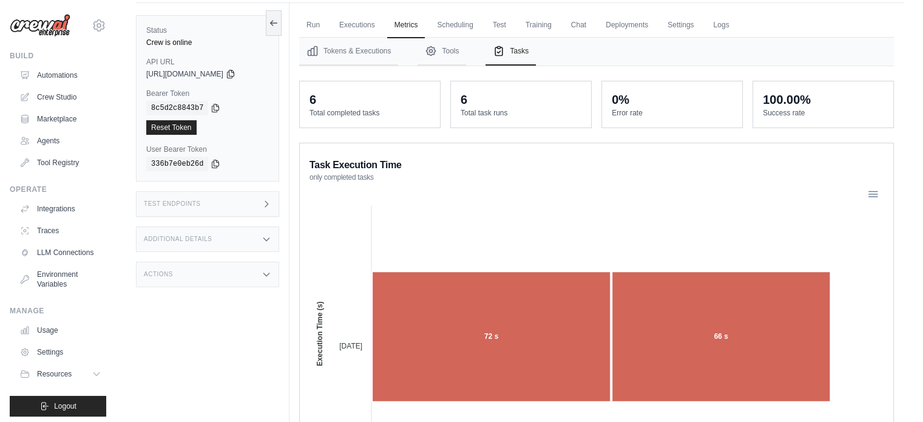
scroll to position [121, 0]
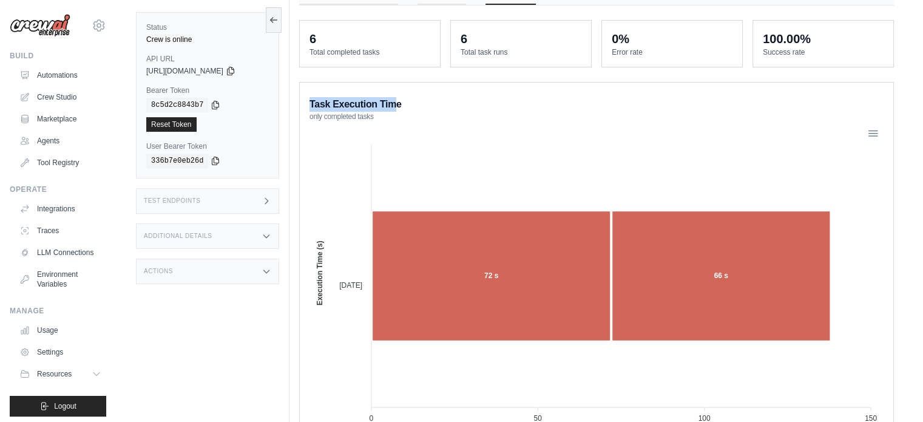
drag, startPoint x: 311, startPoint y: 80, endPoint x: 398, endPoint y: 84, distance: 87.5
click at [398, 83] on div "Task Execution Time only completed tasks 72 s 66 s 2025-08-25 2025-08-25 Execut…" at bounding box center [596, 265] width 595 height 367
click at [367, 126] on foreignobject at bounding box center [597, 277] width 574 height 303
click at [369, 126] on foreignobject at bounding box center [597, 277] width 574 height 303
drag, startPoint x: 260, startPoint y: 324, endPoint x: 254, endPoint y: 320, distance: 6.2
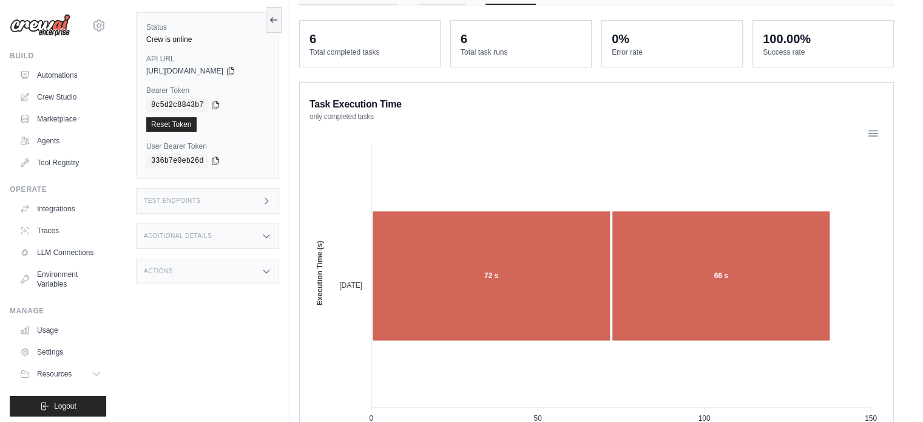
click at [257, 322] on div "Status Crew is online API URL copied https://crew-project-377ebabf-627d-4fee-9b…" at bounding box center [213, 211] width 154 height 422
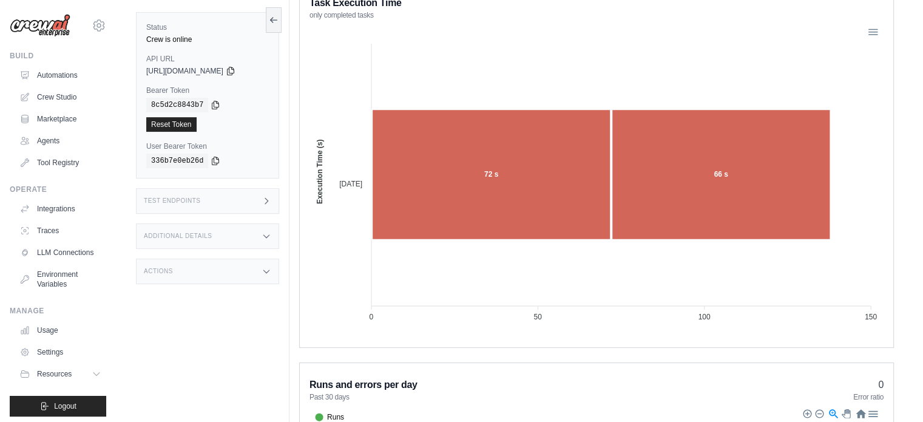
scroll to position [0, 0]
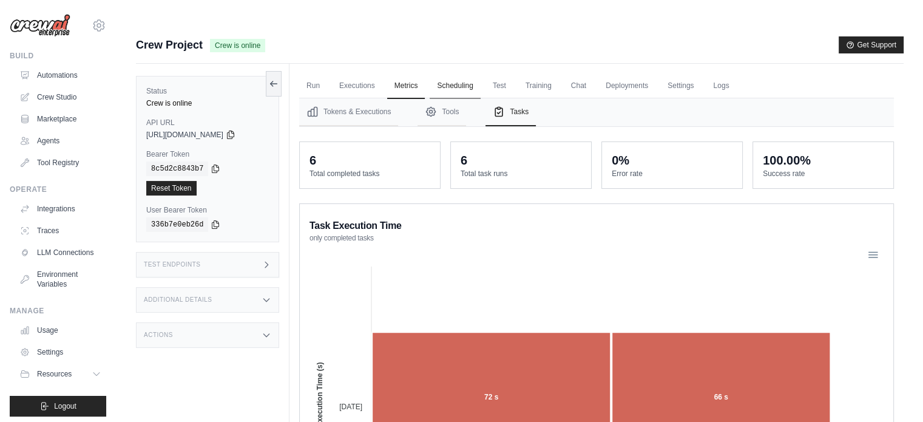
click at [472, 73] on link "Scheduling" at bounding box center [455, 85] width 50 height 25
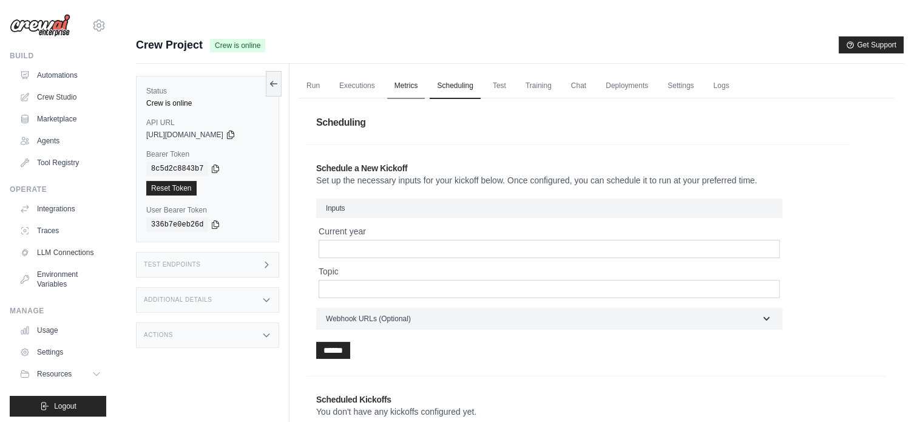
click at [425, 73] on link "Metrics" at bounding box center [406, 85] width 38 height 25
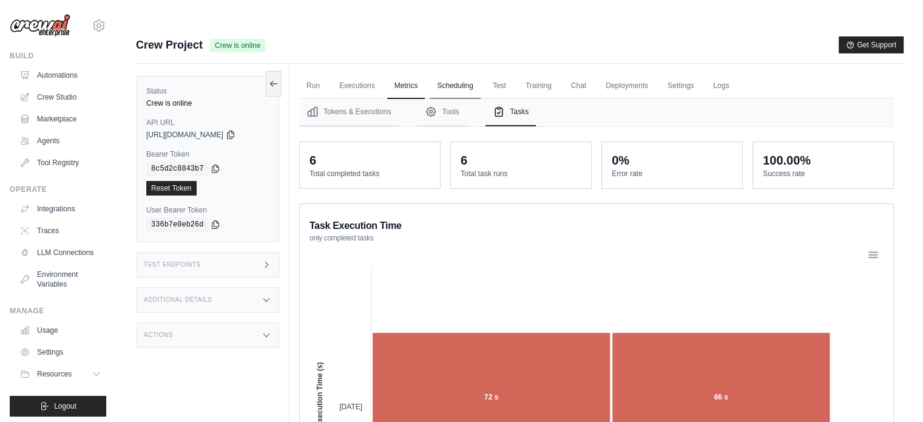
click at [473, 73] on link "Scheduling" at bounding box center [455, 85] width 50 height 25
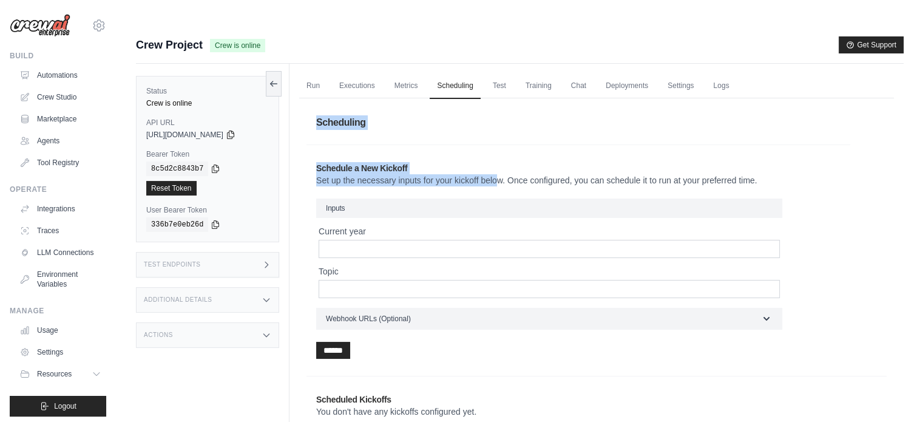
drag, startPoint x: 318, startPoint y: 97, endPoint x: 452, endPoint y: 154, distance: 145.2
click at [452, 154] on div "Scheduling Schedule a New Kickoff Set up the necessary inputs for your kickoff …" at bounding box center [597, 270] width 580 height 329
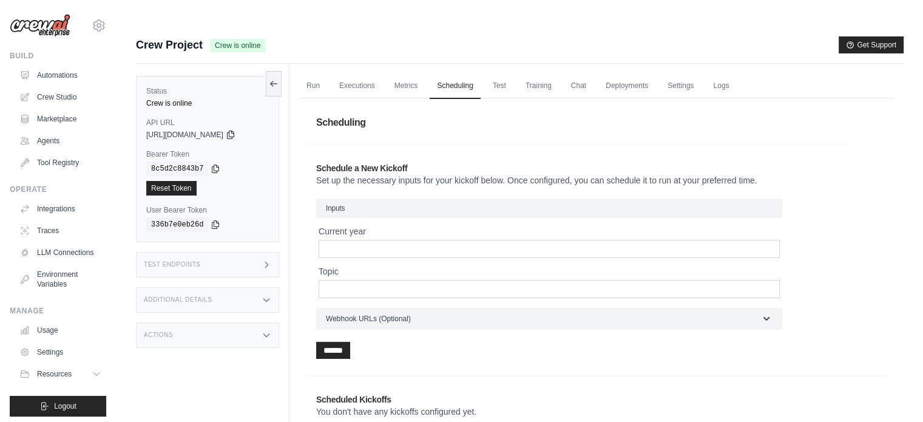
click at [437, 166] on div "Schedule a New Kickoff Set up the necessary inputs for your kickoff below. Once…" at bounding box center [579, 260] width 544 height 216
drag, startPoint x: 410, startPoint y: 154, endPoint x: 522, endPoint y: 157, distance: 111.7
click at [522, 174] on p "Set up the necessary inputs for your kickoff below. Once configured, you can sc…" at bounding box center [578, 180] width 524 height 12
drag, startPoint x: 518, startPoint y: 161, endPoint x: 532, endPoint y: 162, distance: 14.0
click at [517, 162] on div "Schedule a New Kickoff Set up the necessary inputs for your kickoff below. Once…" at bounding box center [579, 260] width 544 height 216
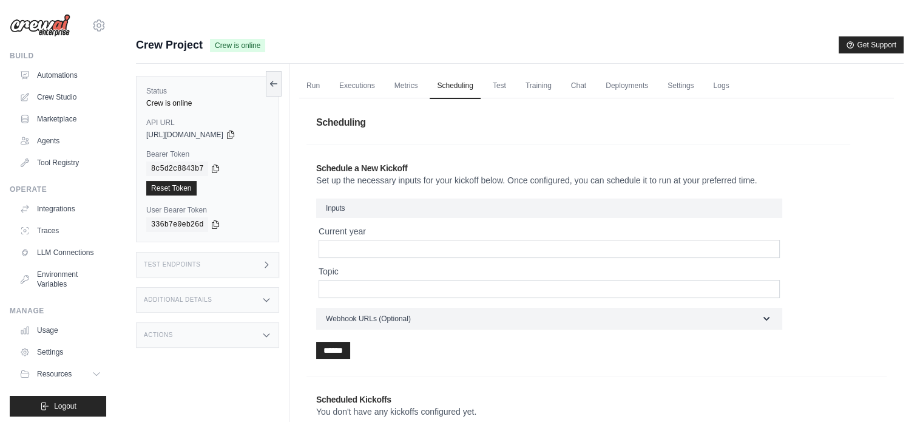
click at [527, 174] on p "Set up the necessary inputs for your kickoff below. Once configured, you can sc…" at bounding box center [578, 180] width 524 height 12
drag, startPoint x: 527, startPoint y: 157, endPoint x: 791, endPoint y: 162, distance: 264.7
click at [791, 162] on div "Schedule a New Kickoff Set up the necessary inputs for your kickoff below. Once…" at bounding box center [579, 260] width 544 height 216
click at [781, 198] on h3 "Inputs" at bounding box center [549, 207] width 466 height 19
click at [653, 161] on div "Schedule a New Kickoff Set up the necessary inputs for your kickoff below. Once…" at bounding box center [579, 260] width 544 height 216
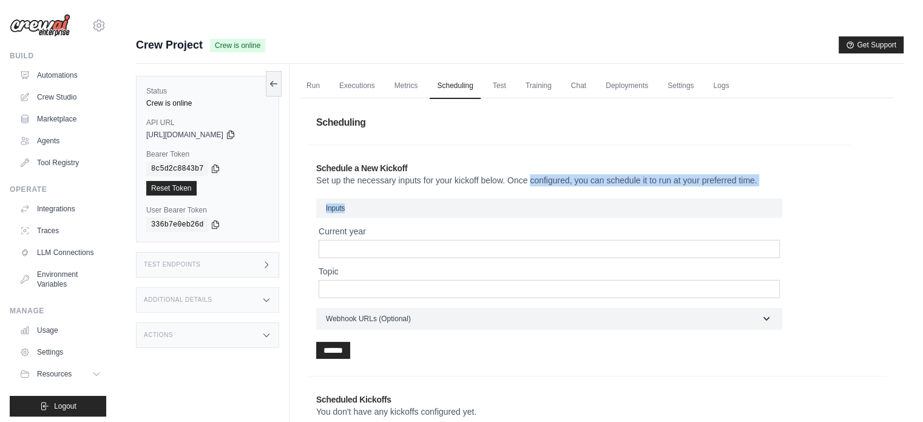
click at [747, 174] on p "Set up the necessary inputs for your kickoff below. Once configured, you can sc…" at bounding box center [578, 180] width 524 height 12
drag, startPoint x: 703, startPoint y: 158, endPoint x: 800, endPoint y: 155, distance: 97.2
click at [799, 174] on p "Set up the necessary inputs for your kickoff below. Once configured, you can sc…" at bounding box center [578, 180] width 524 height 12
drag, startPoint x: 778, startPoint y: 117, endPoint x: 756, endPoint y: 127, distance: 23.9
click at [777, 117] on div "Scheduling Schedule a New Kickoff Set up the necessary inputs for your kickoff …" at bounding box center [597, 270] width 580 height 329
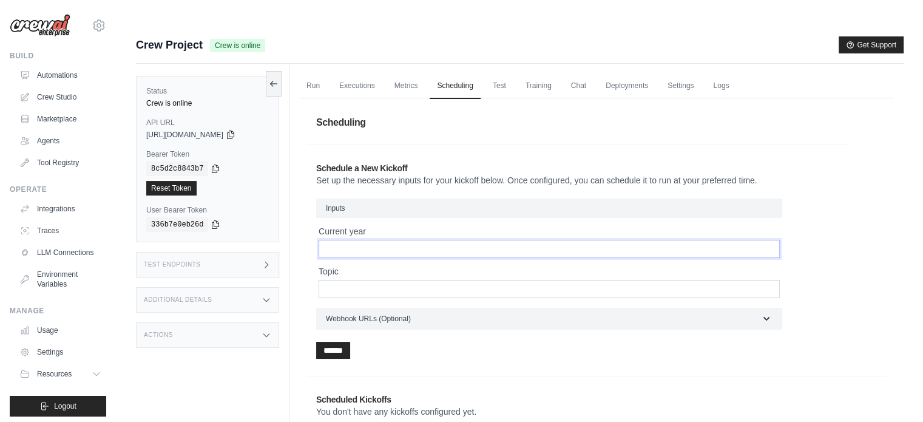
click at [508, 240] on input "Current year" at bounding box center [549, 249] width 461 height 18
type input "****"
click at [403, 280] on input "Topic" at bounding box center [549, 289] width 461 height 18
type input "*"
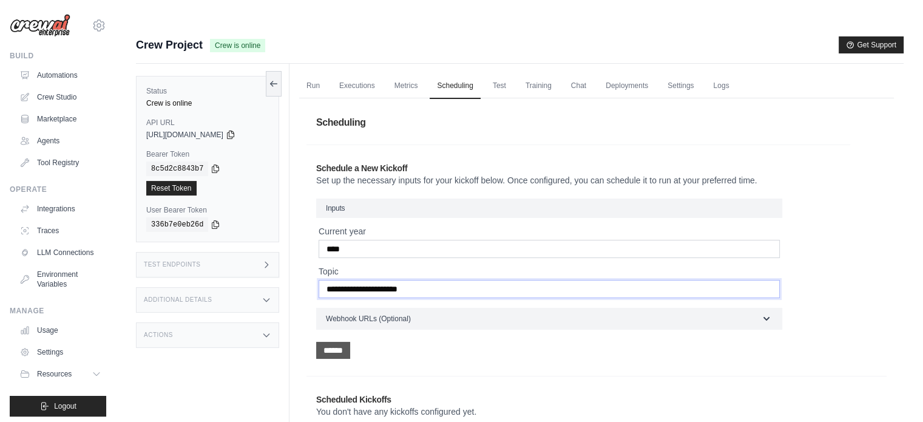
type input "**********"
click at [337, 342] on input "******" at bounding box center [333, 350] width 34 height 17
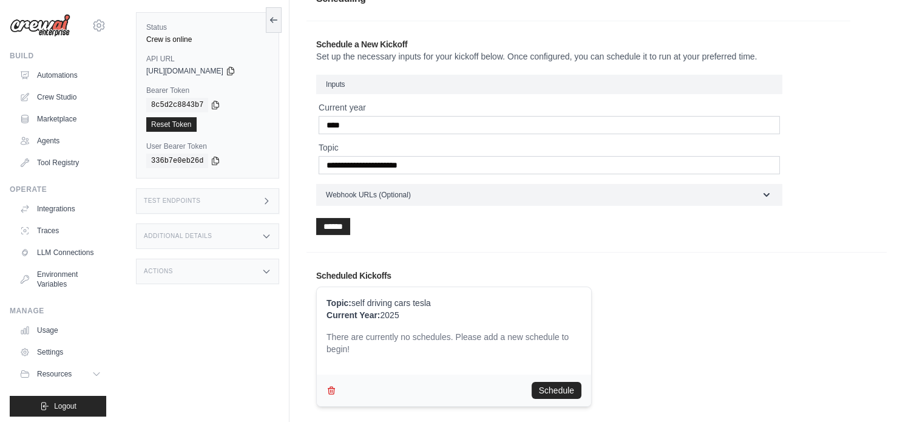
scroll to position [129, 0]
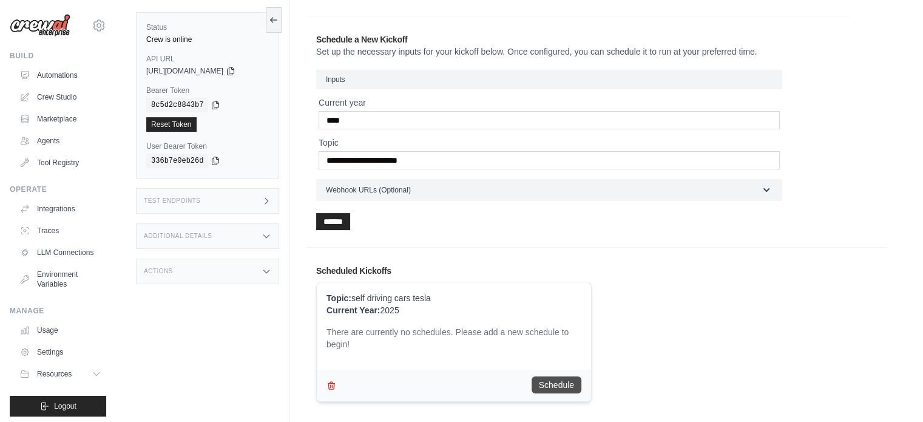
click at [557, 376] on button "Schedule" at bounding box center [557, 384] width 50 height 17
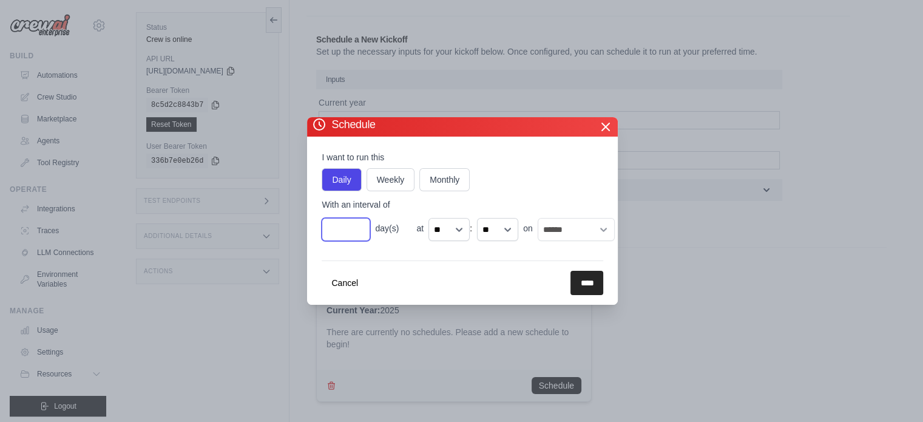
click at [355, 225] on input "*" at bounding box center [346, 229] width 49 height 23
type input "*"
click at [359, 232] on input "*" at bounding box center [346, 229] width 49 height 23
click at [358, 234] on input "*" at bounding box center [346, 229] width 49 height 23
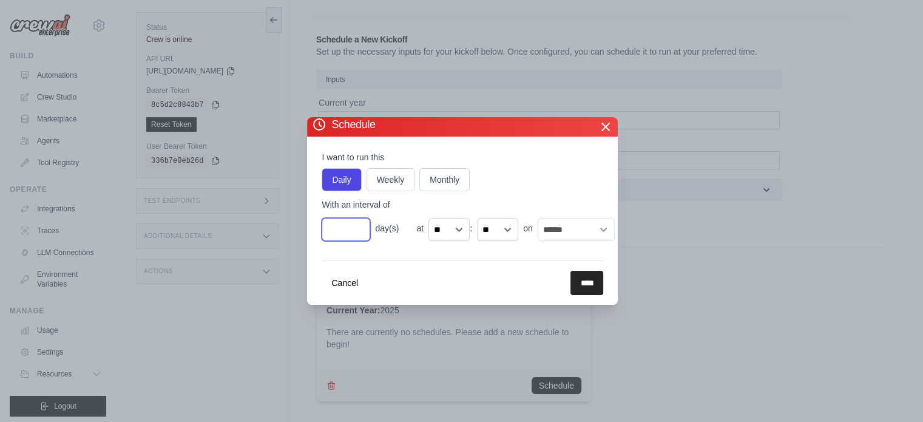
click at [343, 234] on input "*" at bounding box center [346, 229] width 49 height 23
click at [461, 230] on select "** ** ** ** ** ** ** ** ** ** ** ** ** ** ** ** ** ** ** ** ** ** ** **" at bounding box center [449, 229] width 41 height 23
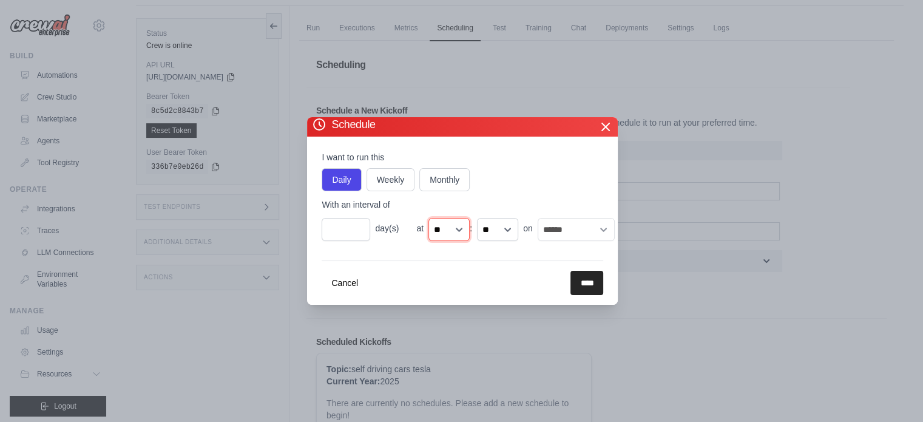
scroll to position [0, 0]
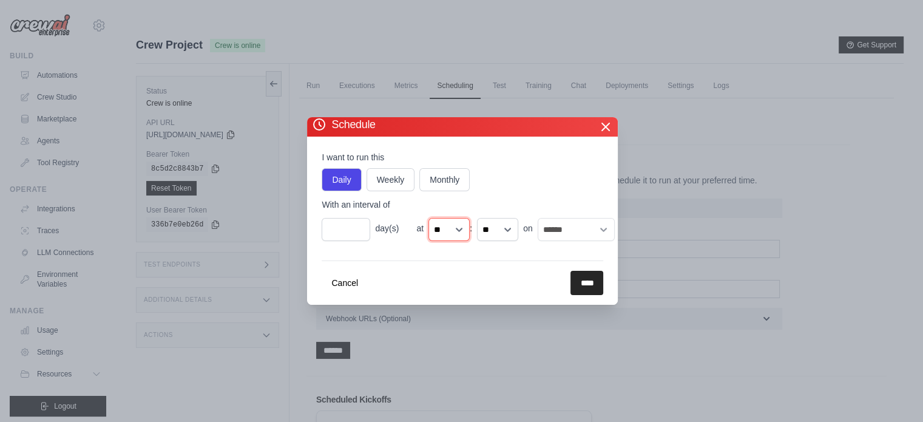
click at [449, 222] on select "** ** ** ** ** ** ** ** ** ** ** ** ** ** ** ** ** ** ** ** ** ** ** **" at bounding box center [449, 229] width 41 height 23
select select "**"
click at [429, 218] on select "** ** ** ** ** ** ** ** ** ** ** ** ** ** ** ** ** ** ** ** ** ** ** **" at bounding box center [449, 229] width 41 height 23
click at [499, 229] on select "** ** ** **" at bounding box center [497, 229] width 41 height 23
click at [478, 218] on select "** ** ** **" at bounding box center [497, 229] width 41 height 23
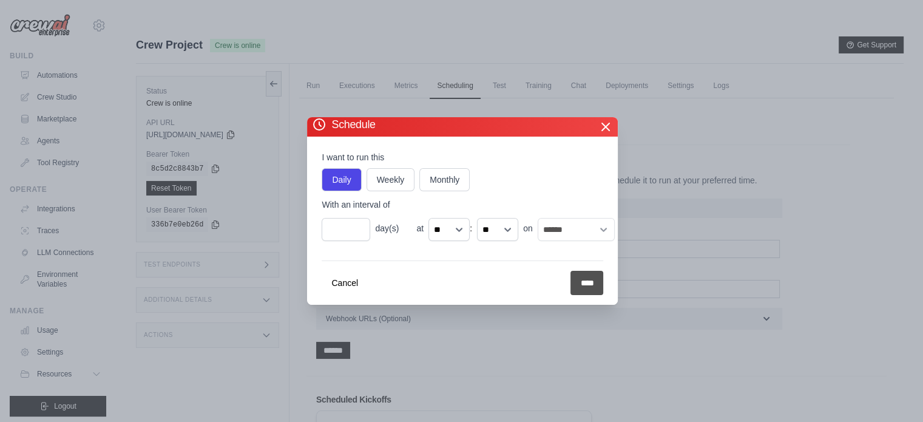
click at [577, 280] on input "****" at bounding box center [587, 283] width 33 height 24
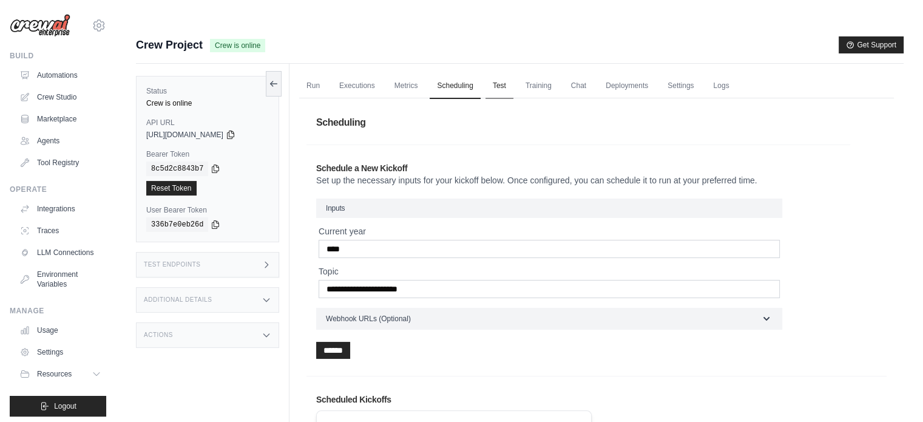
click at [507, 73] on link "Test" at bounding box center [500, 85] width 28 height 25
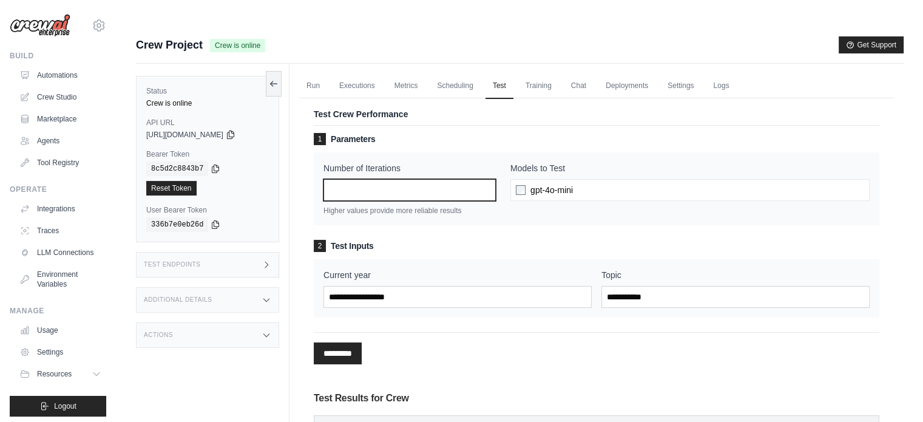
click at [379, 179] on input "*" at bounding box center [410, 190] width 172 height 22
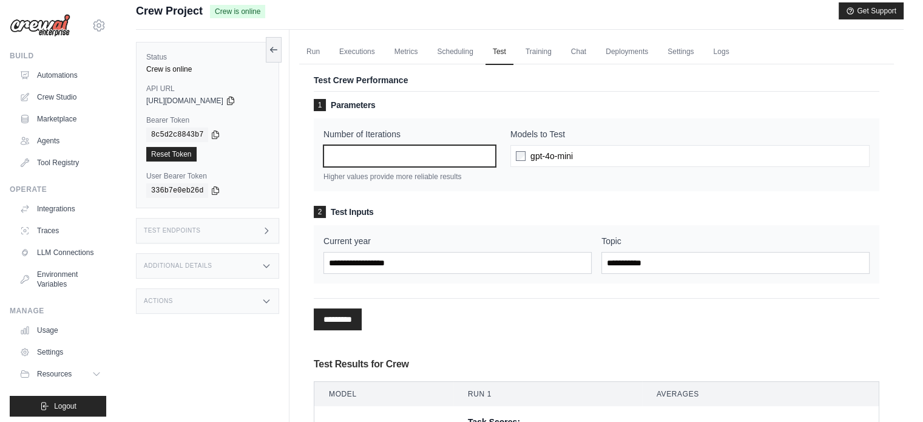
scroll to position [61, 0]
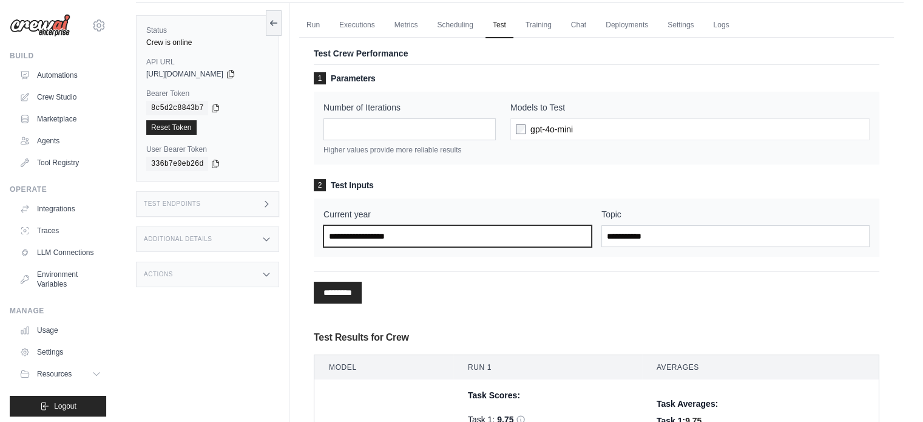
click at [425, 225] on input "Current year" at bounding box center [458, 236] width 268 height 22
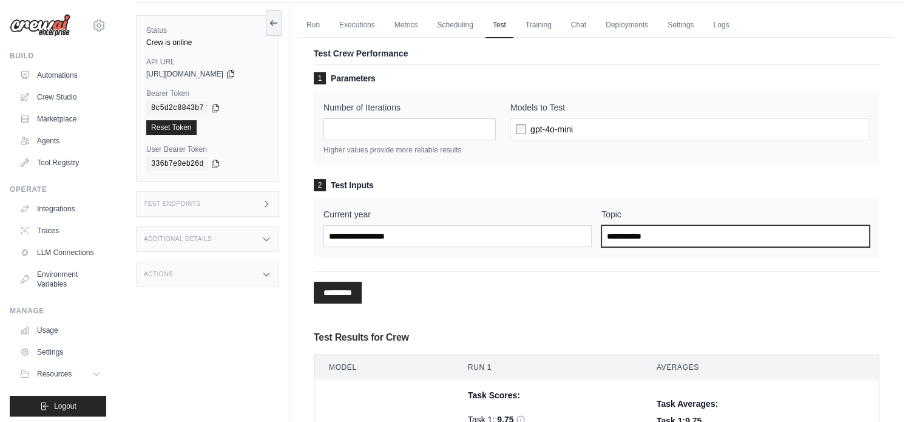
click at [637, 225] on input "Topic" at bounding box center [735, 236] width 268 height 22
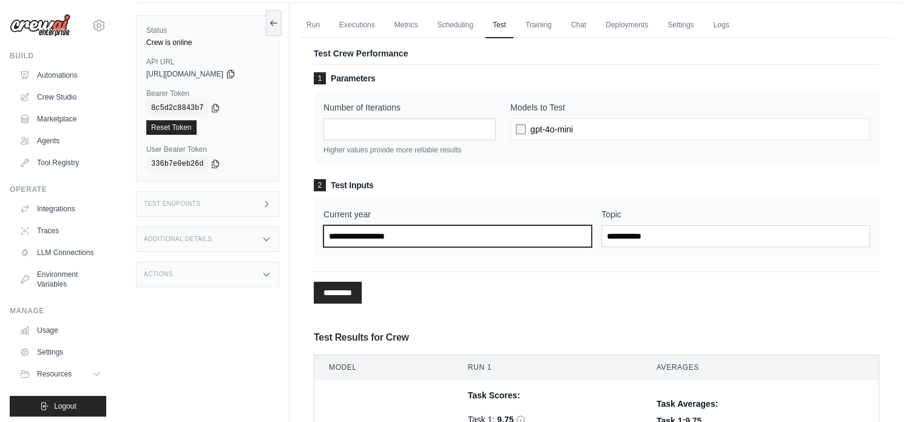
click at [426, 225] on input "Current year" at bounding box center [458, 236] width 268 height 22
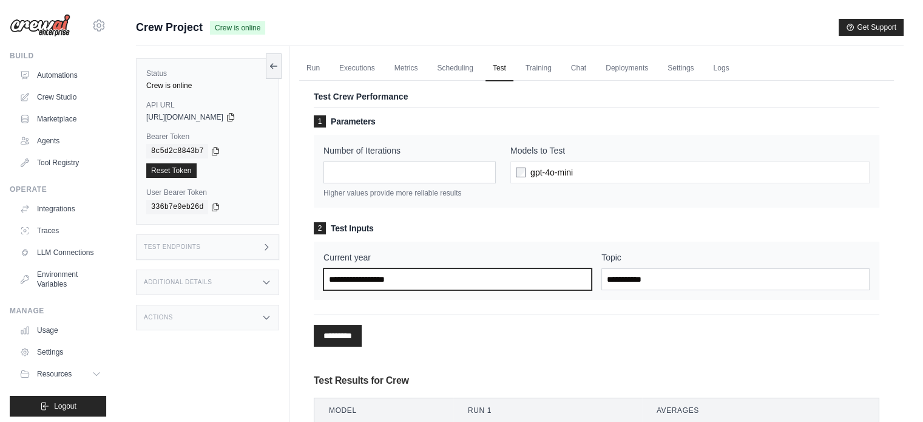
scroll to position [0, 0]
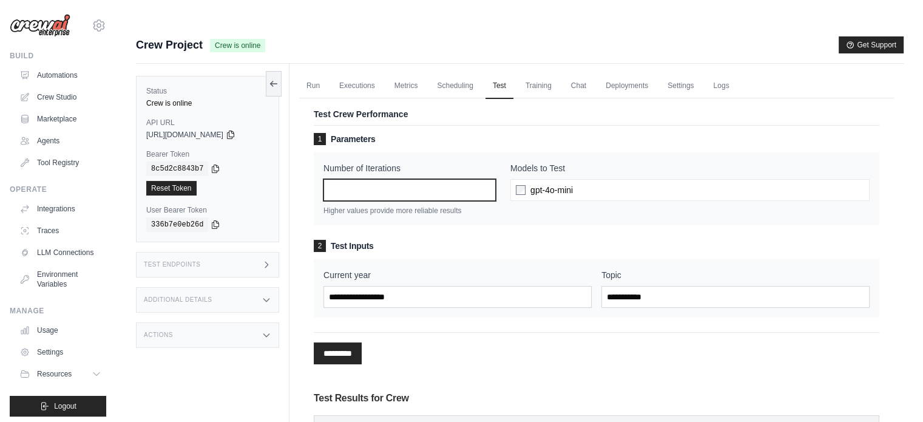
click at [402, 179] on input "*" at bounding box center [410, 190] width 172 height 22
click at [487, 179] on input "*" at bounding box center [410, 190] width 172 height 22
click at [486, 179] on input "*" at bounding box center [410, 190] width 172 height 22
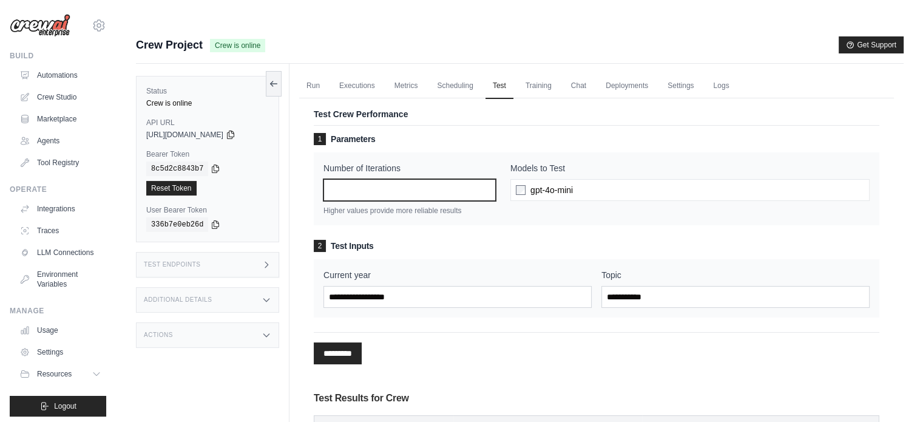
click at [486, 179] on input "*" at bounding box center [410, 190] width 172 height 22
type input "*"
click at [486, 179] on input "*" at bounding box center [410, 190] width 172 height 22
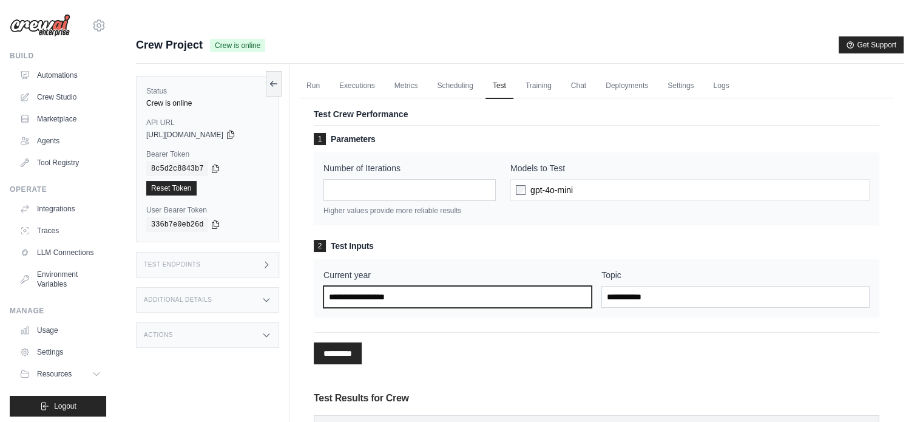
click at [406, 286] on input "Current year" at bounding box center [458, 297] width 268 height 22
type input "****"
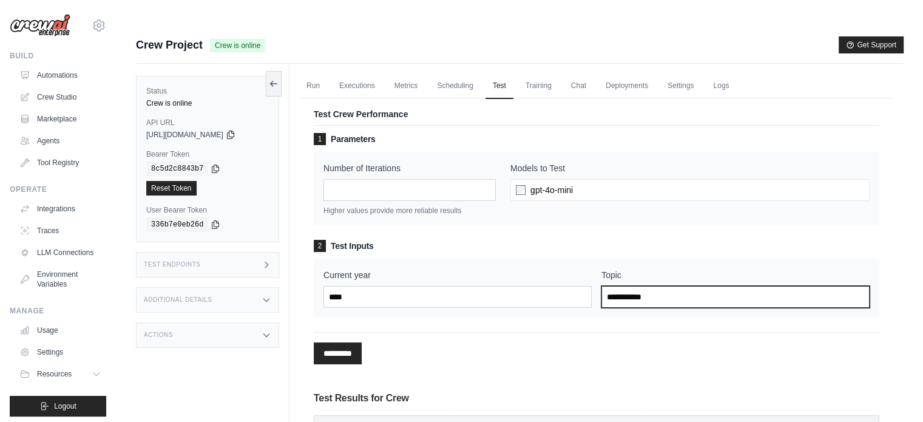
click at [625, 286] on input "Topic" at bounding box center [735, 297] width 268 height 22
type input "**********"
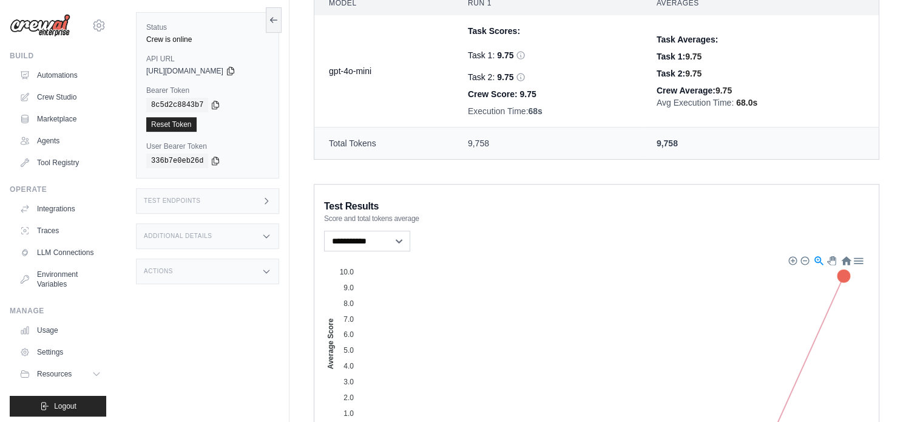
scroll to position [182, 0]
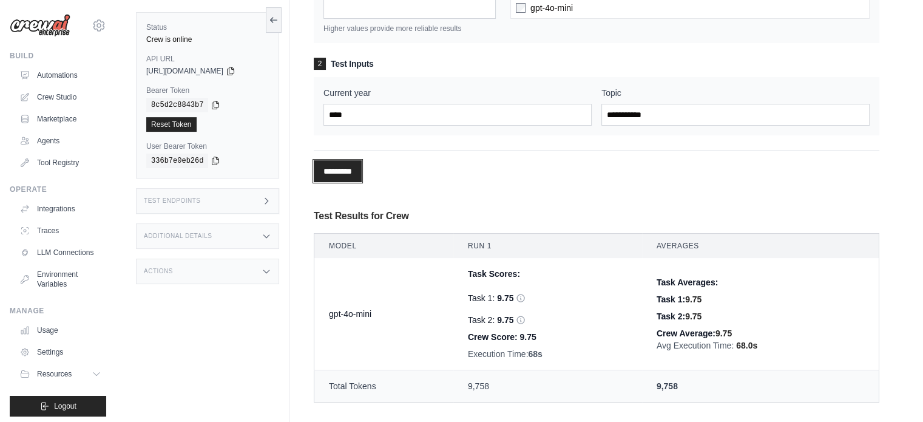
click at [348, 160] on input "*********" at bounding box center [338, 171] width 48 height 22
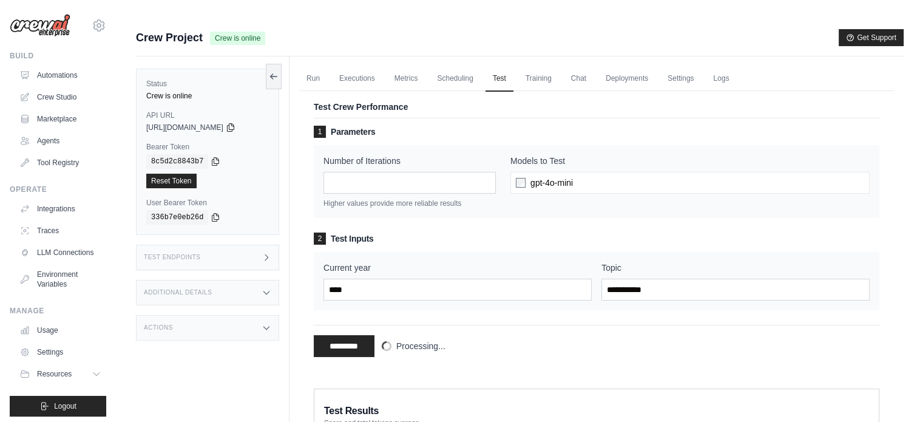
scroll to position [0, 0]
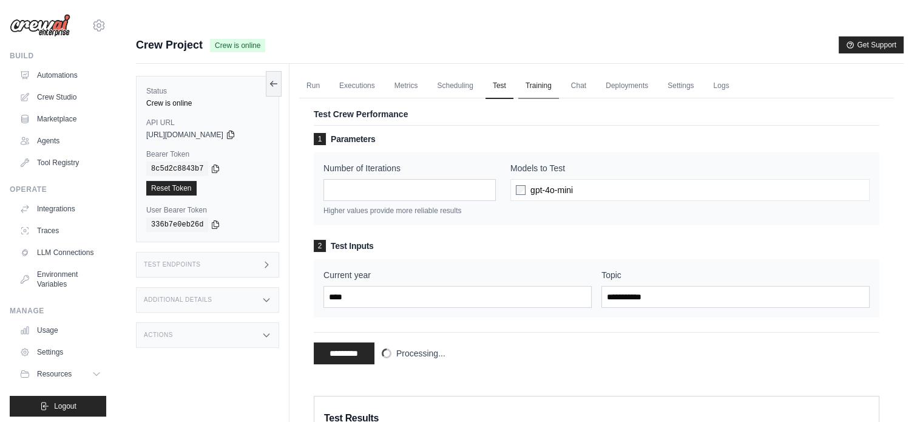
click at [556, 73] on link "Training" at bounding box center [538, 85] width 41 height 25
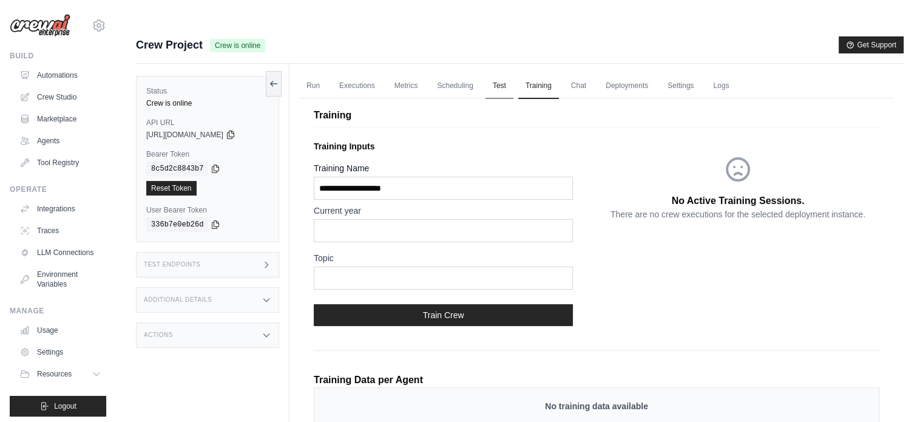
click at [503, 73] on link "Test" at bounding box center [500, 85] width 28 height 25
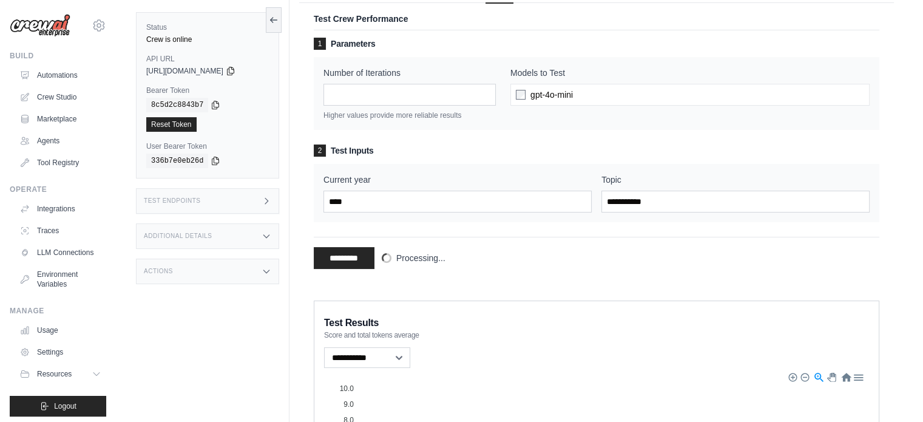
scroll to position [286, 0]
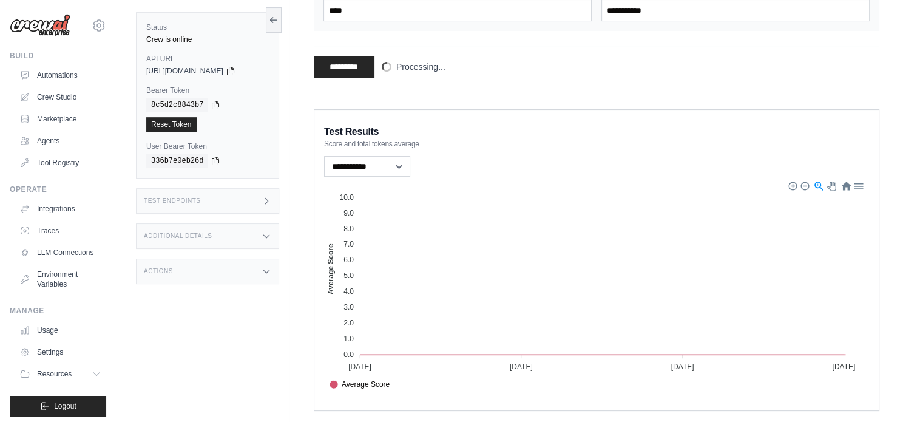
click at [624, 327] on foreignobject "Average Score" at bounding box center [596, 285] width 545 height 212
click at [540, 264] on foreignobject "Average Score" at bounding box center [596, 285] width 545 height 212
drag, startPoint x: 540, startPoint y: 264, endPoint x: 382, endPoint y: 186, distance: 175.9
click at [382, 186] on foreignobject "Average Score" at bounding box center [596, 285] width 545 height 212
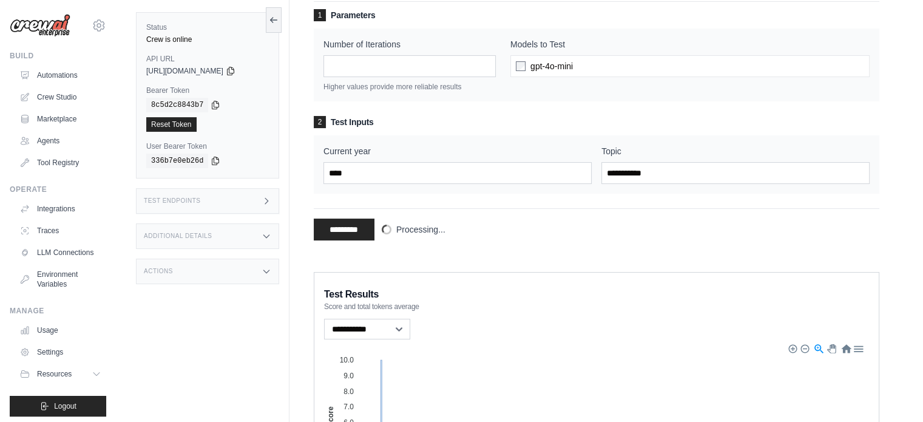
scroll to position [0, 0]
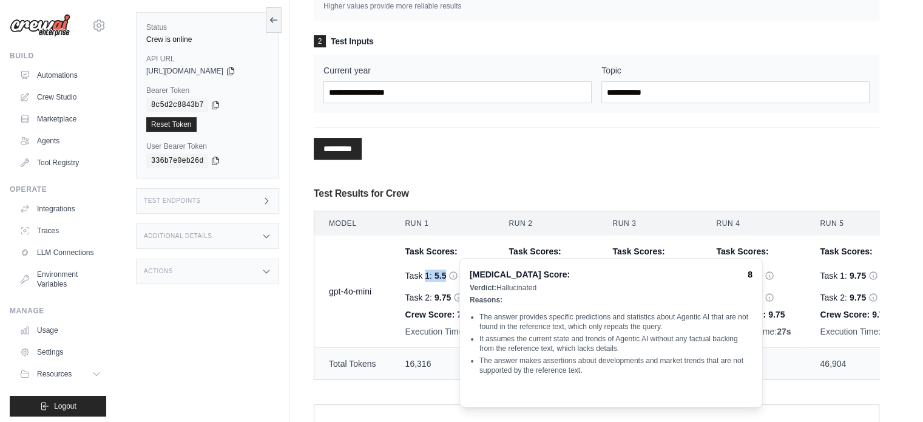
drag, startPoint x: 413, startPoint y: 242, endPoint x: 470, endPoint y: 273, distance: 64.6
click at [469, 262] on div "Task 1: 5.5 [MEDICAL_DATA] Score: 8 Verdict: Hallucinated Reasons: The answer p…" at bounding box center [442, 282] width 75 height 44
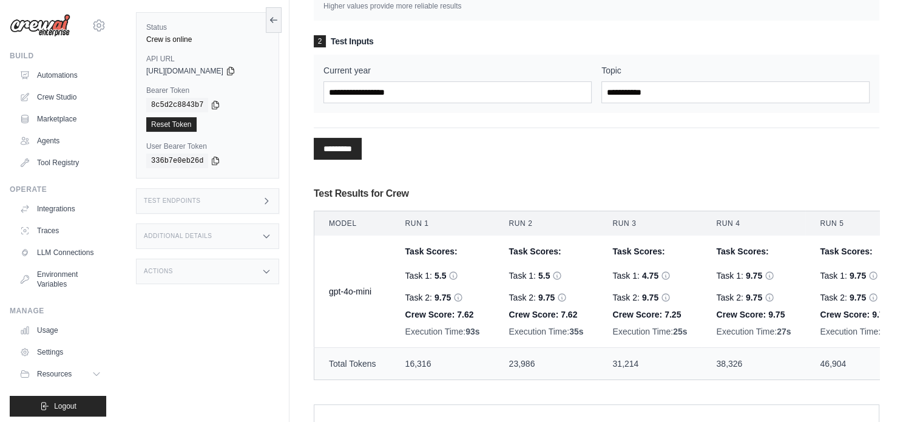
click at [444, 310] on span "Crew Score:" at bounding box center [430, 315] width 50 height 10
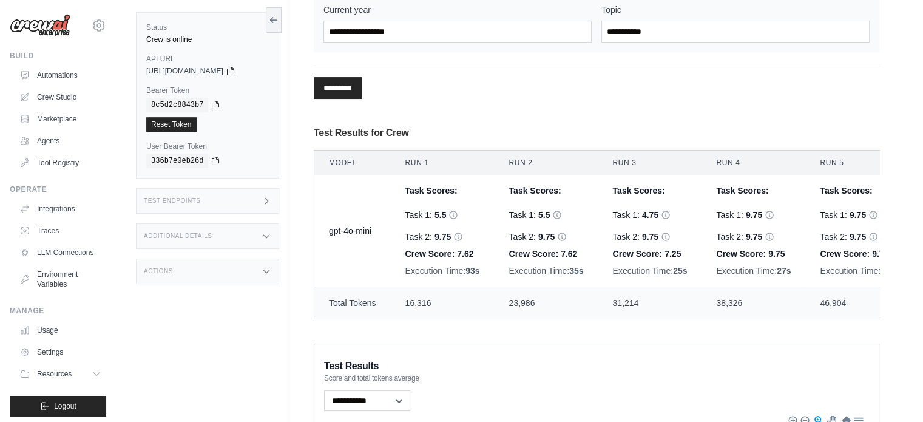
click at [456, 287] on td "16,316" at bounding box center [443, 303] width 104 height 32
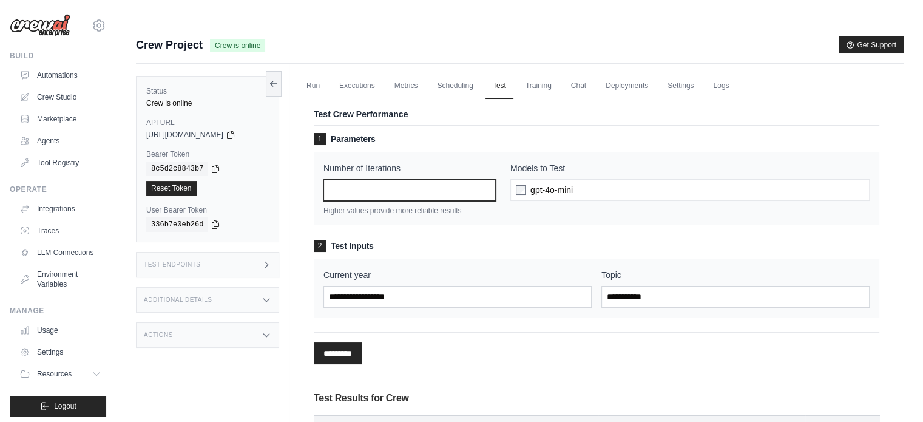
click at [386, 179] on input "*" at bounding box center [410, 190] width 172 height 22
click at [484, 179] on input "*" at bounding box center [410, 190] width 172 height 22
click at [486, 179] on input "*" at bounding box center [410, 190] width 172 height 22
click at [479, 206] on p "Higher values provide more reliable results" at bounding box center [410, 211] width 172 height 10
click at [473, 179] on input "*" at bounding box center [410, 190] width 172 height 22
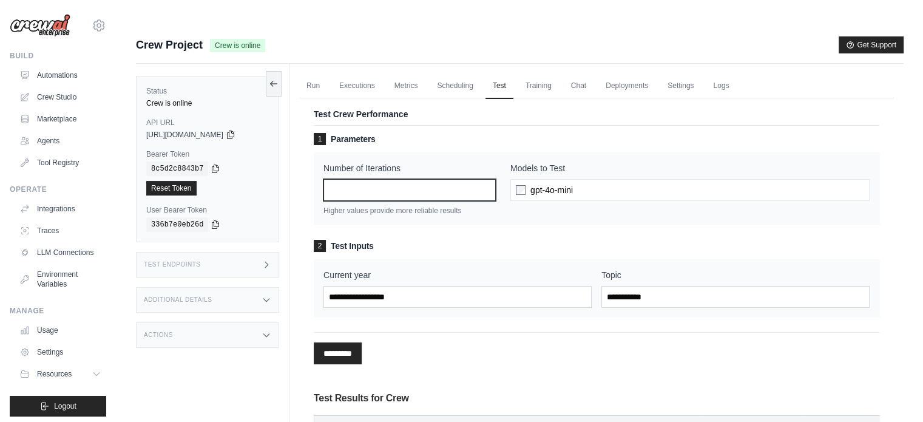
type input "*"
click at [483, 179] on input "*" at bounding box center [410, 190] width 172 height 22
click at [470, 194] on div "Number of Iterations * Higher values provide more reliable results Models to Te…" at bounding box center [597, 188] width 566 height 73
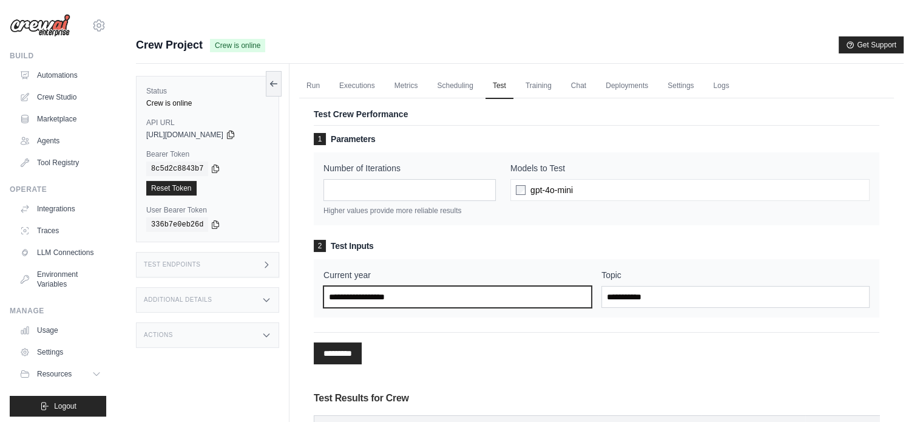
click at [462, 286] on input "Current year" at bounding box center [458, 297] width 268 height 22
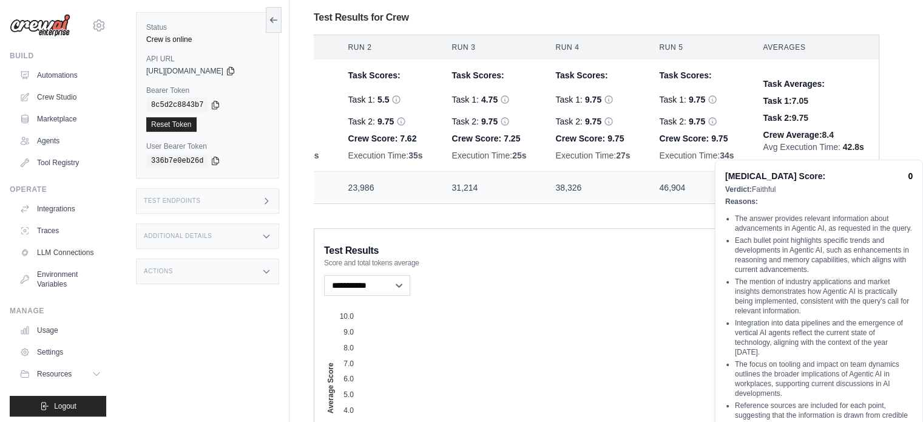
scroll to position [508, 0]
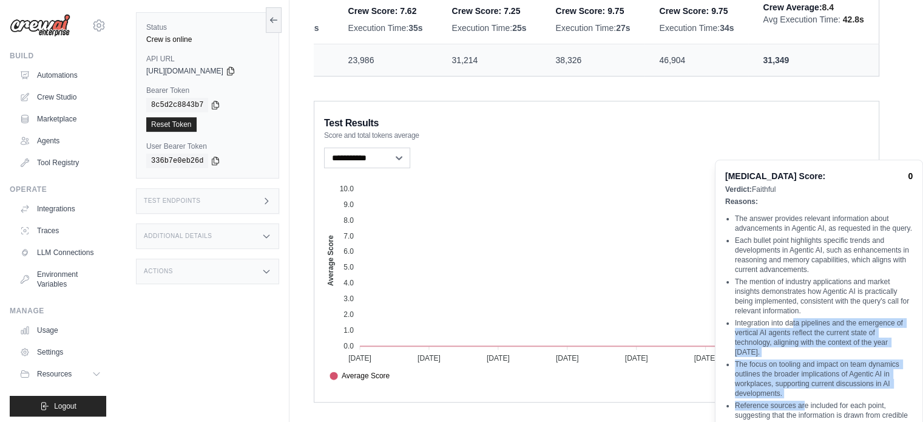
drag, startPoint x: 807, startPoint y: 417, endPoint x: 790, endPoint y: 294, distance: 123.8
click at [792, 311] on ul "The answer provides relevant information about advancements in Agentic AI, as r…" at bounding box center [819, 348] width 188 height 308
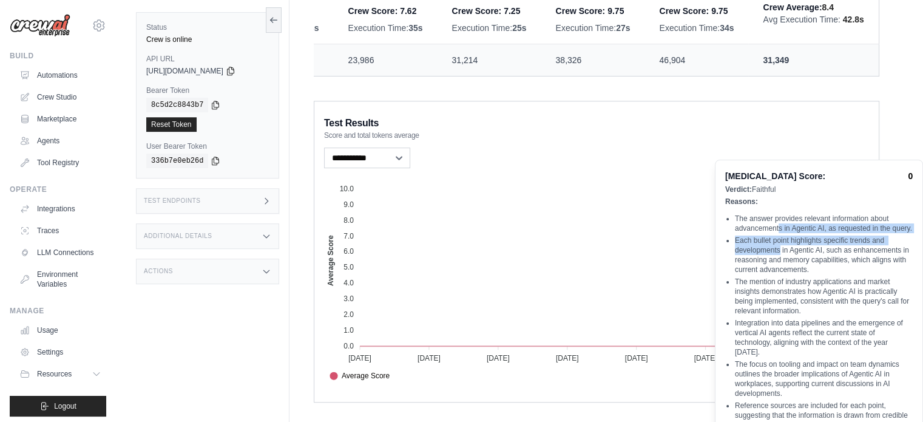
drag, startPoint x: 782, startPoint y: 251, endPoint x: 782, endPoint y: 224, distance: 27.3
click at [782, 224] on ul "The answer provides relevant information about advancements in Agentic AI, as r…" at bounding box center [819, 348] width 188 height 308
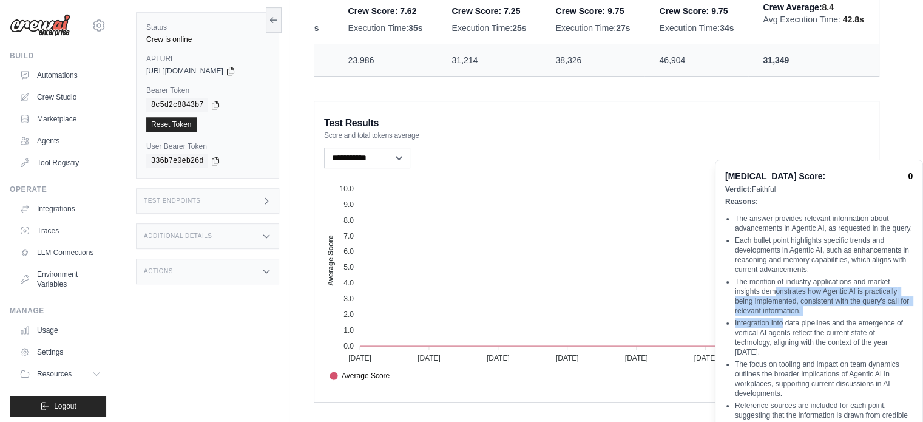
drag, startPoint x: 783, startPoint y: 313, endPoint x: 788, endPoint y: 337, distance: 24.8
click at [788, 337] on ul "The answer provides relevant information about advancements in Agentic AI, as r…" at bounding box center [819, 348] width 188 height 308
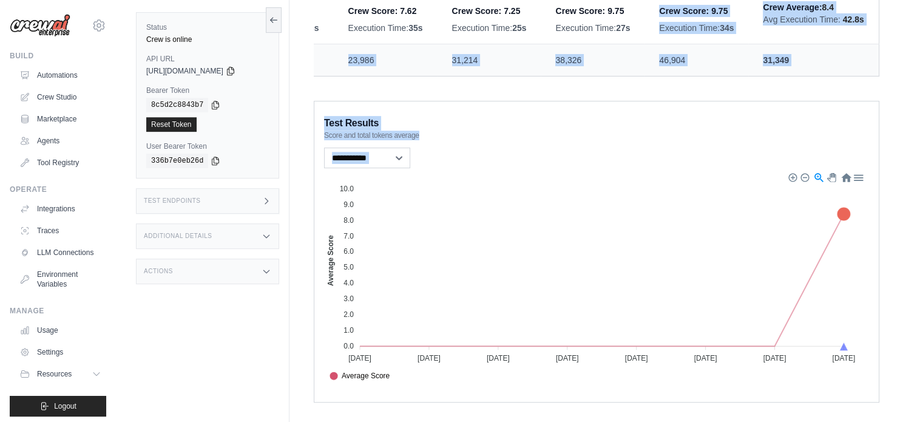
drag, startPoint x: 799, startPoint y: 396, endPoint x: 822, endPoint y: 410, distance: 27.5
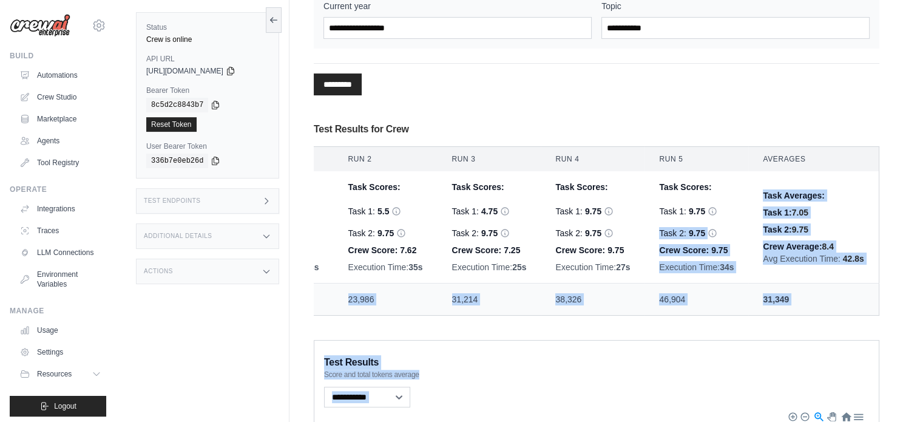
scroll to position [265, 0]
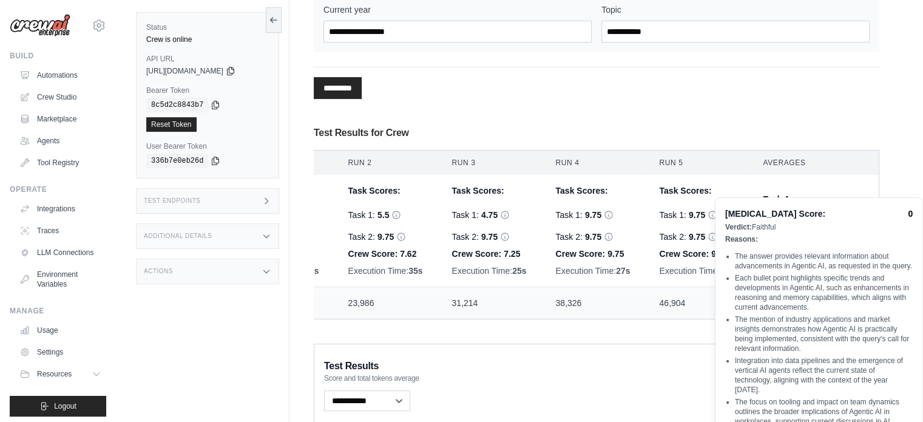
click at [715, 211] on icon at bounding box center [712, 214] width 7 height 7
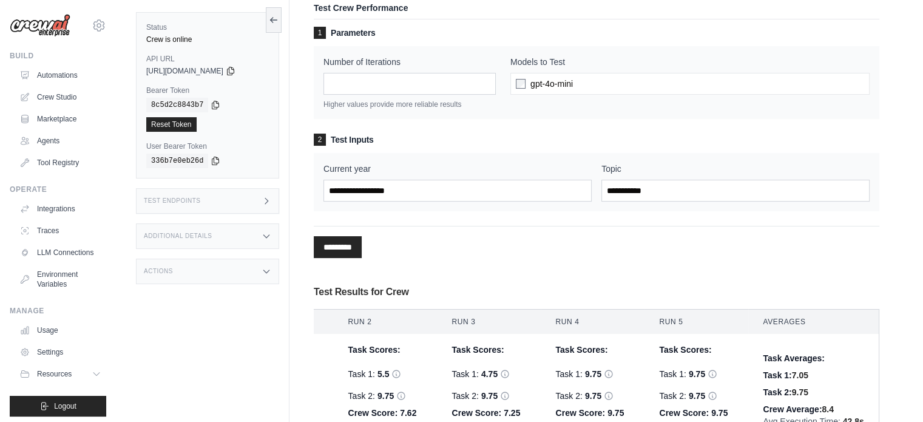
scroll to position [205, 0]
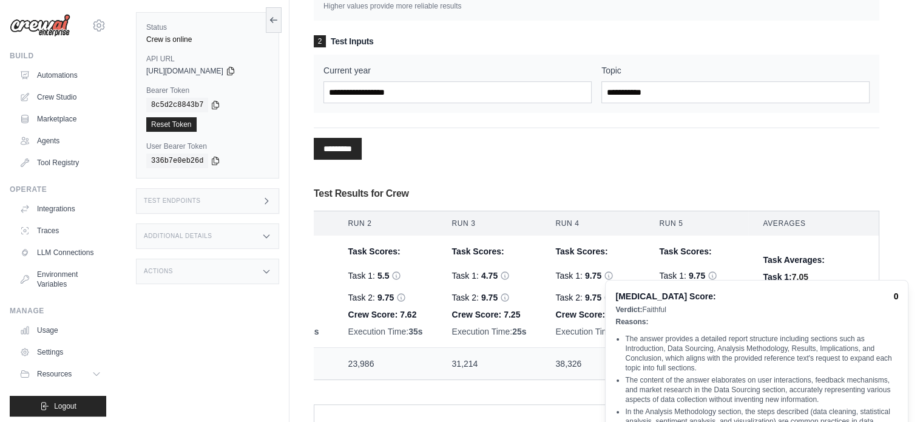
click at [606, 293] on icon at bounding box center [609, 298] width 10 height 10
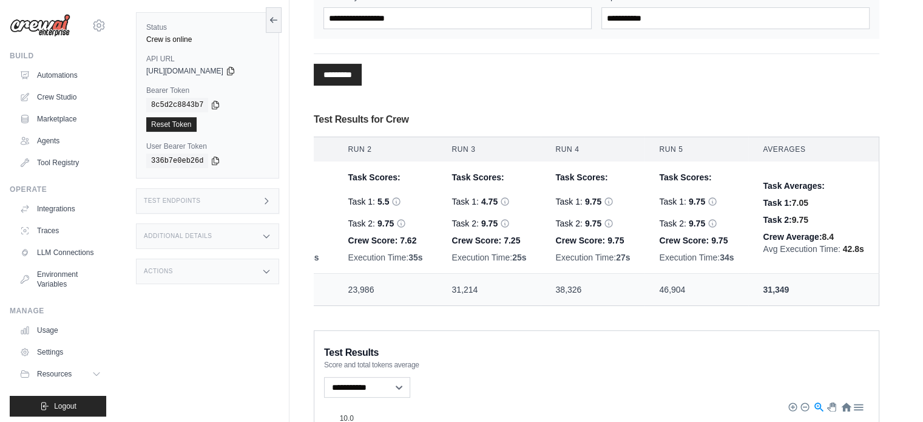
scroll to position [265, 0]
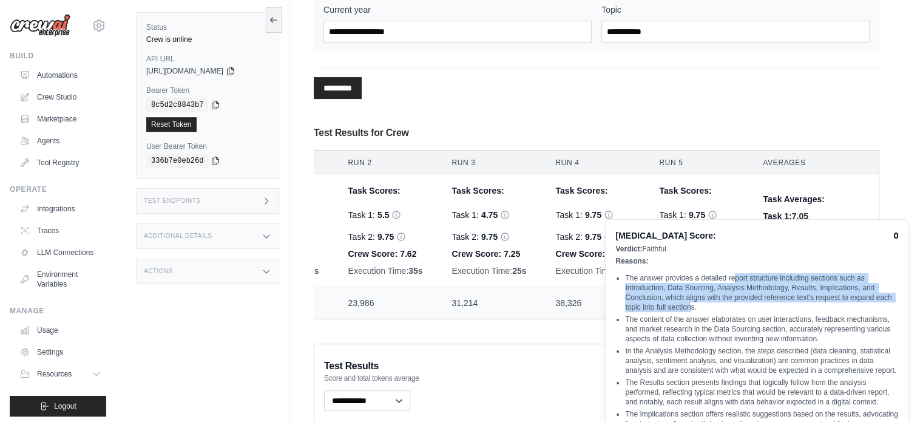
drag, startPoint x: 742, startPoint y: 280, endPoint x: 736, endPoint y: 305, distance: 26.2
click at [731, 305] on li "The answer provides a detailed report structure including sections such as Intr…" at bounding box center [761, 292] width 273 height 39
click at [736, 306] on li "The answer provides a detailed report structure including sections such as Intr…" at bounding box center [761, 292] width 273 height 39
drag, startPoint x: 720, startPoint y: 307, endPoint x: 616, endPoint y: 280, distance: 107.8
click at [625, 280] on li "The answer provides a detailed report structure including sections such as Intr…" at bounding box center [761, 292] width 273 height 39
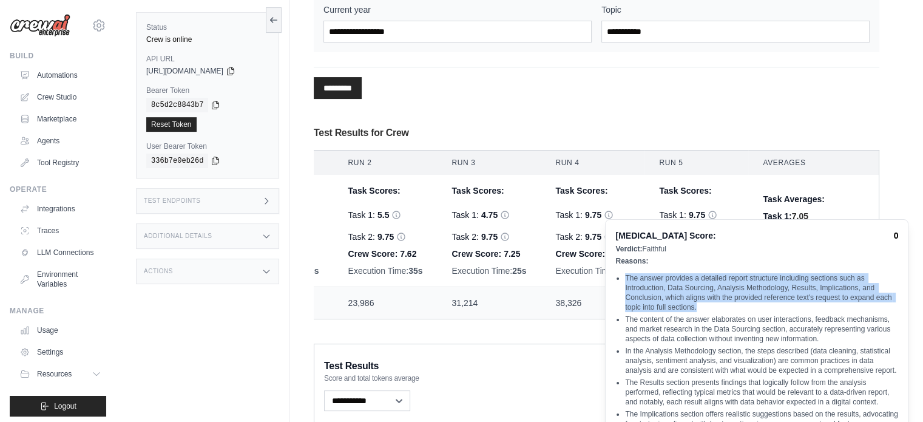
click at [624, 282] on ul "The answer provides a detailed report structure including sections such as Intr…" at bounding box center [756, 368] width 283 height 228
click at [662, 303] on li "The answer provides a detailed report structure including sections such as Intr…" at bounding box center [761, 292] width 273 height 39
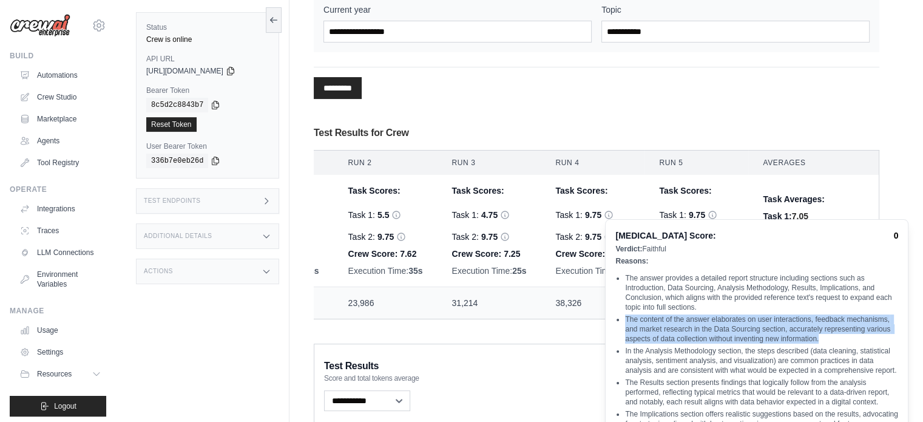
drag, startPoint x: 688, startPoint y: 331, endPoint x: 787, endPoint y: 348, distance: 100.4
click at [791, 344] on li "The content of the answer elaborates on user interactions, feedback mechanisms,…" at bounding box center [761, 328] width 273 height 29
click at [787, 344] on li "The content of the answer elaborates on user interactions, feedback mechanisms,…" at bounding box center [761, 328] width 273 height 29
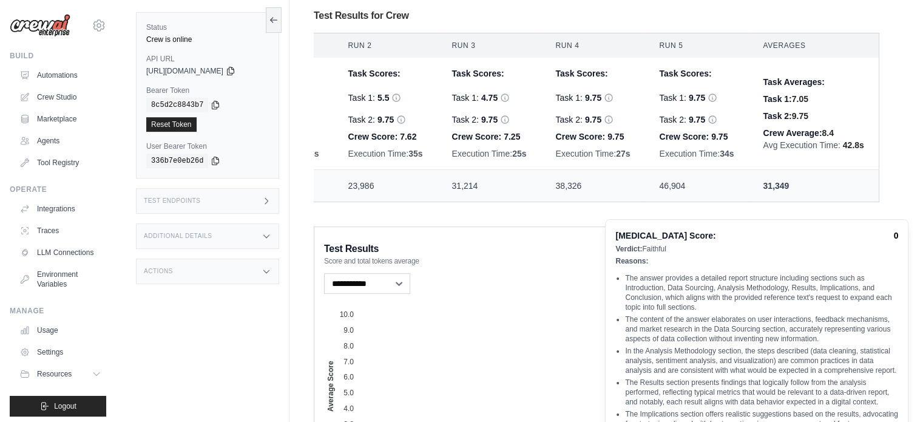
scroll to position [387, 0]
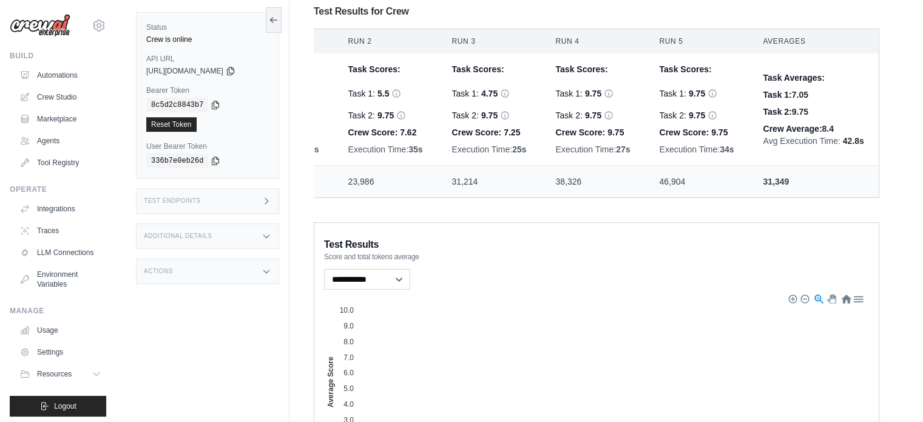
click at [605, 82] on div "Task 1: 9.75 [MEDICAL_DATA] Score: 0 Verdict: Faithful Reasons: The answer incl…" at bounding box center [592, 100] width 75 height 44
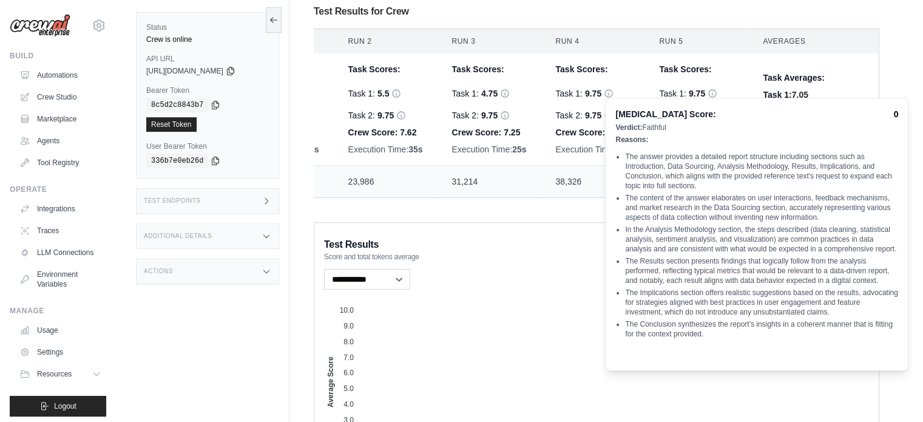
scroll to position [326, 0]
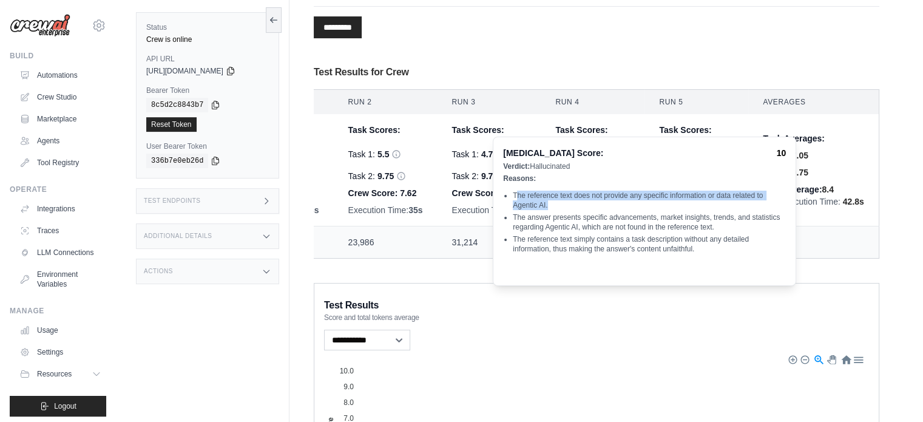
drag, startPoint x: 515, startPoint y: 194, endPoint x: 575, endPoint y: 222, distance: 66.8
click at [573, 218] on ul "The reference text does not provide any specific information or data related to…" at bounding box center [644, 223] width 283 height 104
click at [580, 235] on li "The reference text simply contains a task description without any detailed info…" at bounding box center [649, 243] width 273 height 19
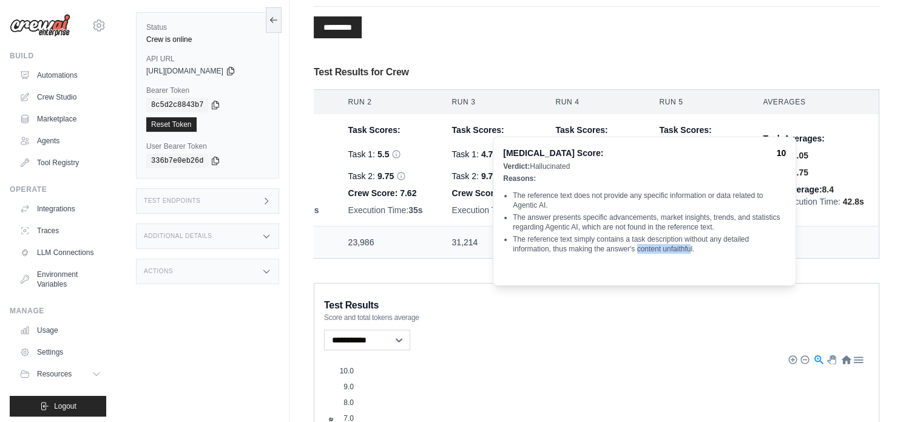
drag, startPoint x: 646, startPoint y: 249, endPoint x: 711, endPoint y: 259, distance: 65.7
click at [705, 249] on li "The reference text simply contains a task description without any detailed info…" at bounding box center [649, 243] width 273 height 19
drag, startPoint x: 694, startPoint y: 269, endPoint x: 628, endPoint y: 274, distance: 66.3
click at [693, 269] on ul "The reference text does not provide any specific information or data related to…" at bounding box center [644, 223] width 283 height 104
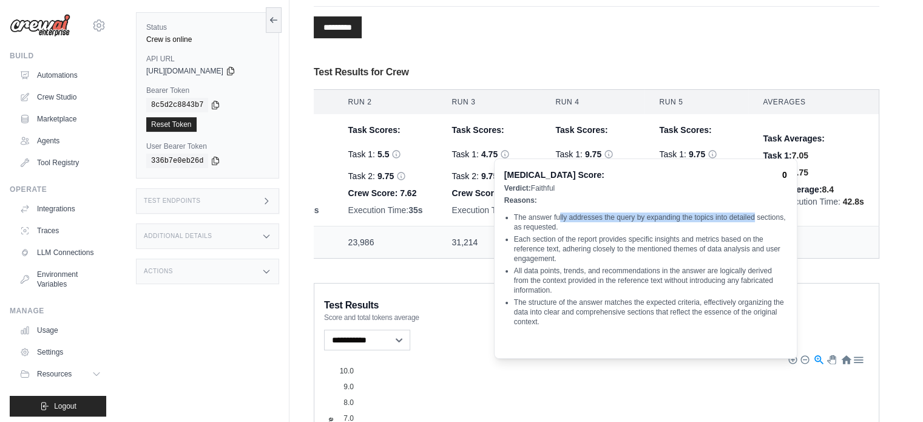
drag, startPoint x: 563, startPoint y: 216, endPoint x: 774, endPoint y: 223, distance: 211.3
click at [774, 223] on li "The answer fully addresses the query by expanding the topics into detailed sect…" at bounding box center [650, 221] width 273 height 19
drag, startPoint x: 634, startPoint y: 245, endPoint x: 595, endPoint y: 245, distance: 38.8
click at [633, 245] on li "Each section of the report provides specific insights and metrics based on the …" at bounding box center [650, 248] width 273 height 29
drag, startPoint x: 512, startPoint y: 219, endPoint x: 609, endPoint y: 229, distance: 97.1
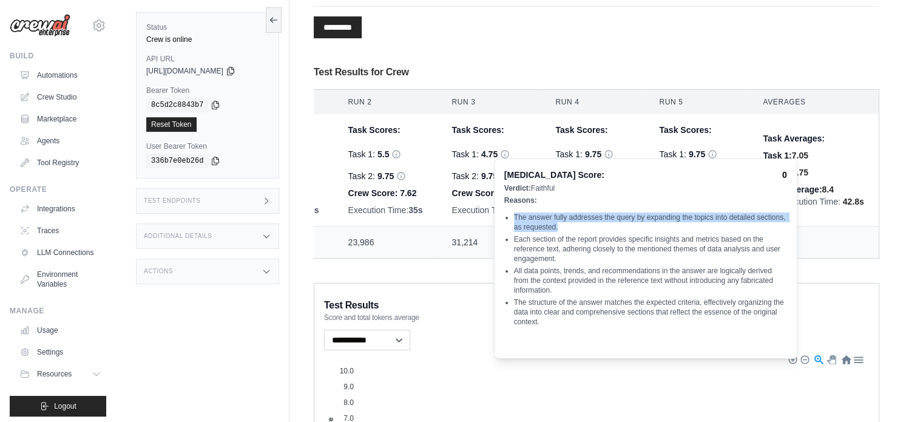
click at [608, 226] on ul "The answer fully addresses the query by expanding the topics into detailed sect…" at bounding box center [645, 270] width 283 height 155
drag, startPoint x: 609, startPoint y: 231, endPoint x: 583, endPoint y: 249, distance: 31.3
click at [608, 231] on li "The answer fully addresses the query by expanding the topics into detailed sect…" at bounding box center [650, 221] width 273 height 19
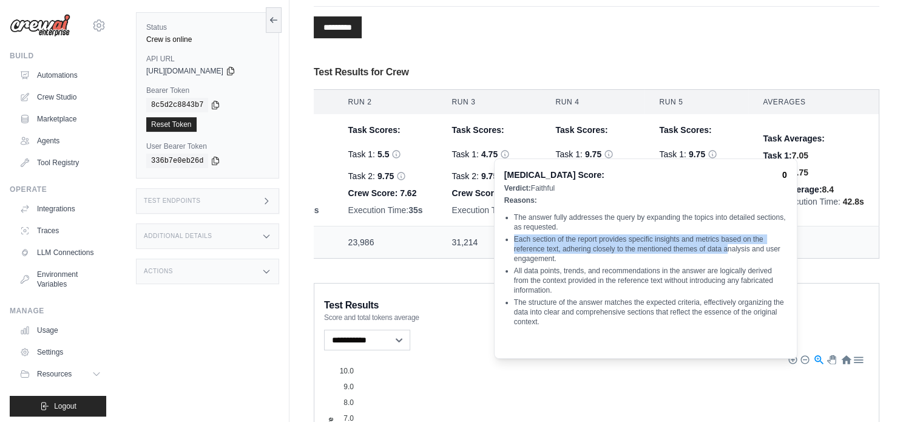
drag, startPoint x: 505, startPoint y: 240, endPoint x: 733, endPoint y: 257, distance: 228.8
click at [743, 252] on li "Each section of the report provides specific insights and metrics based on the …" at bounding box center [650, 248] width 273 height 29
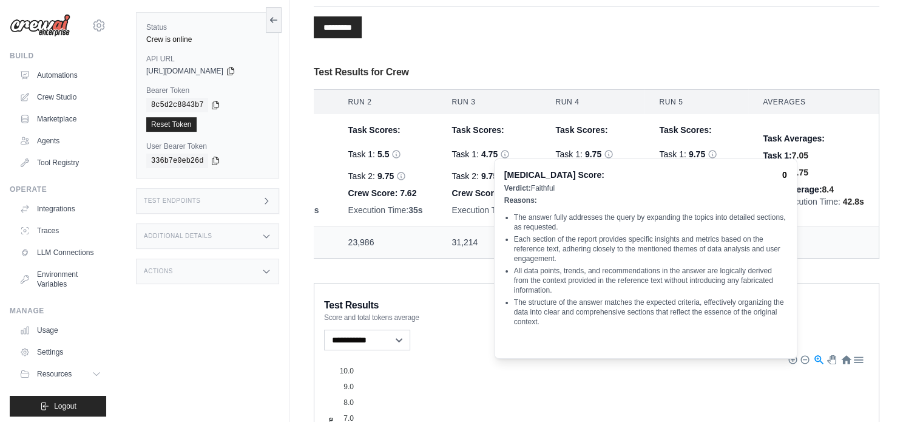
drag, startPoint x: 646, startPoint y: 269, endPoint x: 618, endPoint y: 263, distance: 28.7
click at [645, 269] on li "All data points, trends, and recommendations in the answer are logically derive…" at bounding box center [650, 280] width 273 height 29
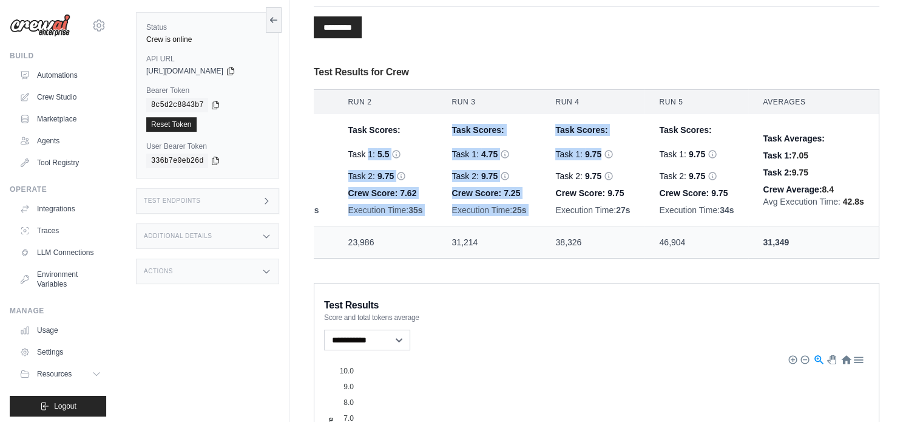
drag, startPoint x: 351, startPoint y: 126, endPoint x: 631, endPoint y: 138, distance: 280.7
click at [626, 128] on tr "gpt-4o-mini Task Scores: Task 1: 5.5 [MEDICAL_DATA] Score: 8 Verdict: Hallucina…" at bounding box center [517, 170] width 726 height 112
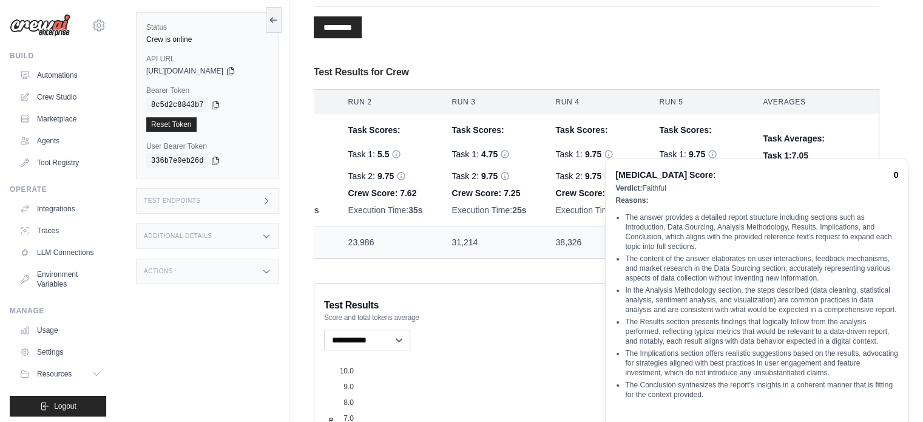
click at [555, 188] on span "Crew Score:" at bounding box center [580, 193] width 50 height 10
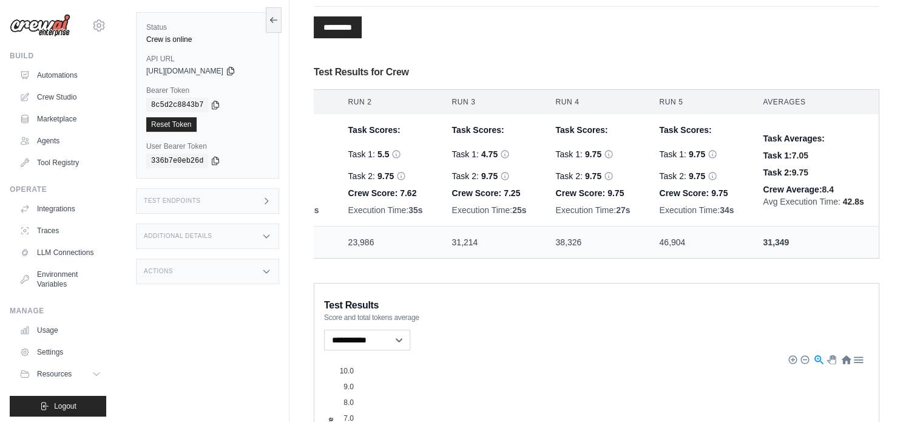
click at [505, 160] on div "Task Scores: Task 1: 4.75 [MEDICAL_DATA] Score: 10 Verdict: Hallucinated Reason…" at bounding box center [489, 170] width 75 height 92
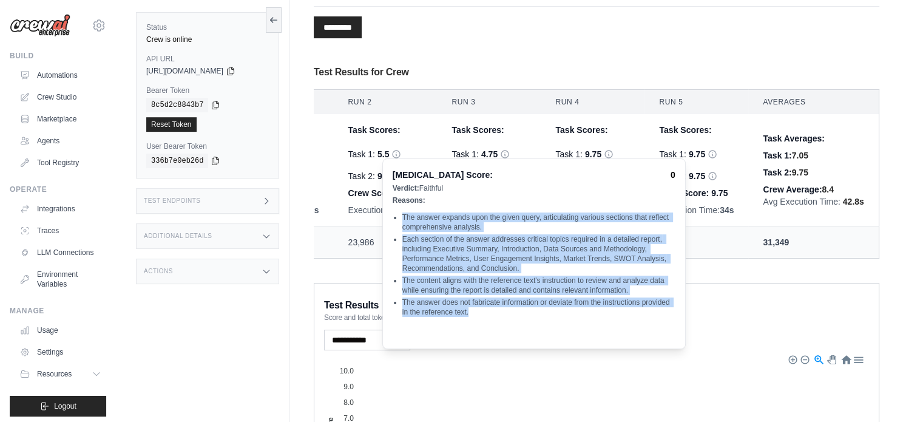
drag, startPoint x: 404, startPoint y: 220, endPoint x: 532, endPoint y: 315, distance: 159.8
click at [532, 315] on ul "The answer expands upon the given query, articulating various sections that ref…" at bounding box center [534, 266] width 283 height 146
click at [534, 315] on li "The answer does not fabricate information or deviate from the instructions prov…" at bounding box center [538, 306] width 273 height 19
click at [520, 315] on li "The answer does not fabricate information or deviate from the instructions prov…" at bounding box center [538, 306] width 273 height 19
drag, startPoint x: 515, startPoint y: 216, endPoint x: 507, endPoint y: 212, distance: 8.4
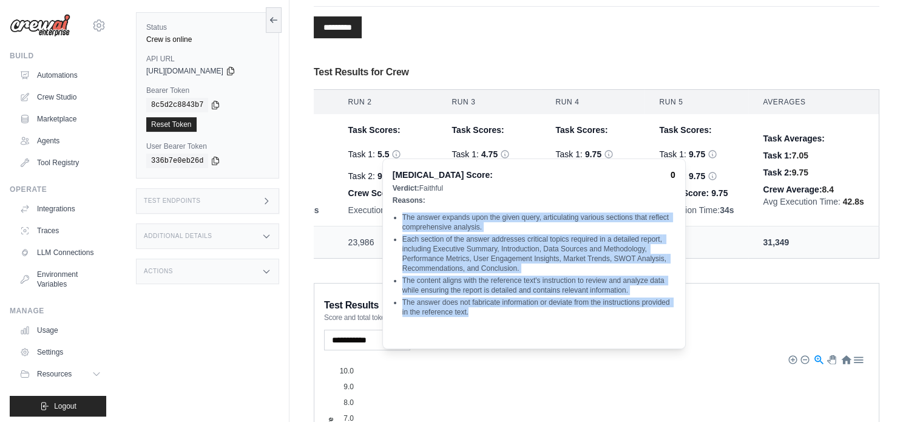
click at [515, 216] on li "The answer expands upon the given query, articulating various sections that ref…" at bounding box center [538, 221] width 273 height 19
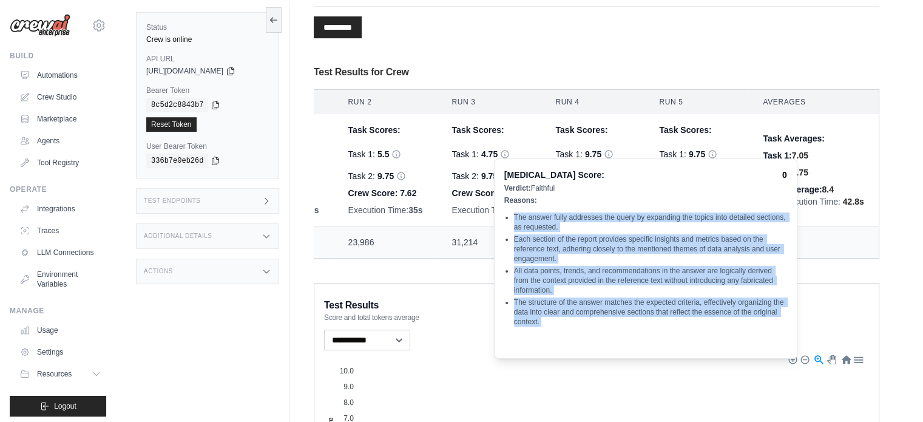
drag, startPoint x: 512, startPoint y: 216, endPoint x: 639, endPoint y: 329, distance: 169.8
click at [639, 329] on ul "The answer fully addresses the query by expanding the topics into detailed sect…" at bounding box center [645, 270] width 283 height 155
click at [612, 307] on li "The structure of the answer matches the expected criteria, effectively organizi…" at bounding box center [650, 311] width 273 height 29
click at [622, 286] on li "All data points, trends, and recommendations in the answer are logically derive…" at bounding box center [650, 280] width 273 height 29
click at [608, 257] on li "Each section of the report provides specific insights and metrics based on the …" at bounding box center [650, 248] width 273 height 29
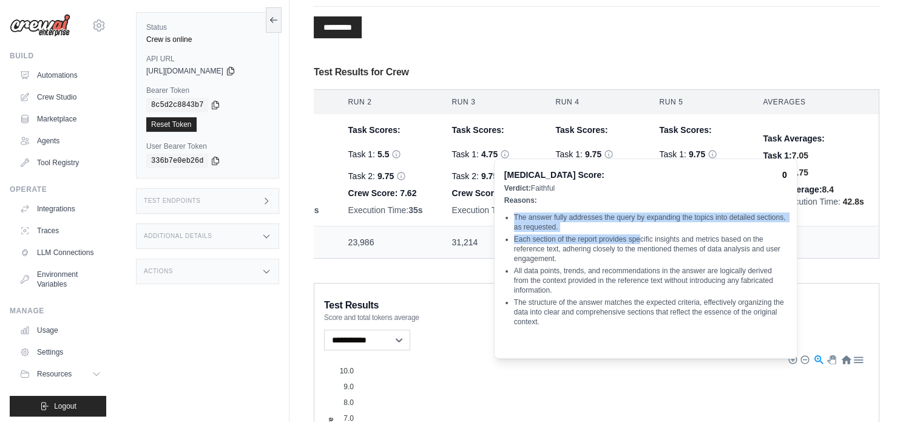
drag, startPoint x: 510, startPoint y: 220, endPoint x: 650, endPoint y: 235, distance: 140.4
click at [650, 235] on ul "The answer fully addresses the query by expanding the topics into detailed sect…" at bounding box center [645, 270] width 283 height 155
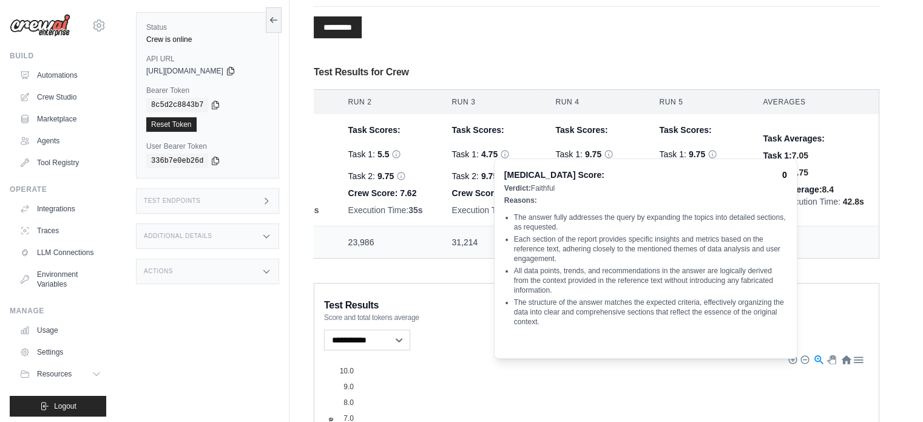
click at [626, 249] on li "Each section of the report provides specific insights and metrics based on the …" at bounding box center [650, 248] width 273 height 29
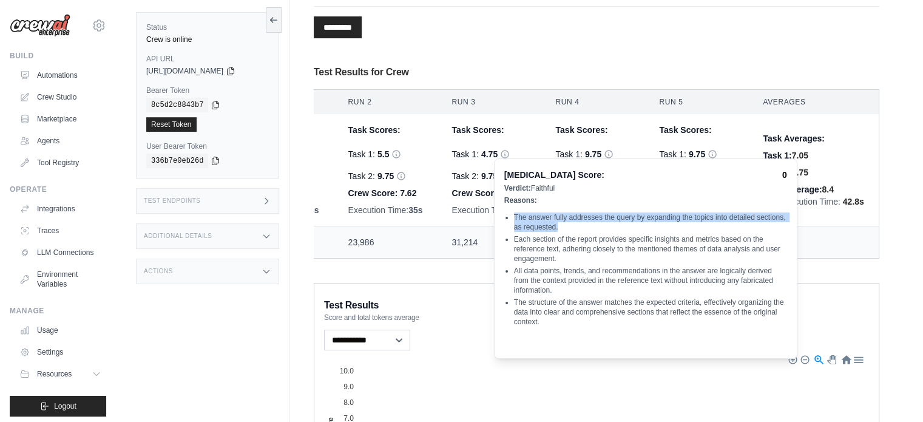
drag, startPoint x: 510, startPoint y: 217, endPoint x: 607, endPoint y: 231, distance: 97.5
click at [607, 229] on ul "The answer fully addresses the query by expanding the topics into detailed sect…" at bounding box center [645, 270] width 283 height 155
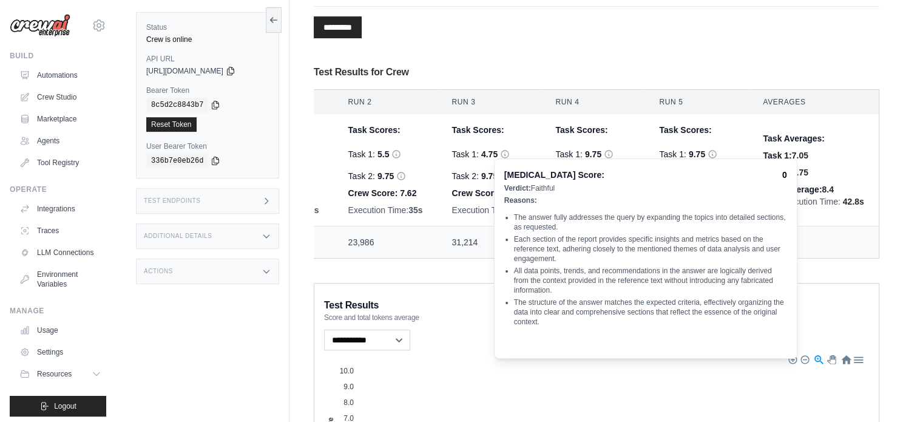
click at [601, 248] on li "Each section of the report provides specific insights and metrics based on the …" at bounding box center [650, 248] width 273 height 29
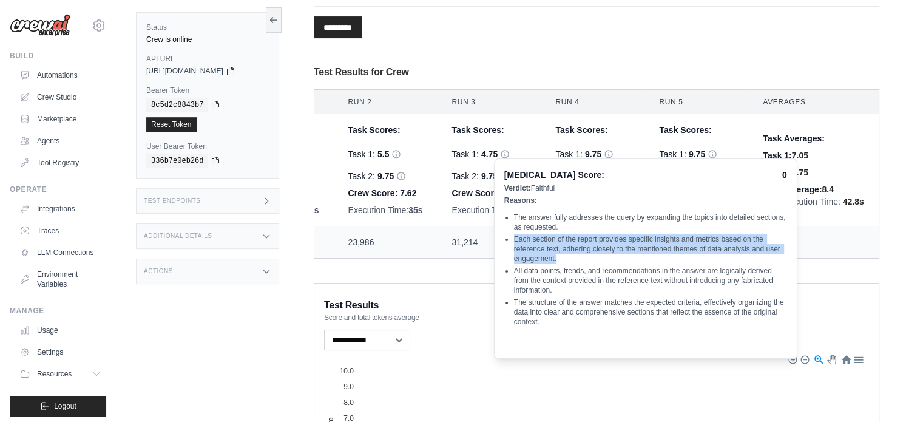
drag, startPoint x: 512, startPoint y: 241, endPoint x: 733, endPoint y: 260, distance: 222.3
click at [733, 260] on ul "The answer fully addresses the query by expanding the topics into detailed sect…" at bounding box center [645, 270] width 283 height 155
click at [615, 259] on li "Each section of the report provides specific insights and metrics based on the …" at bounding box center [650, 248] width 273 height 29
drag, startPoint x: 568, startPoint y: 249, endPoint x: 677, endPoint y: 263, distance: 110.7
click at [680, 259] on li "Each section of the report provides specific insights and metrics based on the …" at bounding box center [650, 248] width 273 height 29
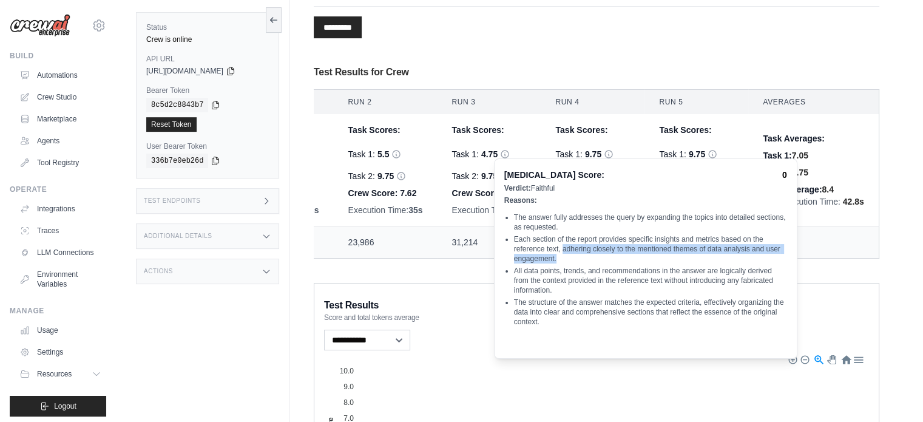
click at [676, 264] on ul "The answer fully addresses the query by expanding the topics into detailed sect…" at bounding box center [645, 270] width 283 height 155
click at [692, 288] on li "All data points, trends, and recommendations in the answer are logically derive…" at bounding box center [650, 280] width 273 height 29
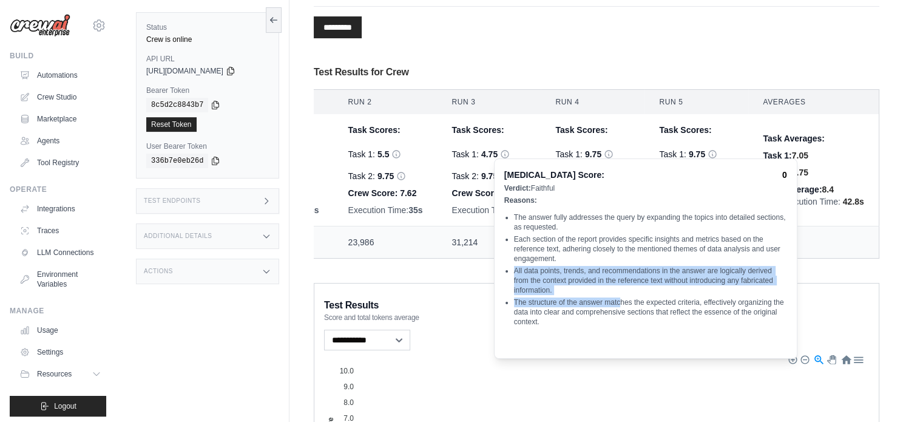
drag, startPoint x: 505, startPoint y: 268, endPoint x: 627, endPoint y: 303, distance: 127.0
click at [628, 297] on ul "The answer fully addresses the query by expanding the topics into detailed sect…" at bounding box center [645, 270] width 283 height 155
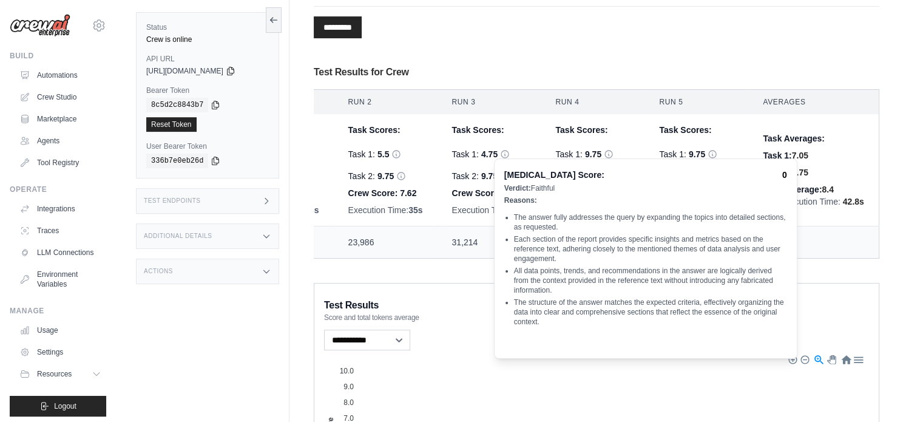
click at [622, 317] on li "The structure of the answer matches the expected criteria, effectively organizi…" at bounding box center [650, 311] width 273 height 29
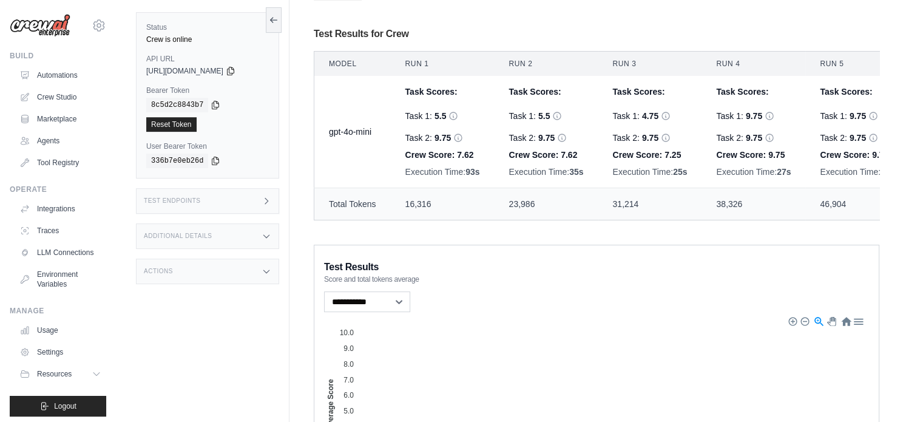
scroll to position [61, 0]
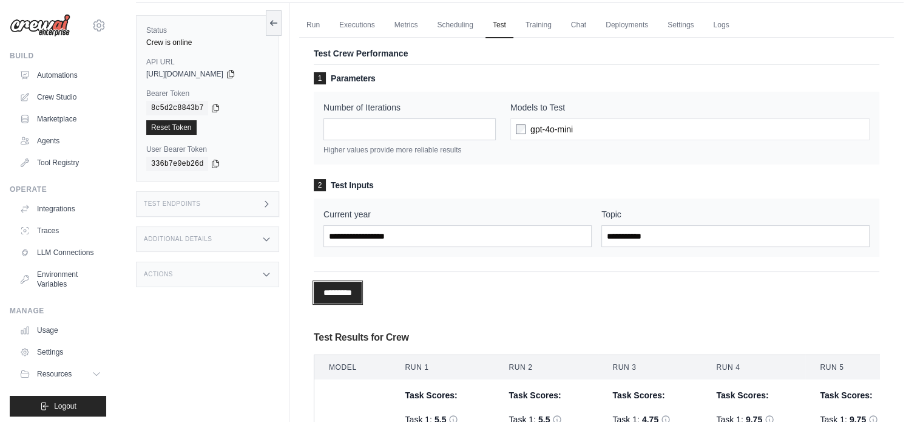
click at [350, 282] on input "*********" at bounding box center [338, 293] width 48 height 22
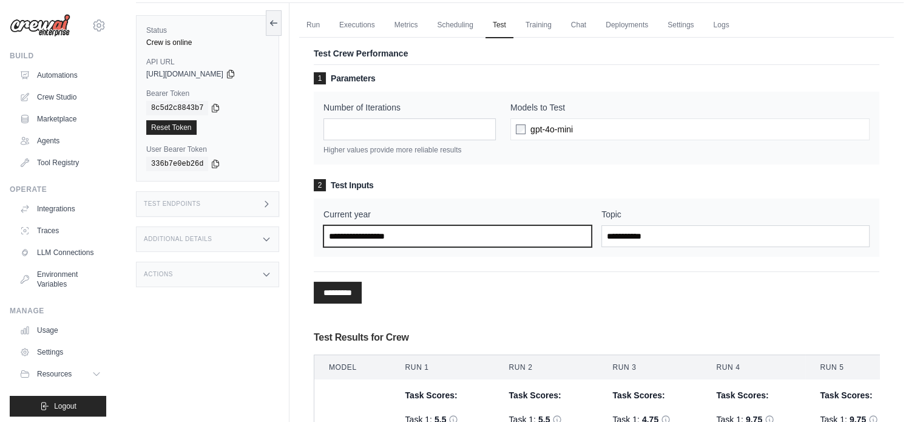
click at [416, 225] on input "Current year" at bounding box center [458, 236] width 268 height 22
type input "****"
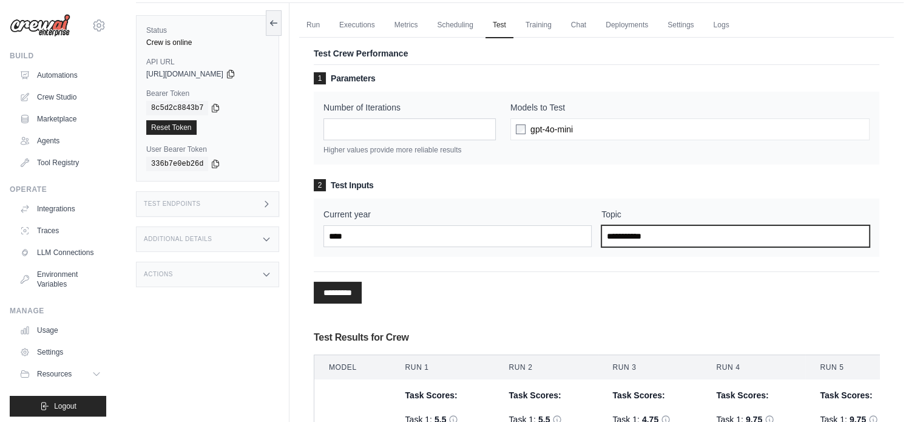
click at [619, 225] on input "Topic" at bounding box center [735, 236] width 268 height 22
type input "**********"
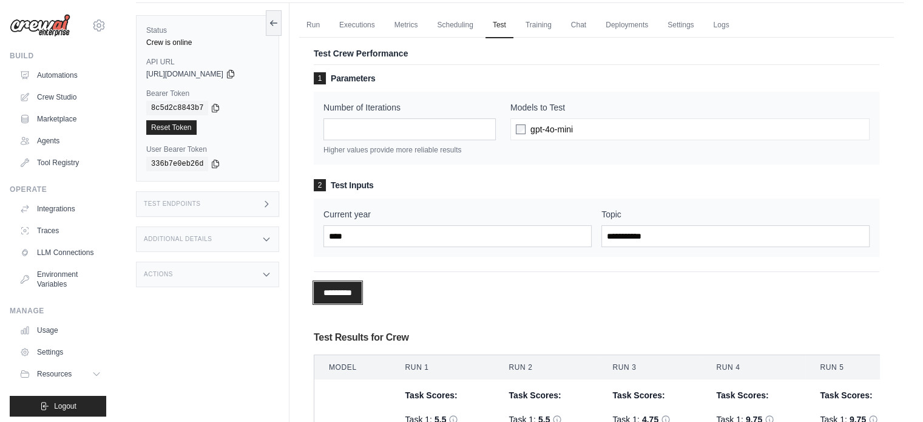
click at [321, 282] on input "*********" at bounding box center [338, 293] width 48 height 22
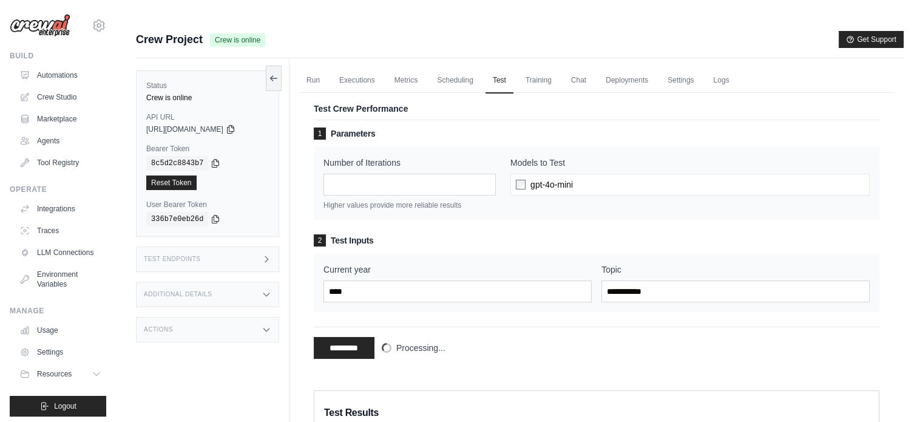
scroll to position [0, 0]
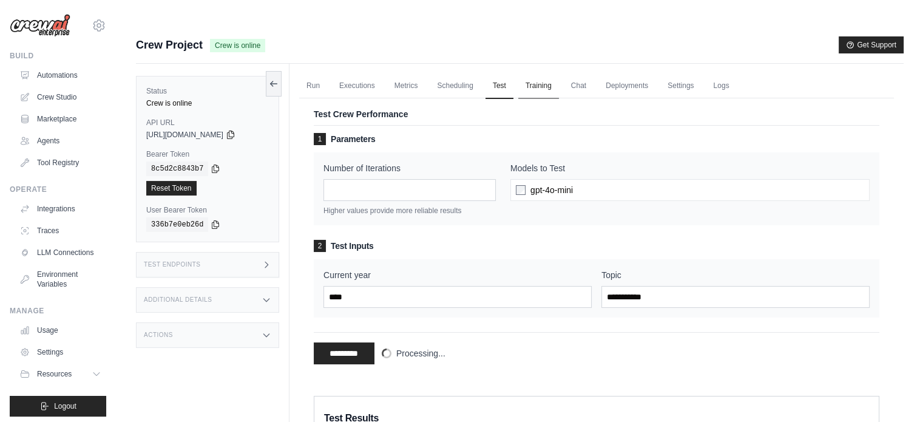
click at [548, 73] on link "Training" at bounding box center [538, 85] width 41 height 25
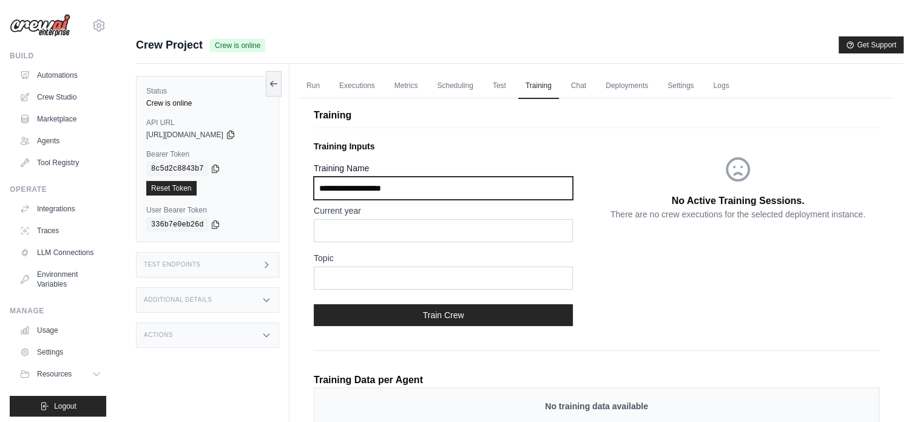
click at [441, 177] on input "Training Name" at bounding box center [443, 188] width 259 height 23
drag, startPoint x: 391, startPoint y: 167, endPoint x: 404, endPoint y: 169, distance: 13.0
click at [391, 177] on input "Training Name" at bounding box center [443, 188] width 259 height 23
click at [376, 177] on input "Training Name" at bounding box center [443, 188] width 259 height 23
type input "*"
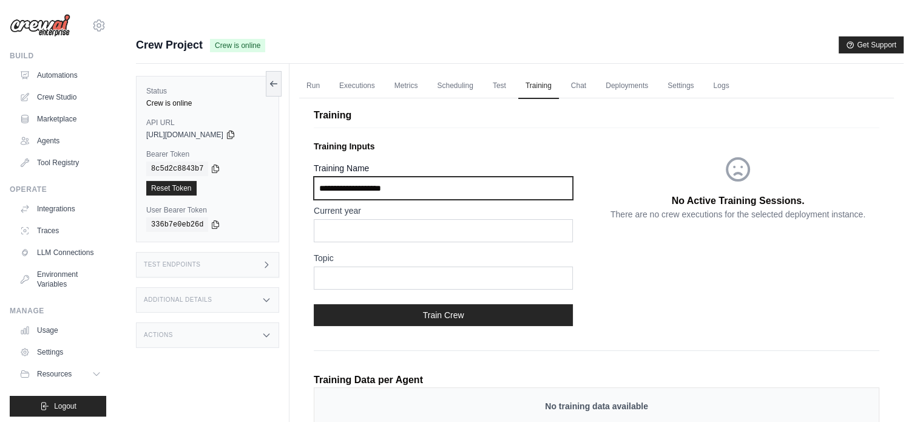
click at [439, 177] on input "Training Name" at bounding box center [443, 188] width 259 height 23
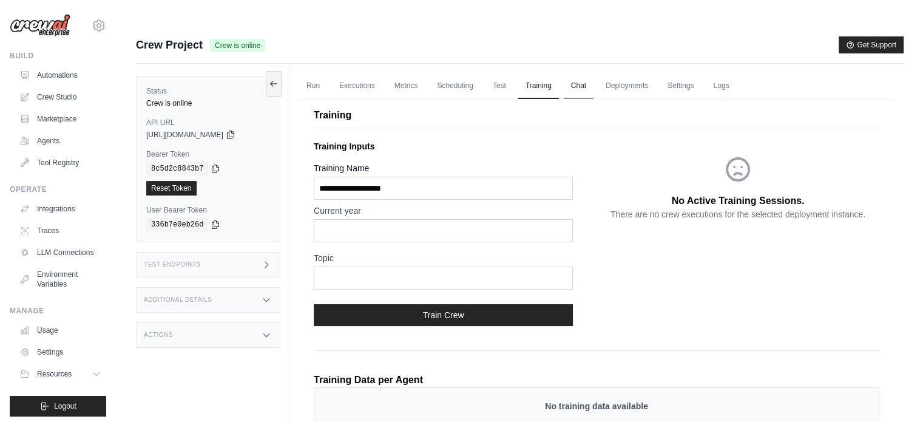
click at [594, 73] on link "Chat" at bounding box center [579, 85] width 30 height 25
click at [513, 73] on link "Test" at bounding box center [500, 85] width 28 height 25
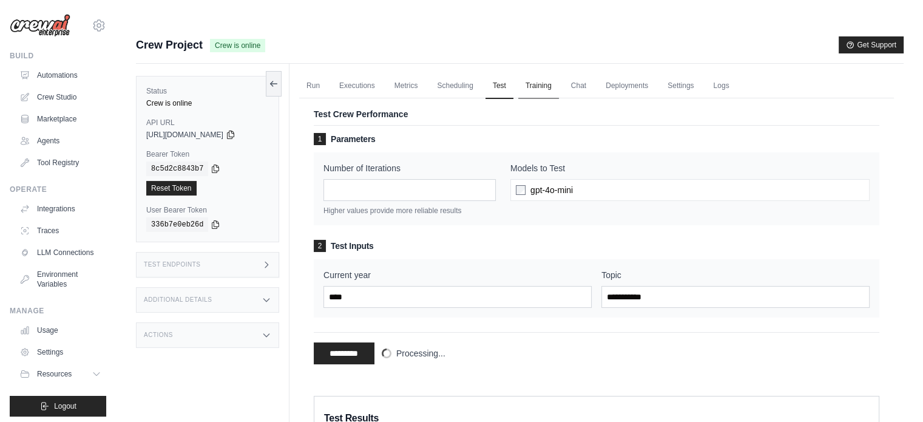
click at [558, 73] on link "Training" at bounding box center [538, 85] width 41 height 25
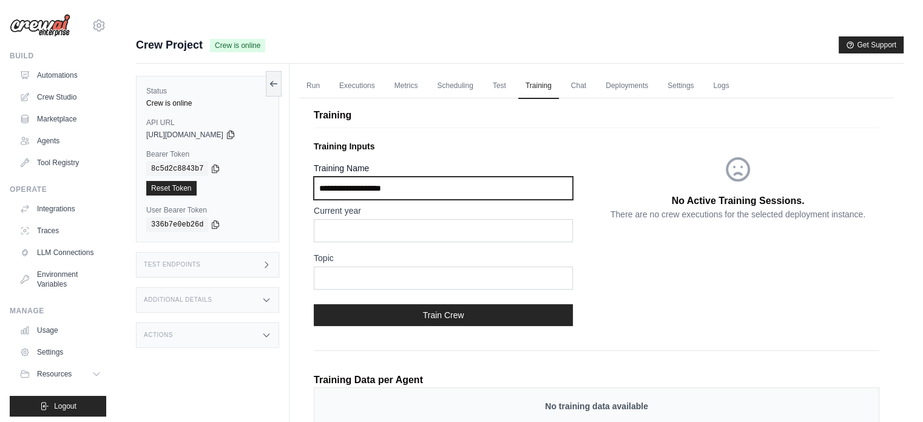
click at [448, 177] on input "Training Name" at bounding box center [443, 188] width 259 height 23
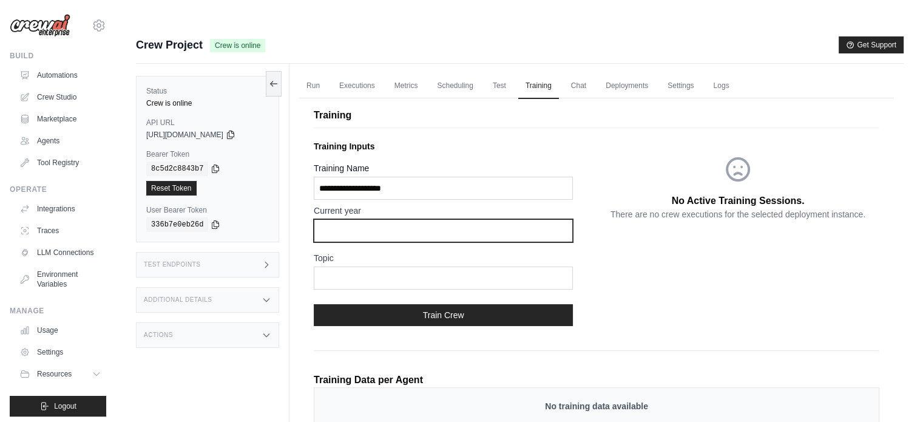
click at [401, 219] on input "text" at bounding box center [443, 230] width 259 height 23
type input "****"
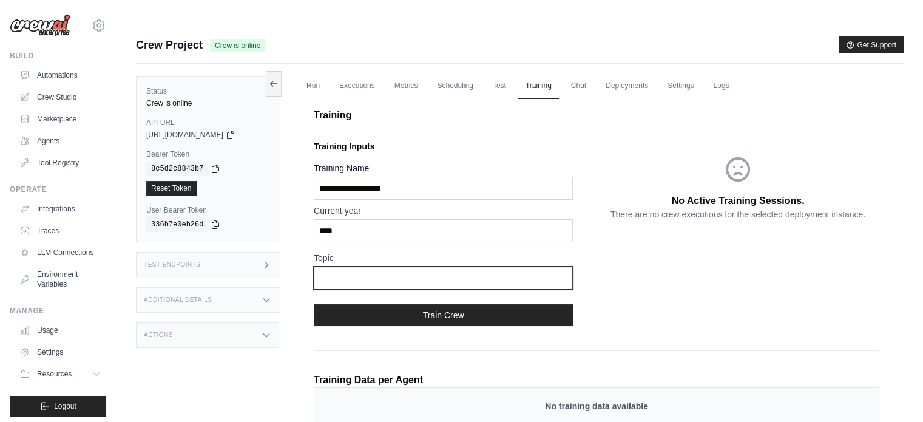
click at [380, 266] on input "text" at bounding box center [443, 277] width 259 height 23
type input "**********"
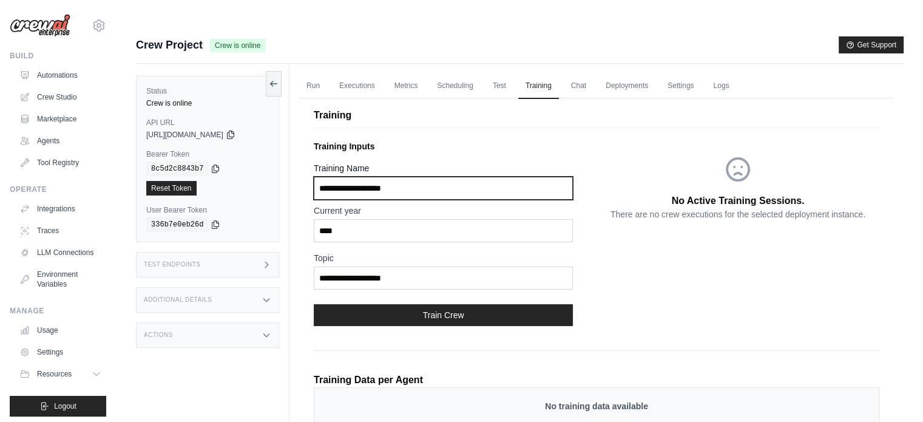
click at [427, 177] on input "Training Name" at bounding box center [443, 188] width 259 height 23
type input "**********"
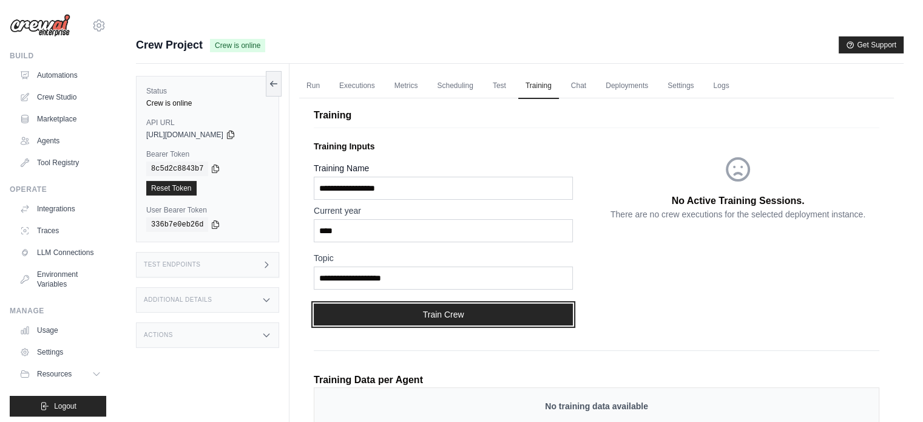
click at [449, 303] on button "Train Crew" at bounding box center [443, 314] width 259 height 22
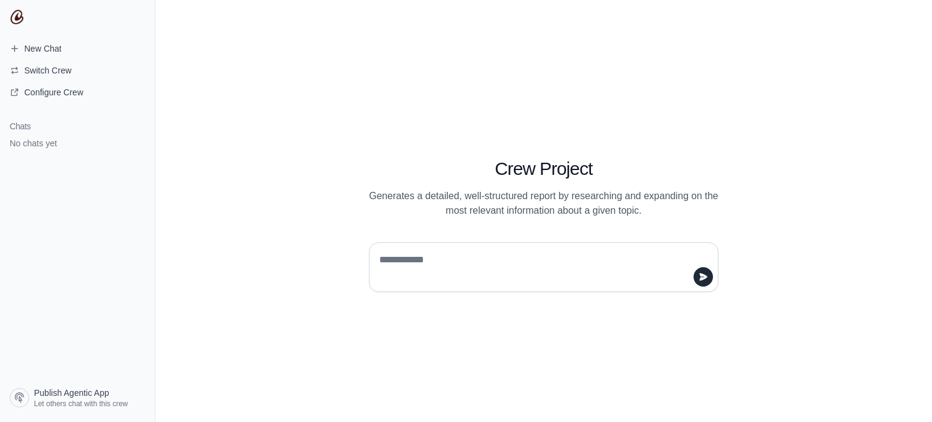
click at [456, 262] on textarea at bounding box center [540, 267] width 327 height 34
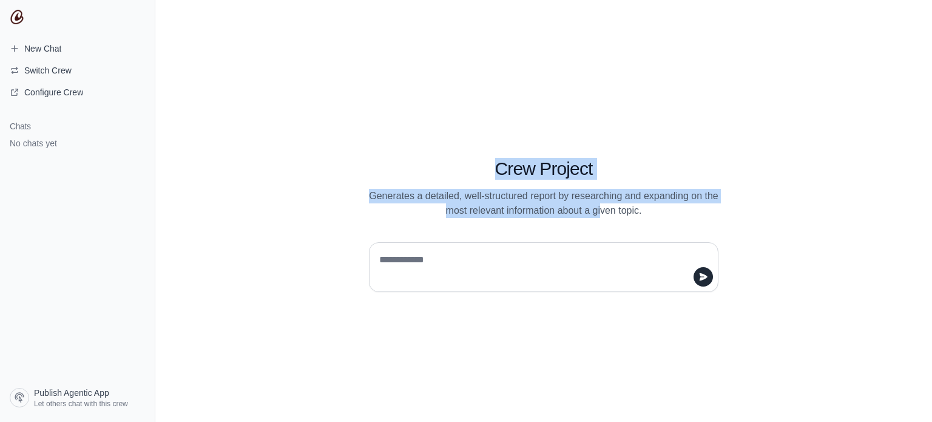
drag, startPoint x: 494, startPoint y: 171, endPoint x: 621, endPoint y: 208, distance: 132.3
click at [621, 208] on div "Crew Project Generates a detailed, well-structured report by researching and ex…" at bounding box center [544, 174] width 408 height 88
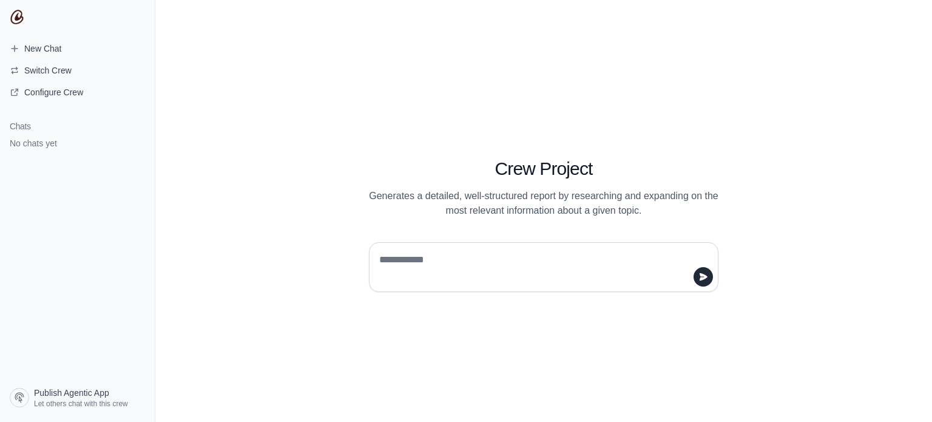
click at [644, 219] on div "Crew Project Generates a detailed, well-structured report by researching and ex…" at bounding box center [544, 211] width 466 height 162
click at [455, 246] on div at bounding box center [544, 267] width 350 height 50
click at [454, 256] on textarea at bounding box center [540, 267] width 327 height 34
drag, startPoint x: 580, startPoint y: 251, endPoint x: 413, endPoint y: 260, distance: 167.8
click at [362, 253] on div "**********" at bounding box center [544, 261] width 408 height 59
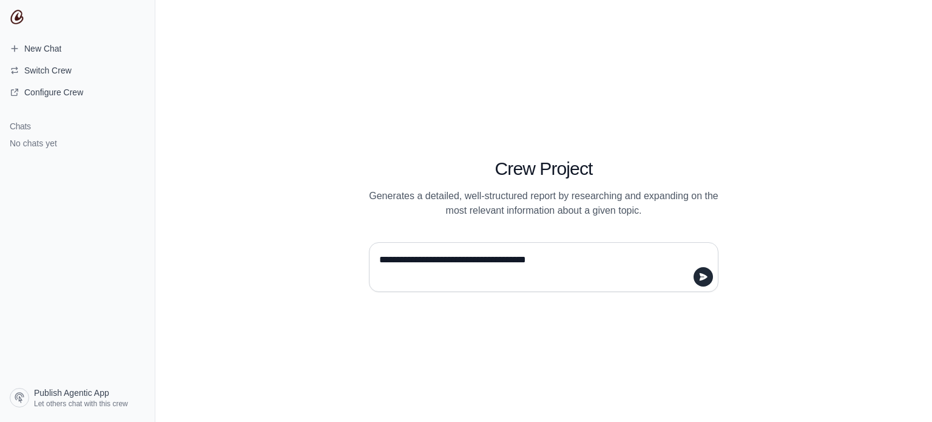
paste textarea "**********"
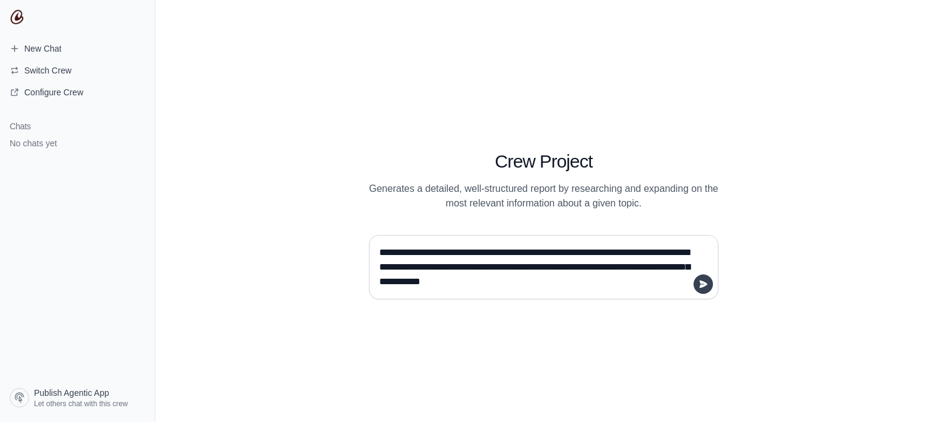
type textarea "**********"
click at [709, 283] on button "submit" at bounding box center [703, 283] width 19 height 19
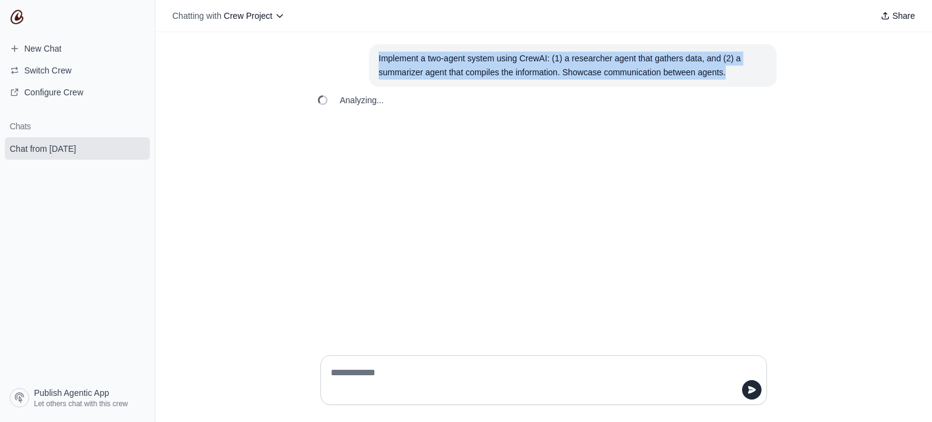
drag, startPoint x: 378, startPoint y: 61, endPoint x: 764, endPoint y: 75, distance: 385.7
click at [763, 72] on section "Implement a two-agent system using CrewAI: (1) a researcher agent that gathers …" at bounding box center [573, 65] width 408 height 42
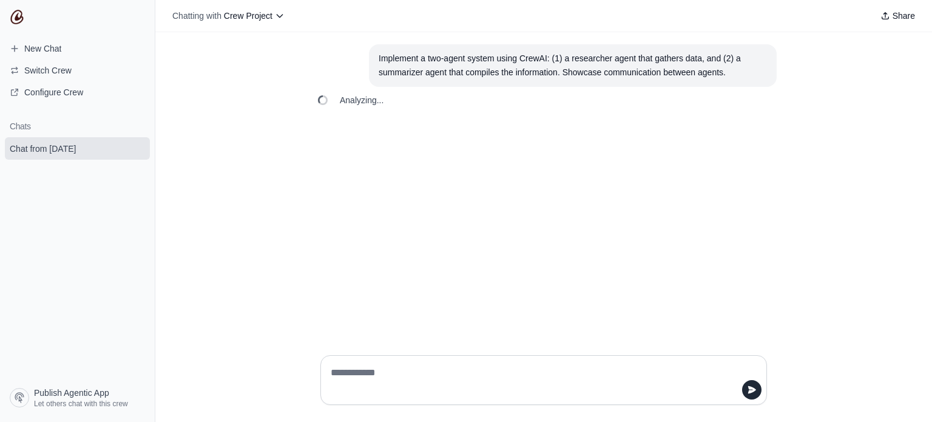
click at [737, 102] on div "Analyzing..." at bounding box center [544, 100] width 466 height 27
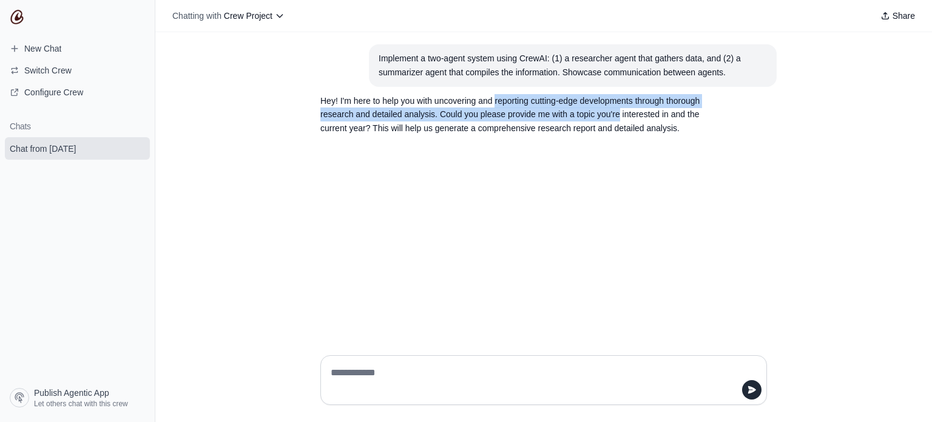
drag, startPoint x: 506, startPoint y: 96, endPoint x: 689, endPoint y: 140, distance: 188.0
click at [689, 128] on p "Hey! I'm here to help you with uncovering and reporting cutting-edge developmen…" at bounding box center [514, 114] width 388 height 41
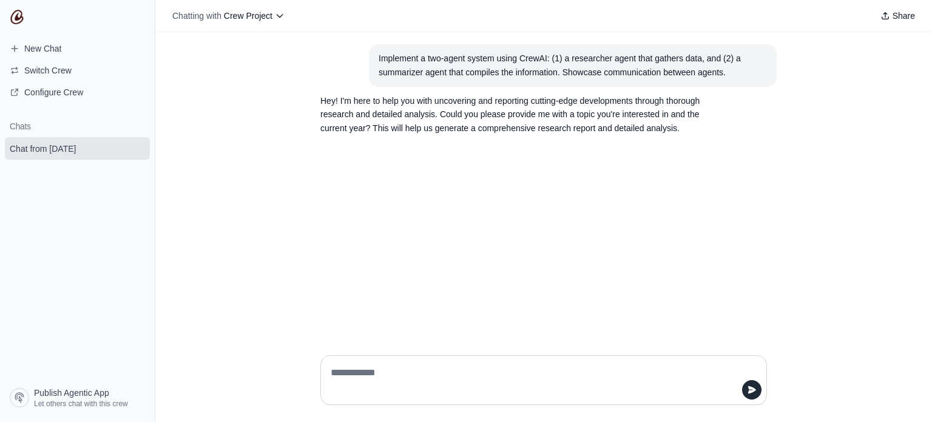
click at [683, 143] on section "Hey! I'm here to help you with uncovering and reporting cutting-edge developmen…" at bounding box center [515, 115] width 408 height 56
drag, startPoint x: 374, startPoint y: 108, endPoint x: 507, endPoint y: 123, distance: 133.1
click at [507, 118] on p "Hey! I'm here to help you with uncovering and reporting cutting-edge developmen…" at bounding box center [514, 114] width 388 height 41
click at [551, 125] on p "Hey! I'm here to help you with uncovering and reporting cutting-edge developmen…" at bounding box center [514, 114] width 388 height 41
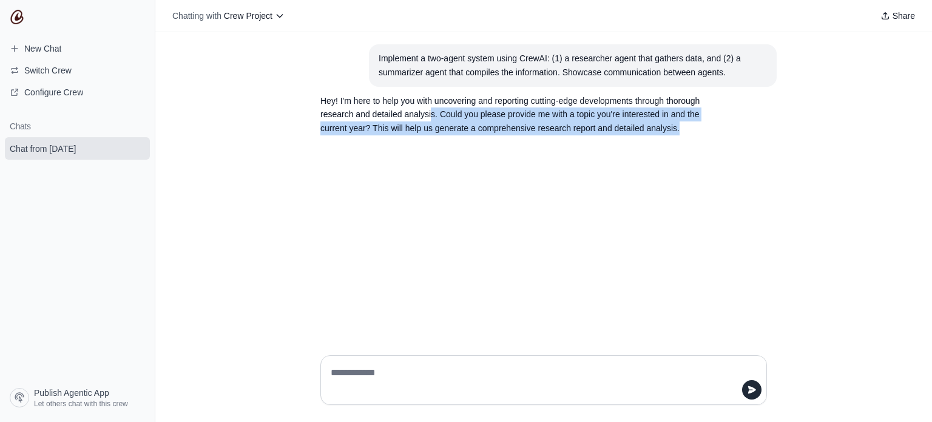
drag, startPoint x: 478, startPoint y: 119, endPoint x: 665, endPoint y: 152, distance: 189.9
click at [666, 143] on section "Hey! I'm here to help you with uncovering and reporting cutting-edge developmen…" at bounding box center [515, 115] width 408 height 56
click at [656, 162] on div "Implement a two-agent system using CrewAI: (1) a researcher agent that gathers …" at bounding box center [543, 188] width 777 height 313
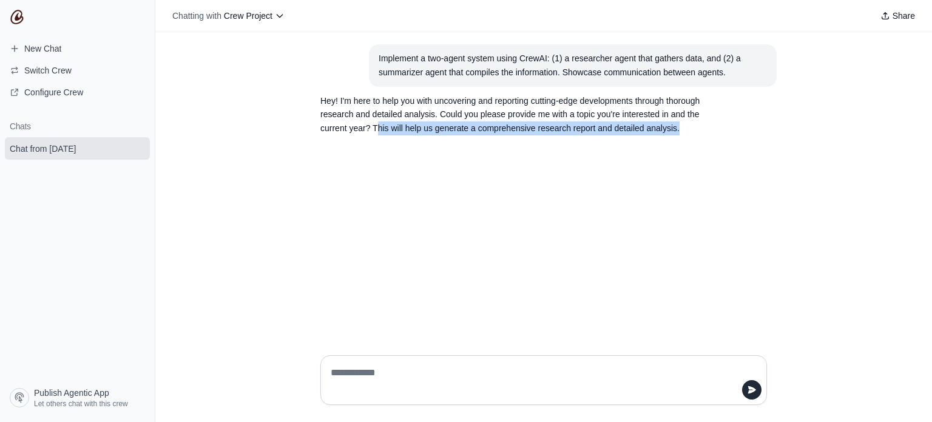
drag, startPoint x: 466, startPoint y: 126, endPoint x: 509, endPoint y: 152, distance: 50.2
click at [509, 143] on section "Hey! I'm here to help you with uncovering and reporting cutting-edge developmen…" at bounding box center [515, 115] width 408 height 56
click at [509, 157] on div "Implement a two-agent system using CrewAI: (1) a researcher agent that gathers …" at bounding box center [543, 188] width 777 height 313
click at [490, 143] on section "Hey! I'm here to help you with uncovering and reporting cutting-edge developmen…" at bounding box center [515, 115] width 408 height 56
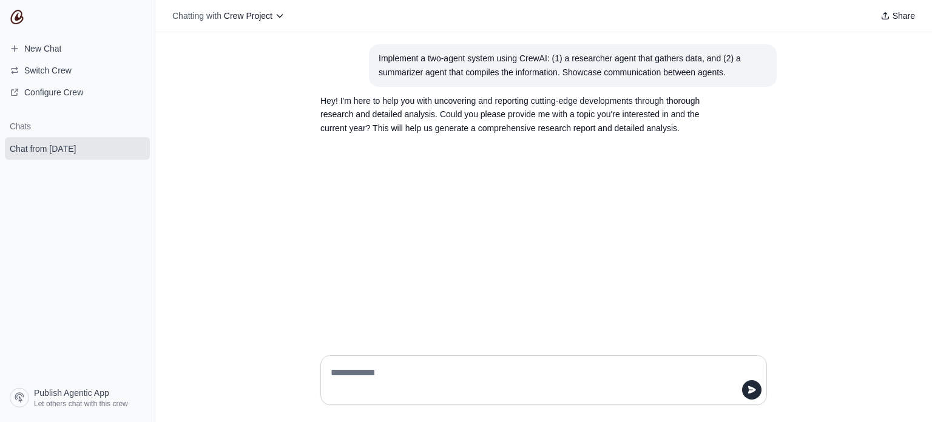
click at [374, 96] on p "Hey! I'm here to help you with uncovering and reporting cutting-edge developmen…" at bounding box center [514, 114] width 388 height 41
drag, startPoint x: 442, startPoint y: 97, endPoint x: 601, endPoint y: 106, distance: 159.3
click at [600, 103] on p "Hey! I'm here to help you with uncovering and reporting cutting-edge developmen…" at bounding box center [514, 114] width 388 height 41
drag, startPoint x: 602, startPoint y: 123, endPoint x: 601, endPoint y: 134, distance: 10.9
click at [602, 127] on p "Hey! I'm here to help you with uncovering and reporting cutting-edge developmen…" at bounding box center [514, 114] width 388 height 41
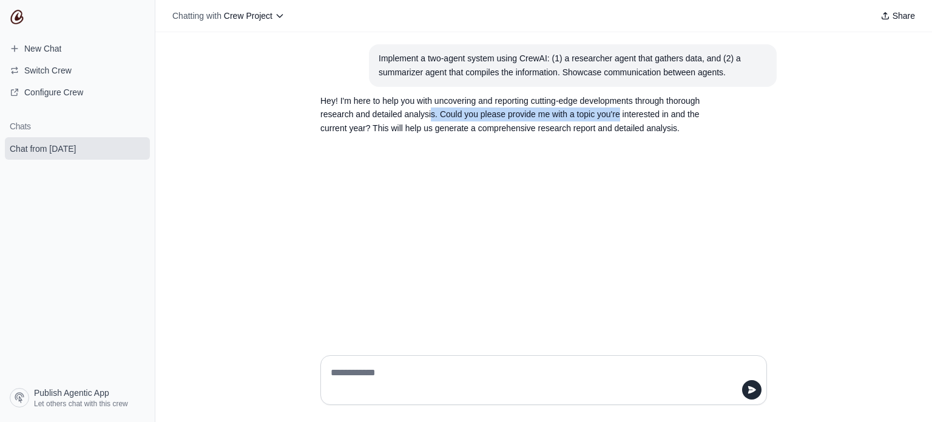
drag, startPoint x: 476, startPoint y: 109, endPoint x: 691, endPoint y: 116, distance: 215.6
click at [691, 116] on p "Hey! I'm here to help you with uncovering and reporting cutting-edge developmen…" at bounding box center [514, 114] width 388 height 41
click at [640, 135] on p "Hey! I'm here to help you with uncovering and reporting cutting-edge developmen…" at bounding box center [514, 114] width 388 height 41
click at [433, 367] on textarea at bounding box center [540, 380] width 424 height 34
click at [401, 372] on textarea at bounding box center [540, 380] width 424 height 34
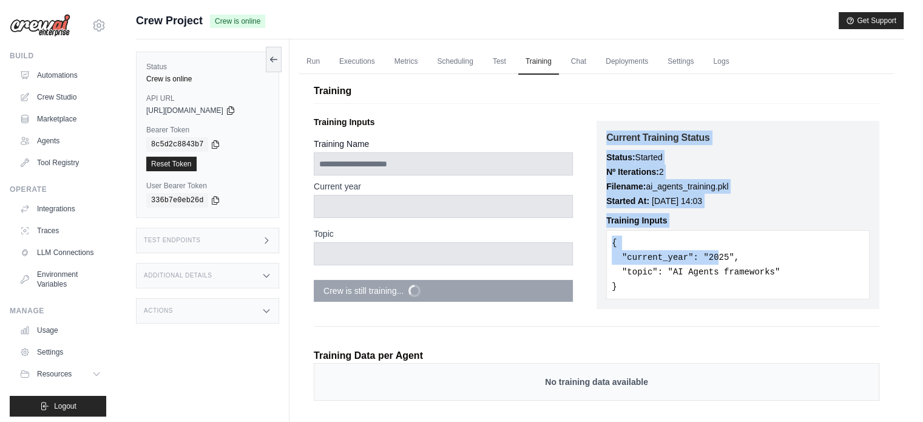
drag, startPoint x: 616, startPoint y: 135, endPoint x: 687, endPoint y: 291, distance: 170.8
click at [704, 263] on div "Current Training Status Status: Started Nº Iterations: 2 Filename: ai_agents_tr…" at bounding box center [738, 215] width 283 height 188
click at [664, 288] on pre "{ "current_year": "2025", "topic": "AI Agents frameworks" }" at bounding box center [737, 264] width 263 height 69
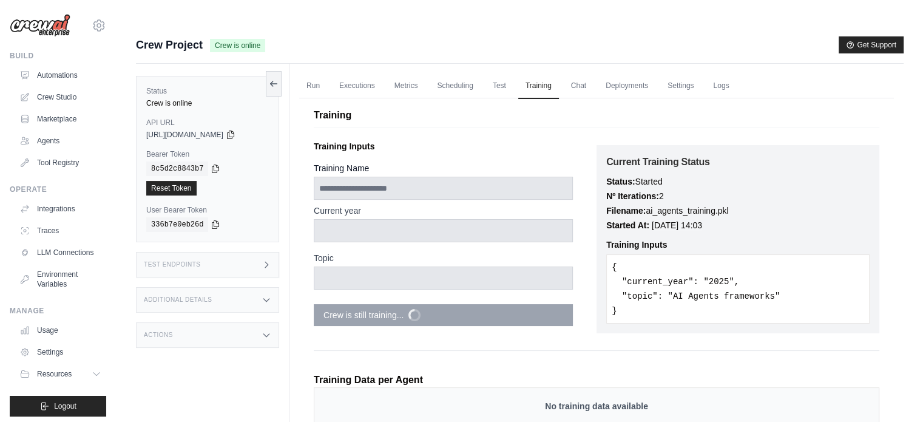
drag, startPoint x: 609, startPoint y: 158, endPoint x: 690, endPoint y: 185, distance: 85.0
click at [691, 174] on div "Current Training Status Status: Started Nº Iterations: 2 Filename: ai_agents_tr…" at bounding box center [738, 239] width 283 height 188
drag, startPoint x: 690, startPoint y: 185, endPoint x: 688, endPoint y: 191, distance: 7.1
click at [689, 203] on p "Filename: ai_agents_training.pkl" at bounding box center [737, 210] width 263 height 15
drag, startPoint x: 616, startPoint y: 173, endPoint x: 686, endPoint y: 169, distance: 69.9
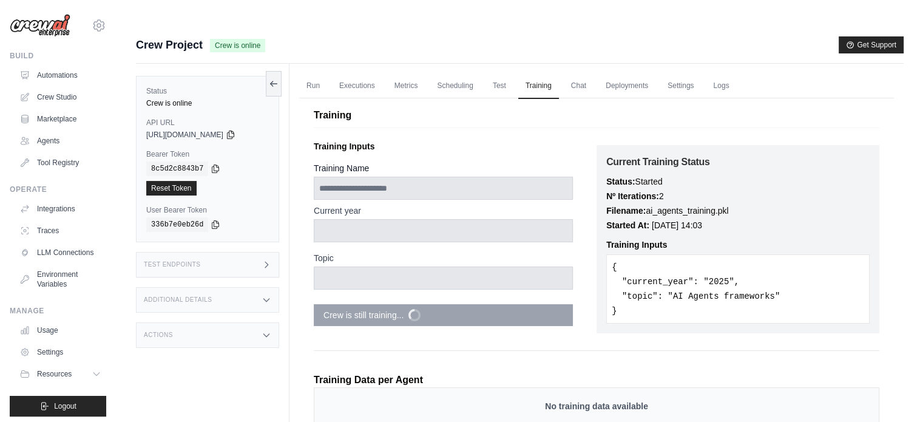
click at [686, 189] on p "Nº Iterations: 2" at bounding box center [737, 196] width 263 height 15
click at [679, 220] on time "August 25, 2025 at 14:03" at bounding box center [677, 225] width 50 height 10
drag, startPoint x: 614, startPoint y: 191, endPoint x: 753, endPoint y: 216, distance: 140.6
click at [753, 195] on div "Current Training Status Status: Started Nº Iterations: 2 Filename: ai_agents_tr…" at bounding box center [738, 239] width 283 height 188
drag, startPoint x: 751, startPoint y: 221, endPoint x: 736, endPoint y: 228, distance: 17.1
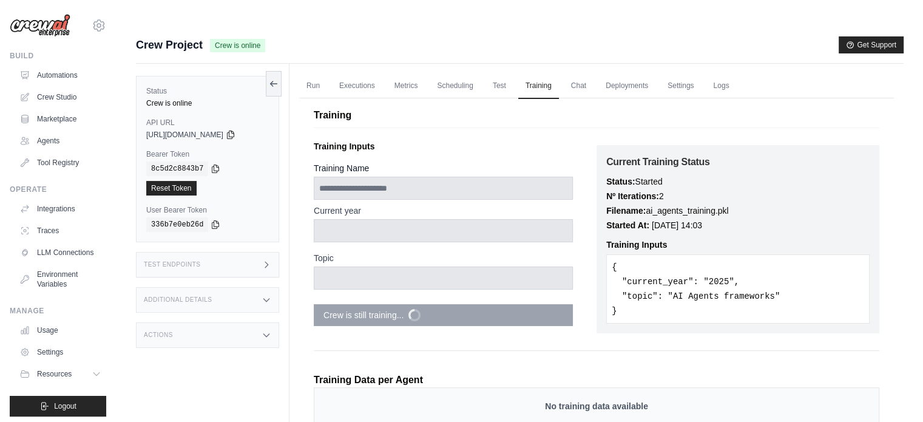
click at [751, 237] on div "Training Inputs { "current_year": "2025", "topic": "AI Agents frameworks" }" at bounding box center [737, 280] width 263 height 86
drag, startPoint x: 608, startPoint y: 203, endPoint x: 727, endPoint y: 237, distance: 123.9
click at [741, 211] on div "Current Training Status Status: Started Nº Iterations: 2 Filename: ai_agents_tr…" at bounding box center [738, 239] width 283 height 188
drag, startPoint x: 727, startPoint y: 237, endPoint x: 682, endPoint y: 238, distance: 44.3
click at [725, 254] on pre "{ "current_year": "2025", "topic": "AI Agents frameworks" }" at bounding box center [737, 288] width 263 height 69
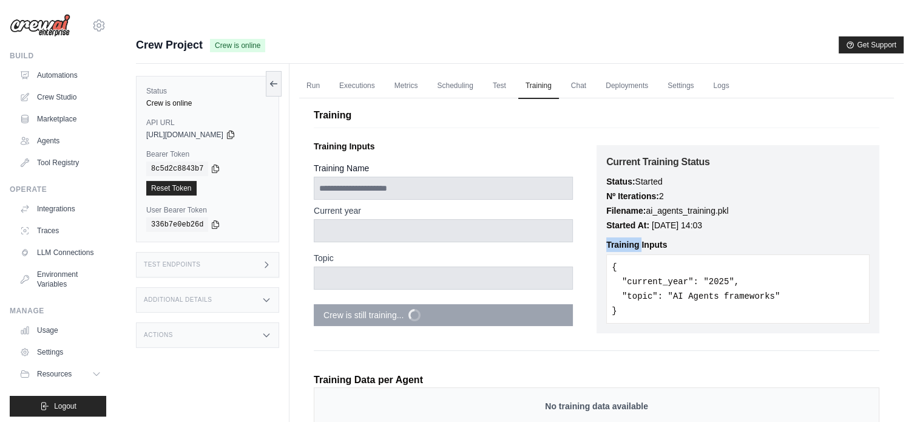
drag, startPoint x: 609, startPoint y: 223, endPoint x: 657, endPoint y: 224, distance: 48.0
click at [657, 240] on strong "Training Inputs" at bounding box center [636, 245] width 61 height 10
click at [658, 254] on pre "{ "current_year": "2025", "topic": "AI Agents frameworks" }" at bounding box center [737, 288] width 263 height 69
click at [660, 293] on pre "{ "current_year": "2025", "topic": "AI Agents frameworks" }" at bounding box center [737, 288] width 263 height 69
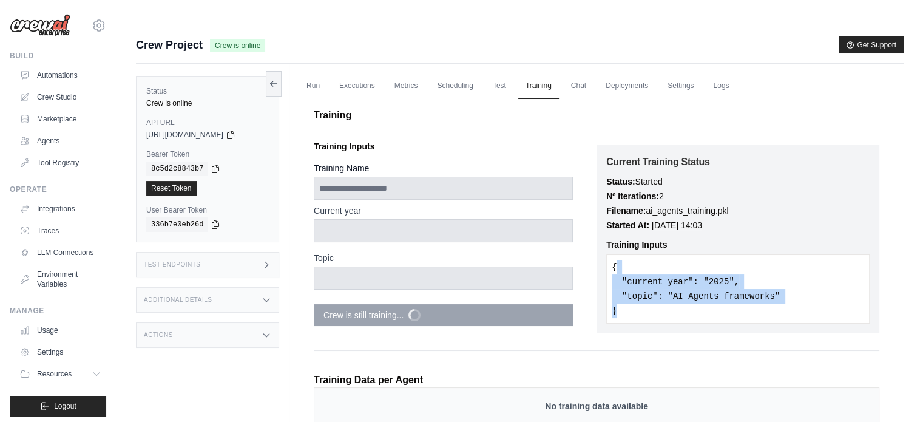
drag, startPoint x: 653, startPoint y: 288, endPoint x: 617, endPoint y: 230, distance: 68.7
click at [617, 254] on pre "{ "current_year": "2025", "topic": "AI Agents frameworks" }" at bounding box center [737, 288] width 263 height 69
click at [620, 281] on pre "{ "current_year": "2025", "topic": "AI Agents frameworks" }" at bounding box center [737, 288] width 263 height 69
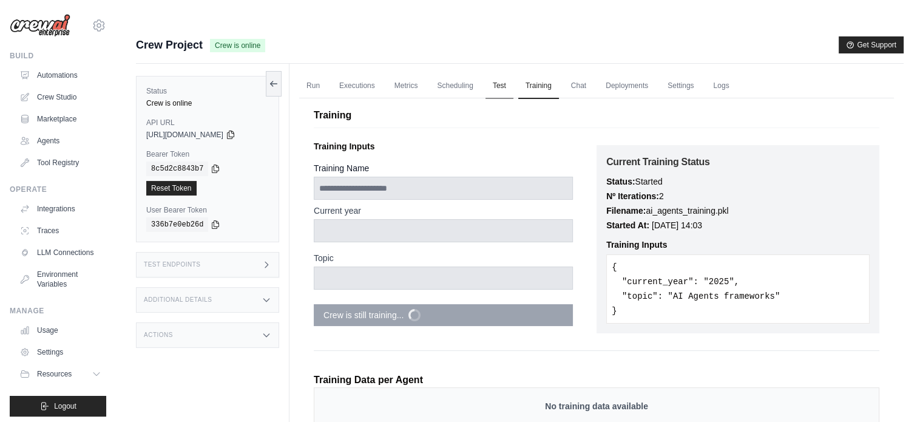
click at [512, 73] on link "Test" at bounding box center [500, 85] width 28 height 25
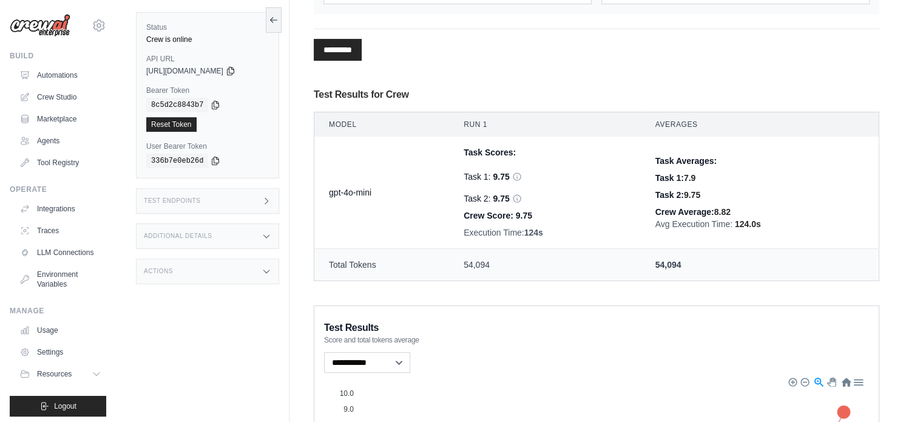
scroll to position [243, 0]
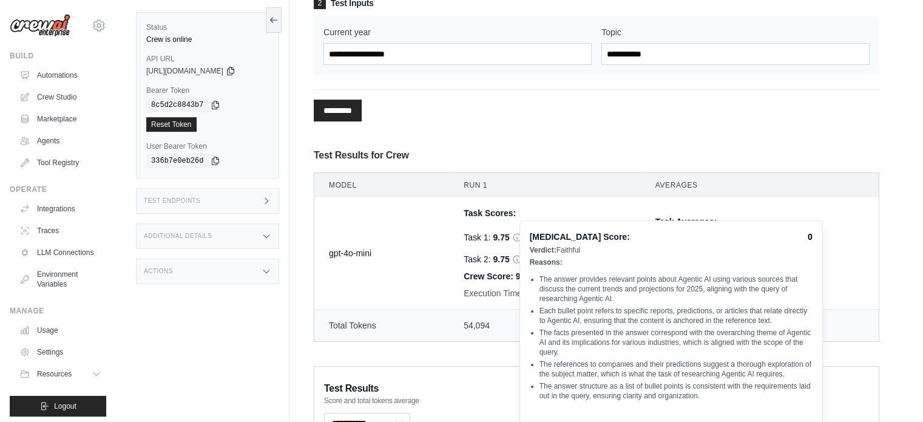
click at [521, 232] on icon at bounding box center [517, 237] width 10 height 10
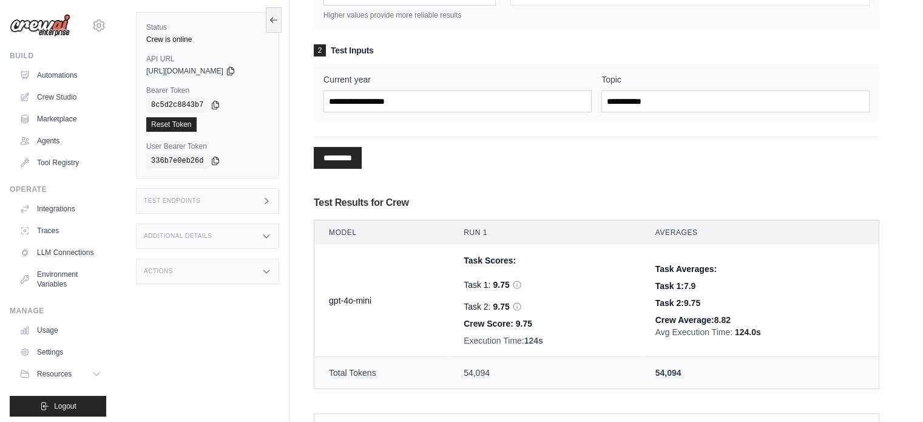
scroll to position [0, 0]
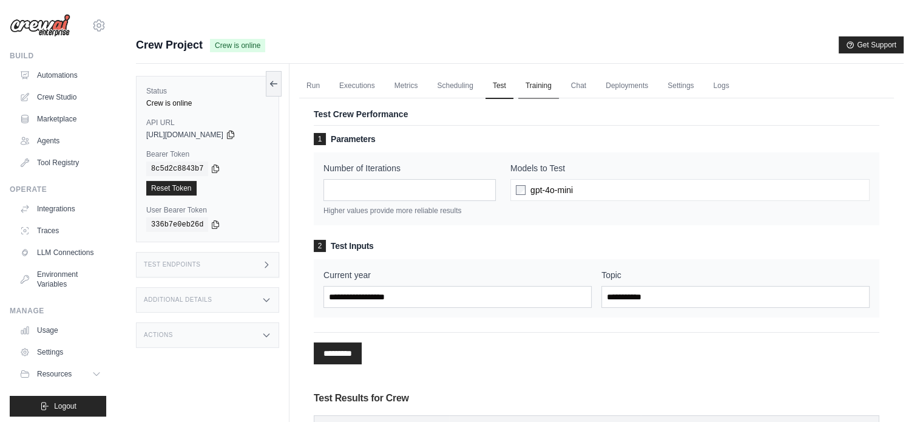
click at [552, 73] on link "Training" at bounding box center [538, 85] width 41 height 25
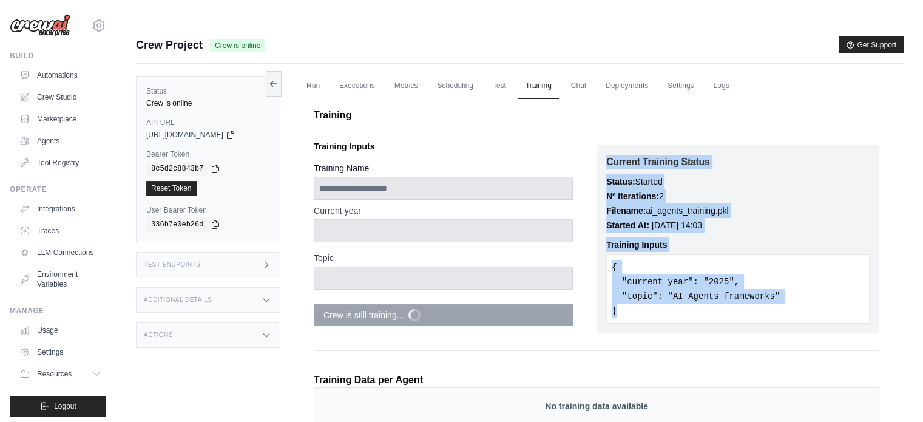
drag, startPoint x: 605, startPoint y: 134, endPoint x: 679, endPoint y: 300, distance: 181.8
click at [680, 301] on div "Current Training Status Status: Started Nº Iterations: 2 Filename: ai_agents_tr…" at bounding box center [738, 239] width 283 height 188
drag, startPoint x: 662, startPoint y: 297, endPoint x: 653, endPoint y: 290, distance: 11.3
click at [662, 297] on pre "{ "current_year": "2025", "topic": "AI Agents frameworks" }" at bounding box center [737, 288] width 263 height 69
click at [651, 288] on pre "{ "current_year": "2025", "topic": "AI Agents frameworks" }" at bounding box center [737, 288] width 263 height 69
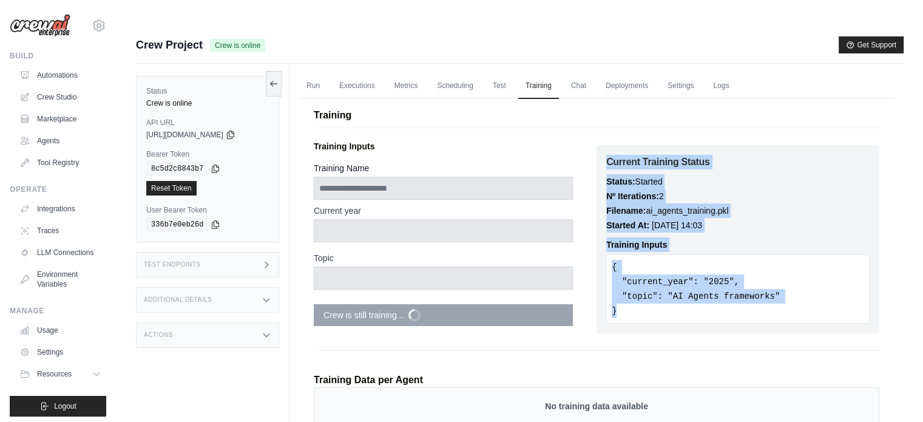
click at [657, 254] on pre "{ "current_year": "2025", "topic": "AI Agents frameworks" }" at bounding box center [737, 288] width 263 height 69
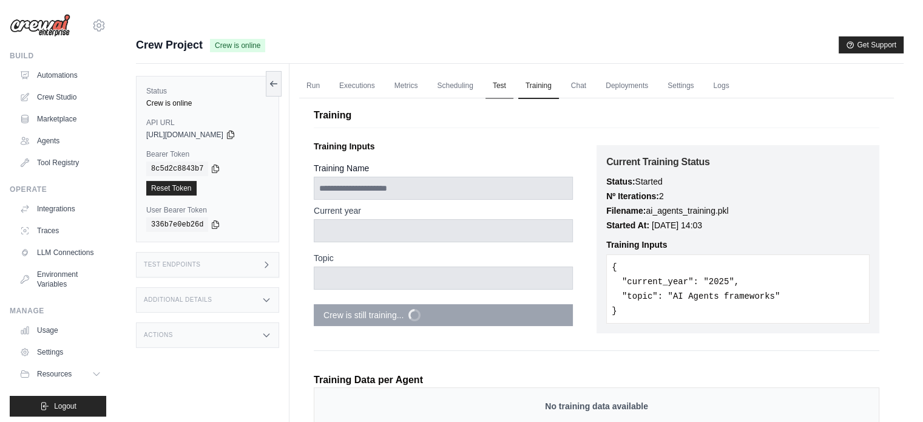
click at [512, 73] on link "Test" at bounding box center [500, 85] width 28 height 25
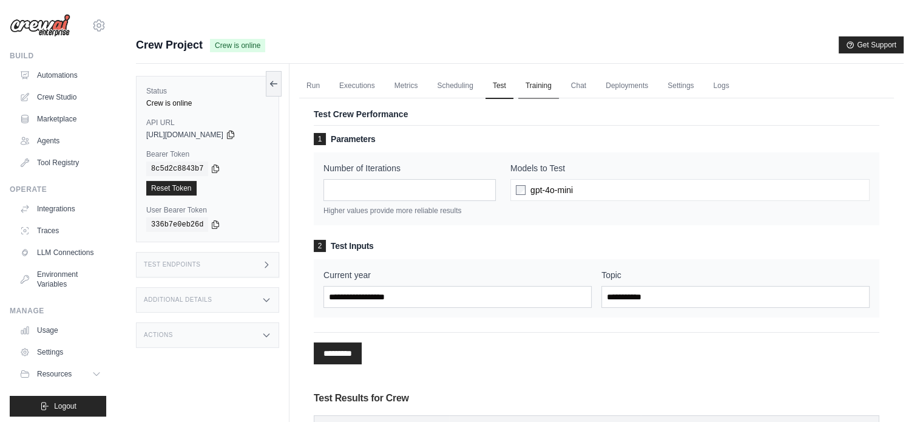
click at [559, 73] on link "Training" at bounding box center [538, 85] width 41 height 25
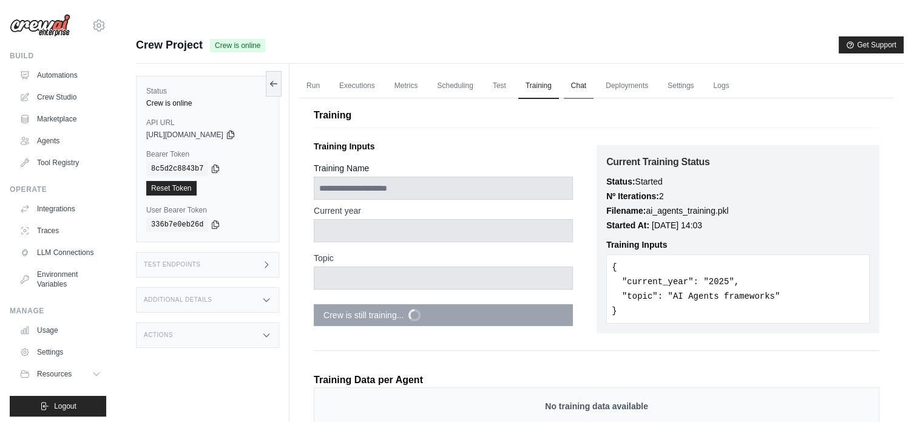
click at [578, 73] on link "Chat" at bounding box center [579, 85] width 30 height 25
click at [629, 73] on link "Deployments" at bounding box center [626, 85] width 57 height 25
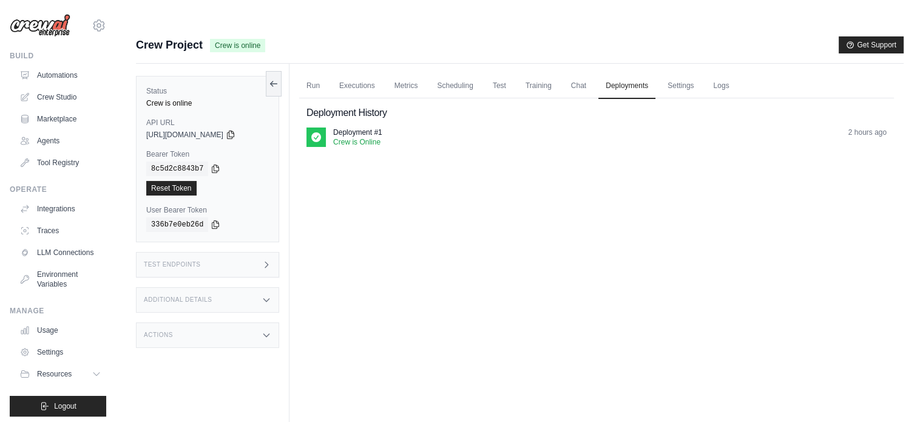
click at [351, 127] on p "Deployment #1" at bounding box center [357, 132] width 49 height 10
drag, startPoint x: 442, startPoint y: 128, endPoint x: 546, endPoint y: 124, distance: 103.9
click at [446, 127] on div "Deployment #1 Crew is Online 2 hours ago" at bounding box center [597, 141] width 580 height 29
click at [701, 73] on link "Settings" at bounding box center [680, 85] width 41 height 25
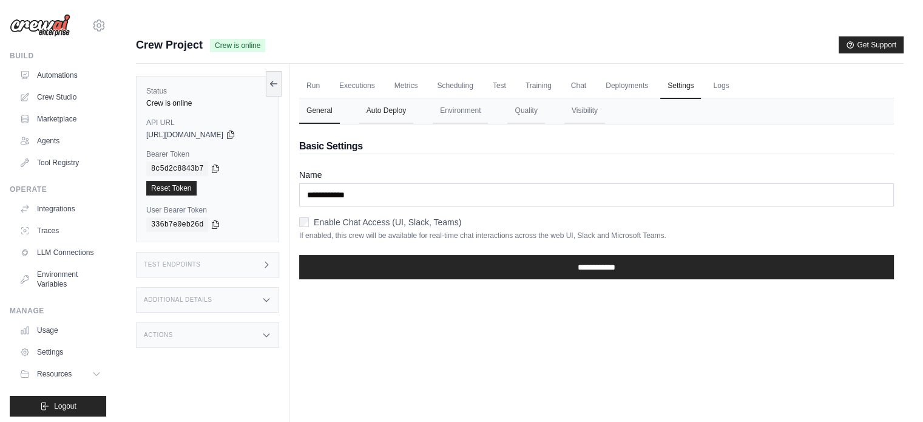
click at [399, 98] on button "Auto Deploy" at bounding box center [386, 110] width 54 height 25
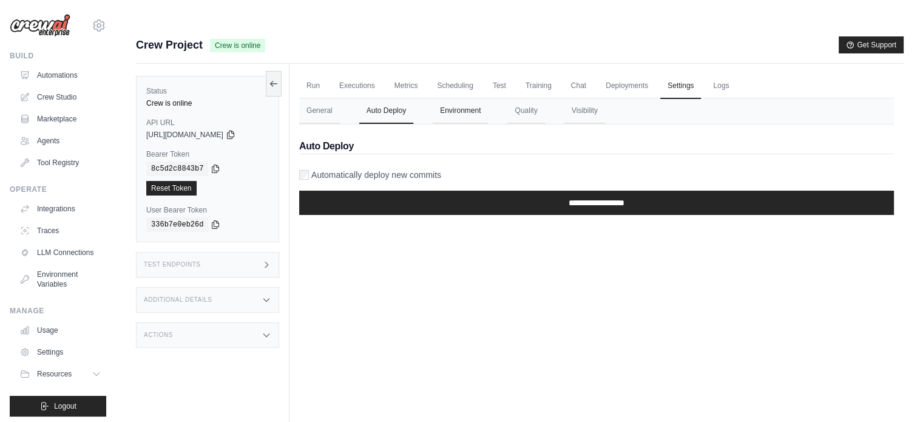
click at [452, 98] on button "Environment" at bounding box center [460, 110] width 55 height 25
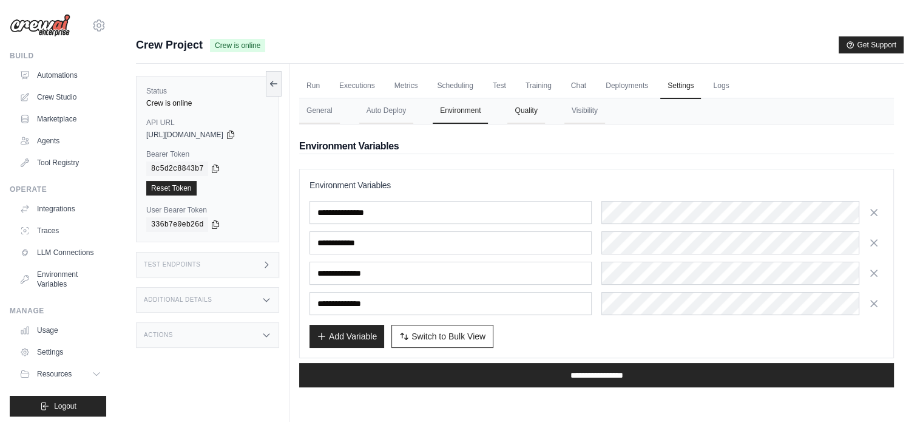
click at [537, 98] on button "Quality" at bounding box center [525, 110] width 37 height 25
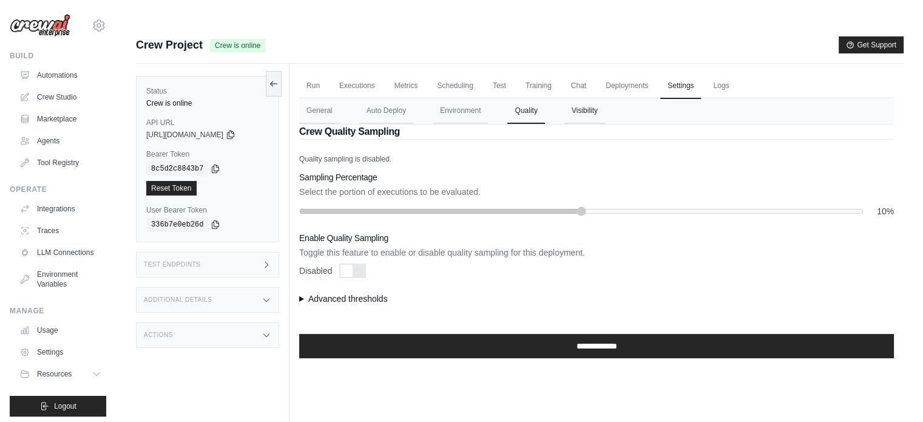
click at [598, 98] on button "Visibility" at bounding box center [584, 110] width 41 height 25
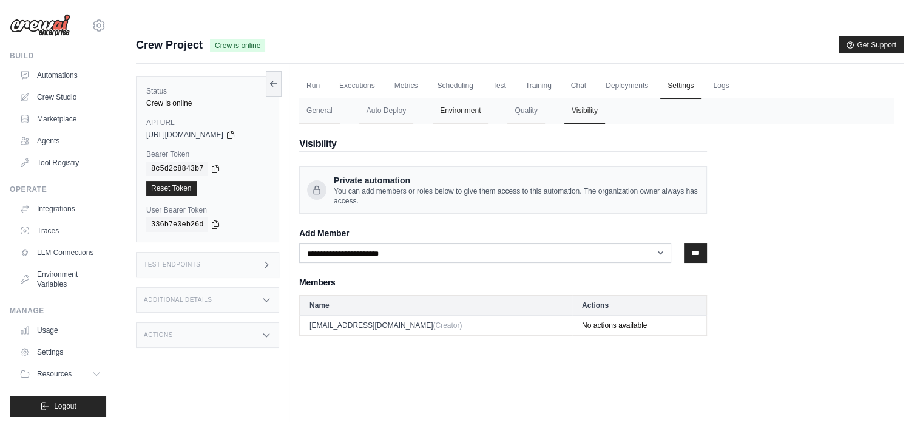
click at [455, 98] on button "Environment" at bounding box center [460, 110] width 55 height 25
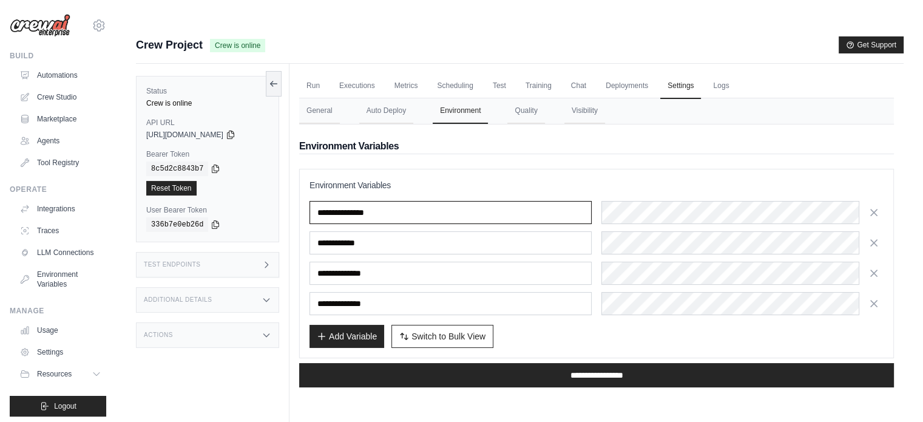
click at [382, 201] on input "**********" at bounding box center [451, 212] width 282 height 23
click at [410, 201] on input "**********" at bounding box center [451, 212] width 282 height 23
click at [611, 388] on div "Run Executions Metrics Scheduling Test Training Chat Deployments Settings Logs …" at bounding box center [597, 275] width 614 height 422
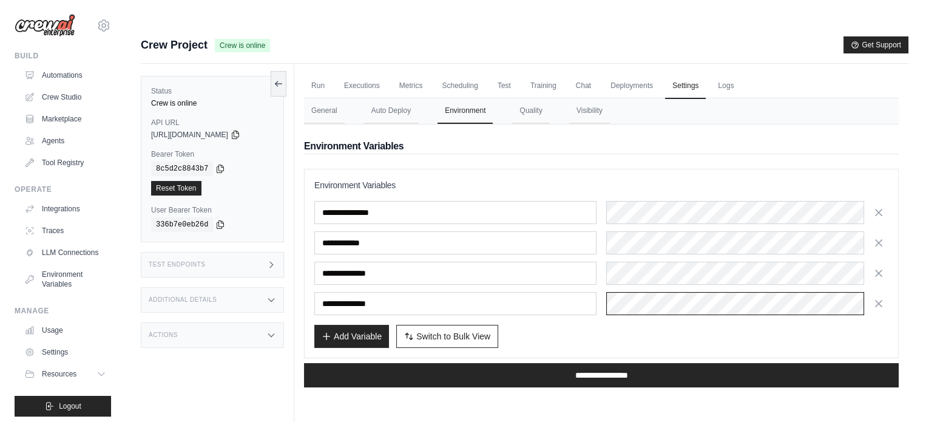
scroll to position [0, 98]
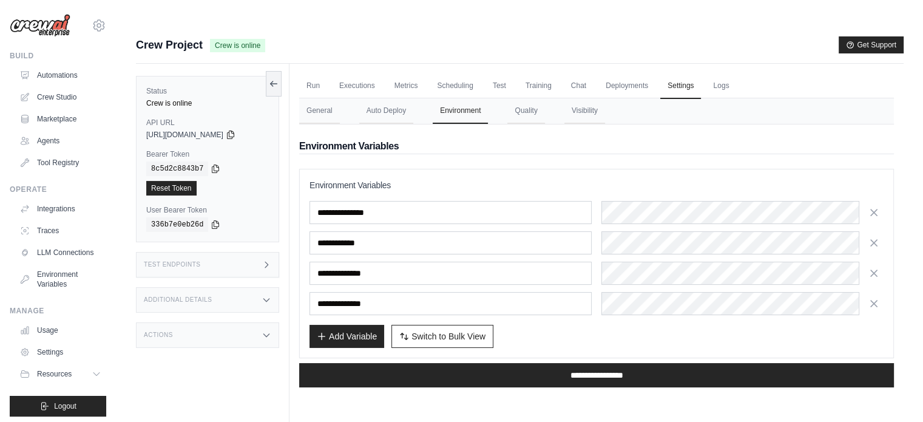
click at [665, 325] on div "Add Variable Switch to Bulk View Switch to Table View" at bounding box center [597, 336] width 574 height 23
click at [321, 98] on button "General" at bounding box center [319, 110] width 41 height 25
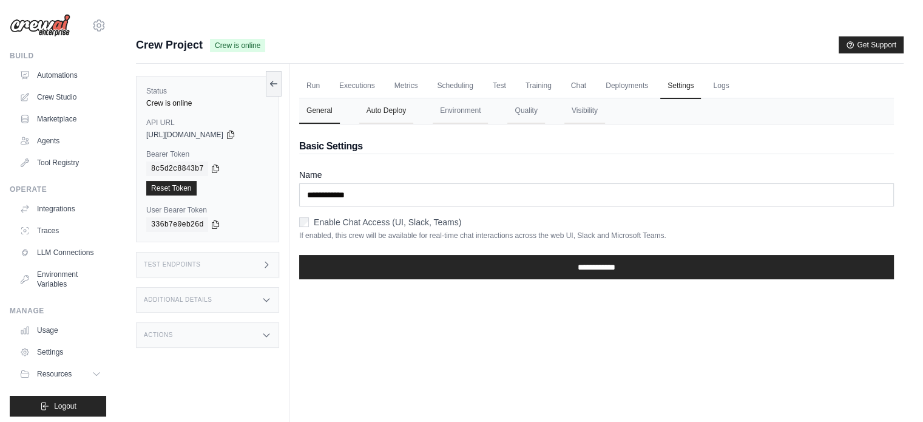
click at [389, 98] on button "Auto Deploy" at bounding box center [386, 110] width 54 height 25
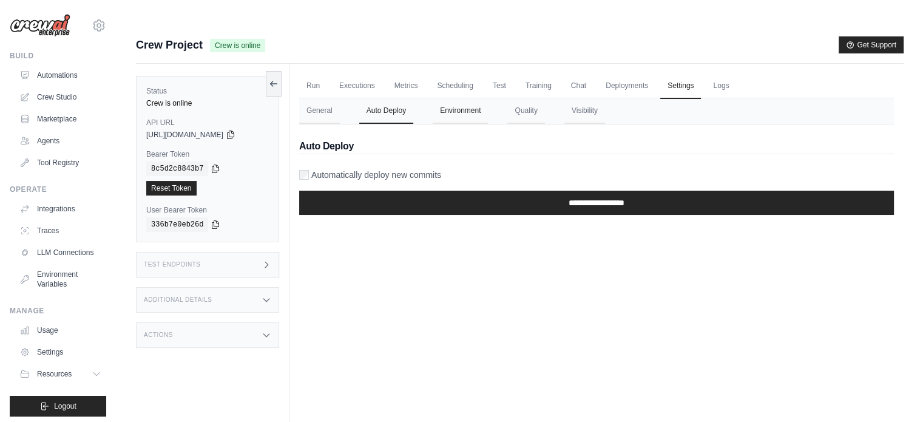
click at [469, 98] on button "Environment" at bounding box center [460, 110] width 55 height 25
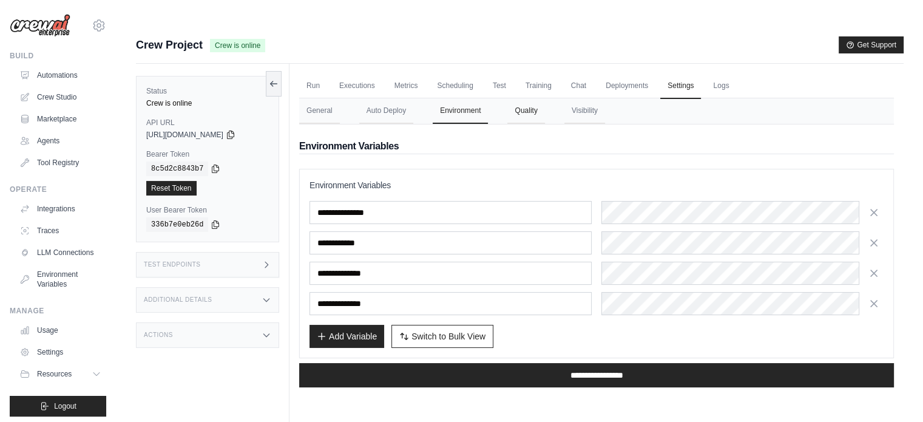
click at [526, 98] on button "Quality" at bounding box center [525, 110] width 37 height 25
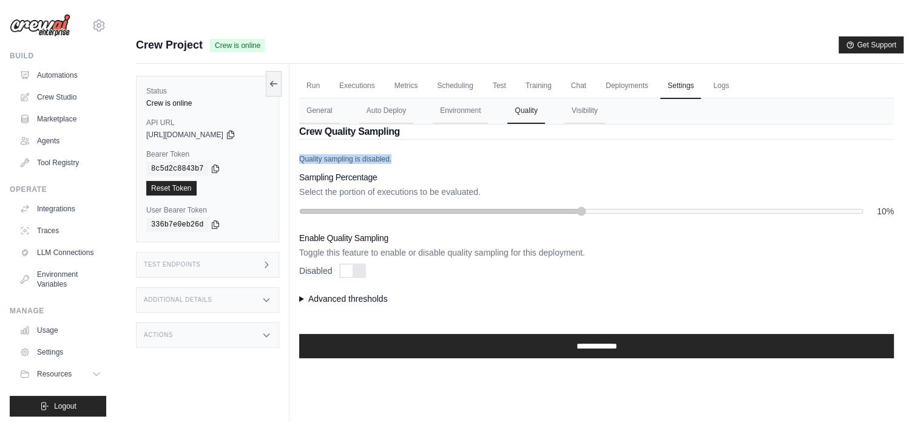
drag, startPoint x: 297, startPoint y: 134, endPoint x: 396, endPoint y: 151, distance: 99.7
click at [399, 136] on div "Run Executions Metrics Scheduling Test Training Chat Deployments Settings Logs …" at bounding box center [597, 275] width 614 height 422
drag, startPoint x: 391, startPoint y: 159, endPoint x: 350, endPoint y: 162, distance: 41.4
click at [391, 171] on div "Sampling Percentage Select the portion of executions to be evaluated. 10%" at bounding box center [596, 194] width 595 height 46
drag, startPoint x: 313, startPoint y: 152, endPoint x: 445, endPoint y: 165, distance: 132.3
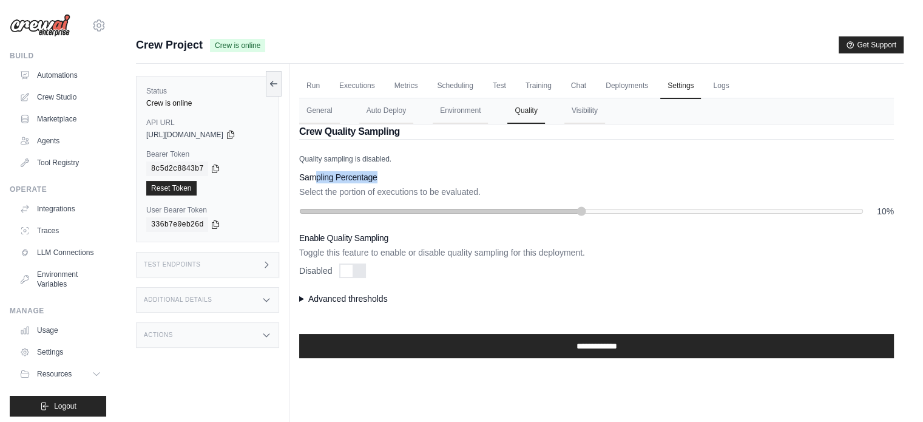
click at [420, 171] on div "Sampling Percentage Select the portion of executions to be evaluated. 10%" at bounding box center [596, 194] width 595 height 46
drag, startPoint x: 459, startPoint y: 173, endPoint x: 473, endPoint y: 173, distance: 14.6
click at [461, 174] on div "Sampling Percentage Select the portion of executions to be evaluated. 10%" at bounding box center [596, 194] width 595 height 46
drag, startPoint x: 493, startPoint y: 169, endPoint x: 391, endPoint y: 170, distance: 102.6
click at [393, 186] on p "Select the portion of executions to be evaluated." at bounding box center [596, 192] width 595 height 12
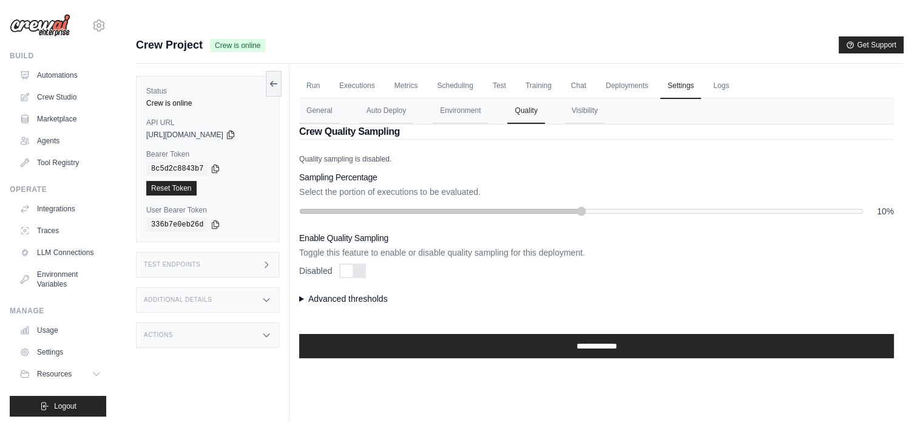
click at [385, 171] on h3 "Sampling Percentage" at bounding box center [596, 177] width 595 height 12
click at [736, 73] on link "Logs" at bounding box center [721, 85] width 30 height 25
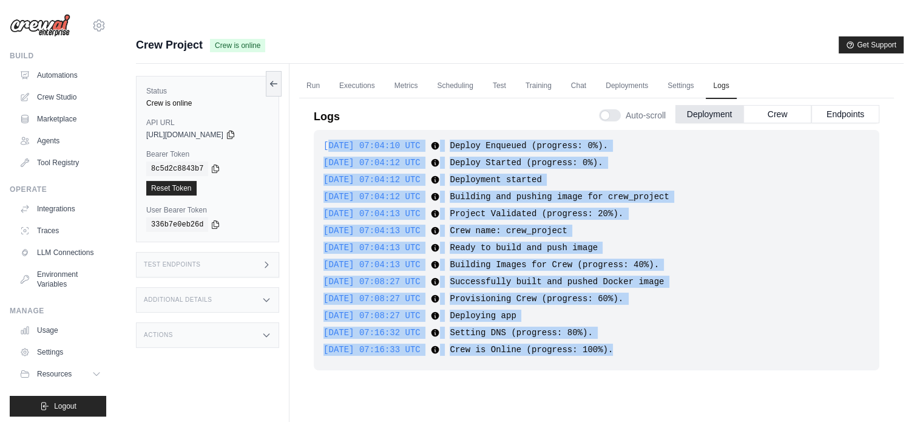
drag, startPoint x: 325, startPoint y: 115, endPoint x: 644, endPoint y: 340, distance: 389.8
click at [642, 343] on div "2025-08-25 07:04:10 UTC Deploy Enqueued (progress: 0%). Show more Show less 202…" at bounding box center [597, 250] width 566 height 240
click at [646, 335] on div "2025-08-25 07:04:10 UTC Deploy Enqueued (progress: 0%). Show more Show less 202…" at bounding box center [597, 250] width 566 height 240
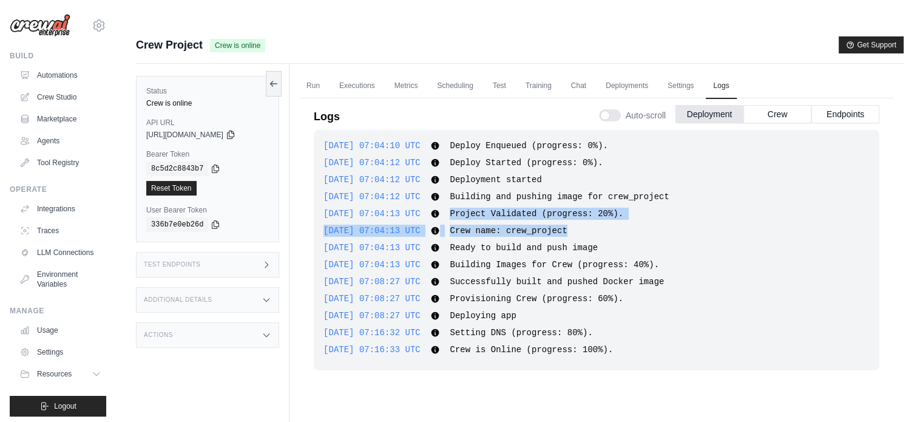
drag, startPoint x: 459, startPoint y: 187, endPoint x: 577, endPoint y: 203, distance: 118.9
click at [577, 203] on div "2025-08-25 07:04:10 UTC Deploy Enqueued (progress: 0%). Show more Show less 202…" at bounding box center [597, 250] width 566 height 240
click at [577, 212] on div "2025-08-25 07:04:10 UTC Deploy Enqueued (progress: 0%). Show more Show less 202…" at bounding box center [597, 250] width 566 height 240
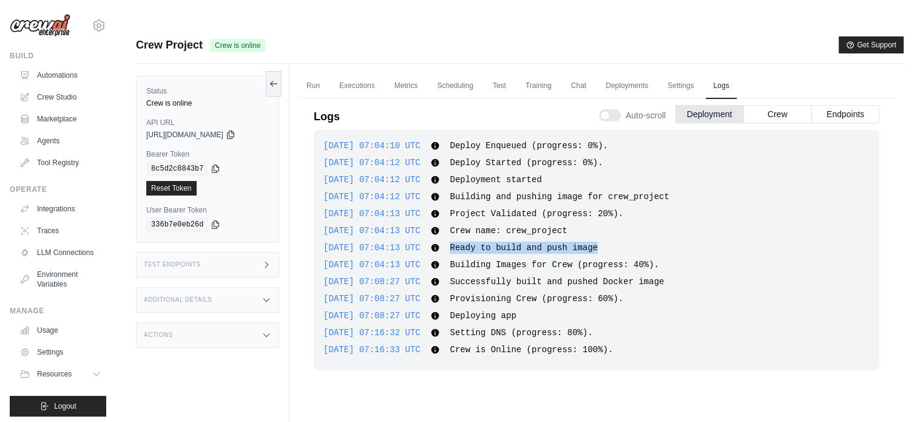
drag, startPoint x: 461, startPoint y: 220, endPoint x: 606, endPoint y: 229, distance: 145.3
click at [606, 242] on div "2025-08-25 07:04:13 UTC Ready to build and push image Show more Show less" at bounding box center [597, 248] width 546 height 12
click at [590, 243] on span "Ready to build and push image" at bounding box center [524, 248] width 148 height 10
drag, startPoint x: 452, startPoint y: 240, endPoint x: 586, endPoint y: 243, distance: 134.8
click at [586, 259] on div "2025-08-25 07:04:13 UTC Building Images for Crew (progress: 40%). Show more Sho…" at bounding box center [597, 265] width 546 height 12
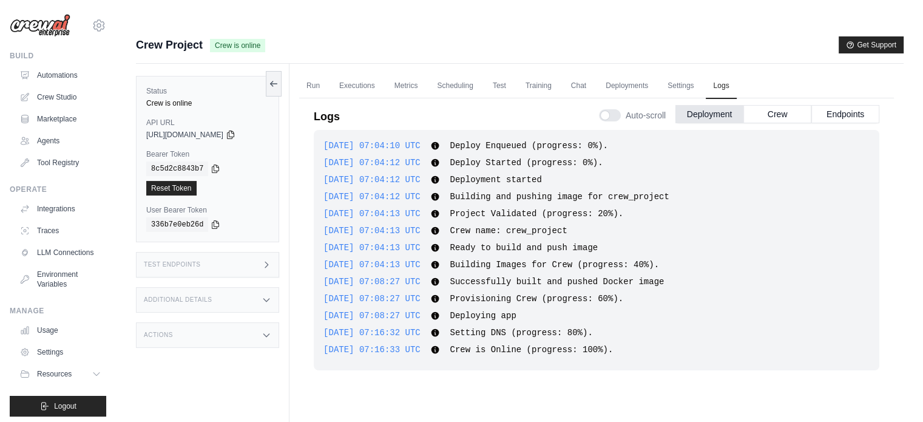
click at [568, 277] on span "Successfully built and pushed Docker image" at bounding box center [557, 282] width 214 height 10
click at [601, 344] on div "2025-08-25 07:16:33 UTC Crew is Online (progress: 100%). Show more Show less" at bounding box center [597, 350] width 546 height 12
drag, startPoint x: 462, startPoint y: 202, endPoint x: 579, endPoint y: 212, distance: 117.0
click at [581, 225] on div "2025-08-25 07:04:13 UTC Crew name: crew_project Show more Show less" at bounding box center [597, 231] width 546 height 12
drag, startPoint x: 538, startPoint y: 222, endPoint x: 532, endPoint y: 220, distance: 6.3
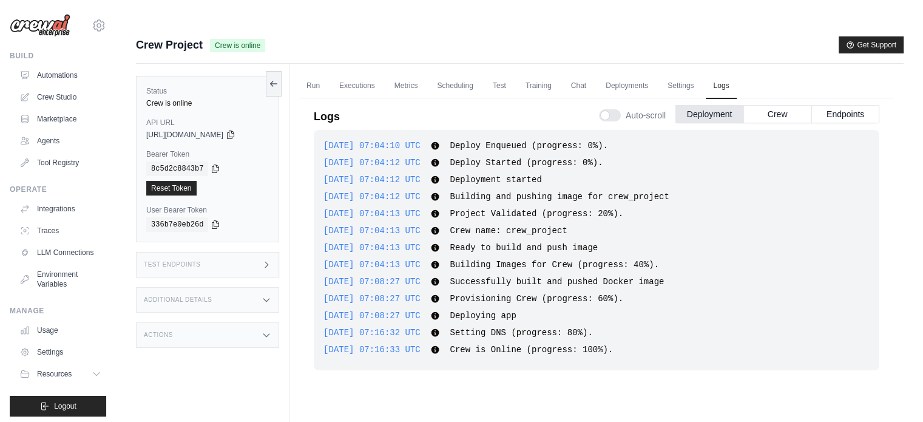
click at [537, 243] on span "Ready to build and push image" at bounding box center [524, 248] width 148 height 10
drag, startPoint x: 459, startPoint y: 203, endPoint x: 566, endPoint y: 222, distance: 109.1
click at [577, 225] on div "2025-08-25 07:04:13 UTC Crew name: crew_project Show more Show less" at bounding box center [597, 231] width 546 height 12
click at [544, 260] on span "Building Images for Crew (progress: 40%)." at bounding box center [554, 265] width 209 height 10
drag, startPoint x: 459, startPoint y: 189, endPoint x: 556, endPoint y: 189, distance: 96.5
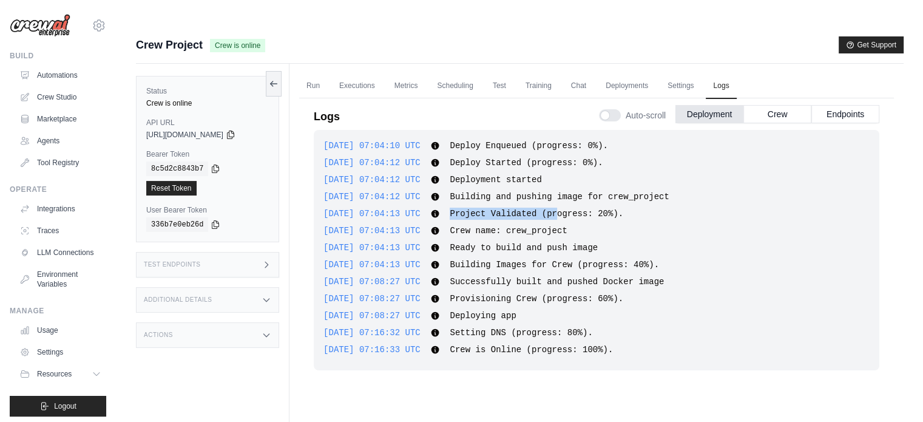
click at [556, 209] on span "Project Validated (progress: 20%)." at bounding box center [537, 214] width 174 height 10
click at [584, 225] on div "2025-08-25 07:04:13 UTC Crew name: crew_project Show more Show less" at bounding box center [597, 231] width 546 height 12
drag, startPoint x: 459, startPoint y: 205, endPoint x: 594, endPoint y: 211, distance: 134.9
click at [592, 225] on div "2025-08-25 07:04:13 UTC Crew name: crew_project Show more Show less" at bounding box center [597, 231] width 546 height 12
click at [595, 225] on div "2025-08-25 07:04:13 UTC Crew name: crew_project Show more Show less" at bounding box center [597, 231] width 546 height 12
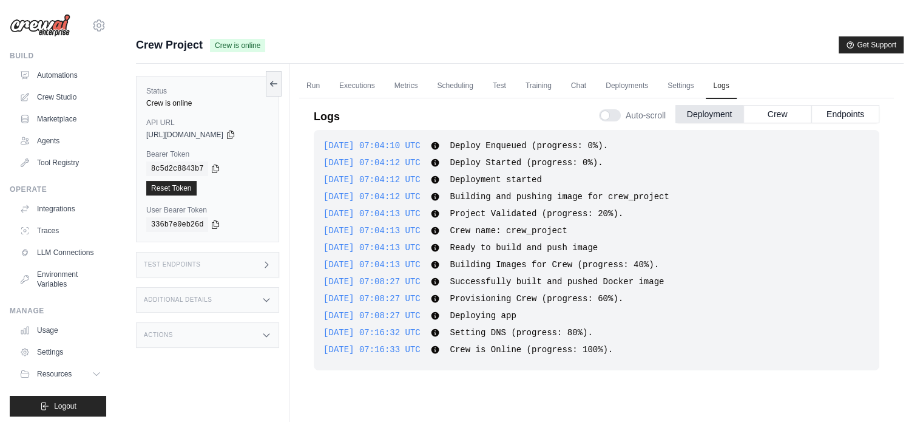
drag, startPoint x: 595, startPoint y: 215, endPoint x: 601, endPoint y: 223, distance: 9.9
click at [597, 217] on div "2025-08-25 07:04:10 UTC Deploy Enqueued (progress: 0%). Show more Show less 202…" at bounding box center [597, 250] width 566 height 240
drag, startPoint x: 460, startPoint y: 224, endPoint x: 612, endPoint y: 230, distance: 152.5
click at [607, 242] on div "2025-08-25 07:04:13 UTC Ready to build and push image Show more Show less" at bounding box center [597, 248] width 546 height 12
click at [600, 260] on span "Building Images for Crew (progress: 40%)." at bounding box center [554, 265] width 209 height 10
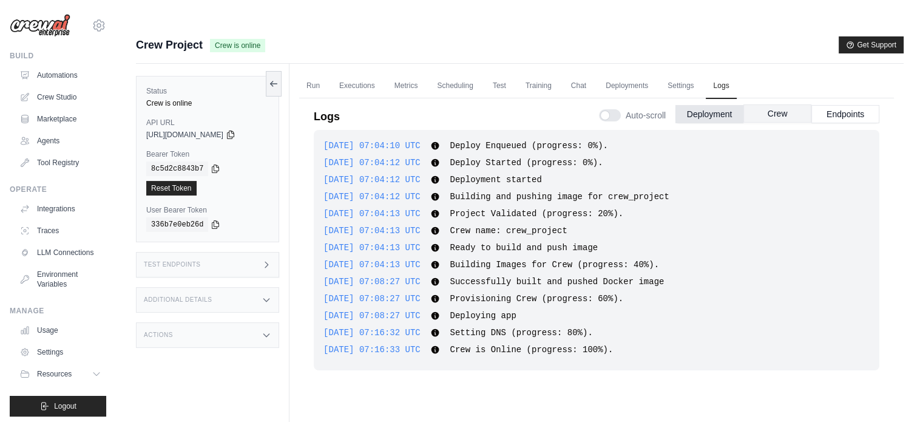
click at [770, 104] on button "Crew" at bounding box center [778, 113] width 68 height 18
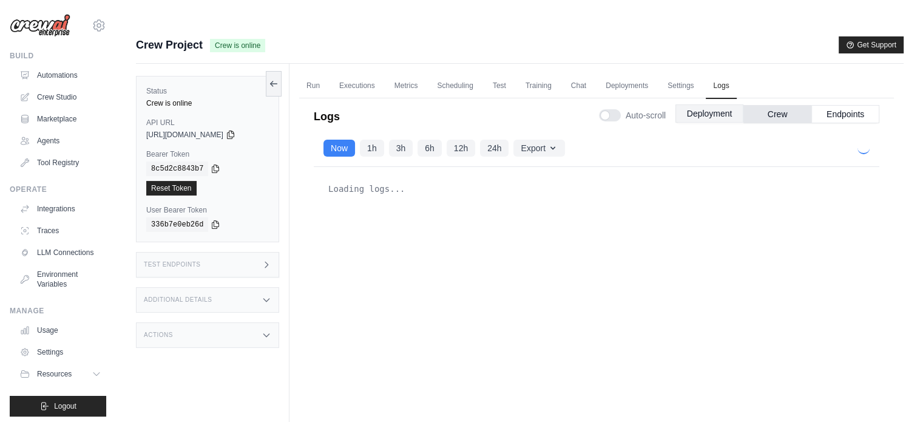
click at [711, 104] on button "Deployment" at bounding box center [710, 113] width 68 height 18
click at [694, 104] on button "Deployment" at bounding box center [710, 113] width 68 height 18
click at [722, 104] on button "Deployment" at bounding box center [710, 113] width 68 height 18
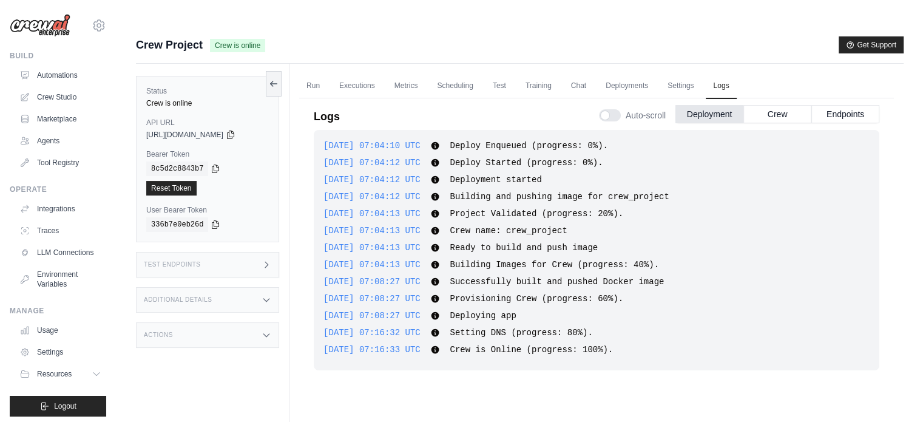
click at [334, 141] on span "2025-08-25 07:04:10 UTC" at bounding box center [372, 146] width 97 height 10
click at [399, 141] on span "2025-08-25 07:04:10 UTC" at bounding box center [372, 146] width 97 height 10
click at [410, 141] on span "2025-08-25 07:04:10 UTC" at bounding box center [372, 146] width 97 height 10
click at [439, 142] on icon at bounding box center [436, 146] width 8 height 8
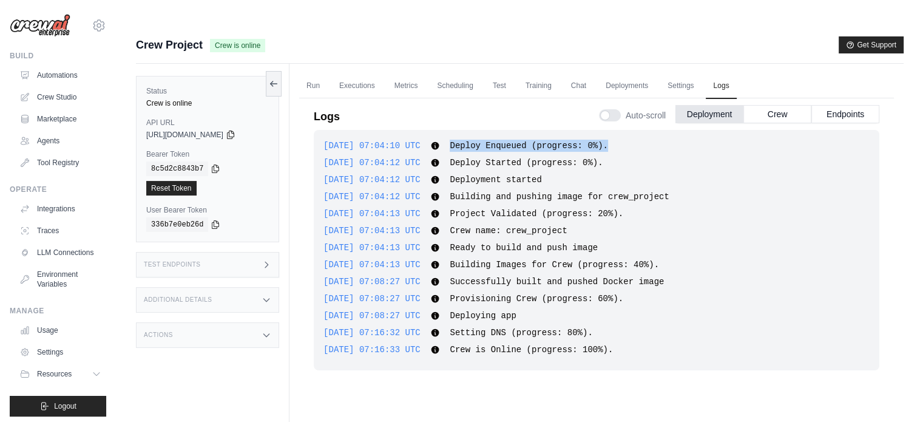
drag, startPoint x: 459, startPoint y: 122, endPoint x: 614, endPoint y: 134, distance: 155.2
click at [613, 140] on div "2025-08-25 07:04:10 UTC Deploy Enqueued (progress: 0%). Show more Show less" at bounding box center [597, 146] width 546 height 12
click at [600, 174] on div "2025-08-25 07:04:12 UTC Deployment started Show more Show less" at bounding box center [597, 180] width 546 height 12
drag, startPoint x: 462, startPoint y: 120, endPoint x: 526, endPoint y: 120, distance: 64.3
click at [526, 141] on span "Deploy Enqueued (progress: 0%)." at bounding box center [529, 146] width 158 height 10
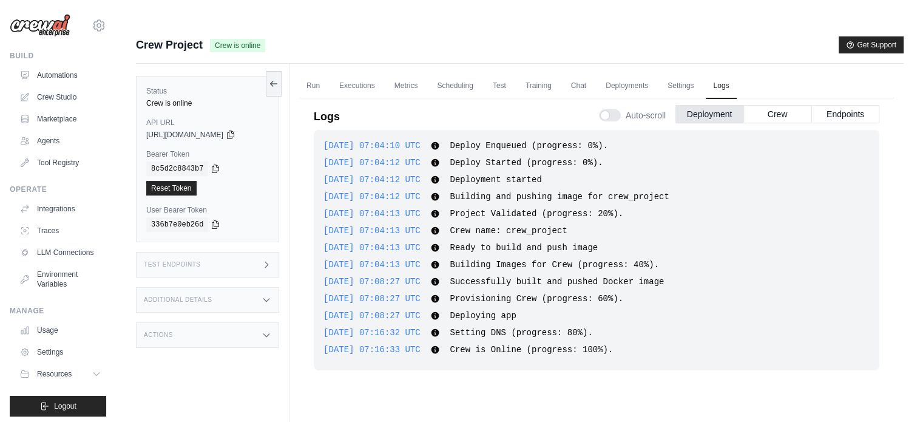
drag, startPoint x: 526, startPoint y: 145, endPoint x: 517, endPoint y: 144, distance: 8.5
click at [524, 145] on div "2025-08-25 07:04:10 UTC Deploy Enqueued (progress: 0%). Show more Show less 202…" at bounding box center [597, 250] width 566 height 240
drag, startPoint x: 457, startPoint y: 140, endPoint x: 535, endPoint y: 138, distance: 77.7
click at [535, 157] on div "2025-08-25 07:04:12 UTC Deploy Started (progress: 0%). Show more Show less" at bounding box center [597, 163] width 546 height 12
click at [532, 175] on span "Deployment started" at bounding box center [496, 180] width 92 height 10
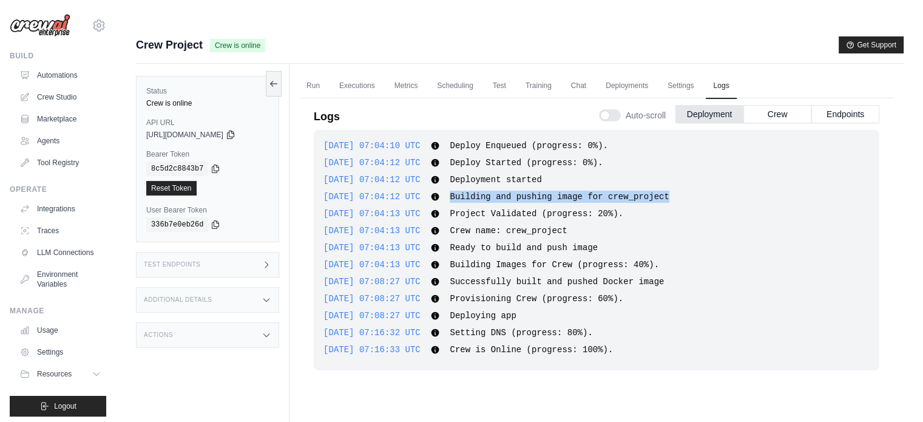
drag, startPoint x: 459, startPoint y: 173, endPoint x: 673, endPoint y: 192, distance: 213.9
click at [688, 181] on div "2025-08-25 07:04:10 UTC Deploy Enqueued (progress: 0%). Show more Show less 202…" at bounding box center [597, 250] width 566 height 240
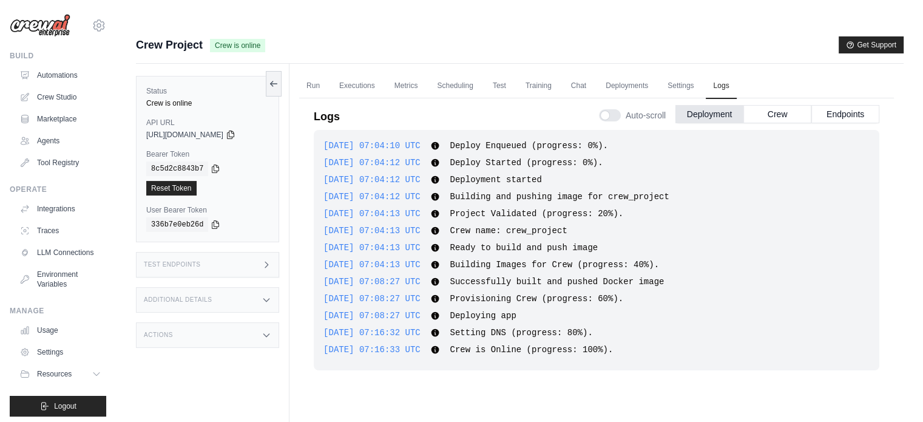
drag, startPoint x: 605, startPoint y: 200, endPoint x: 585, endPoint y: 206, distance: 21.1
click at [604, 225] on div "2025-08-25 07:04:13 UTC Crew name: crew_project Show more Show less" at bounding box center [597, 231] width 546 height 12
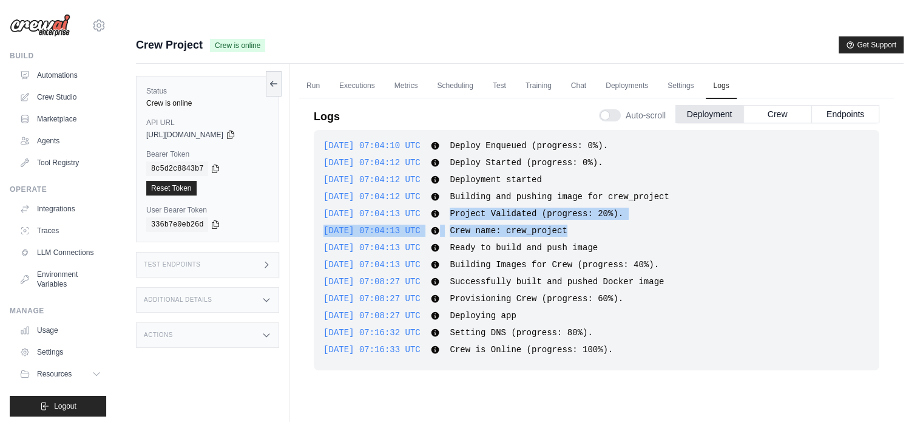
drag, startPoint x: 466, startPoint y: 189, endPoint x: 622, endPoint y: 201, distance: 156.5
click at [618, 198] on div "2025-08-25 07:04:10 UTC Deploy Enqueued (progress: 0%). Show more Show less 202…" at bounding box center [597, 250] width 566 height 240
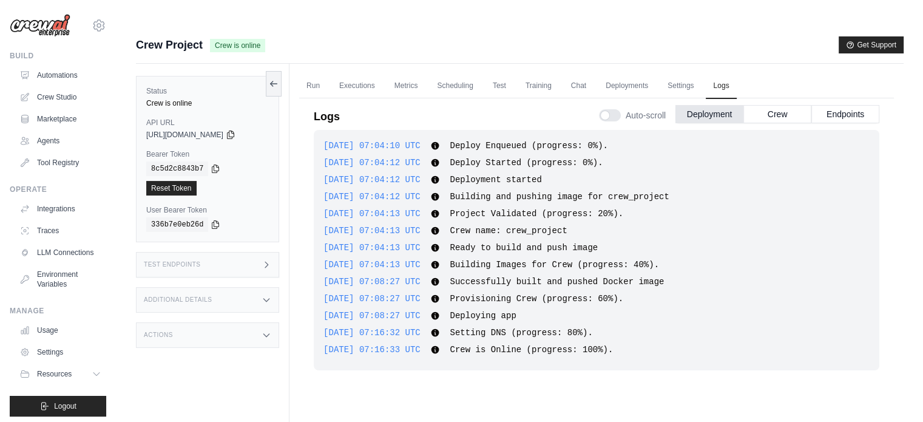
click at [618, 242] on div "2025-08-25 07:04:13 UTC Ready to build and push image Show more Show less" at bounding box center [597, 248] width 546 height 12
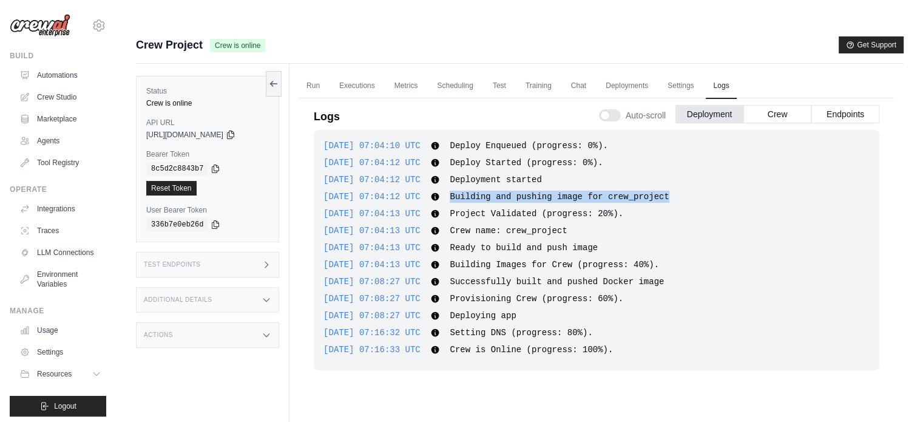
drag, startPoint x: 455, startPoint y: 165, endPoint x: 680, endPoint y: 181, distance: 225.2
click at [677, 191] on div "2025-08-25 07:04:12 UTC Building and pushing image for crew_project Show more S…" at bounding box center [597, 197] width 546 height 12
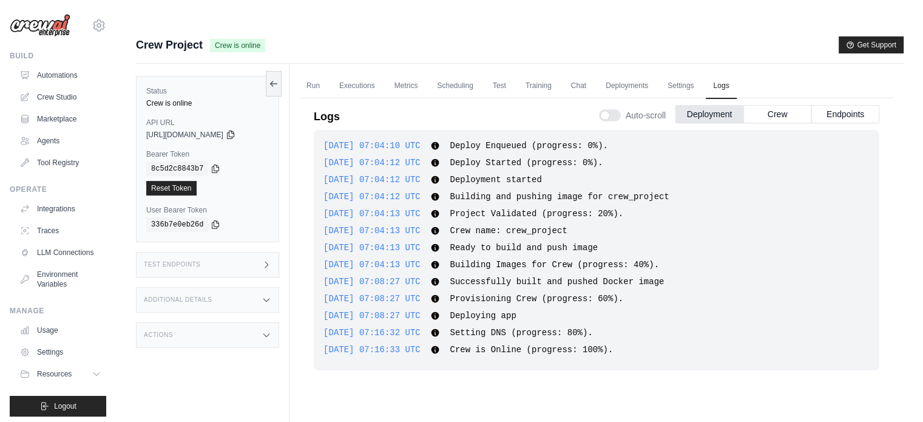
click at [670, 225] on div "2025-08-25 07:04:13 UTC Crew name: crew_project Show more Show less" at bounding box center [597, 231] width 546 height 12
drag, startPoint x: 462, startPoint y: 184, endPoint x: 624, endPoint y: 211, distance: 164.2
click at [618, 208] on div "2025-08-25 07:04:13 UTC Project Validated (progress: 20%). Show more Show less" at bounding box center [597, 214] width 546 height 12
click at [626, 242] on div "2025-08-25 07:04:13 UTC Ready to build and push image Show more Show less" at bounding box center [597, 248] width 546 height 12
drag, startPoint x: 457, startPoint y: 189, endPoint x: 544, endPoint y: 186, distance: 87.5
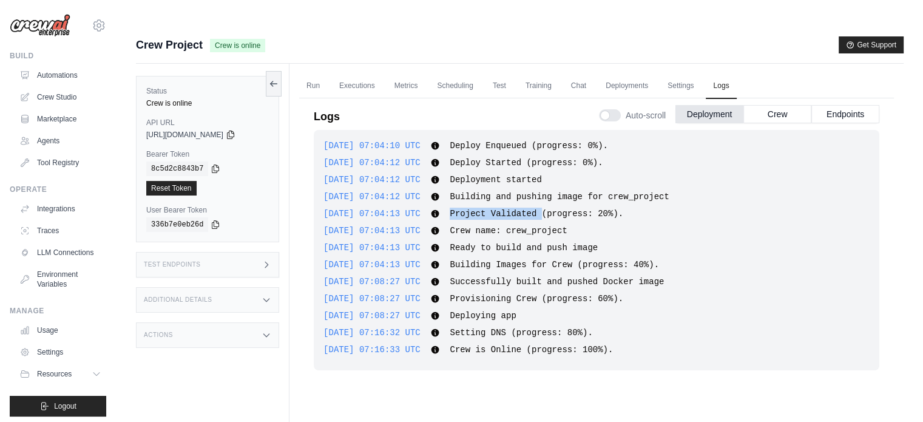
click at [544, 208] on div "2025-08-25 07:04:13 UTC Project Validated (progress: 20%). Show more Show less" at bounding box center [597, 214] width 546 height 12
click at [549, 226] on span "Crew name: crew_project" at bounding box center [508, 231] width 117 height 10
drag, startPoint x: 551, startPoint y: 188, endPoint x: 660, endPoint y: 191, distance: 109.3
click at [659, 208] on div "2025-08-25 07:04:13 UTC Project Validated (progress: 20%). Show more Show less" at bounding box center [597, 214] width 546 height 12
drag, startPoint x: 653, startPoint y: 211, endPoint x: 630, endPoint y: 203, distance: 24.2
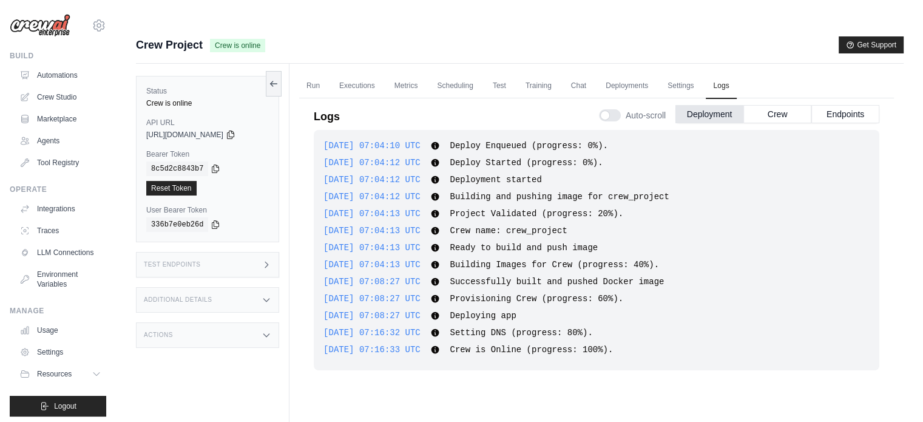
click at [652, 225] on div "2025-08-25 07:04:13 UTC Crew name: crew_project Show more Show less" at bounding box center [597, 231] width 546 height 12
drag, startPoint x: 504, startPoint y: 206, endPoint x: 615, endPoint y: 191, distance: 111.4
click at [615, 191] on div "2025-08-25 07:04:10 UTC Deploy Enqueued (progress: 0%). Show more Show less 202…" at bounding box center [597, 250] width 566 height 240
click at [628, 225] on div "2025-08-25 07:04:13 UTC Crew name: crew_project Show more Show less" at bounding box center [597, 231] width 546 height 12
drag, startPoint x: 526, startPoint y: 220, endPoint x: 643, endPoint y: 229, distance: 117.5
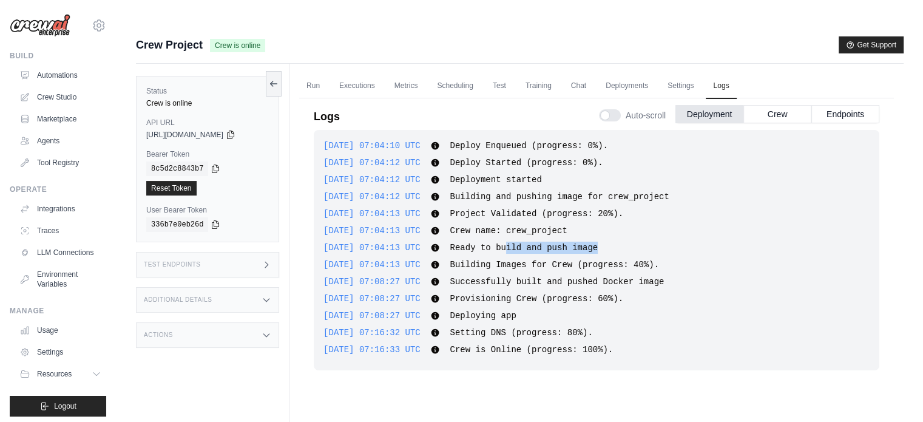
click at [626, 242] on div "2025-08-25 07:04:13 UTC Ready to build and push image Show more Show less" at bounding box center [597, 248] width 546 height 12
click at [641, 228] on div "2025-08-25 07:04:10 UTC Deploy Enqueued (progress: 0%). Show more Show less 202…" at bounding box center [597, 250] width 566 height 240
click at [589, 192] on span "Building and pushing image for crew_project" at bounding box center [559, 197] width 219 height 10
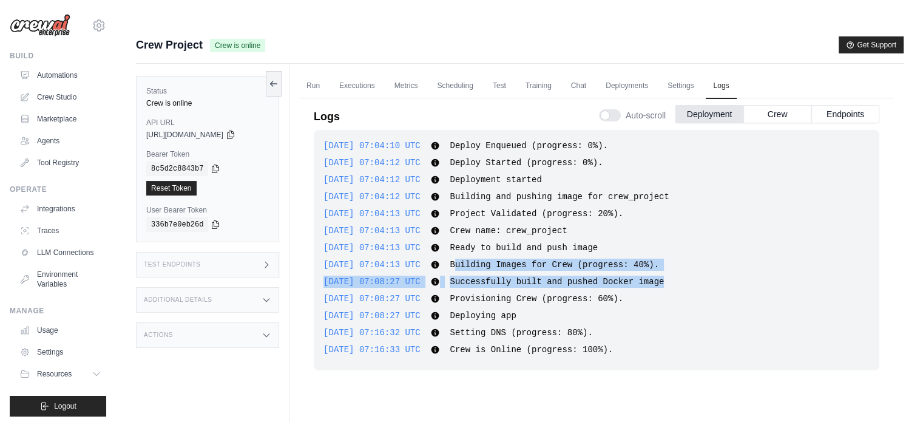
drag, startPoint x: 463, startPoint y: 234, endPoint x: 659, endPoint y: 265, distance: 197.8
click at [658, 251] on div "2025-08-25 07:04:10 UTC Deploy Enqueued (progress: 0%). Show more Show less 202…" at bounding box center [597, 250] width 566 height 240
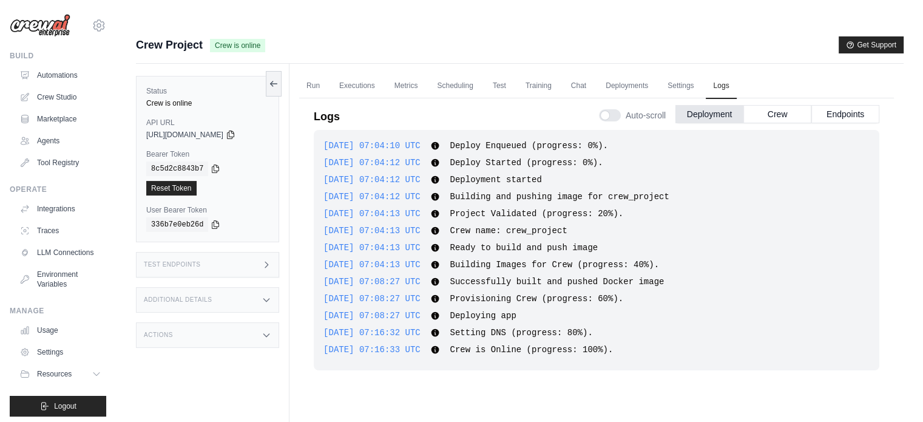
click at [651, 310] on div "2025-08-25 07:08:27 UTC Deploying app Show more Show less" at bounding box center [597, 316] width 546 height 12
drag, startPoint x: 462, startPoint y: 264, endPoint x: 656, endPoint y: 265, distance: 193.0
click at [656, 265] on div "2025-08-25 07:04:10 UTC Deploy Enqueued (progress: 0%). Show more Show less 202…" at bounding box center [597, 250] width 566 height 240
click at [656, 327] on div "2025-08-25 07:16:32 UTC Setting DNS (progress: 80%). Show more Show less" at bounding box center [597, 333] width 546 height 12
drag, startPoint x: 462, startPoint y: 271, endPoint x: 615, endPoint y: 288, distance: 153.3
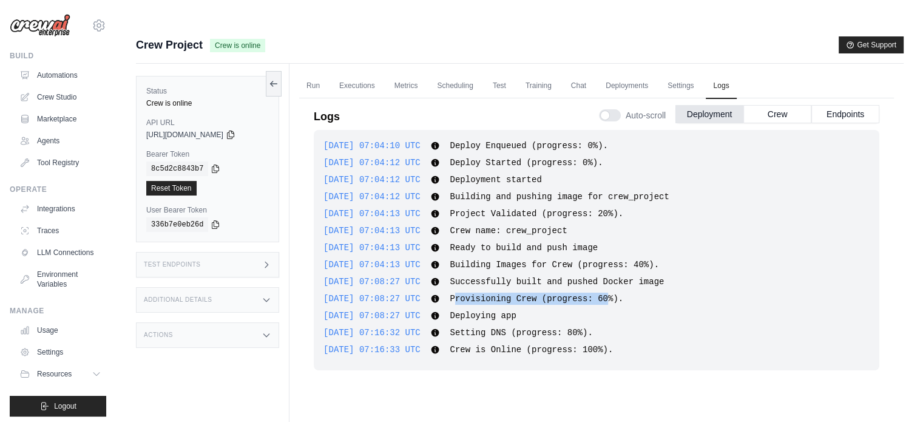
click at [614, 281] on div "2025-08-25 07:04:10 UTC Deploy Enqueued (progress: 0%). Show more Show less 202…" at bounding box center [597, 250] width 566 height 240
click at [610, 310] on div "2025-08-25 07:08:27 UTC Deploying app Show more Show less" at bounding box center [597, 316] width 546 height 12
drag, startPoint x: 463, startPoint y: 287, endPoint x: 554, endPoint y: 288, distance: 90.4
click at [552, 310] on div "2025-08-25 07:08:27 UTC Deploying app Show more Show less" at bounding box center [597, 316] width 546 height 12
click at [556, 310] on div "2025-08-25 07:08:27 UTC Deploying app Show more Show less" at bounding box center [597, 316] width 546 height 12
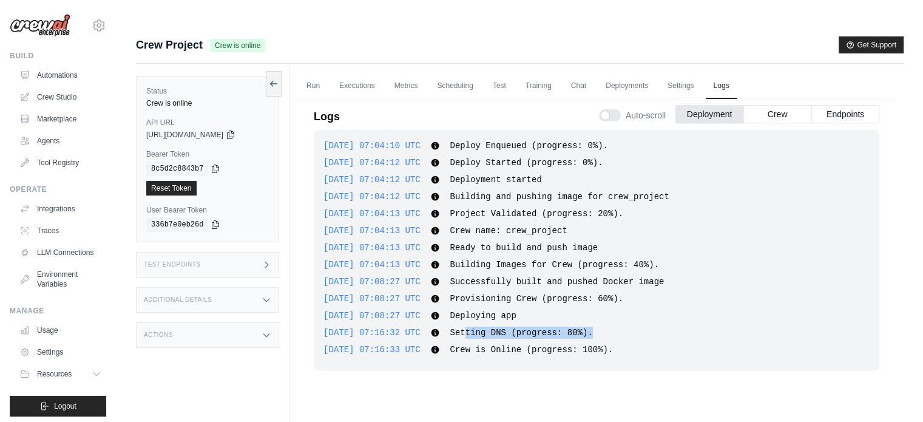
drag, startPoint x: 471, startPoint y: 307, endPoint x: 631, endPoint y: 320, distance: 160.8
click at [617, 327] on div "2025-08-25 07:16:32 UTC Setting DNS (progress: 80%). Show more Show less" at bounding box center [597, 333] width 546 height 12
drag, startPoint x: 641, startPoint y: 326, endPoint x: 637, endPoint y: 333, distance: 7.6
click at [642, 344] on div "2025-08-25 07:16:33 UTC Crew is Online (progress: 100%). Show more Show less" at bounding box center [597, 350] width 546 height 12
drag, startPoint x: 490, startPoint y: 315, endPoint x: 643, endPoint y: 319, distance: 153.0
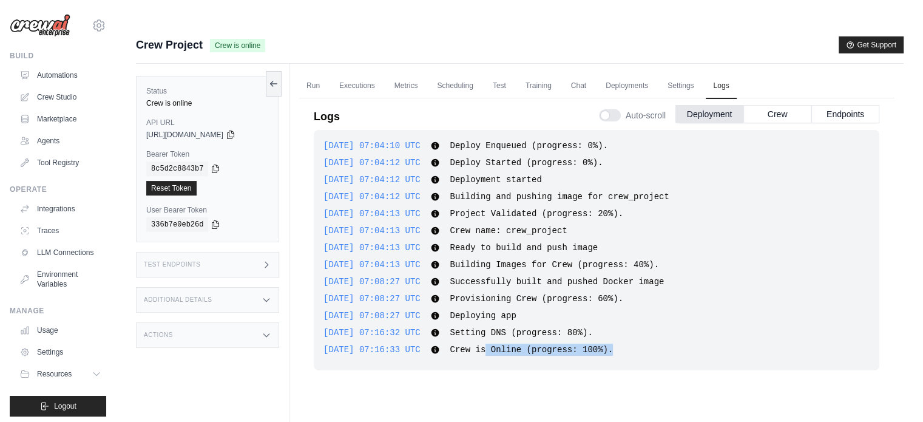
click at [643, 319] on div "2025-08-25 07:04:10 UTC Deploy Enqueued (progress: 0%). Show more Show less 202…" at bounding box center [597, 250] width 566 height 240
click at [645, 336] on div "2025-08-25 07:04:10 UTC Deploy Enqueued (progress: 0%). Show more Show less 202…" at bounding box center [597, 250] width 566 height 240
click at [779, 104] on button "Crew" at bounding box center [778, 113] width 68 height 18
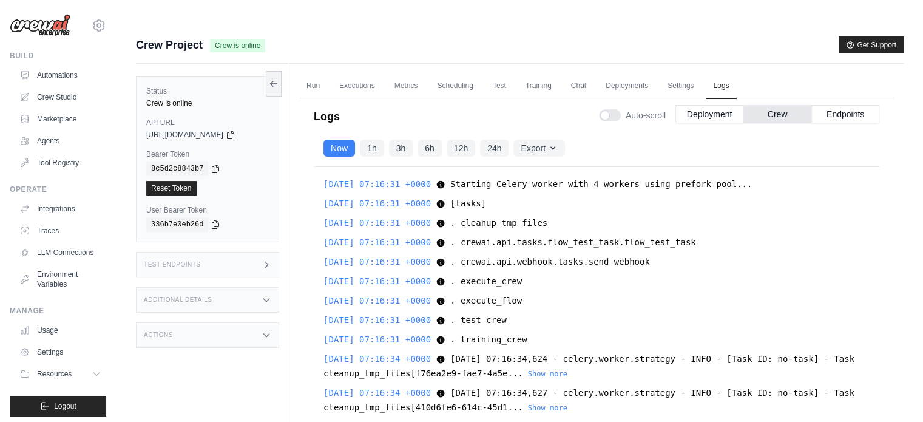
click at [844, 105] on button "Endpoints" at bounding box center [845, 114] width 68 height 18
click at [818, 105] on button "Endpoints" at bounding box center [845, 114] width 68 height 18
click at [701, 73] on link "Settings" at bounding box center [680, 85] width 41 height 25
click at [0, 0] on div "Crew Quality Sampling Quality sampling is disabled. Sampling Percentage Select …" at bounding box center [0, 0] width 0 height 0
click at [0, 0] on nav "General Auto Deploy Environment Quality Visibility" at bounding box center [0, 0] width 0 height 0
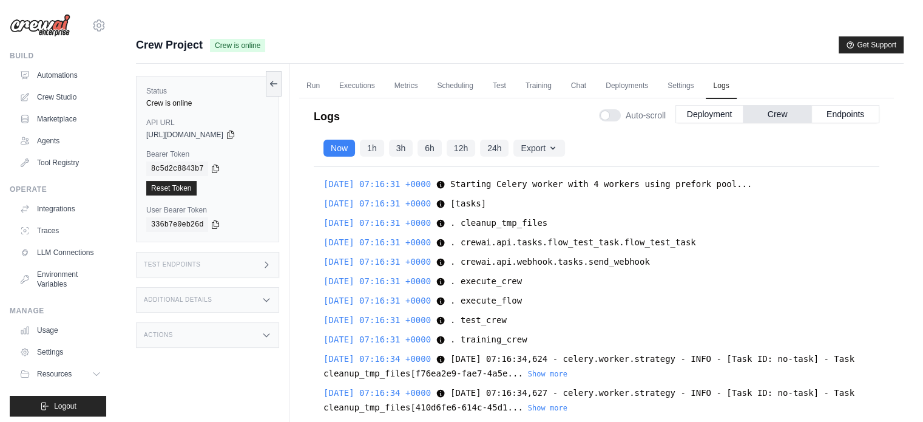
click at [0, 0] on nav "General Auto Deploy Environment Quality Visibility" at bounding box center [0, 0] width 0 height 0
click at [696, 73] on link "Settings" at bounding box center [680, 85] width 41 height 25
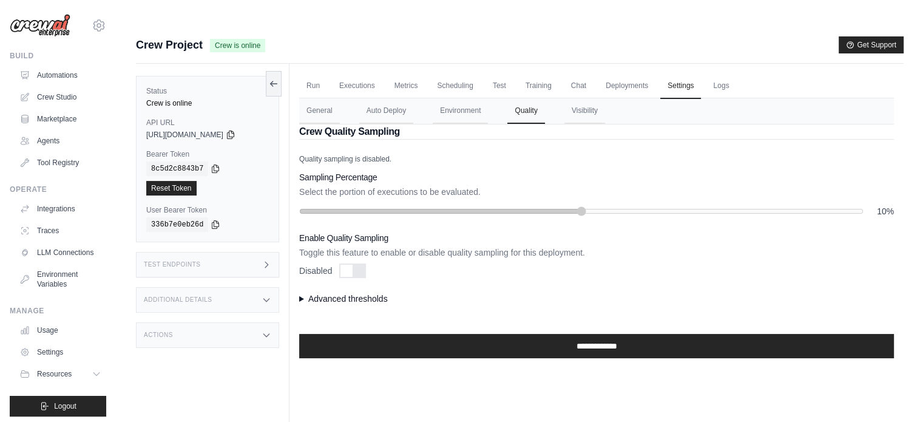
click at [593, 73] on link "Chat" at bounding box center [579, 85] width 30 height 25
click at [550, 73] on link "Training" at bounding box center [538, 85] width 41 height 25
click at [549, 73] on link "Training" at bounding box center [538, 85] width 41 height 25
click at [544, 73] on link "Training" at bounding box center [538, 85] width 41 height 25
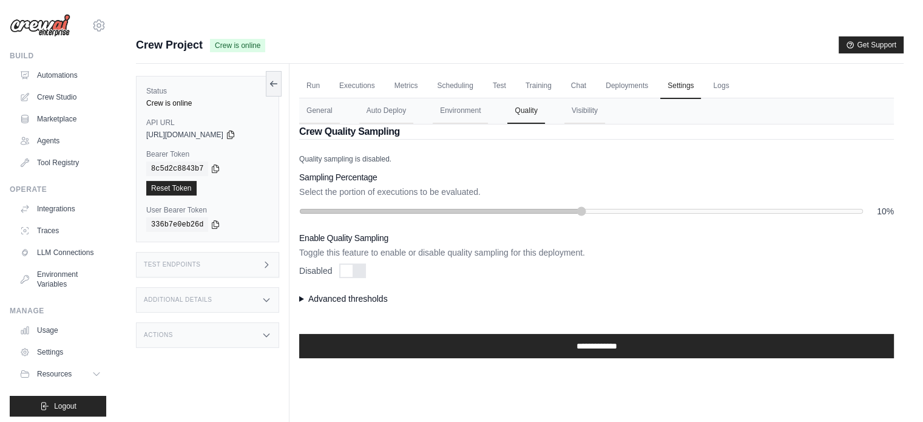
click at [544, 73] on link "Training" at bounding box center [538, 85] width 41 height 25
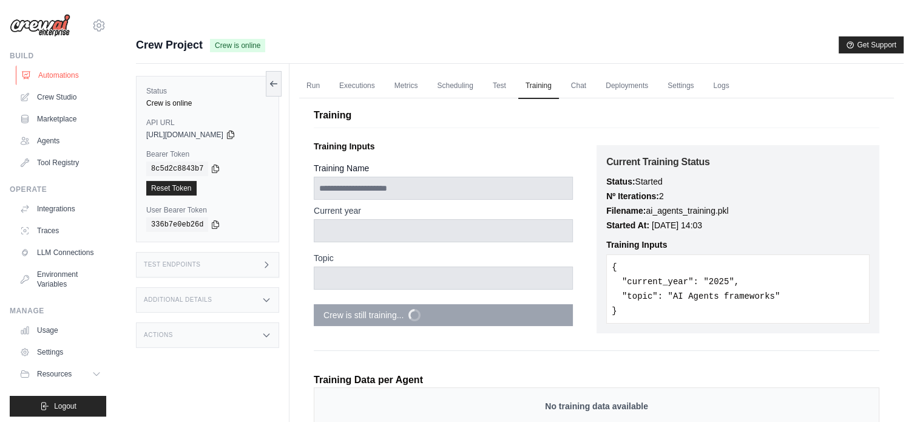
click at [63, 72] on link "Automations" at bounding box center [62, 75] width 92 height 19
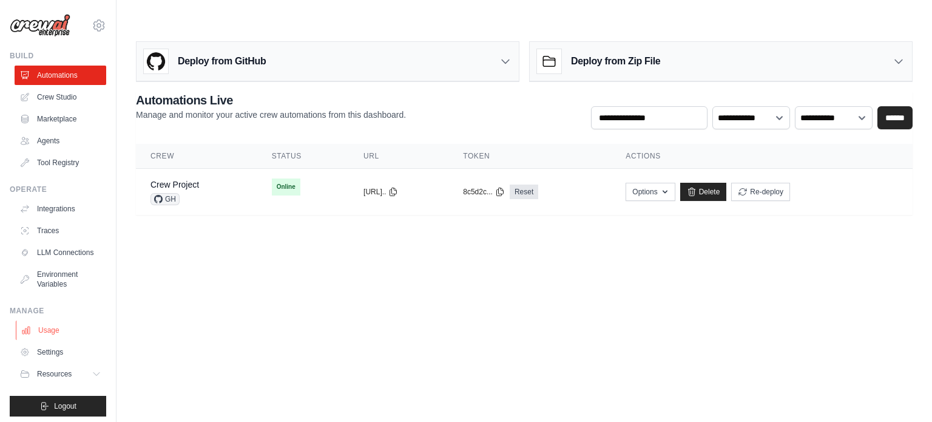
scroll to position [13, 0]
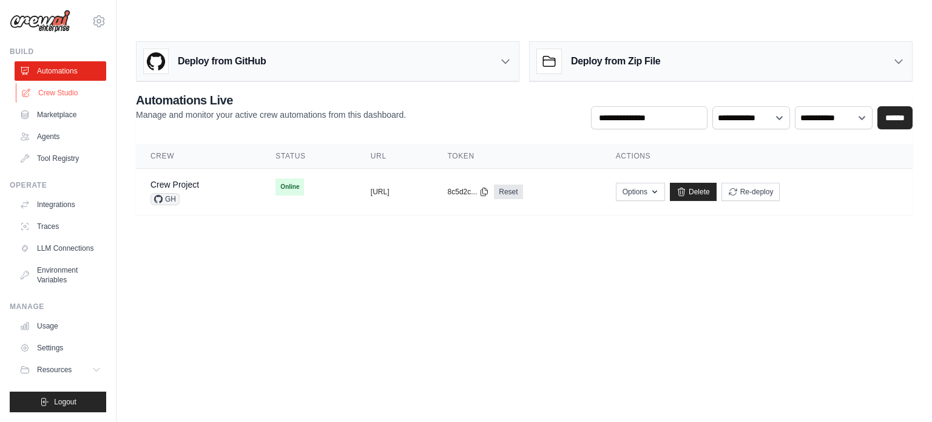
click at [66, 84] on link "Crew Studio" at bounding box center [62, 92] width 92 height 19
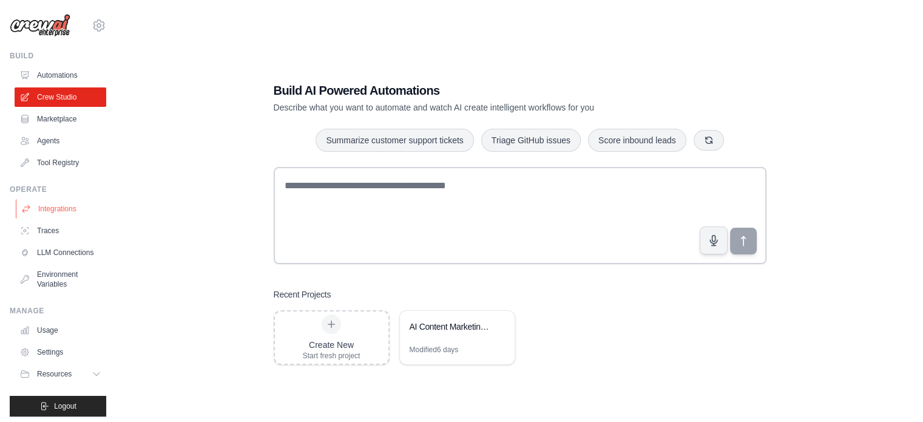
click at [63, 211] on link "Integrations" at bounding box center [62, 208] width 92 height 19
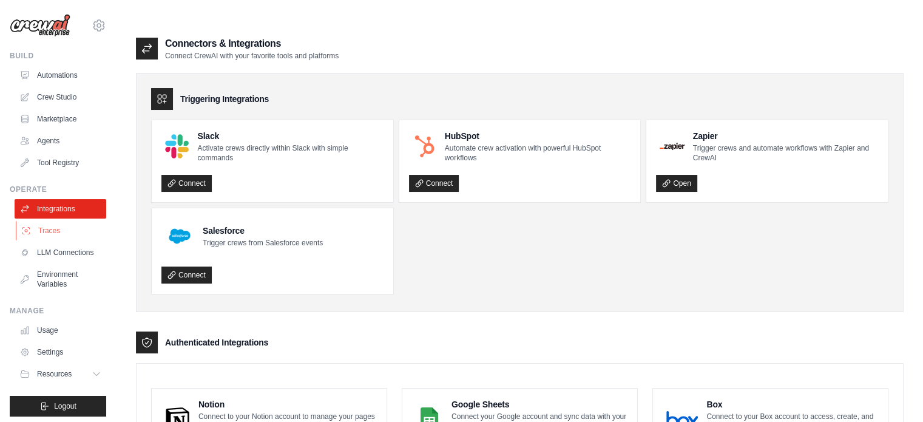
click at [69, 232] on link "Traces" at bounding box center [62, 230] width 92 height 19
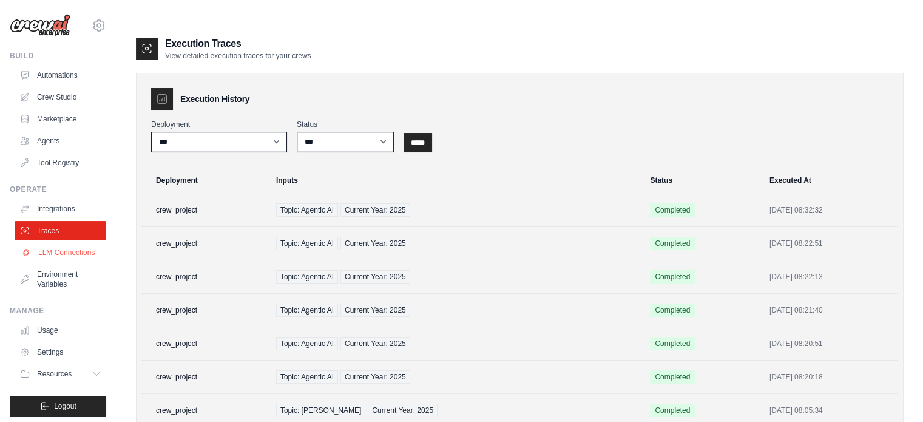
click at [53, 255] on link "LLM Connections" at bounding box center [62, 252] width 92 height 19
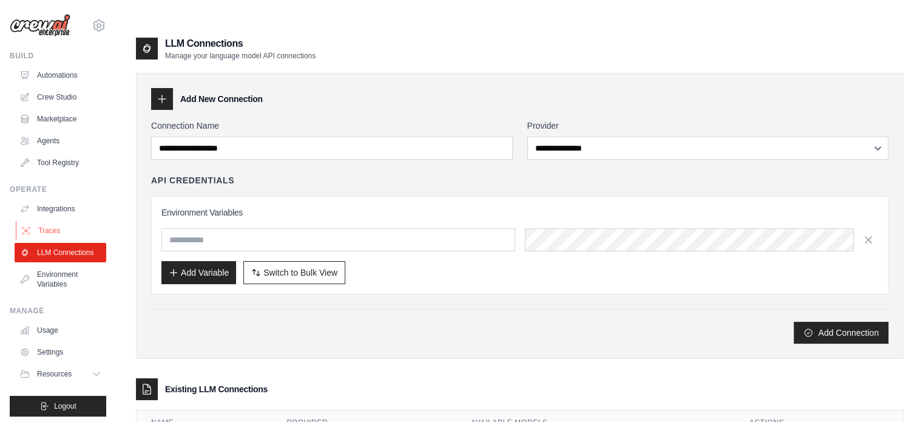
click at [53, 229] on link "Traces" at bounding box center [62, 230] width 92 height 19
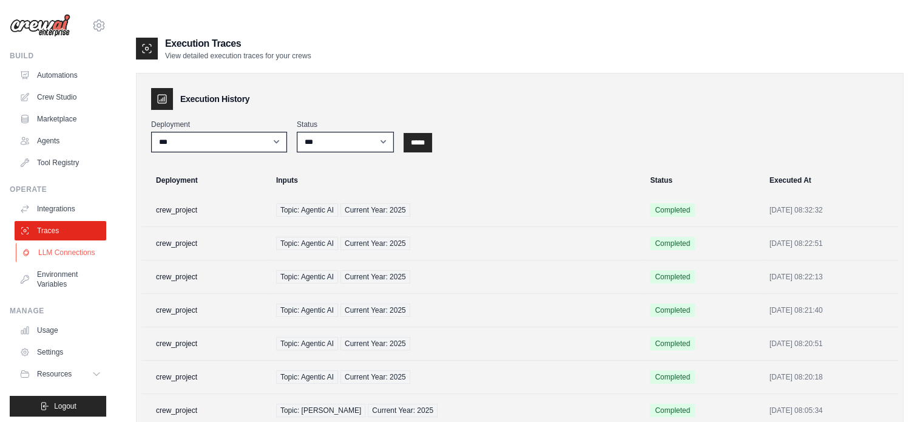
click at [58, 259] on link "LLM Connections" at bounding box center [62, 252] width 92 height 19
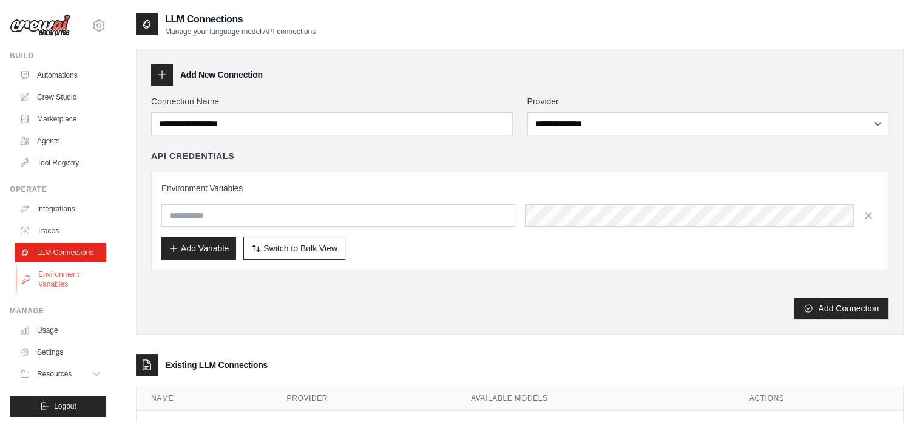
click at [63, 287] on link "Environment Variables" at bounding box center [62, 279] width 92 height 29
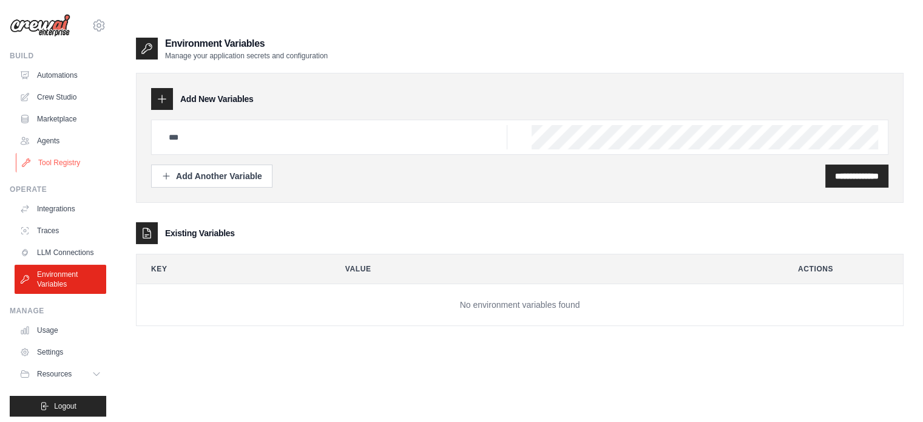
click at [66, 165] on link "Tool Registry" at bounding box center [62, 162] width 92 height 19
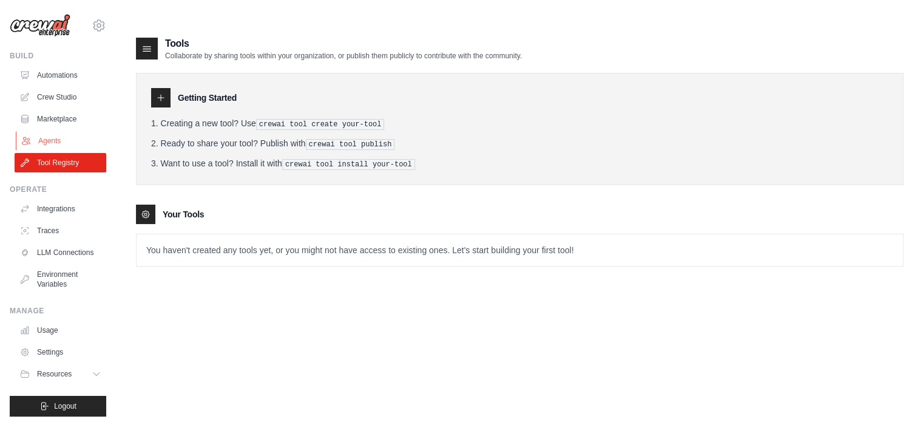
click at [62, 138] on link "Agents" at bounding box center [62, 140] width 92 height 19
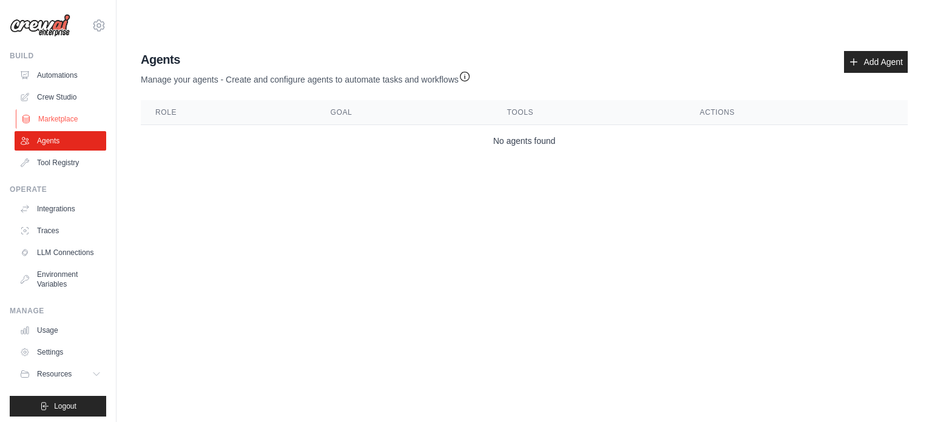
click at [68, 117] on link "Marketplace" at bounding box center [62, 118] width 92 height 19
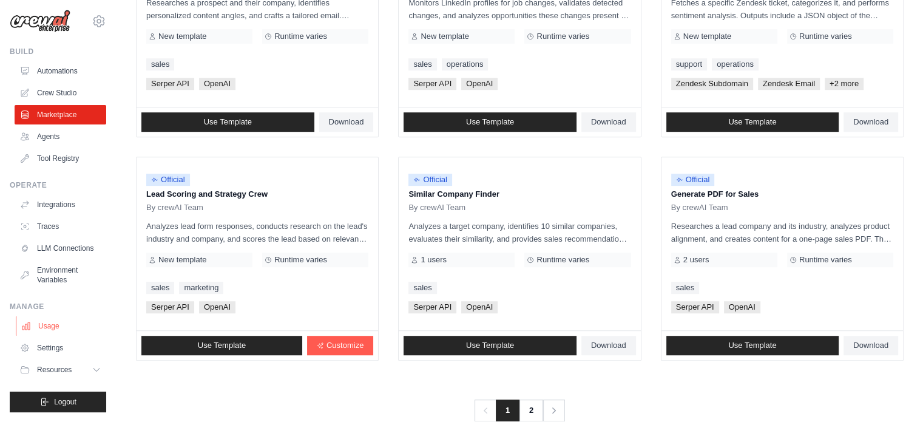
scroll to position [13, 0]
click at [61, 327] on link "Usage" at bounding box center [62, 325] width 92 height 19
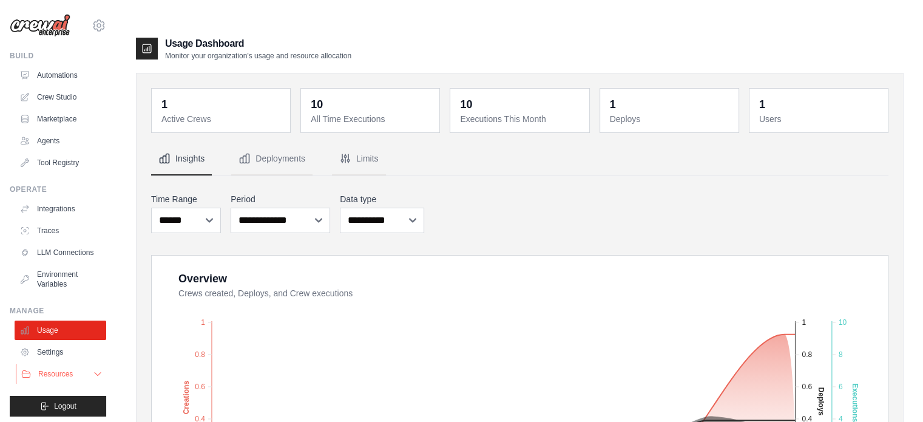
click at [93, 379] on icon at bounding box center [98, 374] width 10 height 10
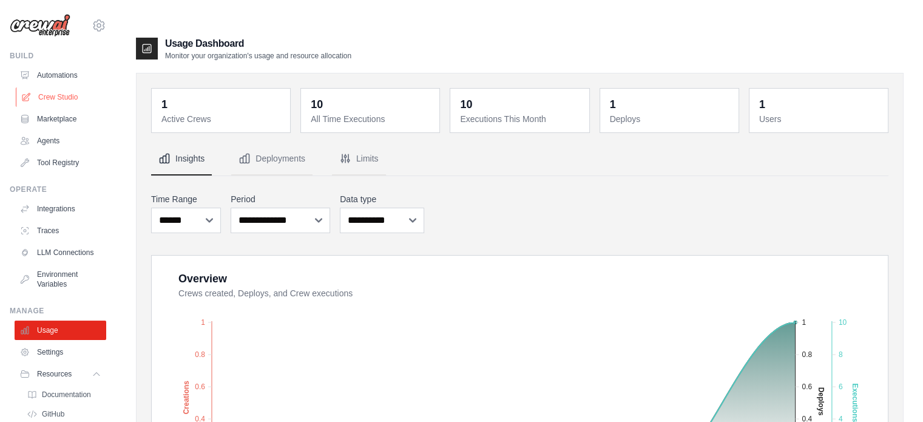
click at [53, 100] on link "Crew Studio" at bounding box center [62, 96] width 92 height 19
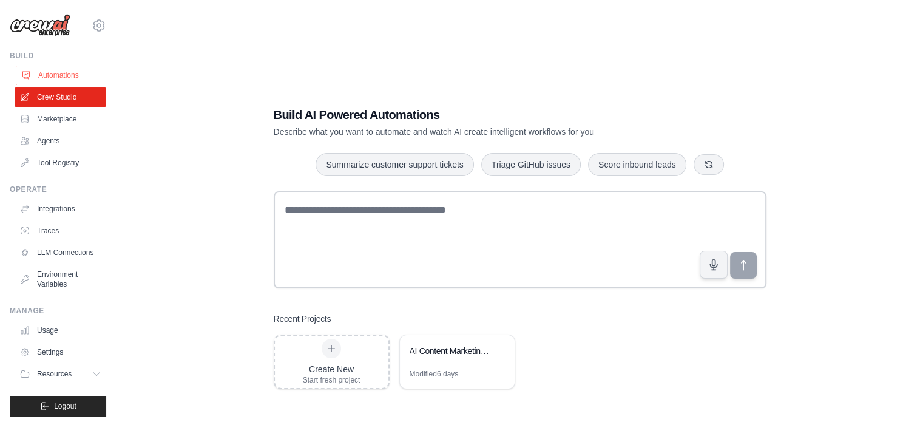
click at [69, 76] on link "Automations" at bounding box center [62, 75] width 92 height 19
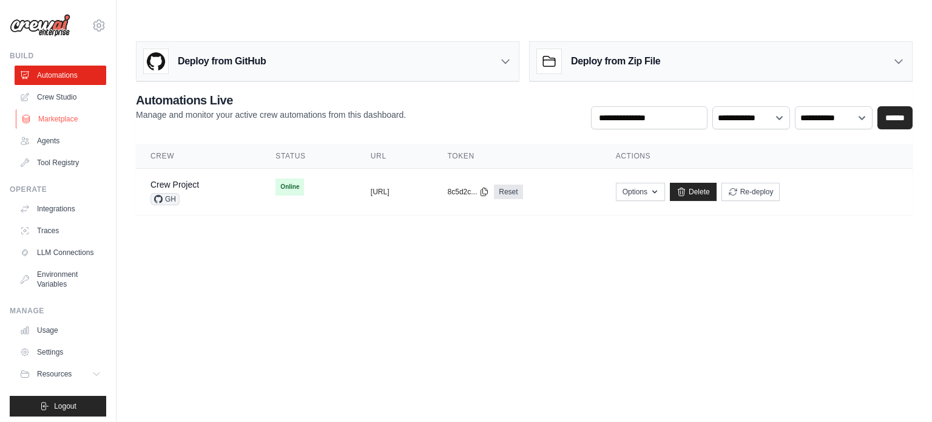
click at [64, 117] on link "Marketplace" at bounding box center [62, 118] width 92 height 19
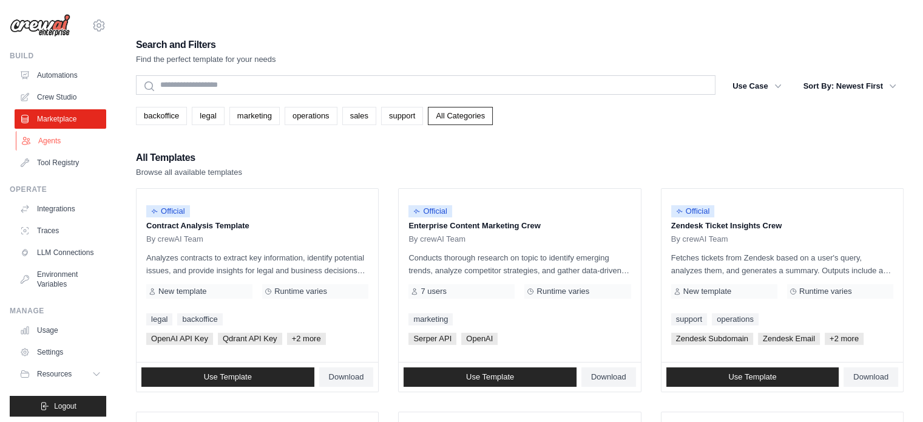
click at [60, 143] on link "Agents" at bounding box center [62, 140] width 92 height 19
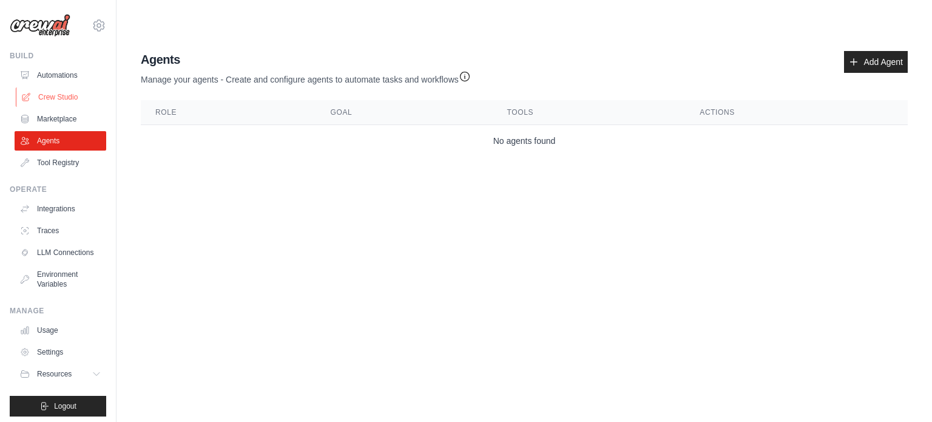
click at [61, 93] on link "Crew Studio" at bounding box center [62, 96] width 92 height 19
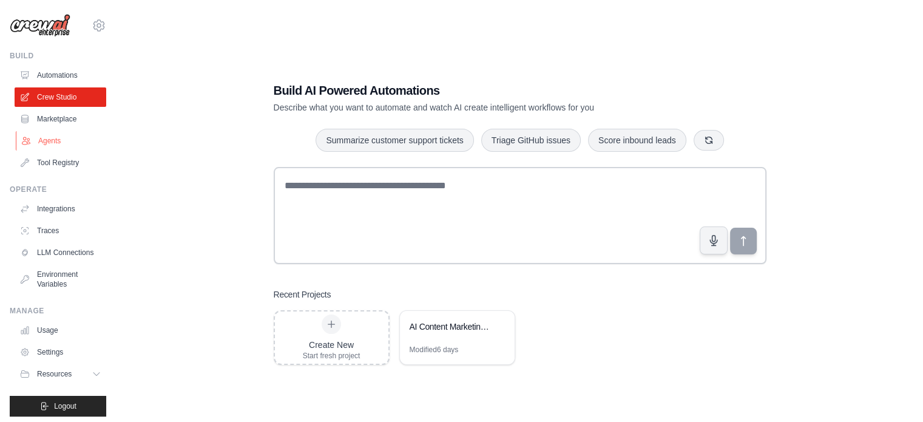
click at [59, 147] on link "Agents" at bounding box center [62, 140] width 92 height 19
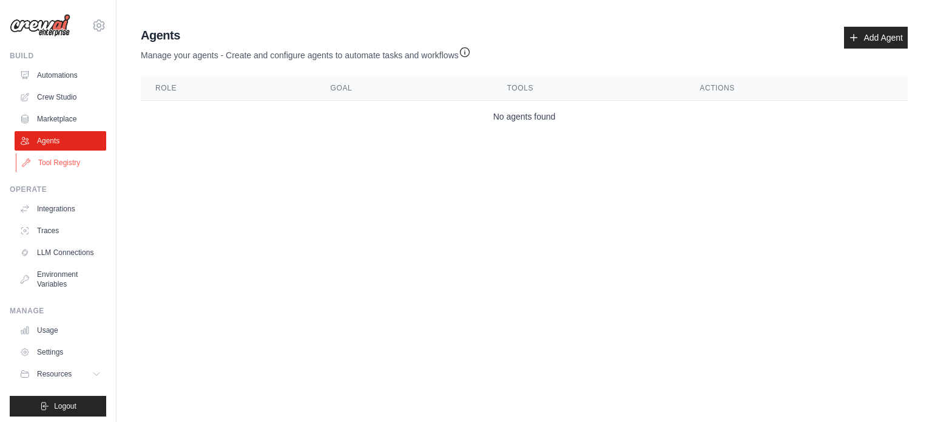
click at [68, 164] on link "Tool Registry" at bounding box center [62, 162] width 92 height 19
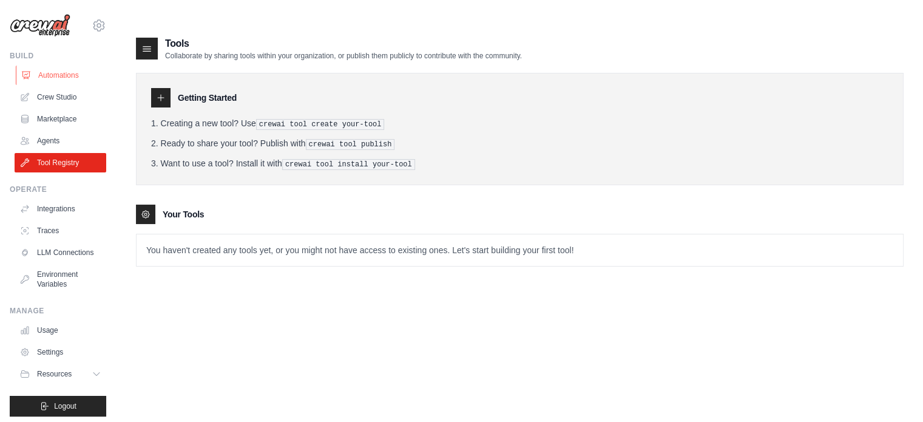
click at [64, 70] on link "Automations" at bounding box center [62, 75] width 92 height 19
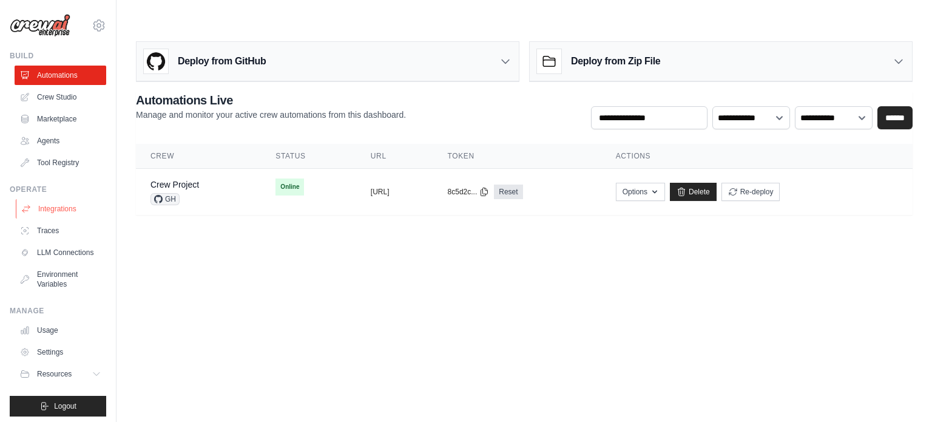
click at [63, 207] on link "Integrations" at bounding box center [62, 208] width 92 height 19
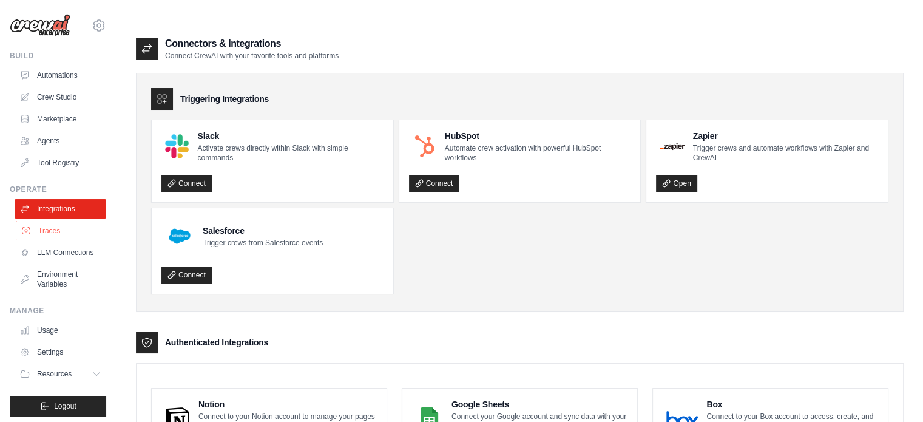
click at [66, 232] on link "Traces" at bounding box center [62, 230] width 92 height 19
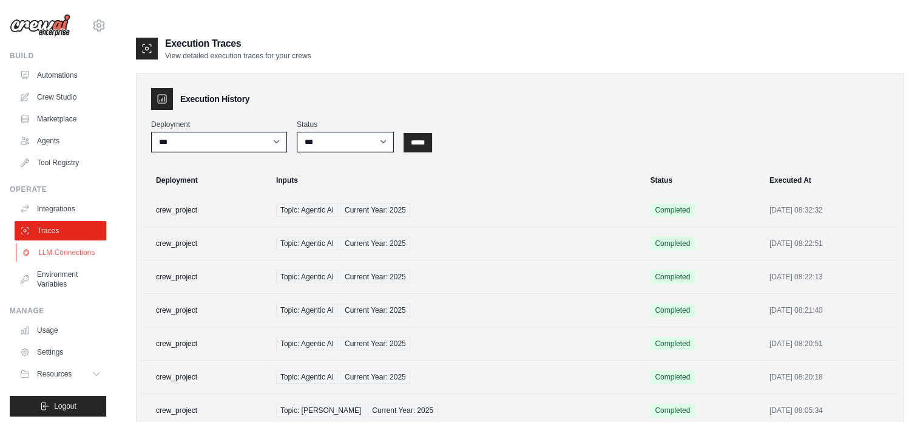
click at [66, 244] on link "LLM Connections" at bounding box center [62, 252] width 92 height 19
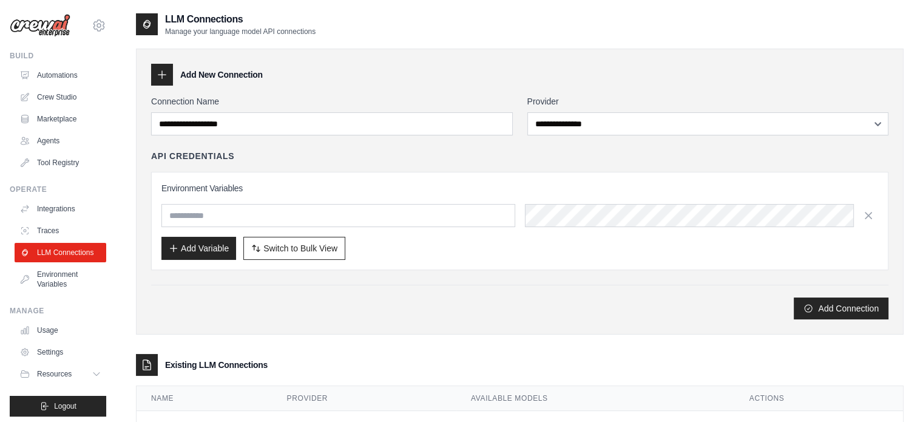
click at [66, 257] on link "LLM Connections" at bounding box center [61, 252] width 92 height 19
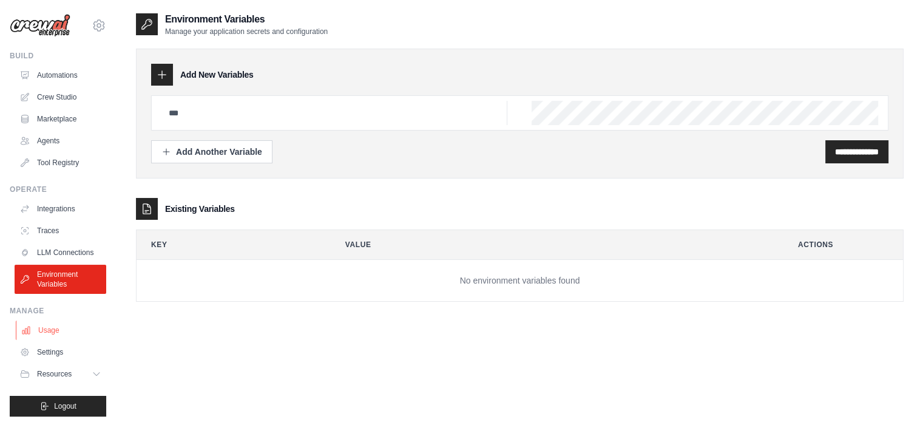
click at [53, 339] on link "Usage" at bounding box center [62, 329] width 92 height 19
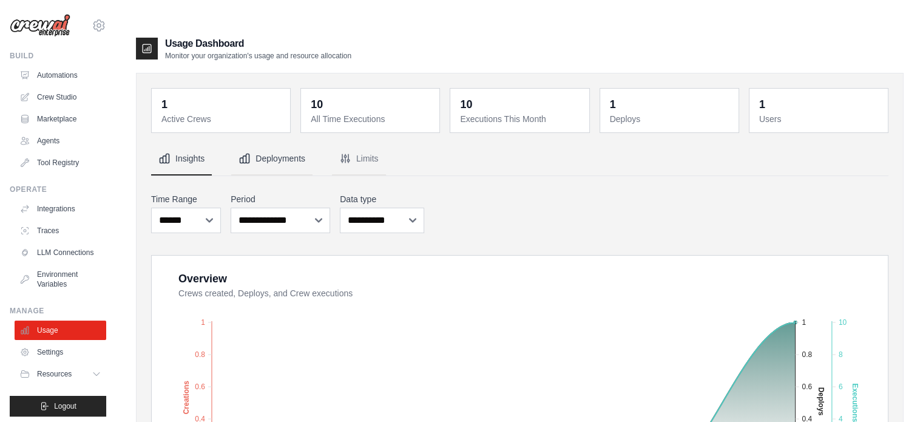
click at [262, 143] on button "Deployments" at bounding box center [271, 159] width 81 height 33
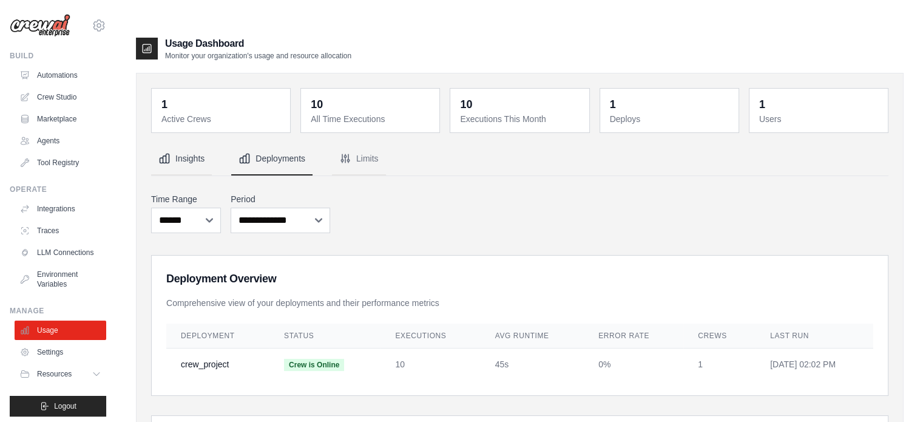
click at [201, 143] on button "Insights" at bounding box center [181, 159] width 61 height 33
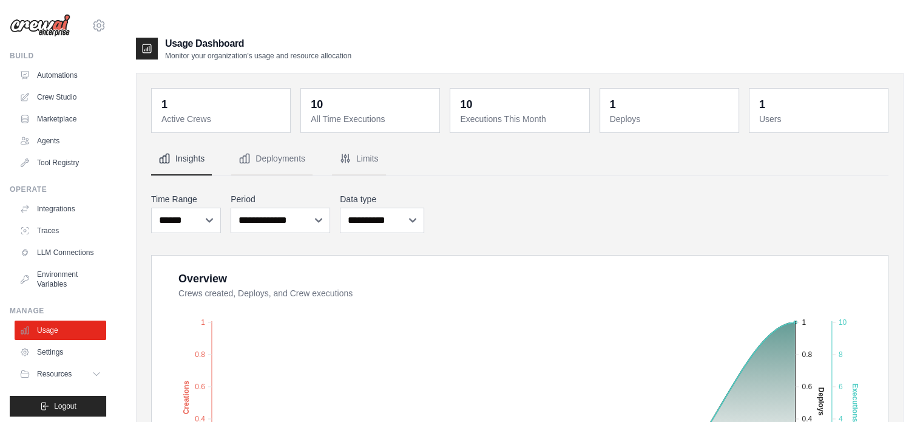
click at [49, 21] on img at bounding box center [40, 25] width 61 height 23
click at [70, 117] on link "Marketplace" at bounding box center [62, 118] width 92 height 19
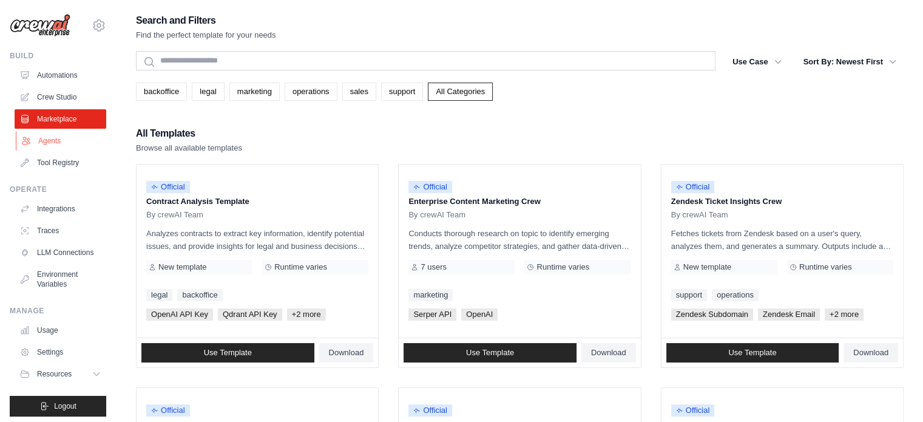
click at [56, 141] on link "Agents" at bounding box center [62, 140] width 92 height 19
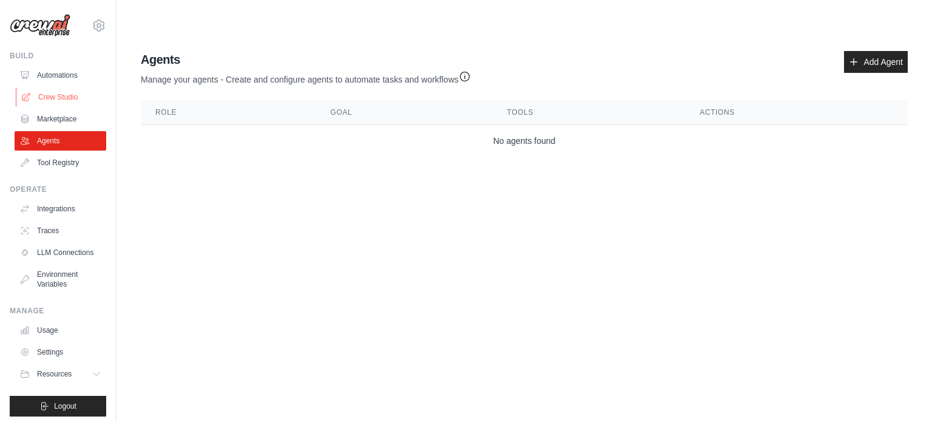
click at [73, 91] on link "Crew Studio" at bounding box center [62, 96] width 92 height 19
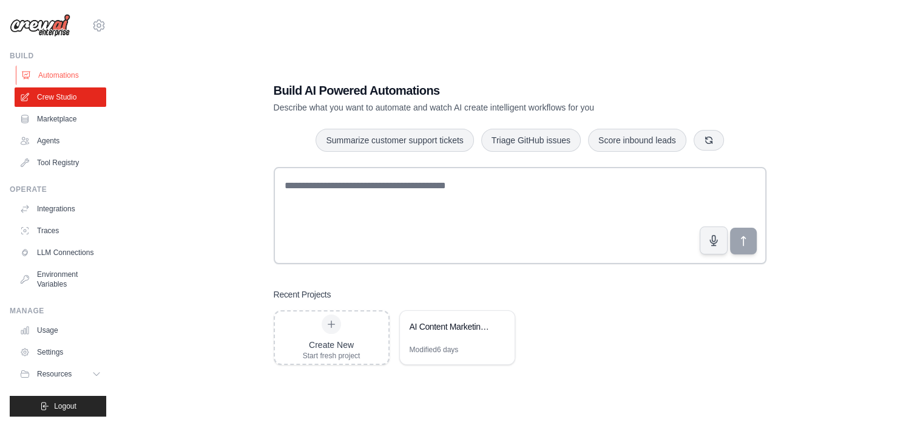
click at [53, 67] on link "Automations" at bounding box center [62, 75] width 92 height 19
